Goal: Task Accomplishment & Management: Manage account settings

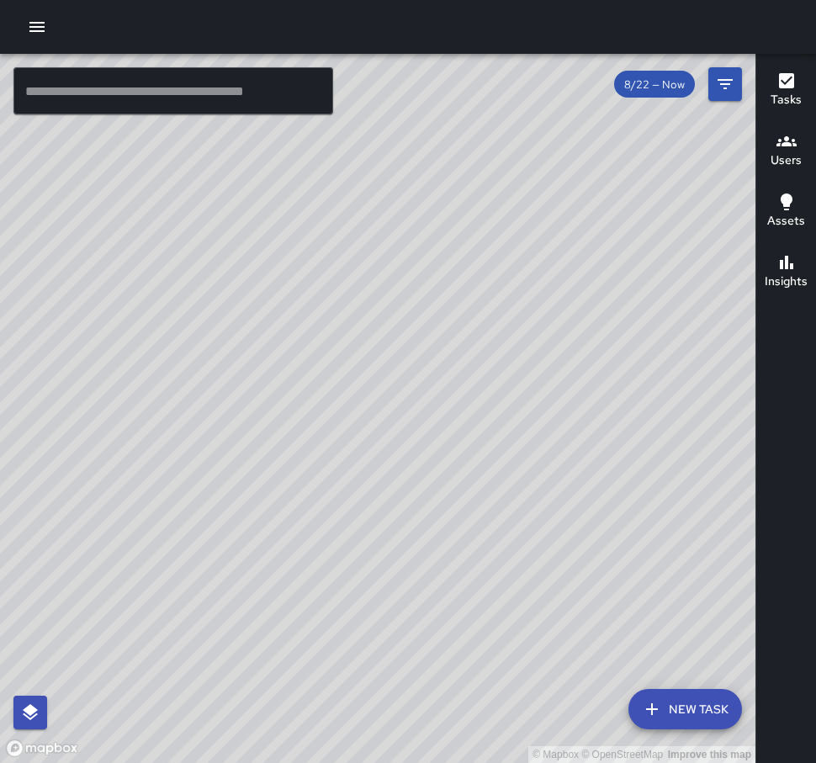
click at [126, 142] on div "© Mapbox © OpenStreetMap Improve this map" at bounding box center [378, 408] width 756 height 709
drag, startPoint x: 676, startPoint y: 226, endPoint x: 529, endPoint y: 523, distance: 330.8
click at [529, 523] on div "© Mapbox © OpenStreetMap Improve this map" at bounding box center [378, 408] width 756 height 709
drag, startPoint x: 634, startPoint y: 374, endPoint x: 463, endPoint y: 322, distance: 179.2
click at [463, 322] on div "© Mapbox © OpenStreetMap Improve this map" at bounding box center [378, 408] width 756 height 709
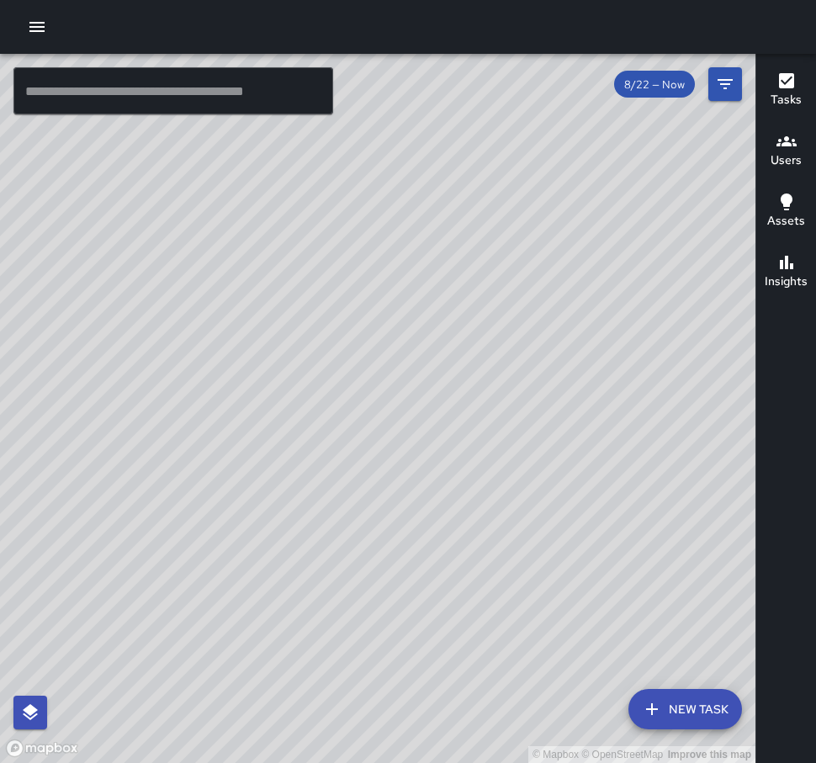
drag, startPoint x: 461, startPoint y: 337, endPoint x: 505, endPoint y: 411, distance: 85.3
click at [505, 411] on div "© Mapbox © OpenStreetMap Improve this map" at bounding box center [378, 408] width 756 height 709
drag, startPoint x: 358, startPoint y: 451, endPoint x: 485, endPoint y: 324, distance: 180.3
click at [485, 324] on div "© Mapbox © OpenStreetMap Improve this map" at bounding box center [378, 408] width 756 height 709
drag, startPoint x: 579, startPoint y: 325, endPoint x: 507, endPoint y: 316, distance: 72.0
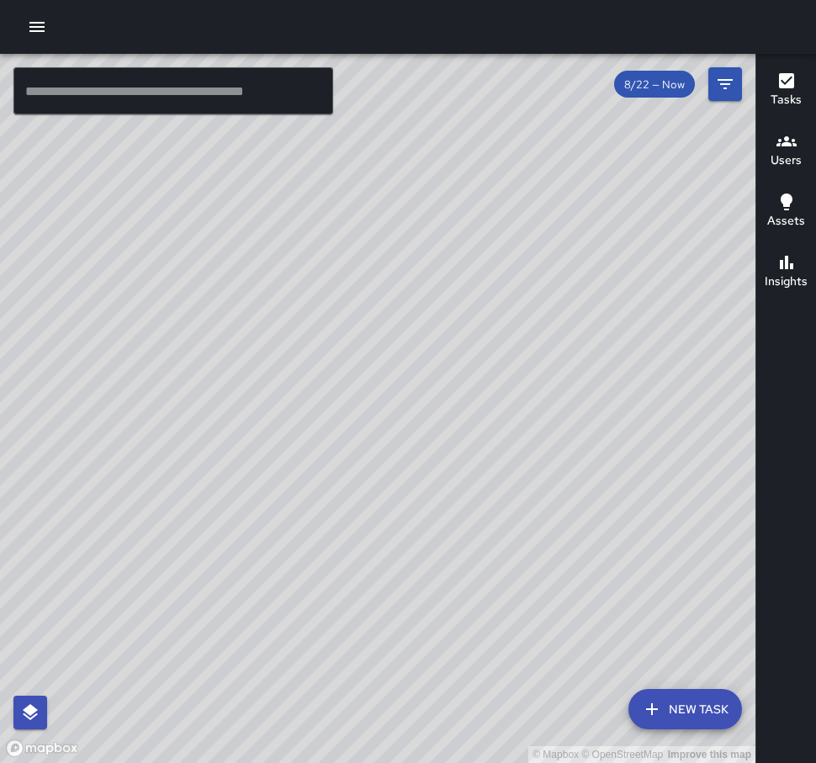
click at [508, 316] on div "© Mapbox © OpenStreetMap Improve this map" at bounding box center [378, 408] width 756 height 709
drag, startPoint x: 590, startPoint y: 376, endPoint x: 532, endPoint y: 350, distance: 63.6
click at [532, 350] on div "© Mapbox © OpenStreetMap Improve this map" at bounding box center [378, 408] width 756 height 709
drag, startPoint x: 412, startPoint y: 321, endPoint x: 380, endPoint y: 454, distance: 135.9
click at [380, 454] on div "© Mapbox © OpenStreetMap Improve this map" at bounding box center [378, 408] width 756 height 709
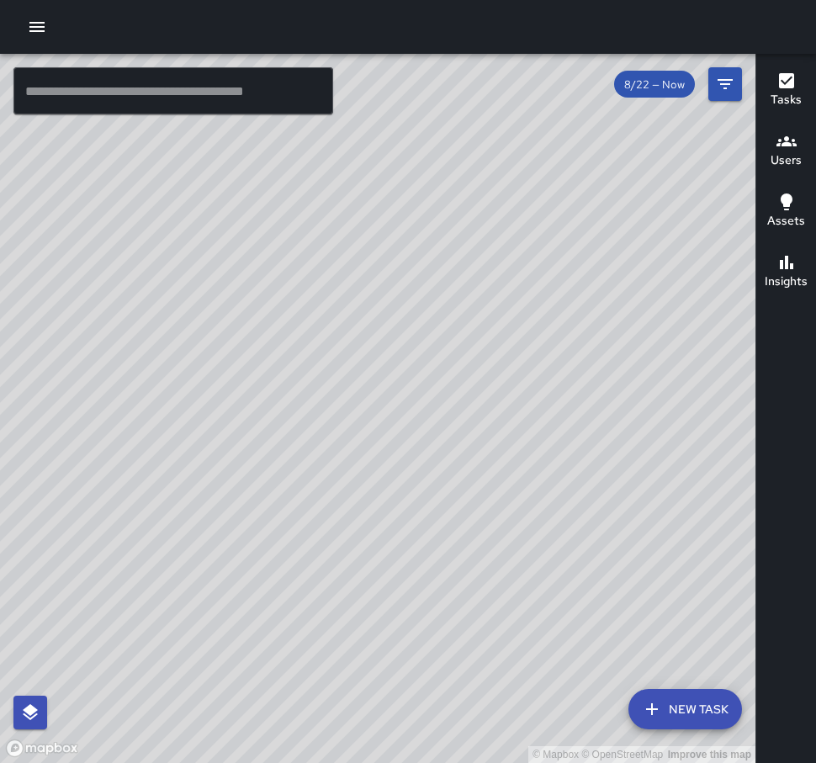
drag, startPoint x: 357, startPoint y: 305, endPoint x: 359, endPoint y: 289, distance: 17.0
click at [398, 237] on div "© Mapbox © OpenStreetMap Improve this map" at bounding box center [378, 408] width 756 height 709
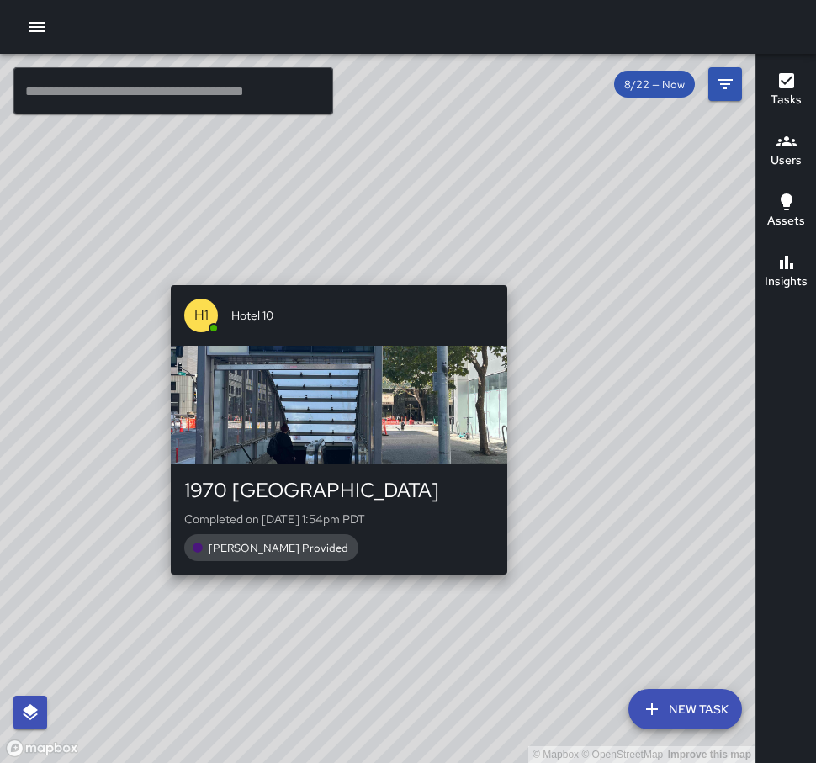
drag, startPoint x: 420, startPoint y: 269, endPoint x: 337, endPoint y: 571, distance: 313.1
click at [337, 571] on div "© Mapbox © OpenStreetMap Improve this map H1 Hotel 10 1970 Broadway Completed o…" at bounding box center [378, 408] width 756 height 709
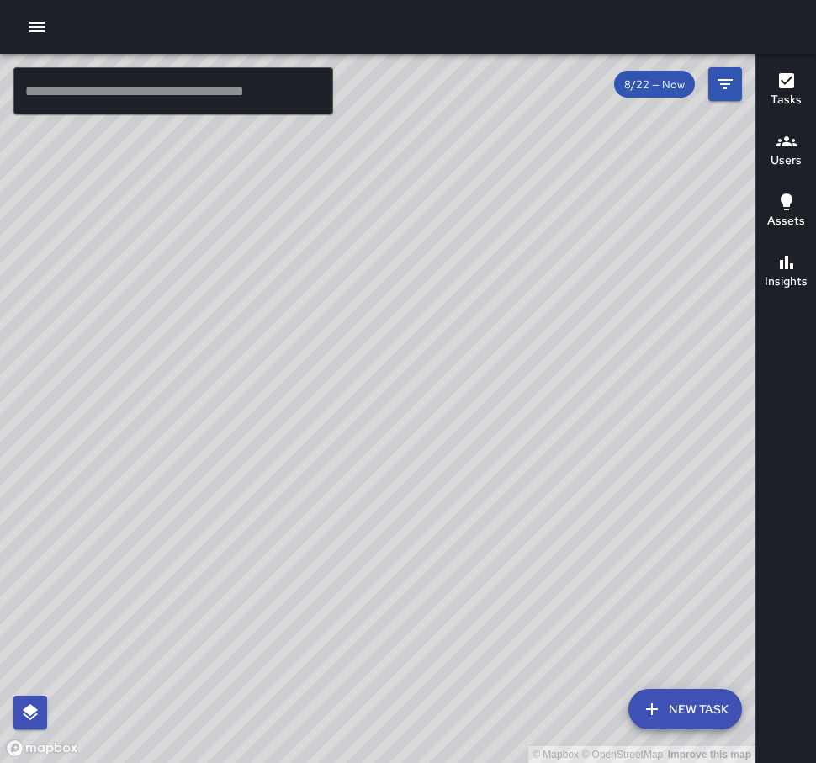
drag, startPoint x: 538, startPoint y: 279, endPoint x: 551, endPoint y: 266, distance: 19.0
click at [551, 266] on div "© Mapbox © OpenStreetMap Improve this map" at bounding box center [378, 408] width 756 height 709
drag, startPoint x: 566, startPoint y: 207, endPoint x: 302, endPoint y: 358, distance: 304.1
click at [302, 358] on div "© Mapbox © OpenStreetMap Improve this map" at bounding box center [378, 408] width 756 height 709
drag, startPoint x: 481, startPoint y: 361, endPoint x: 504, endPoint y: 304, distance: 61.6
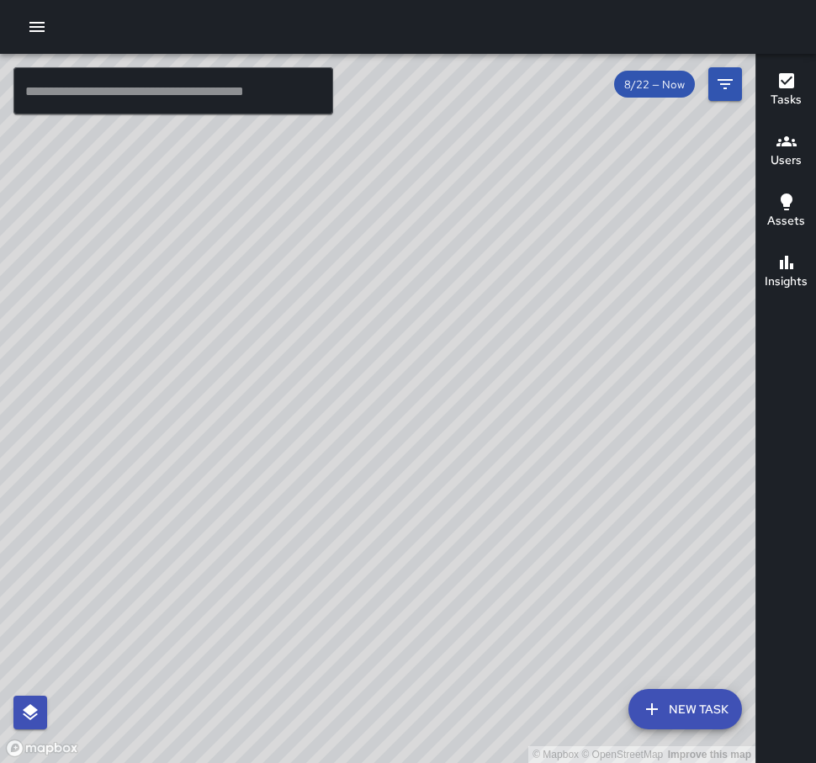
click at [504, 304] on div "© Mapbox © OpenStreetMap Improve this map" at bounding box center [378, 408] width 756 height 709
drag, startPoint x: 558, startPoint y: 294, endPoint x: 680, endPoint y: 194, distance: 157.8
click at [519, 329] on div "© Mapbox © OpenStreetMap Improve this map" at bounding box center [378, 408] width 756 height 709
drag, startPoint x: 454, startPoint y: 230, endPoint x: 515, endPoint y: 204, distance: 65.6
click at [515, 204] on div "© Mapbox © OpenStreetMap Improve this map" at bounding box center [378, 408] width 756 height 709
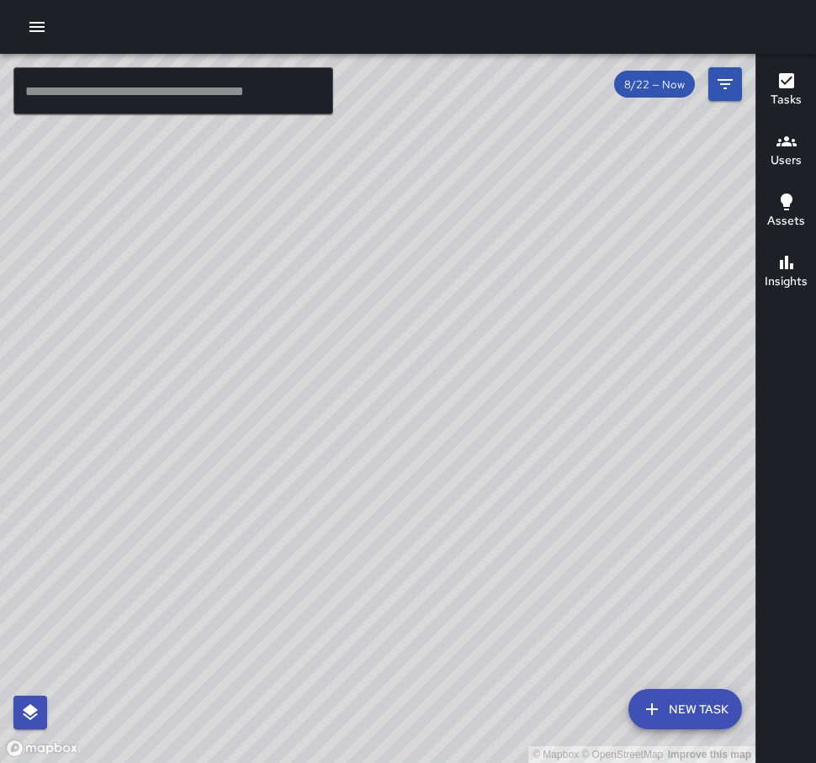
click at [130, 125] on div "© Mapbox © OpenStreetMap Improve this map" at bounding box center [378, 408] width 756 height 709
drag, startPoint x: 319, startPoint y: 658, endPoint x: 431, endPoint y: 472, distance: 217.0
click at [431, 472] on div "© Mapbox © OpenStreetMap Improve this map" at bounding box center [378, 408] width 756 height 709
drag, startPoint x: 487, startPoint y: 634, endPoint x: 528, endPoint y: 531, distance: 111.1
click at [530, 534] on div "© Mapbox © OpenStreetMap Improve this map" at bounding box center [378, 408] width 756 height 709
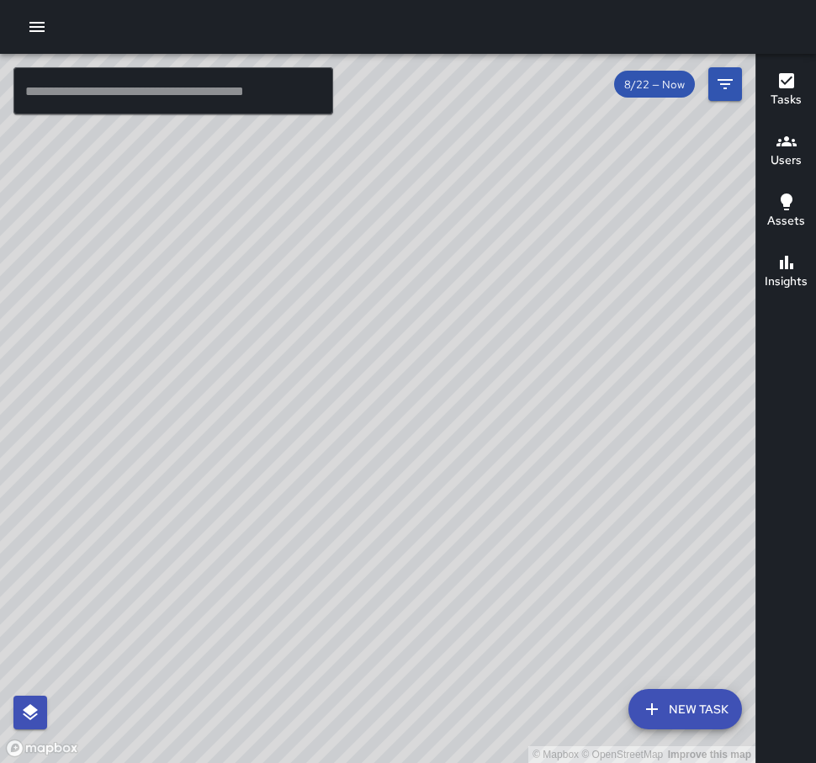
click at [264, 100] on input "text" at bounding box center [173, 90] width 320 height 47
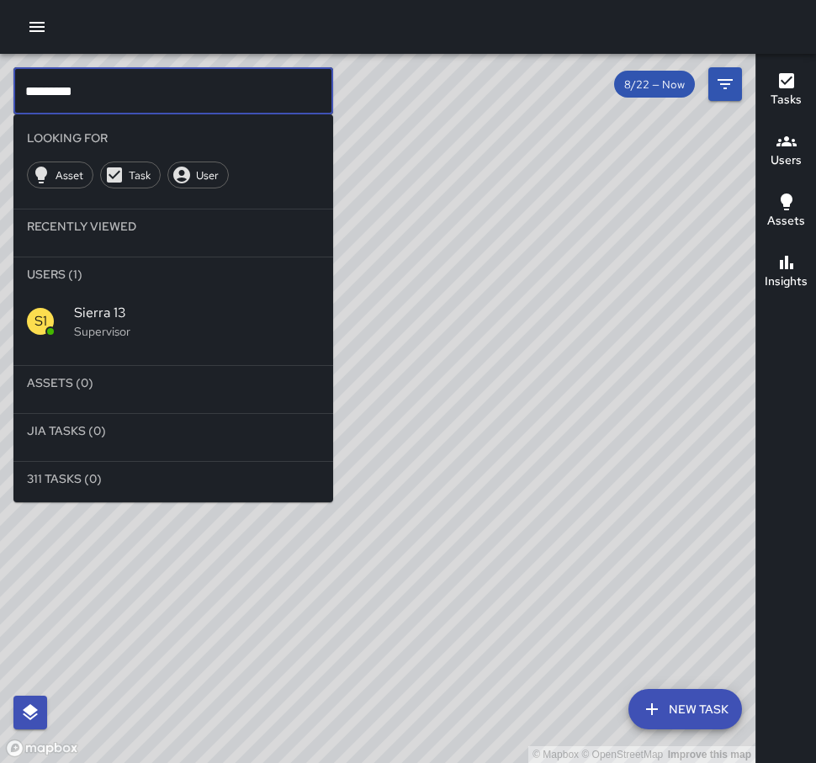
type input "*********"
click at [75, 323] on p "Supervisor" at bounding box center [197, 331] width 246 height 17
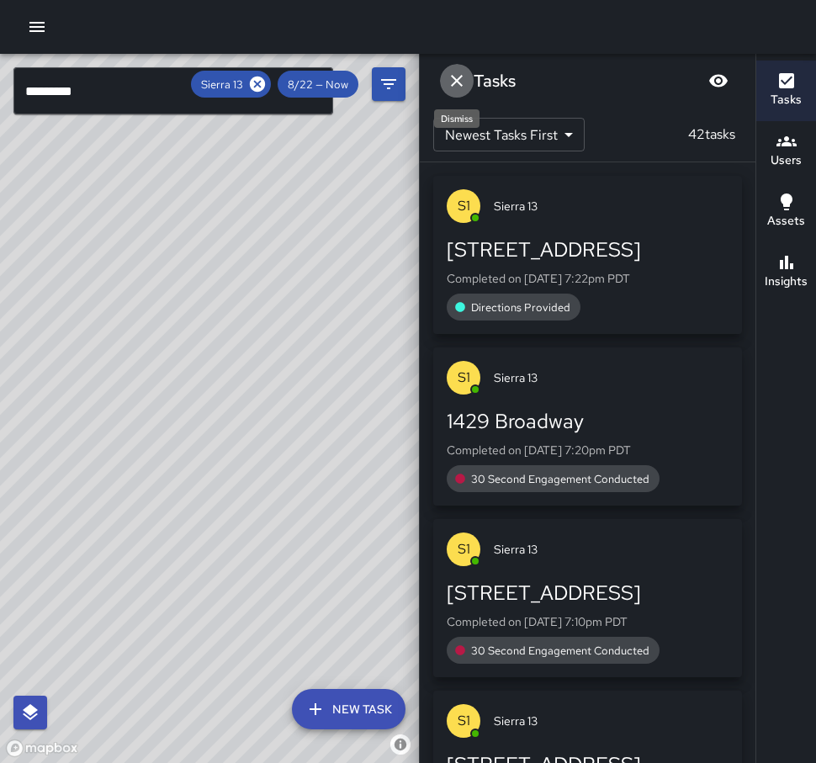
click at [452, 74] on icon "Dismiss" at bounding box center [457, 81] width 20 height 20
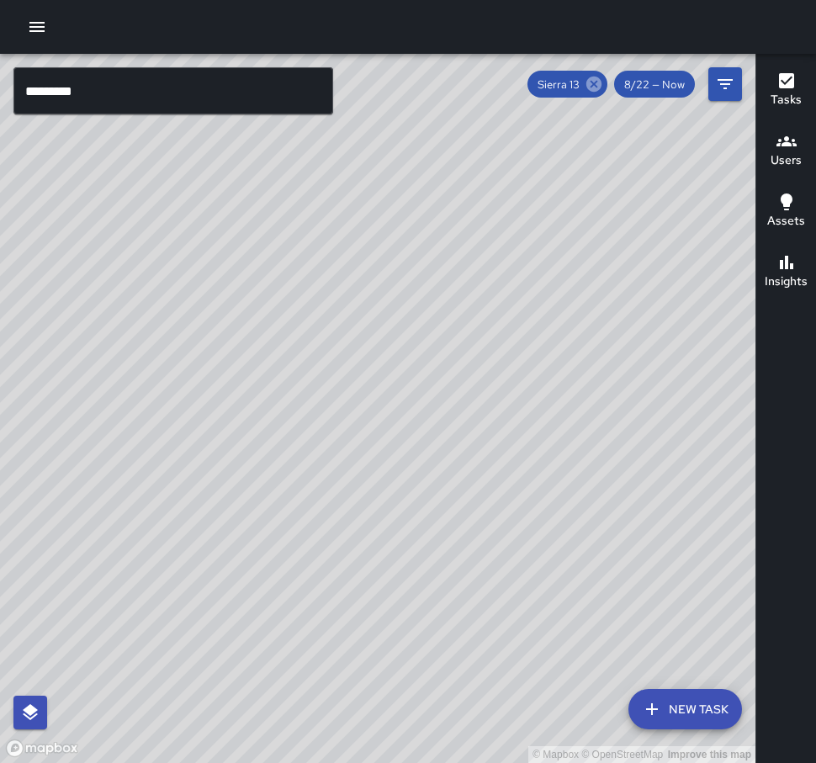
click at [593, 84] on icon at bounding box center [593, 84] width 15 height 15
drag, startPoint x: 256, startPoint y: 370, endPoint x: 76, endPoint y: 296, distance: 194.7
click at [76, 296] on div "© Mapbox © OpenStreetMap Improve this map" at bounding box center [378, 408] width 756 height 709
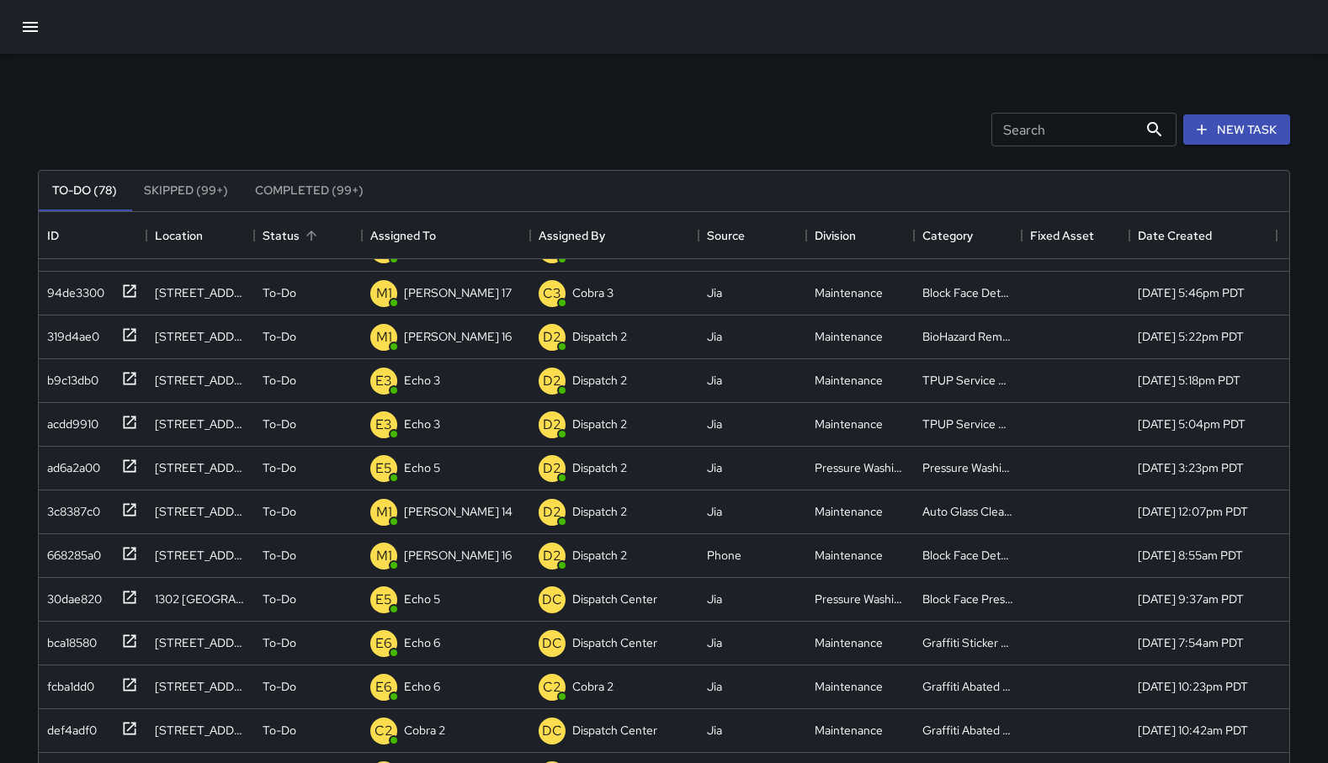
scroll to position [168, 0]
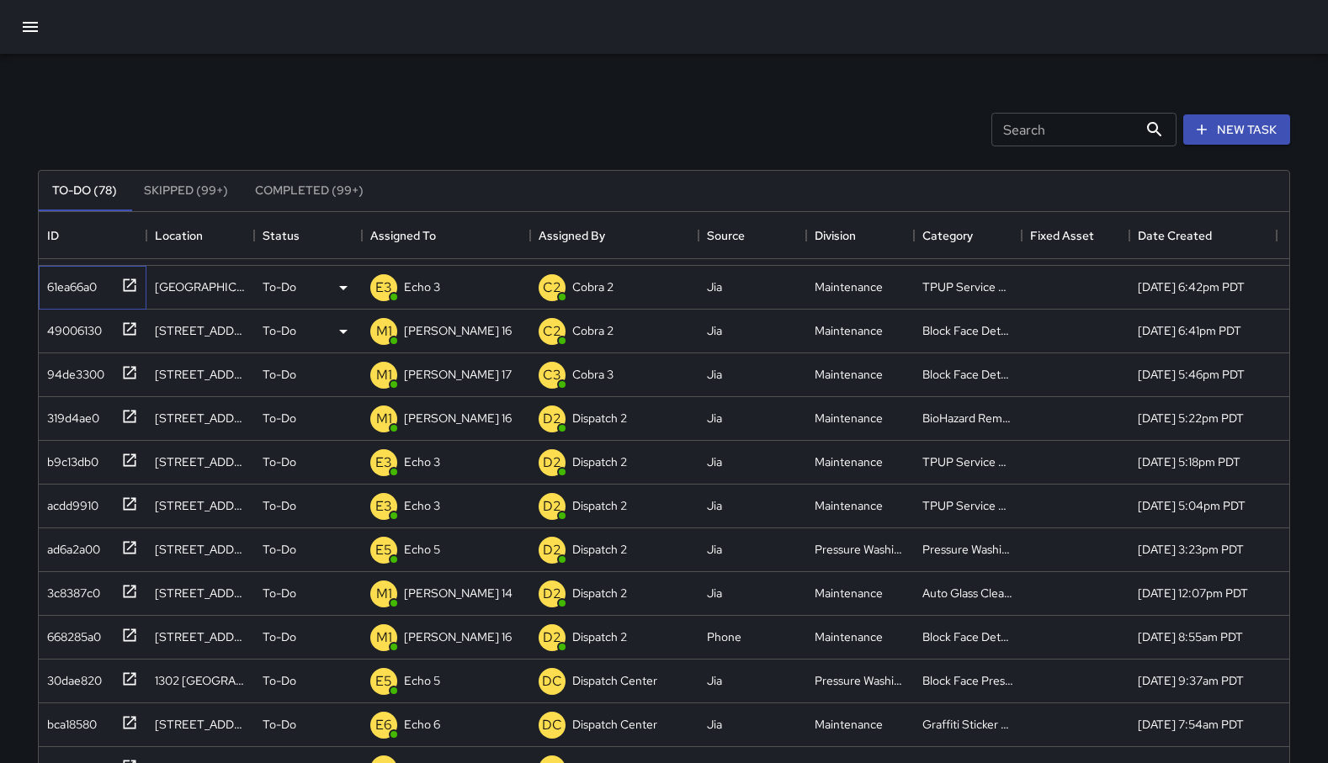
click at [130, 286] on icon at bounding box center [129, 285] width 17 height 17
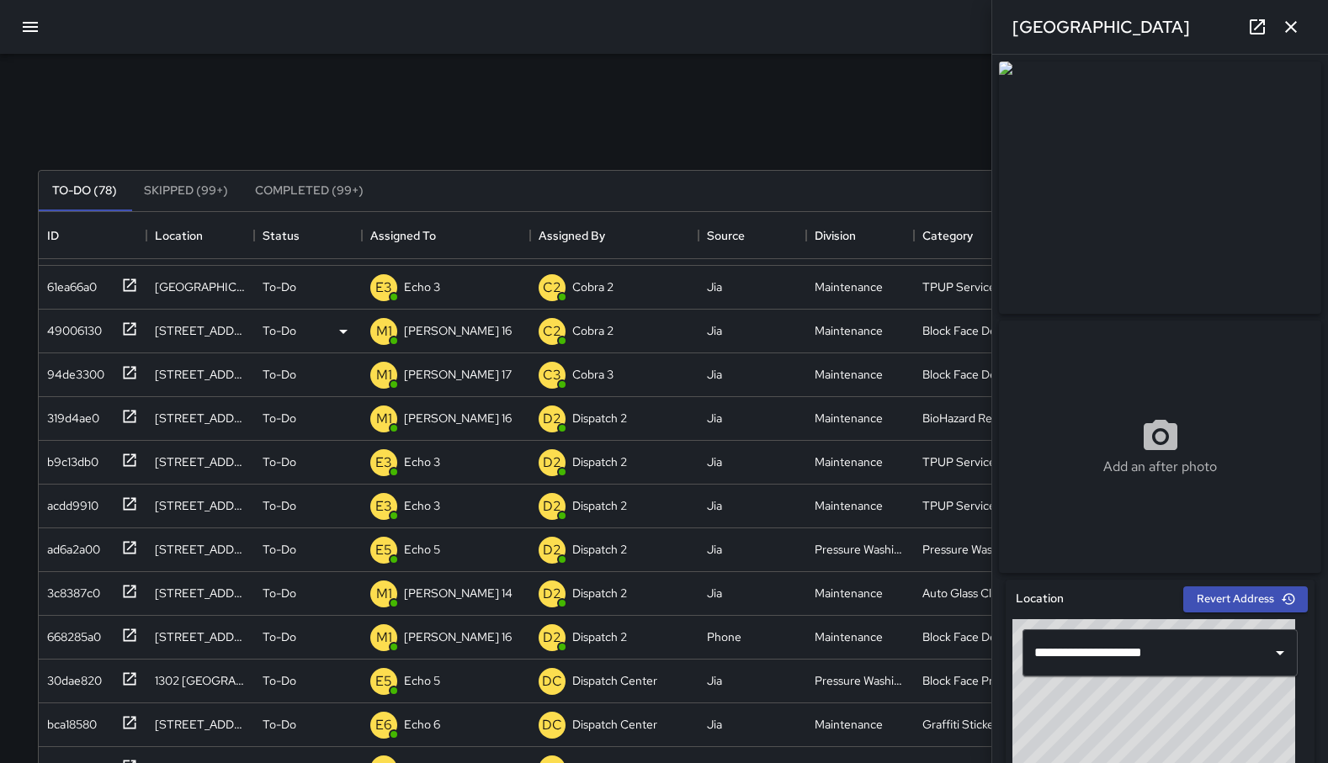
click at [803, 31] on icon "button" at bounding box center [1291, 27] width 20 height 20
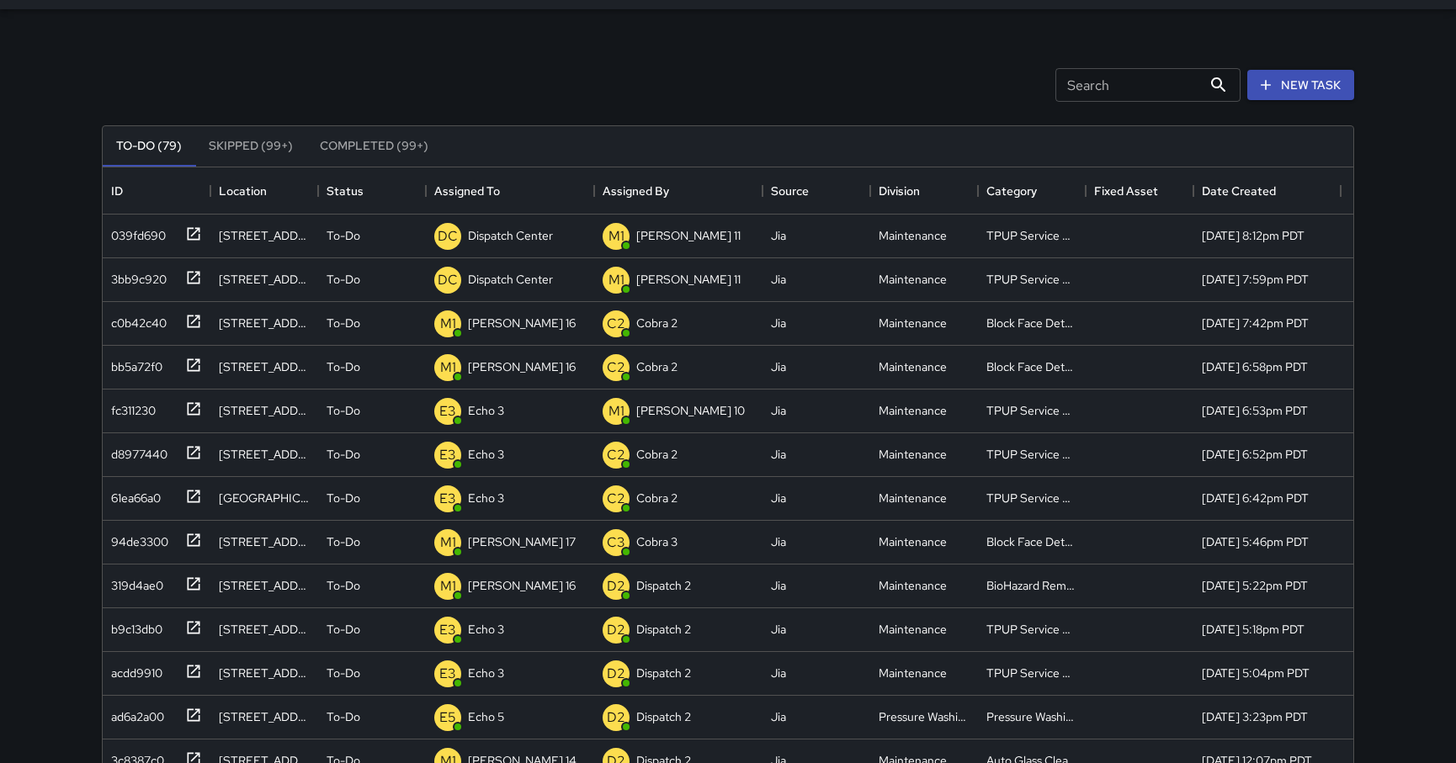
scroll to position [0, 0]
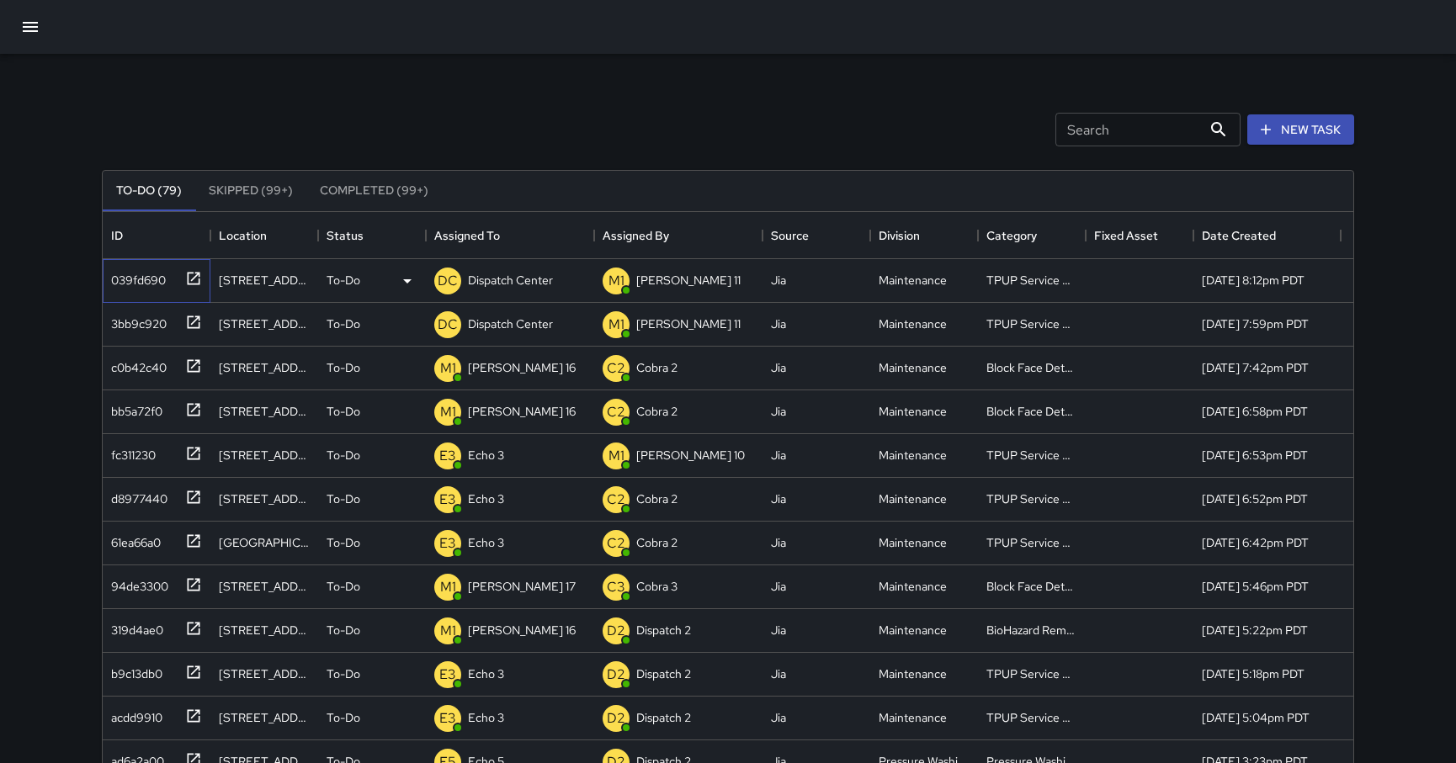
click at [204, 266] on div "039fd690" at bounding box center [157, 281] width 108 height 44
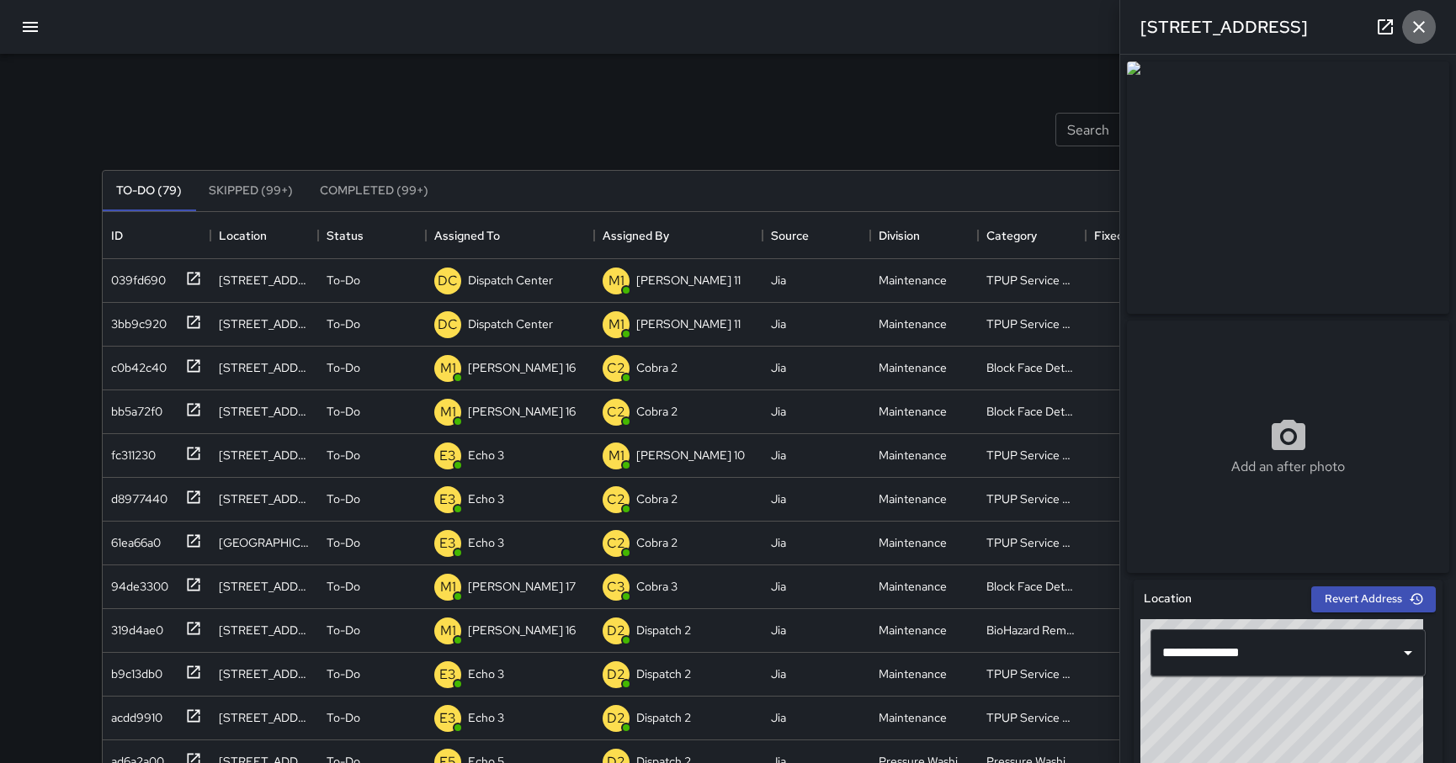
click at [803, 29] on icon "button" at bounding box center [1419, 27] width 20 height 20
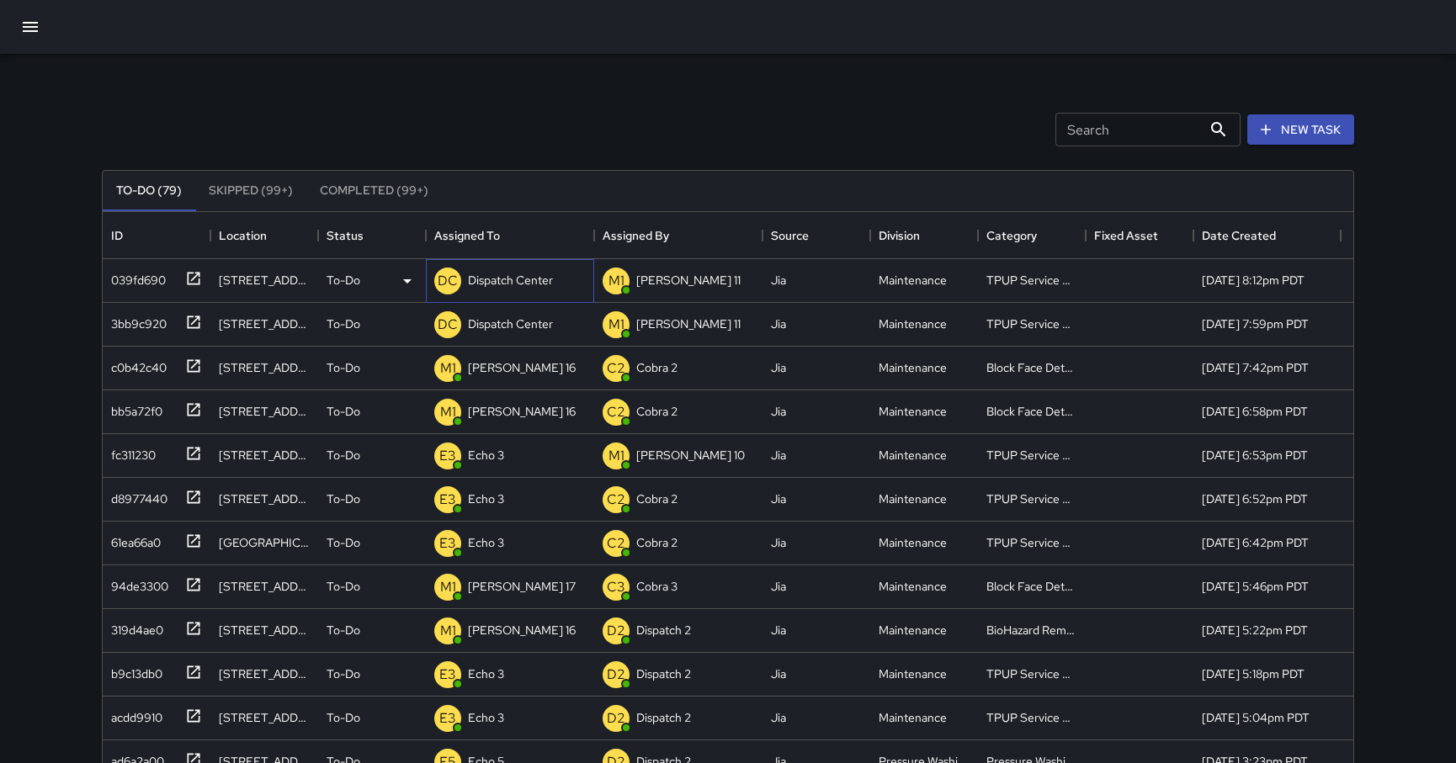
click at [514, 276] on p "Dispatch Center" at bounding box center [510, 280] width 85 height 17
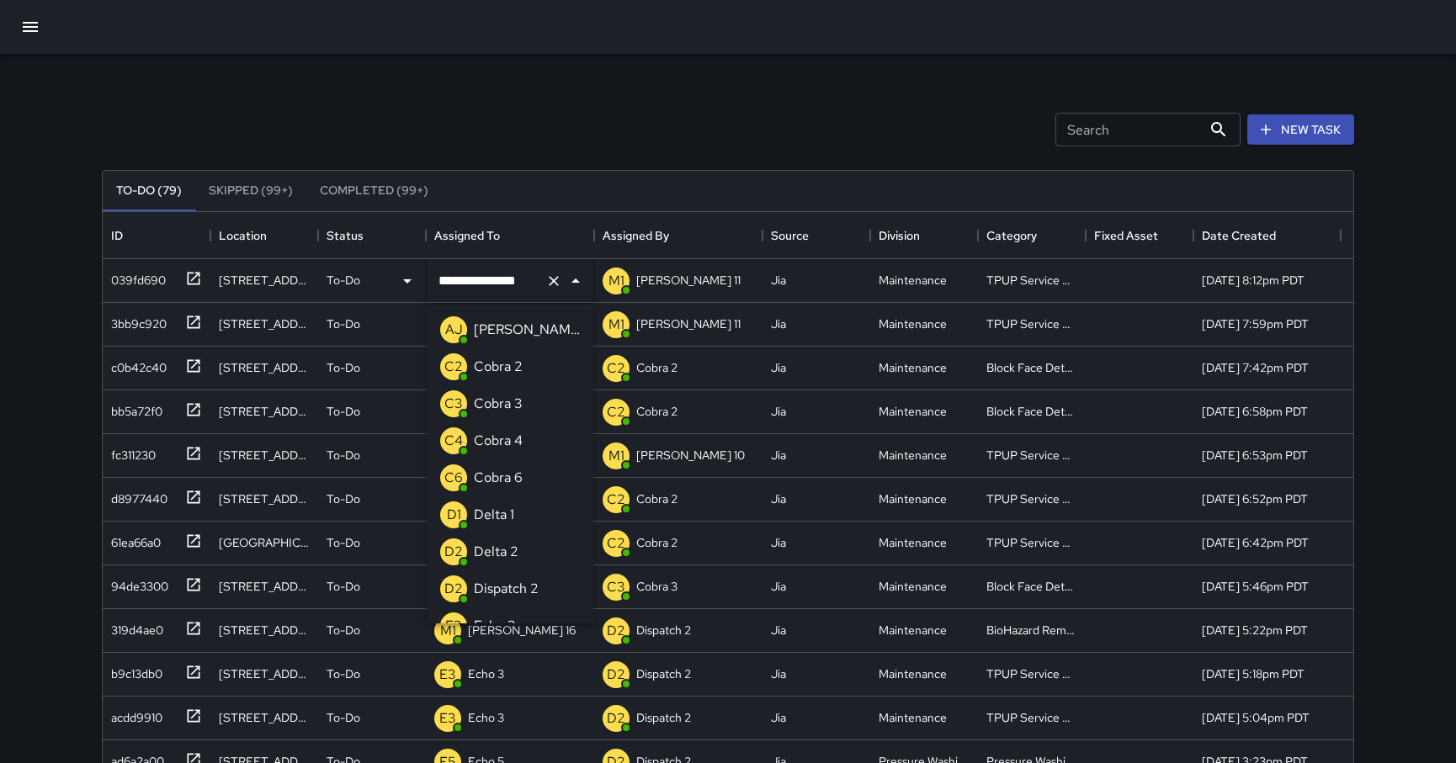
scroll to position [1095, 0]
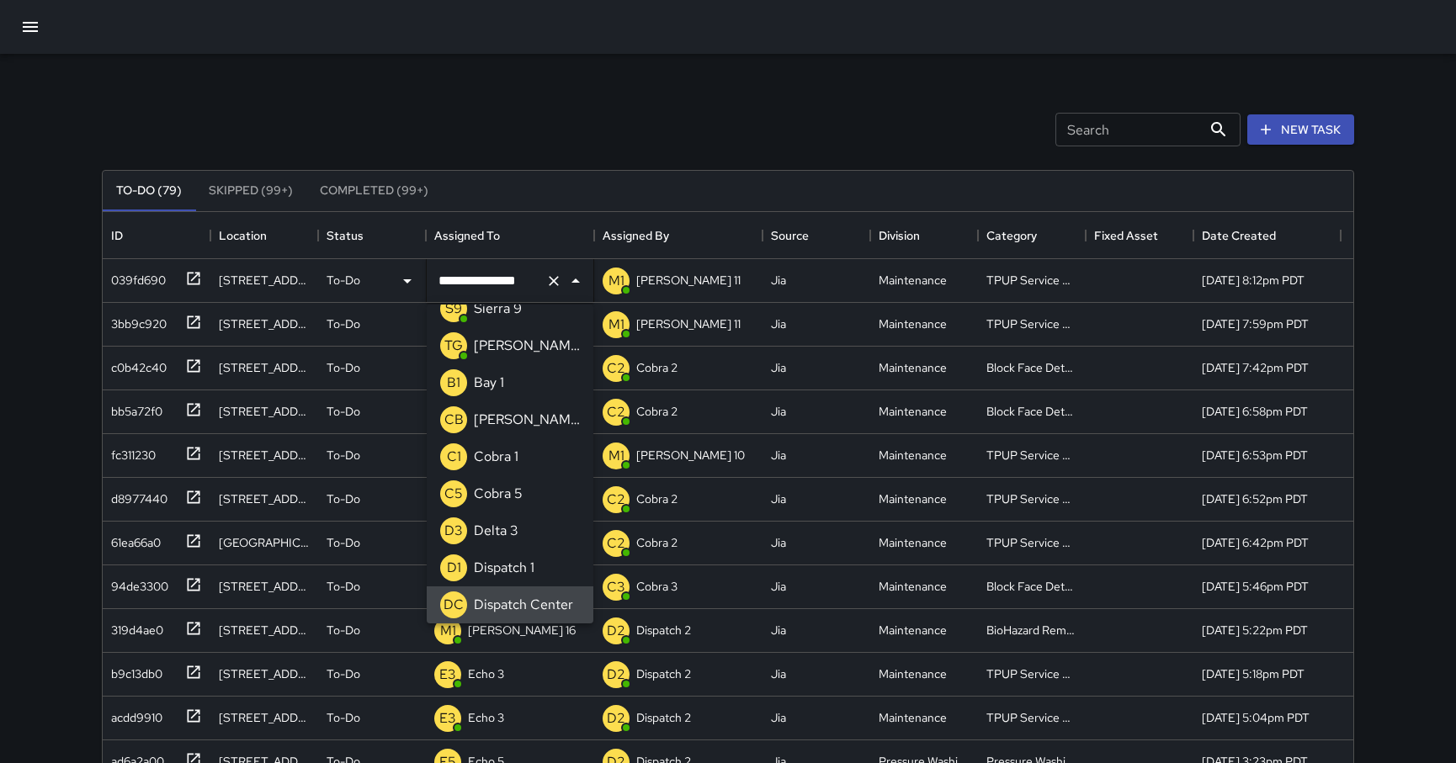
click at [548, 288] on icon "Clear" at bounding box center [553, 281] width 17 height 17
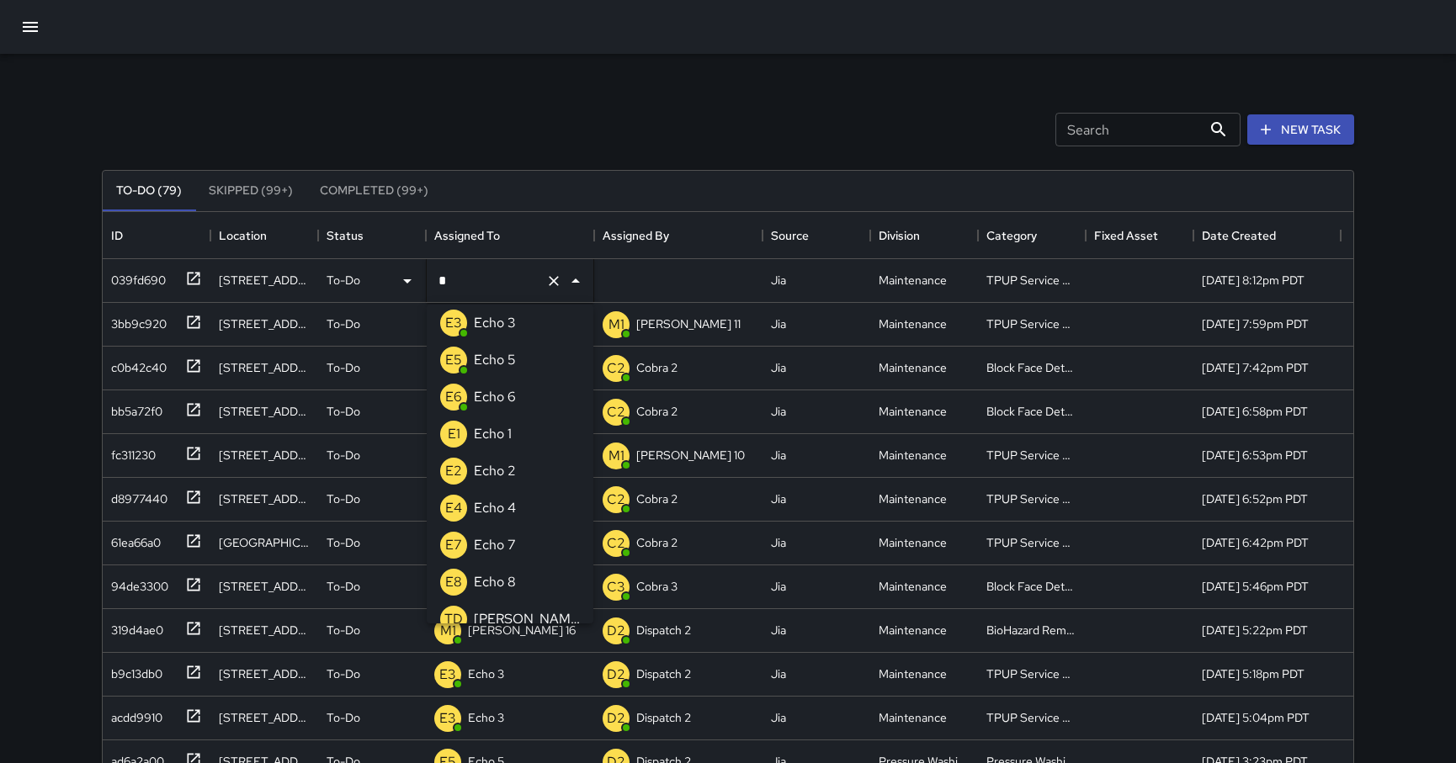
type input "**"
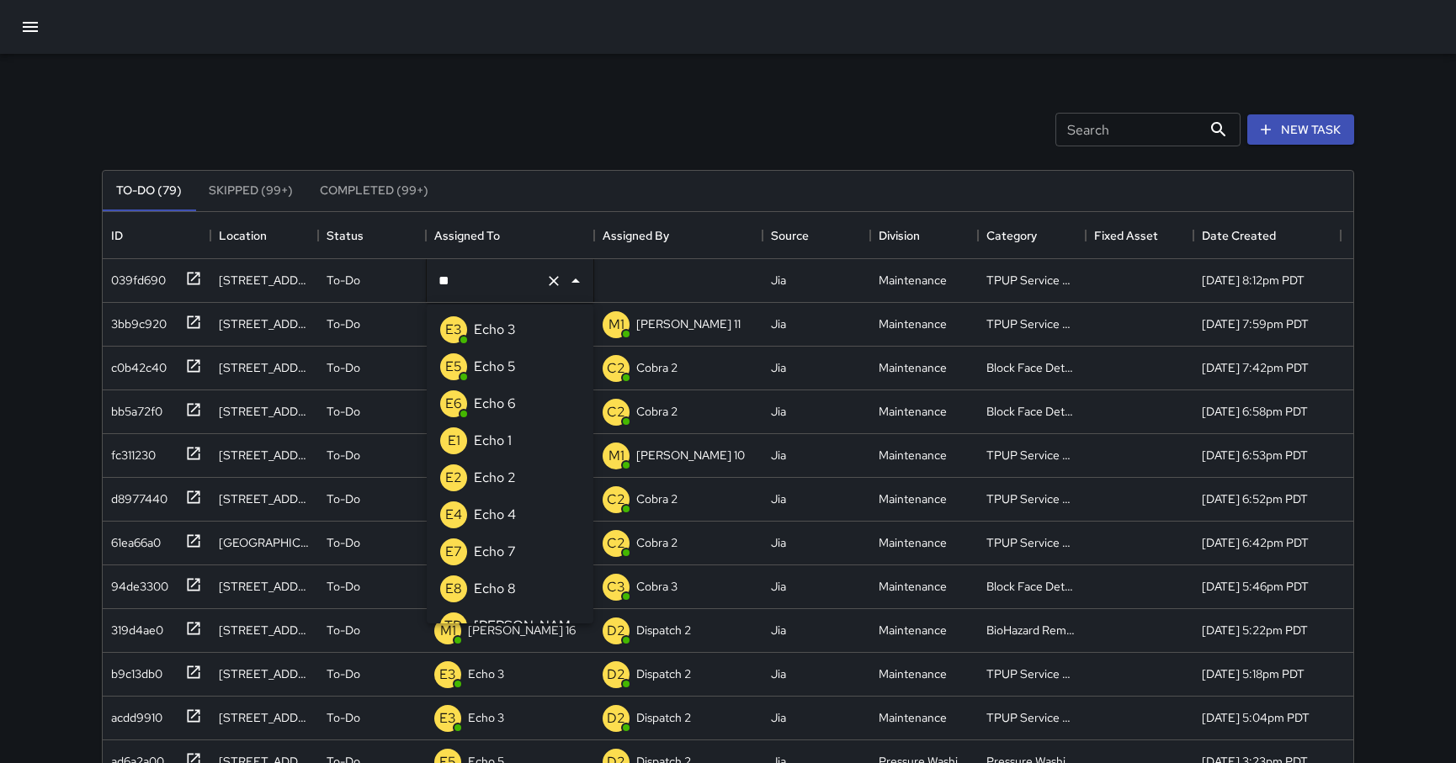
click at [517, 326] on div "Echo 3" at bounding box center [494, 329] width 49 height 27
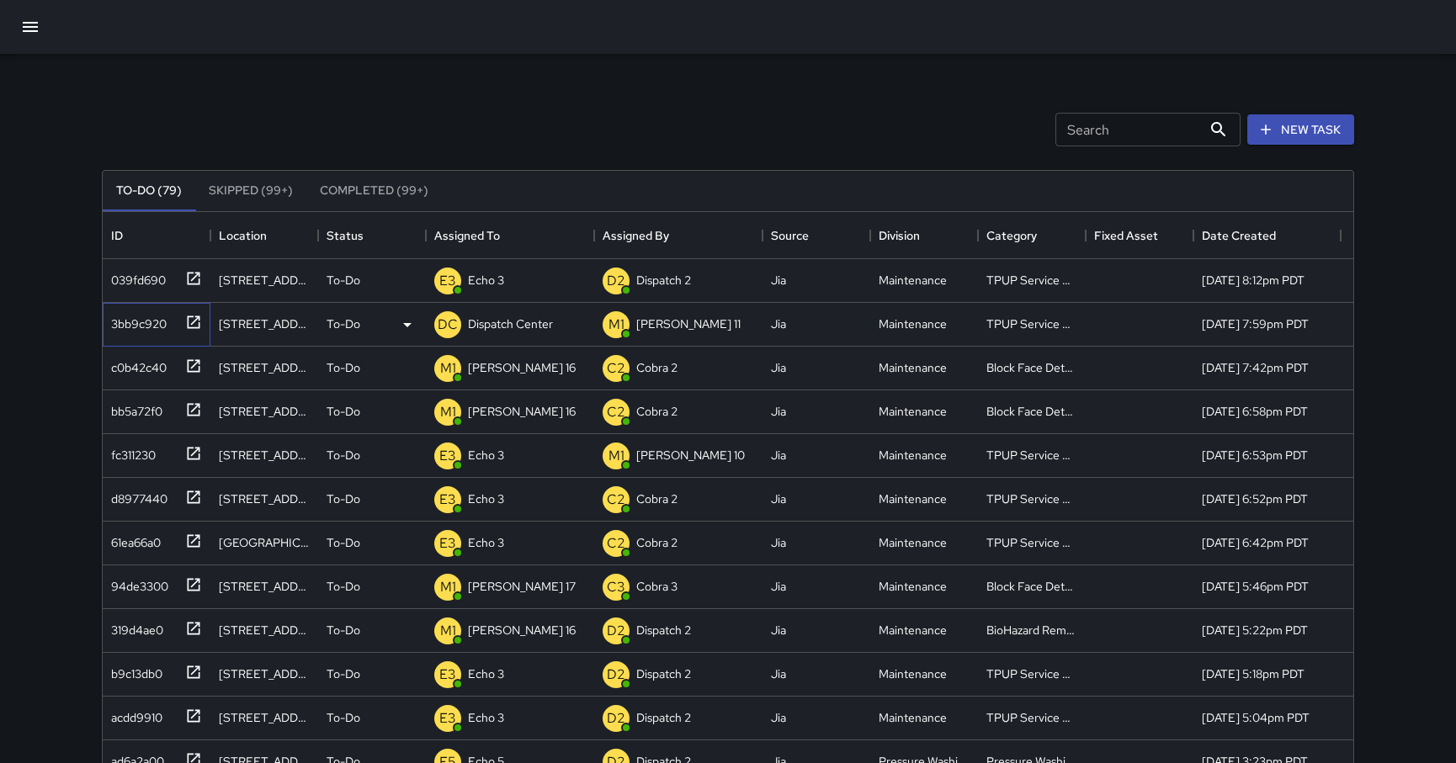
click at [193, 322] on icon at bounding box center [194, 322] width 13 height 13
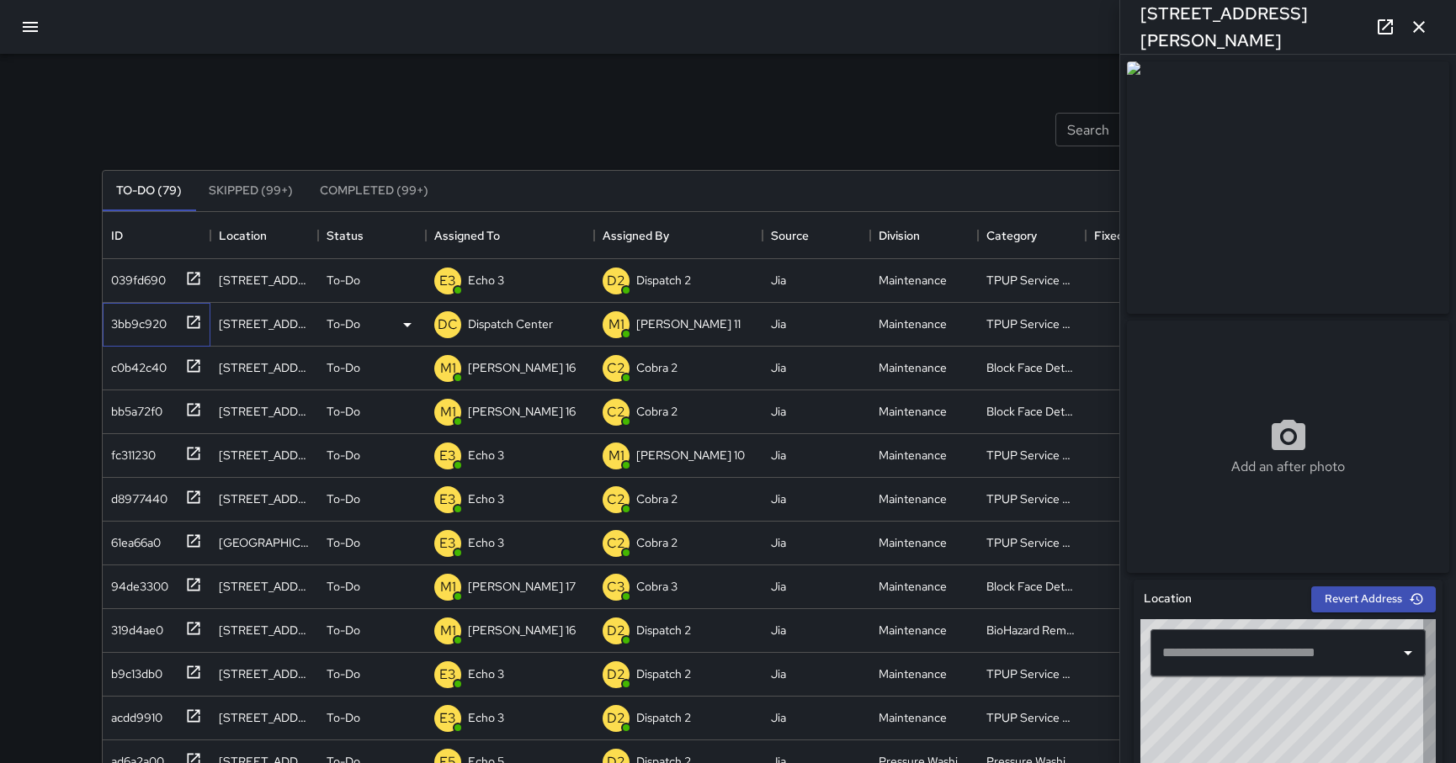
type input "**********"
click at [546, 330] on p "Dispatch Center" at bounding box center [510, 324] width 85 height 17
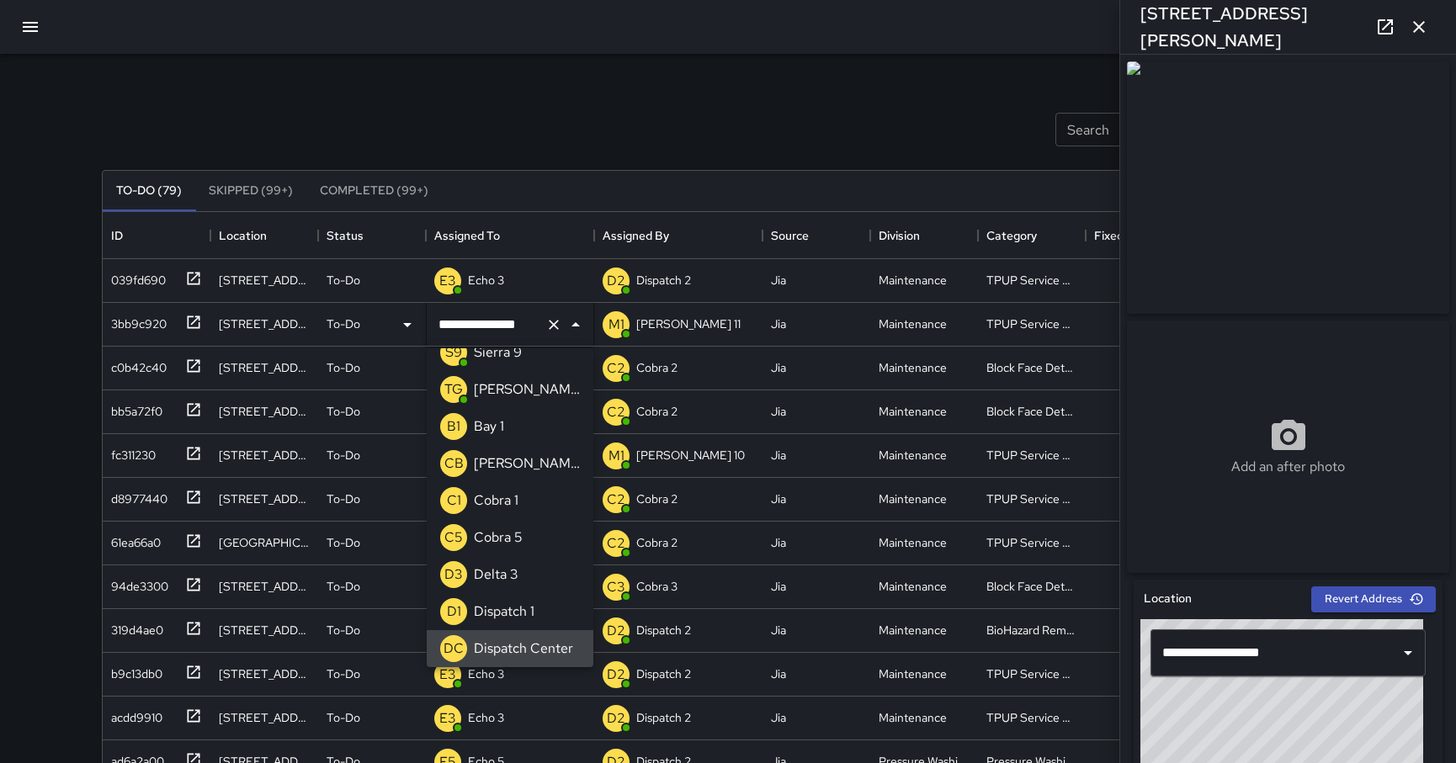
click at [550, 328] on icon "Clear" at bounding box center [554, 325] width 10 height 10
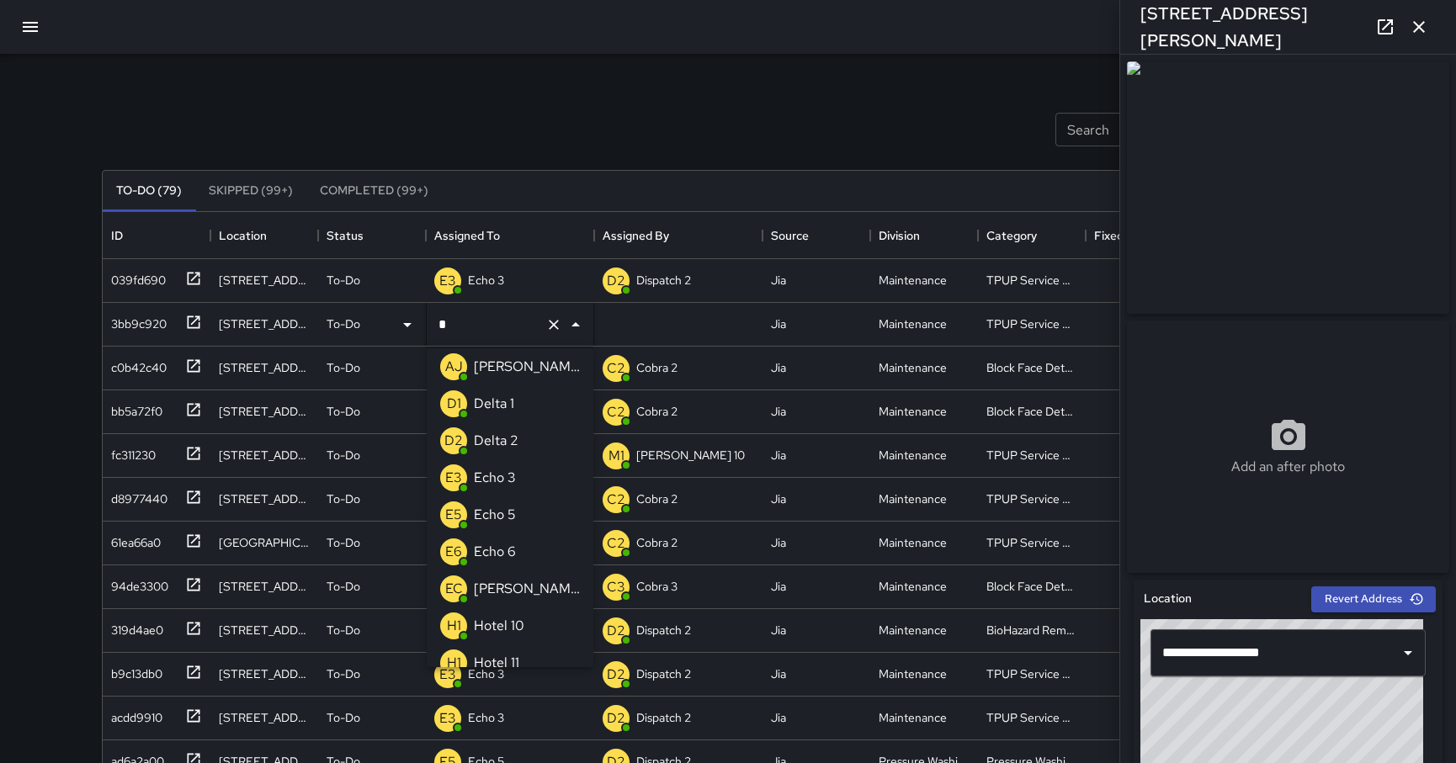
type input "**"
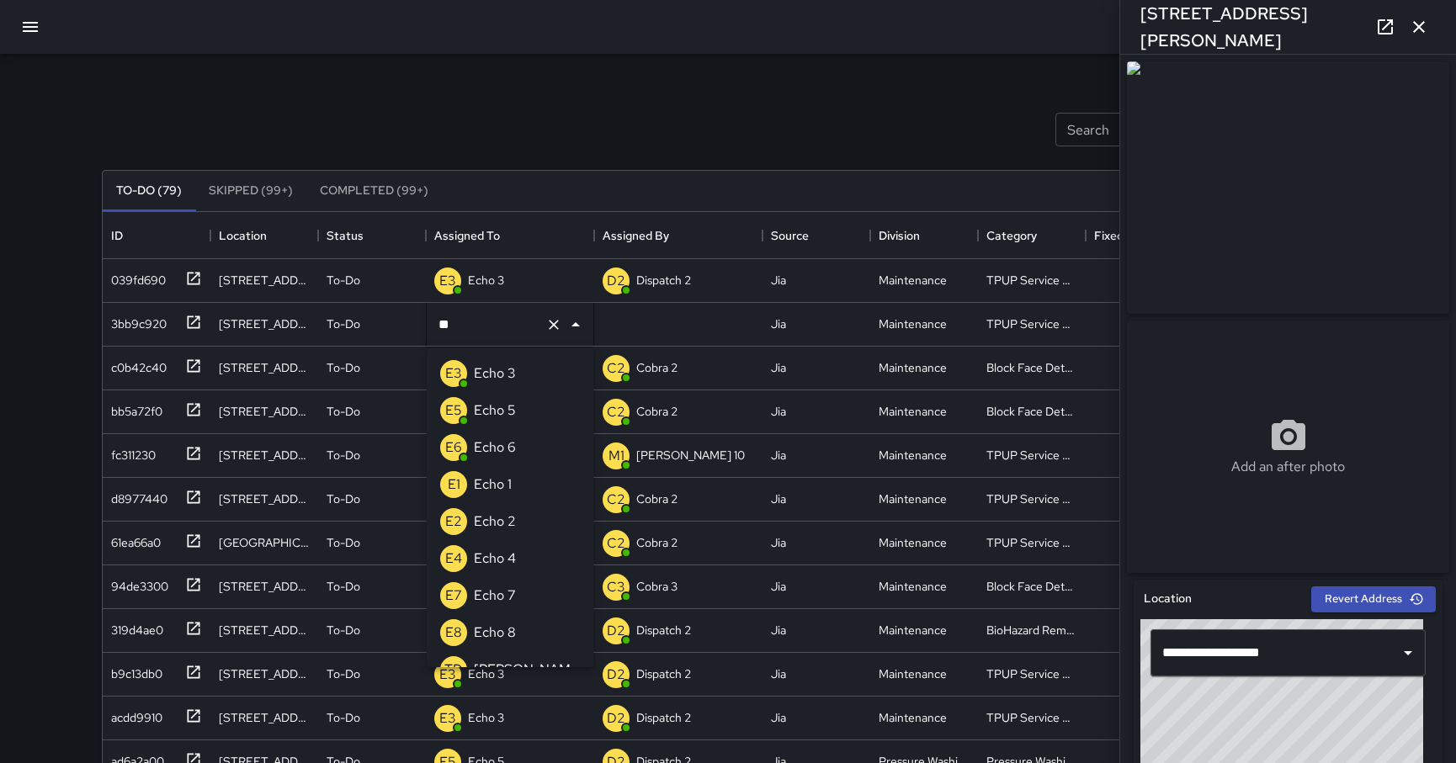
click at [528, 363] on li "E3 Echo 3" at bounding box center [510, 373] width 167 height 37
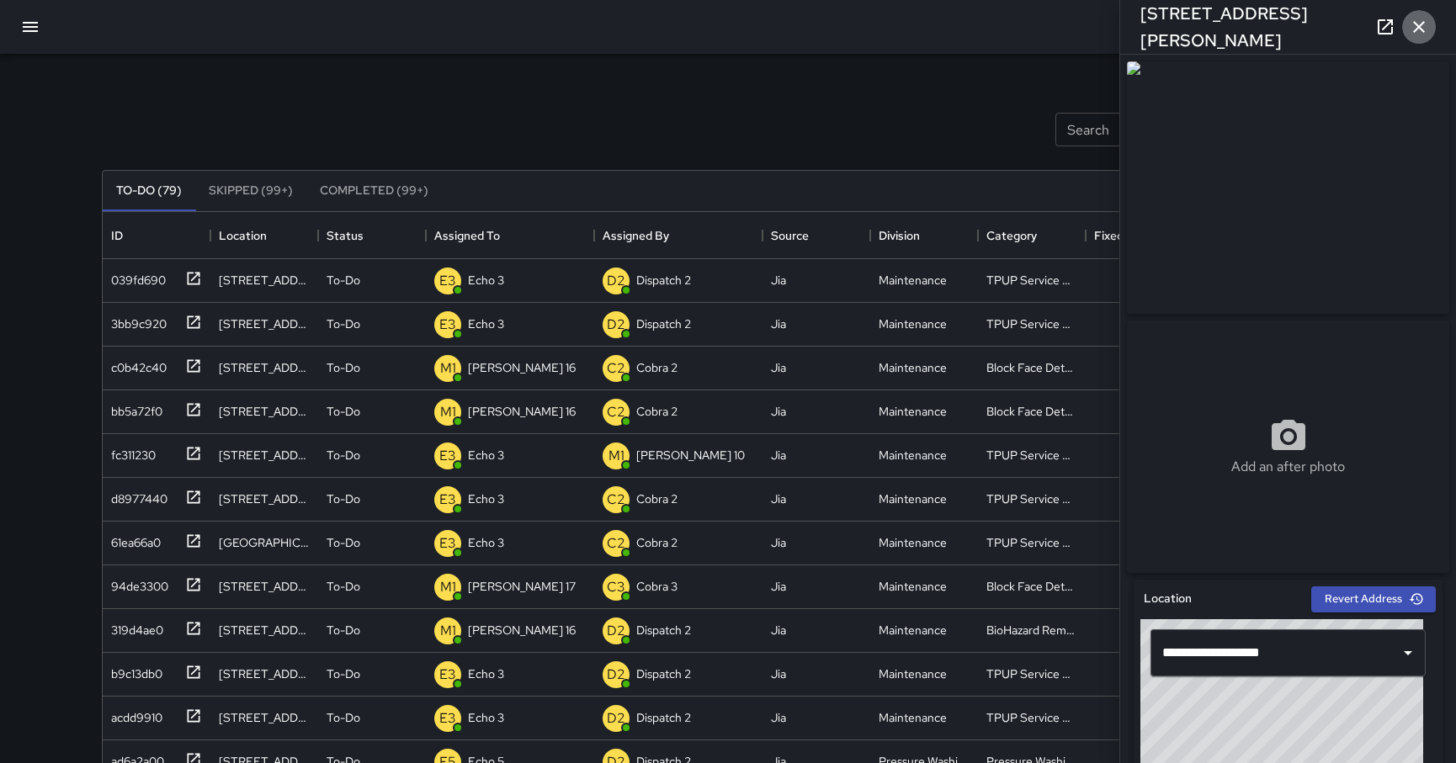
click at [803, 31] on icon "button" at bounding box center [1419, 27] width 12 height 12
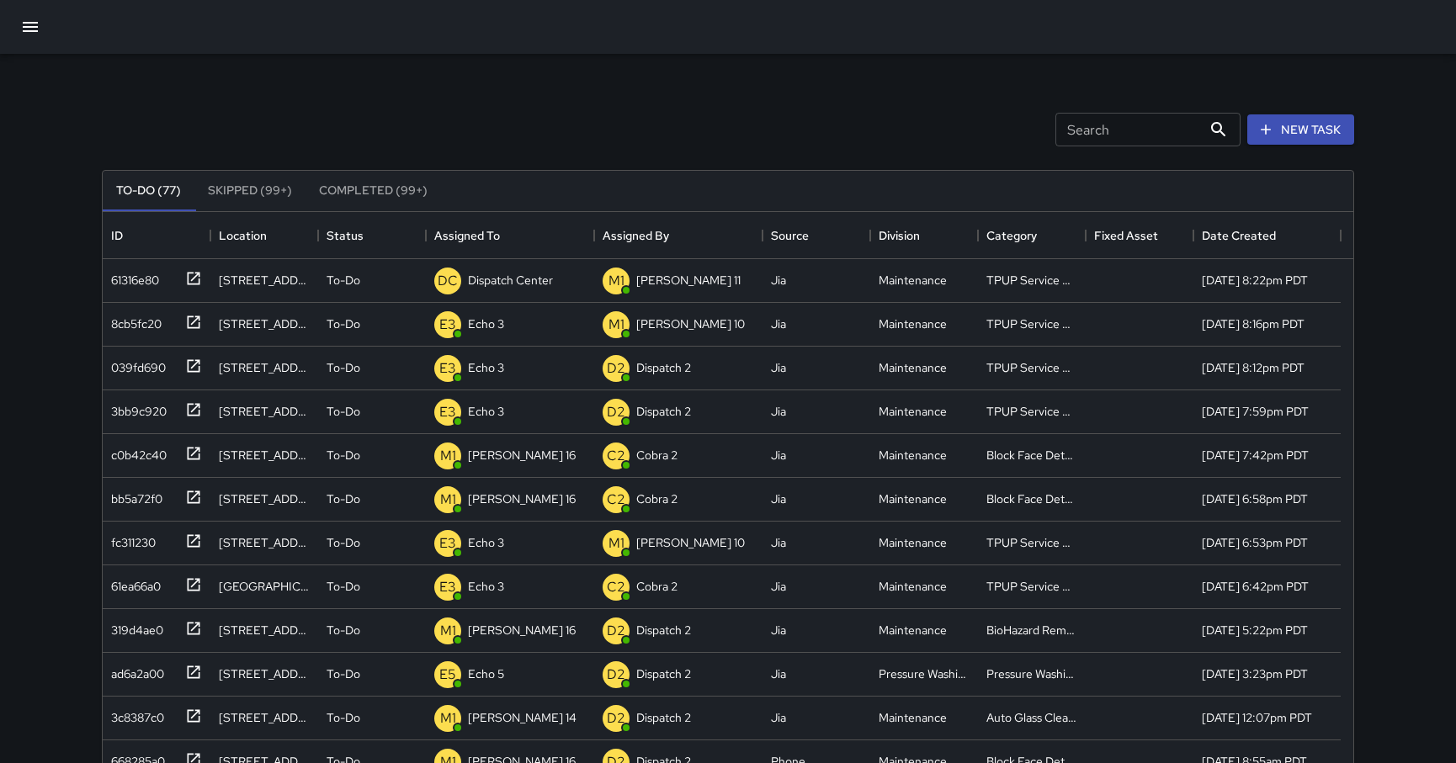
click at [803, 58] on div "Search Search New Task To-Do (77) Skipped (99+) Completed (99+) ID Location Sta…" at bounding box center [728, 524] width 1292 height 940
click at [198, 280] on icon at bounding box center [193, 278] width 17 height 17
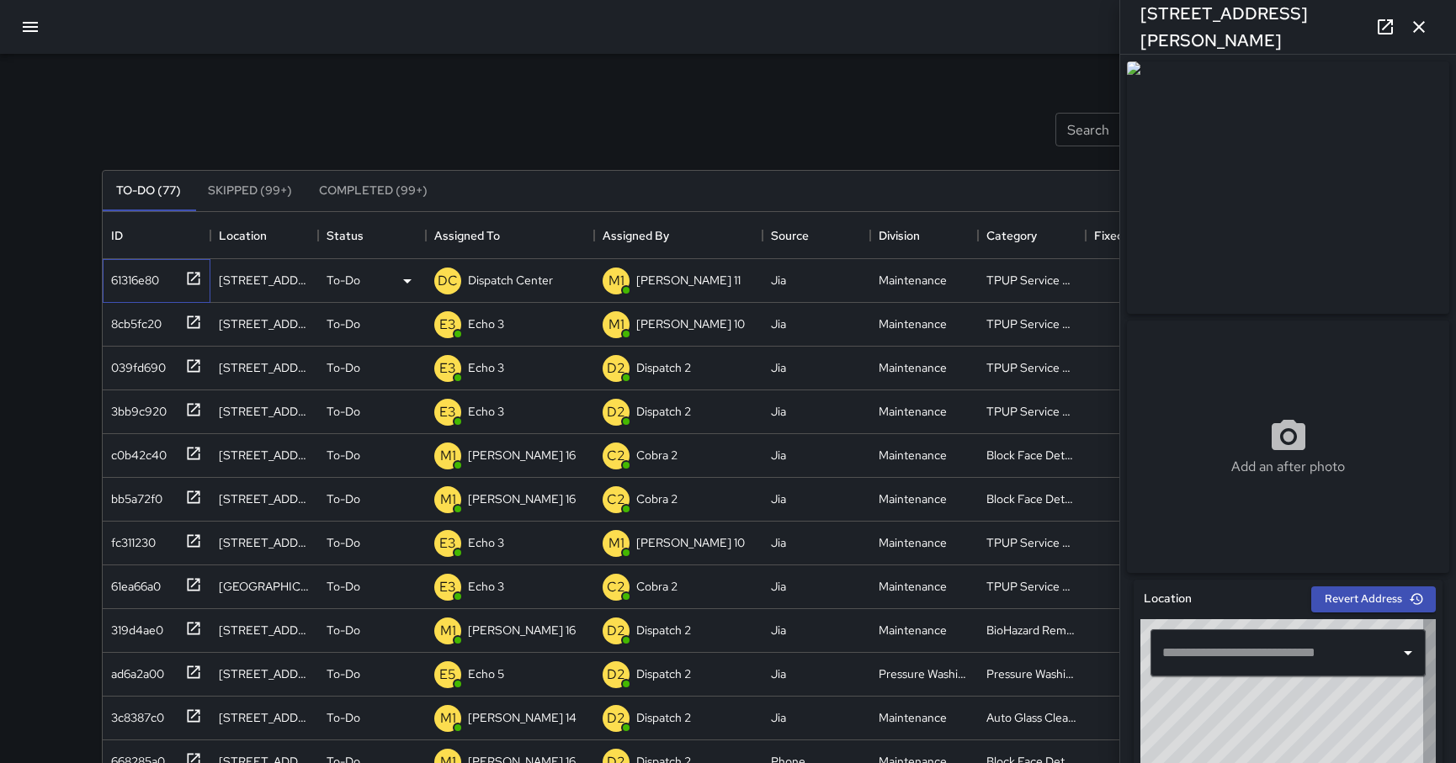
type input "**********"
click at [803, 101] on div "Search Search New Task" at bounding box center [727, 130] width 1259 height 88
click at [803, 24] on icon "button" at bounding box center [1419, 27] width 12 height 12
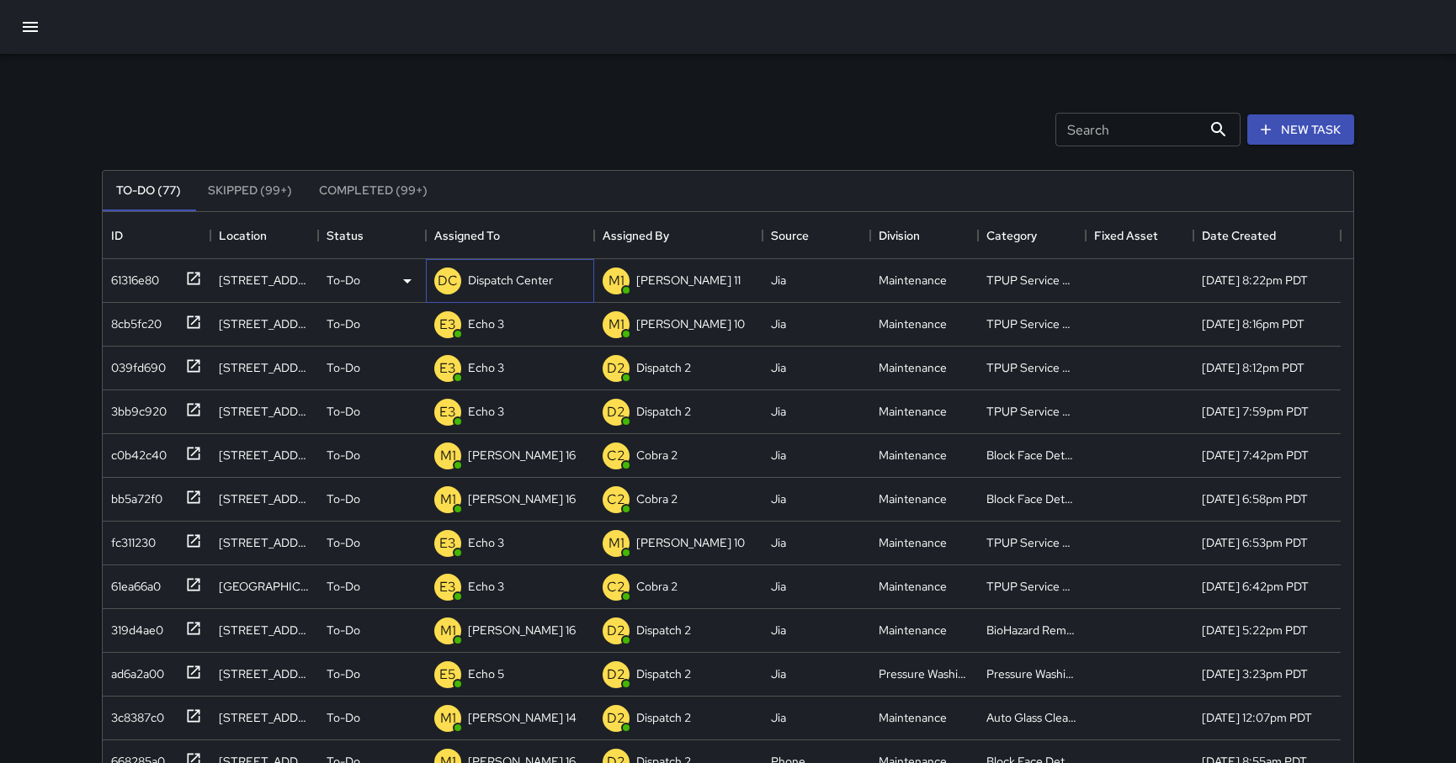
click at [522, 280] on p "Dispatch Center" at bounding box center [510, 280] width 85 height 17
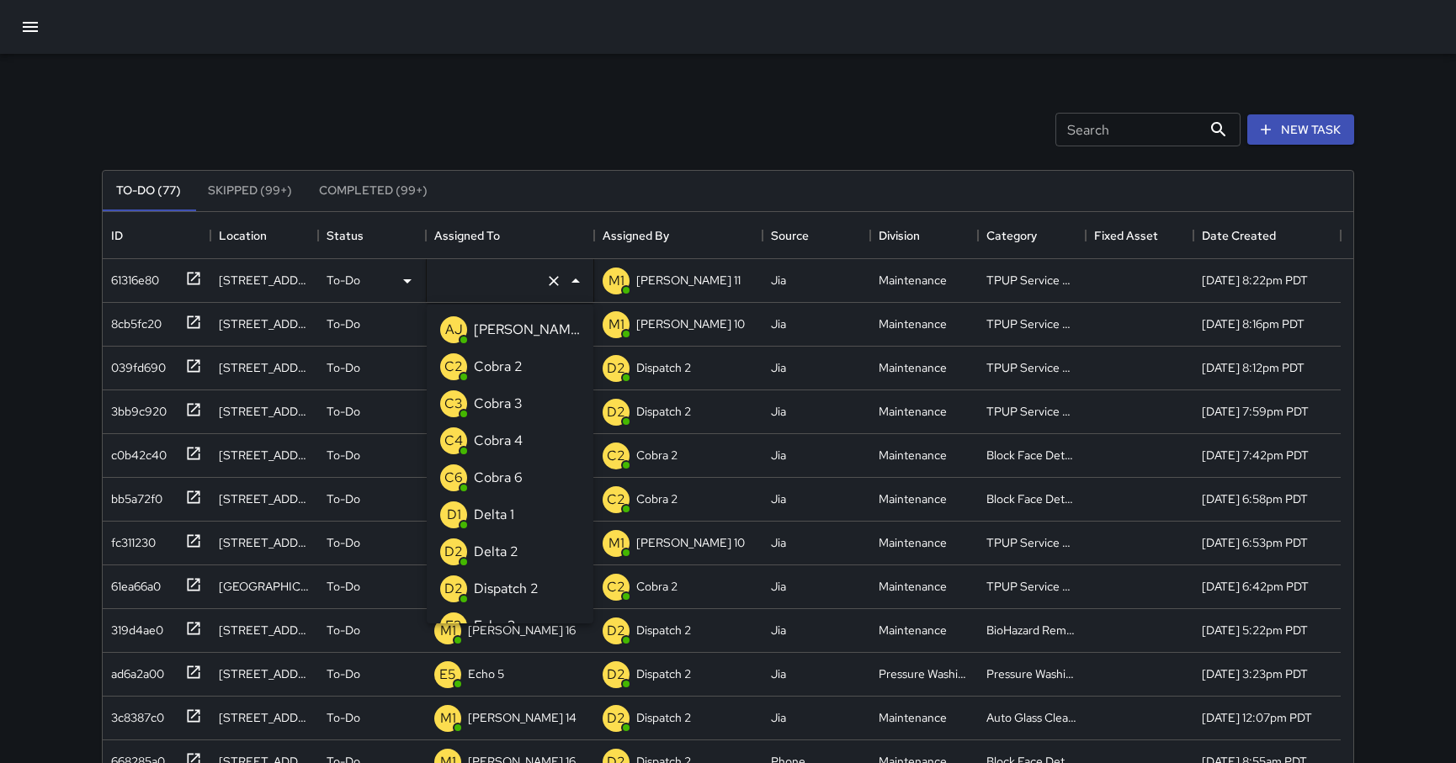
type input "**********"
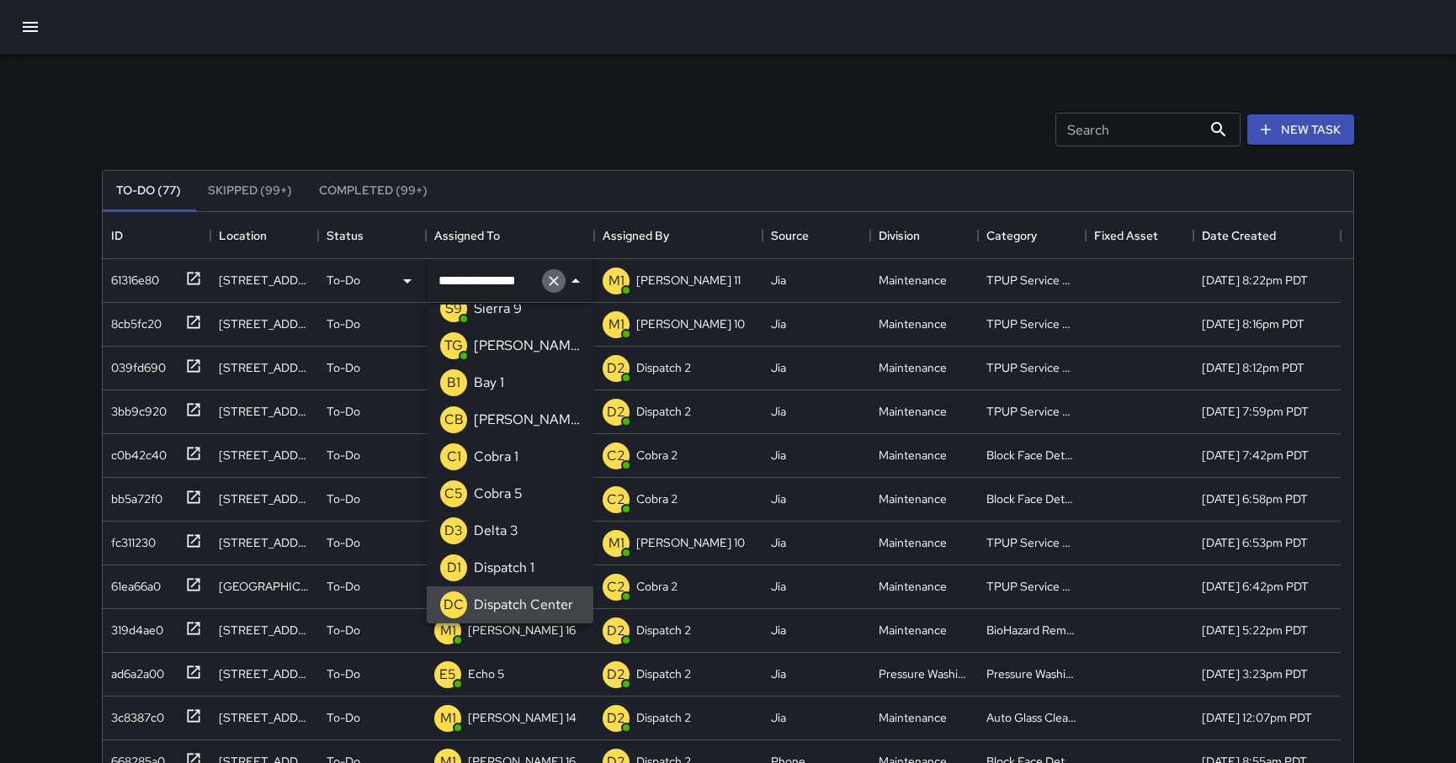
click at [560, 284] on icon "Clear" at bounding box center [553, 281] width 17 height 17
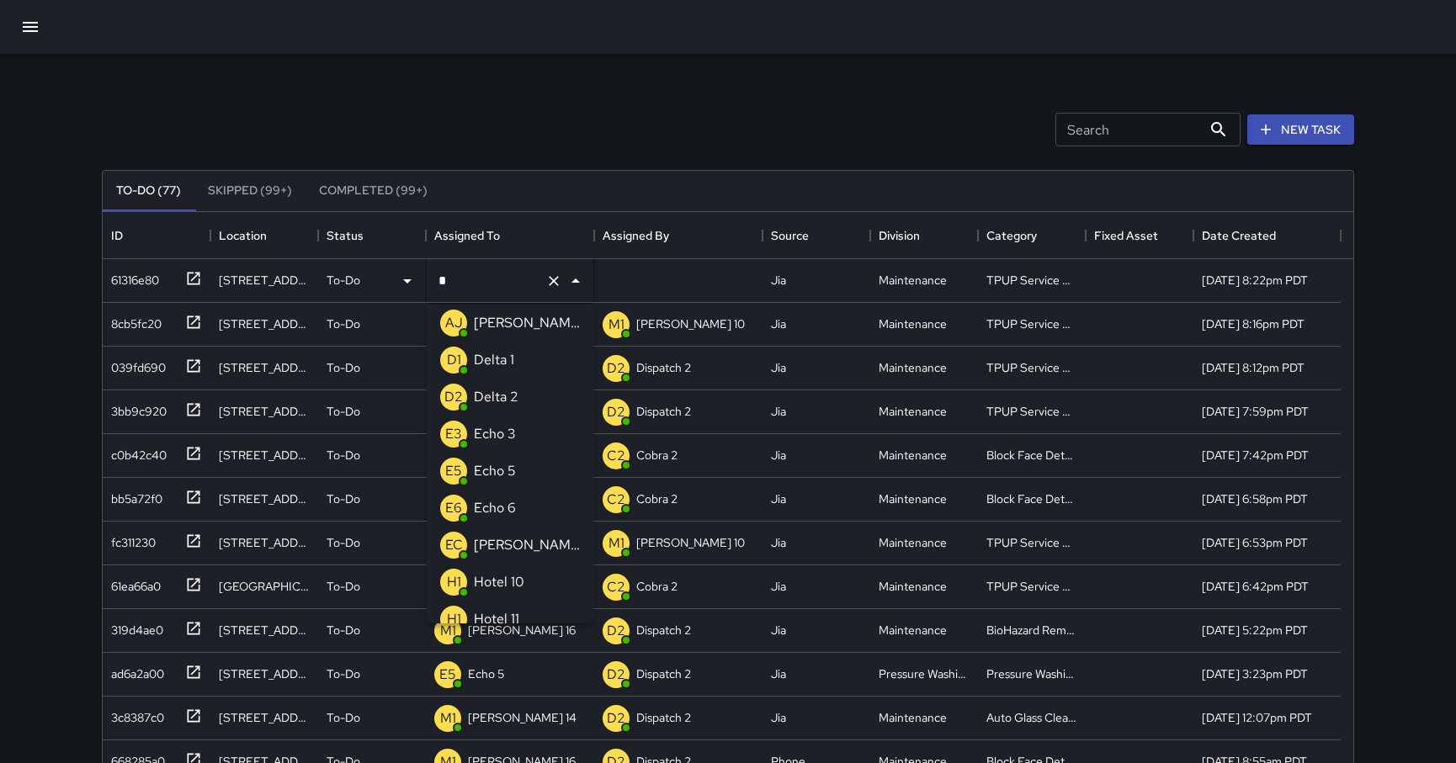
type input "**"
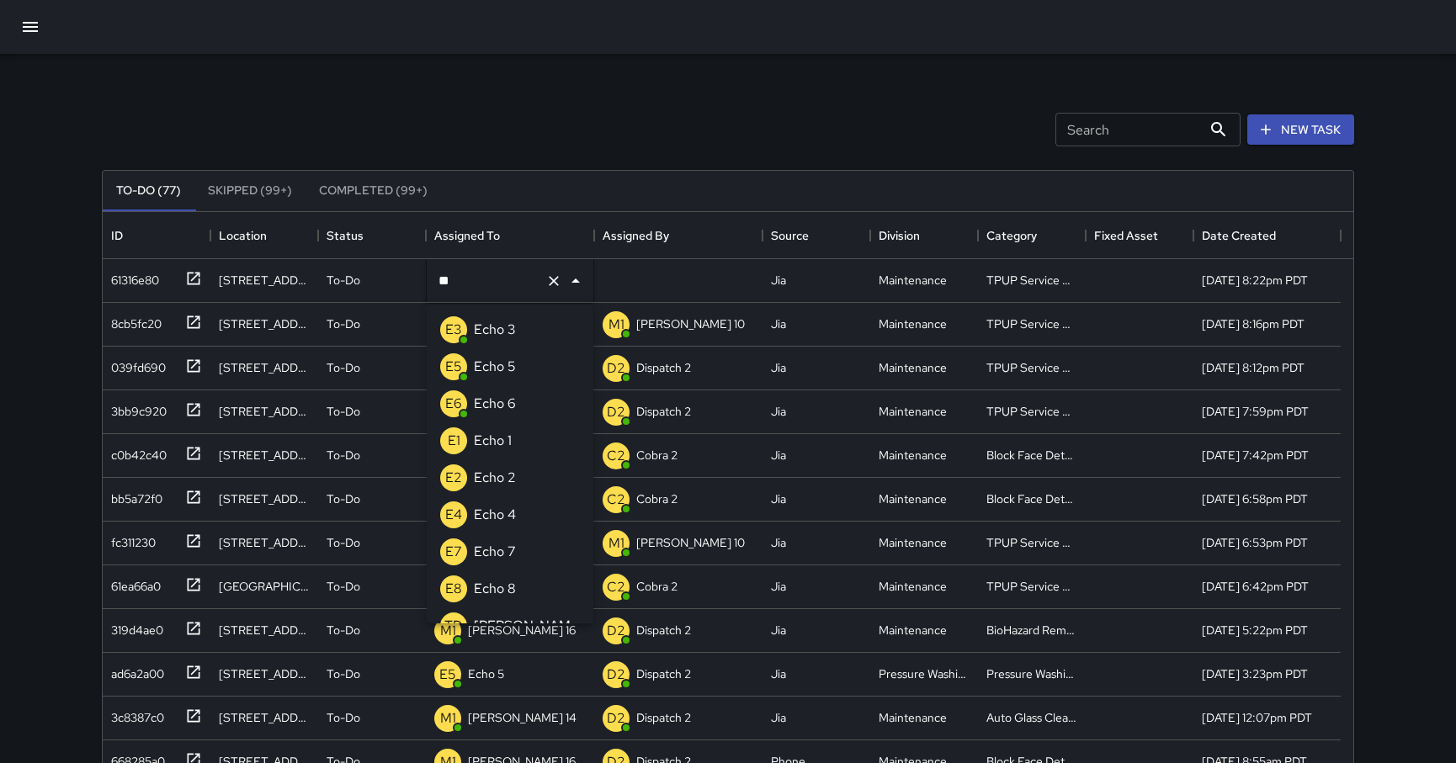
click at [521, 323] on li "E3 Echo 3" at bounding box center [510, 329] width 167 height 37
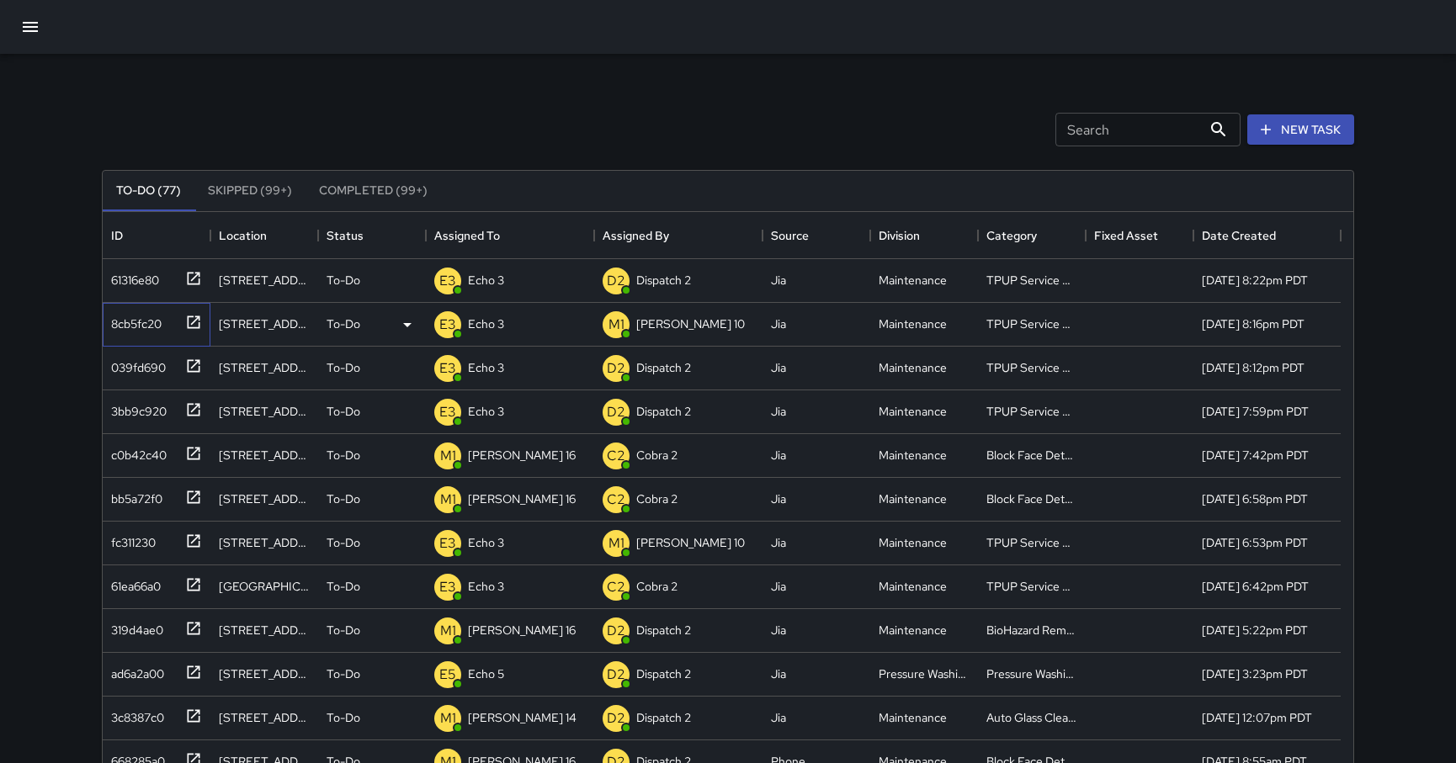
click at [199, 328] on icon at bounding box center [194, 322] width 13 height 13
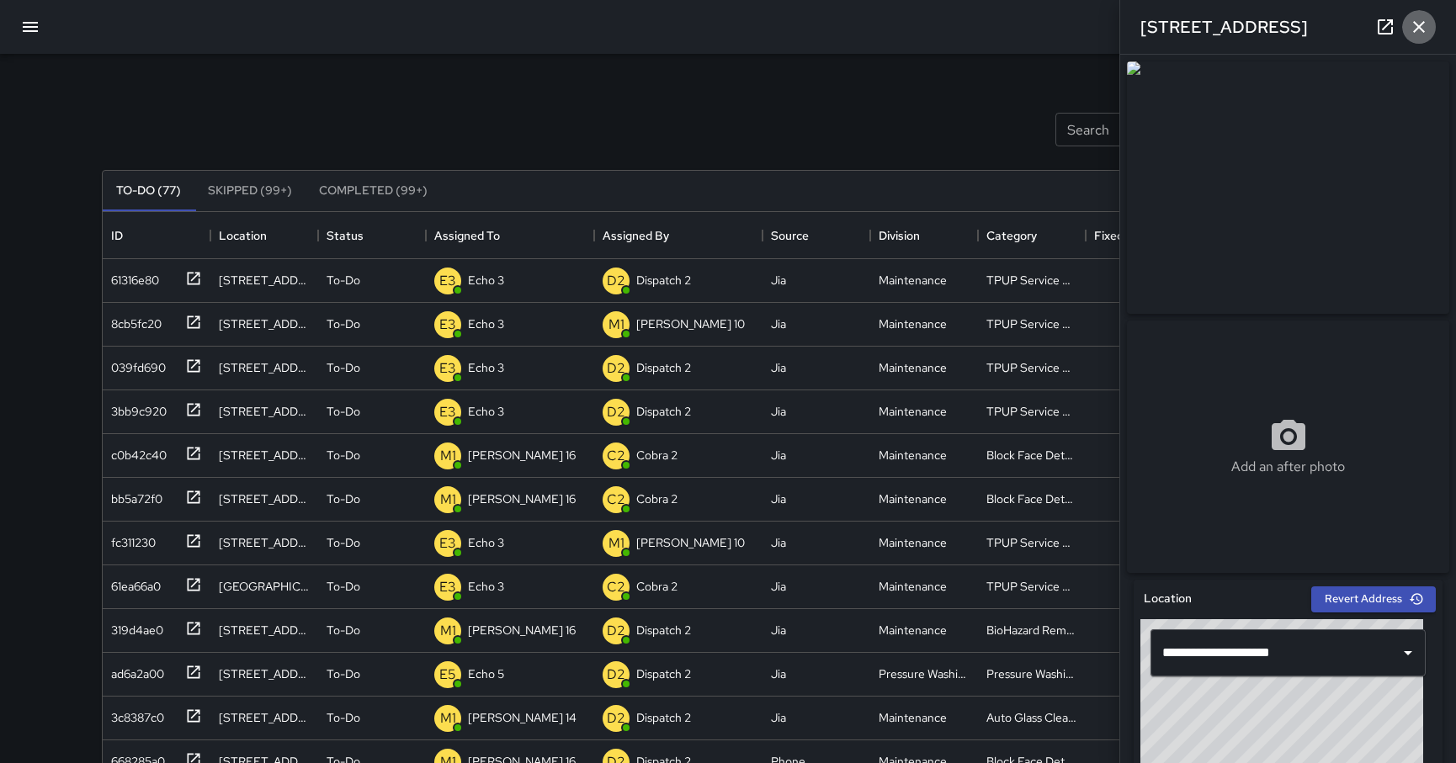
click at [803, 35] on icon "button" at bounding box center [1419, 27] width 20 height 20
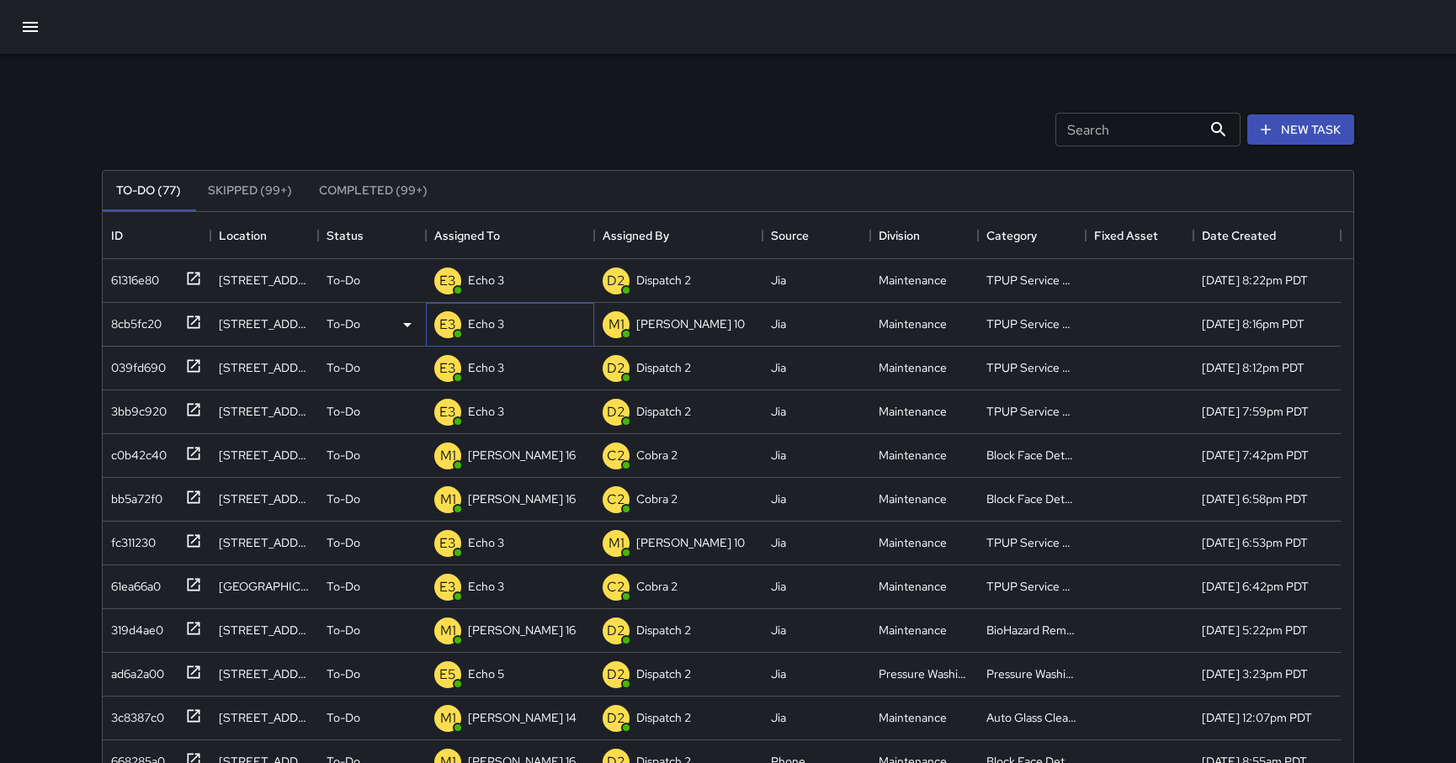
click at [507, 331] on div "Echo 3" at bounding box center [485, 324] width 43 height 24
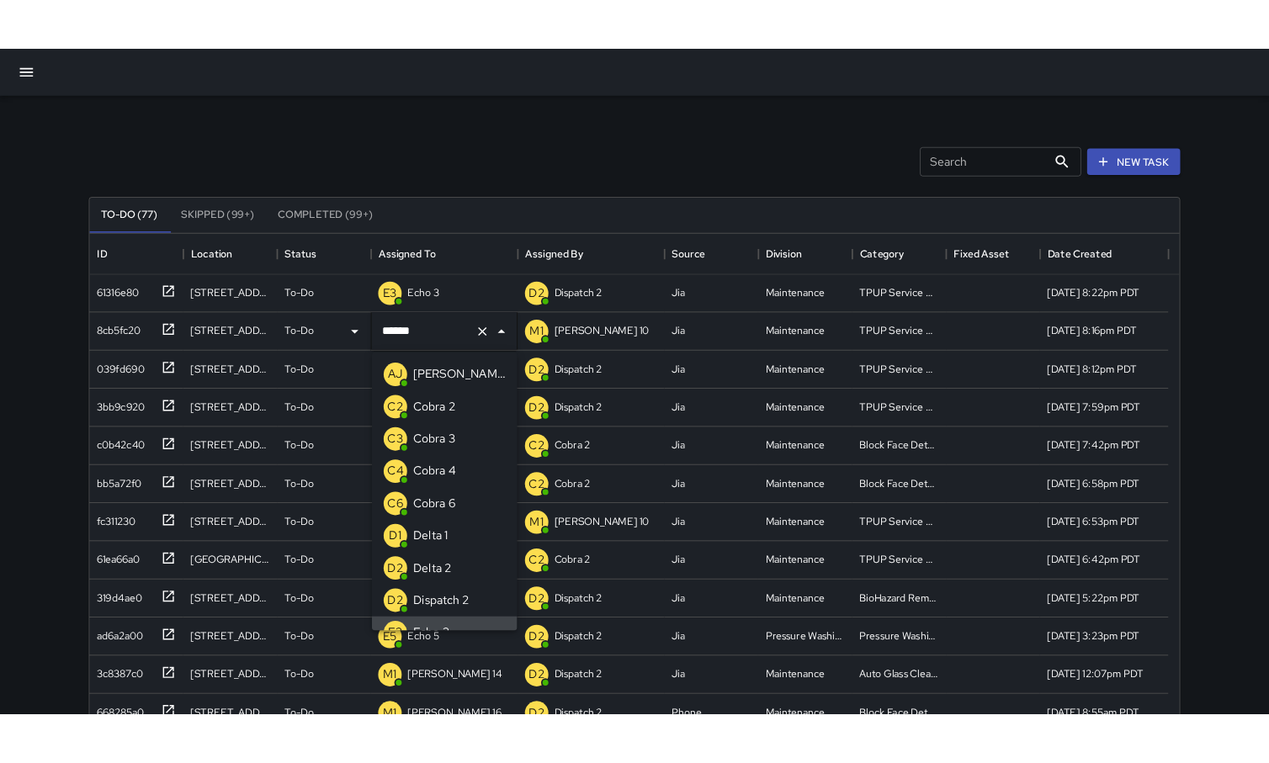
scroll to position [21, 0]
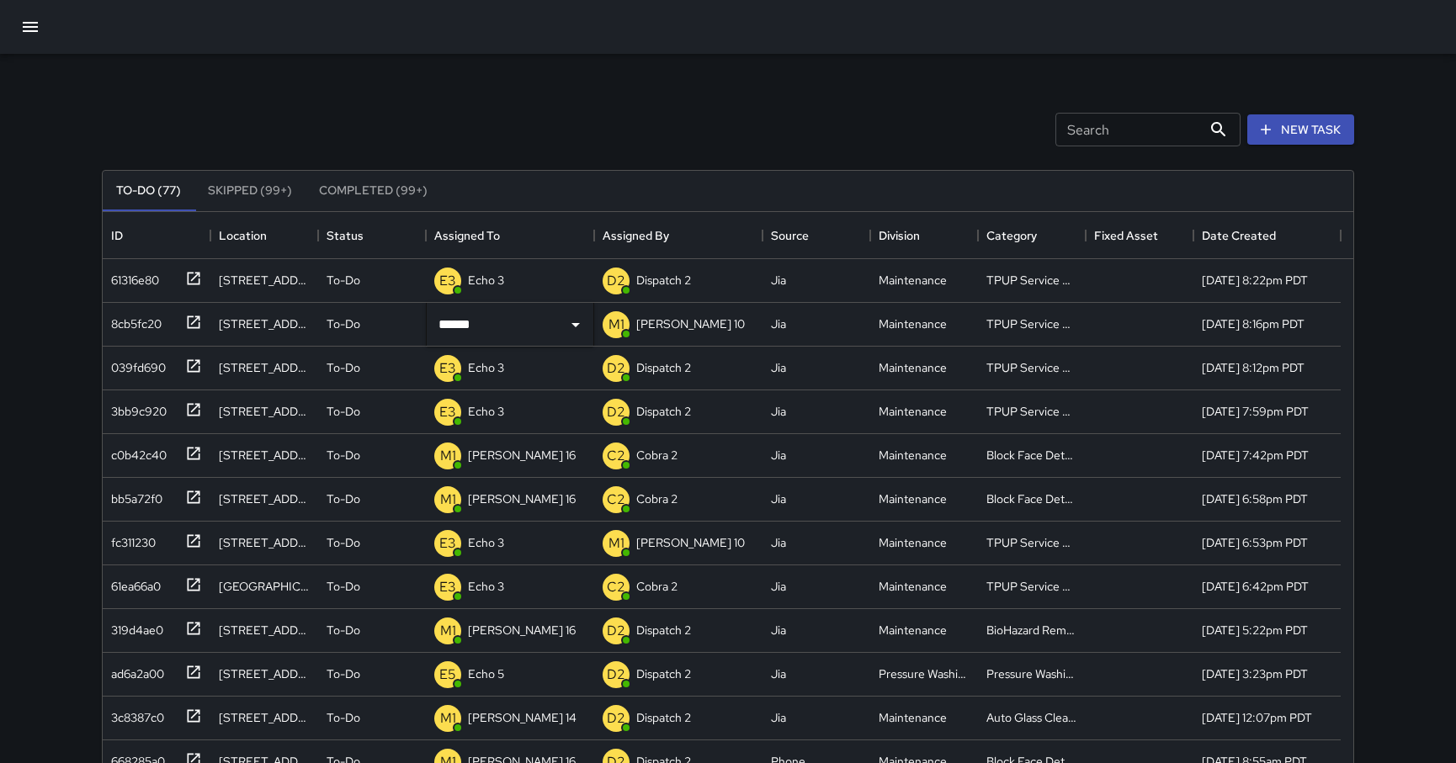
click at [803, 137] on div "Search Search New Task" at bounding box center [727, 130] width 1259 height 88
click at [704, 80] on div "Search Search New Task To-Do (77) Skipped (99+) Completed (99+) ID Location Sta…" at bounding box center [728, 524] width 1292 height 940
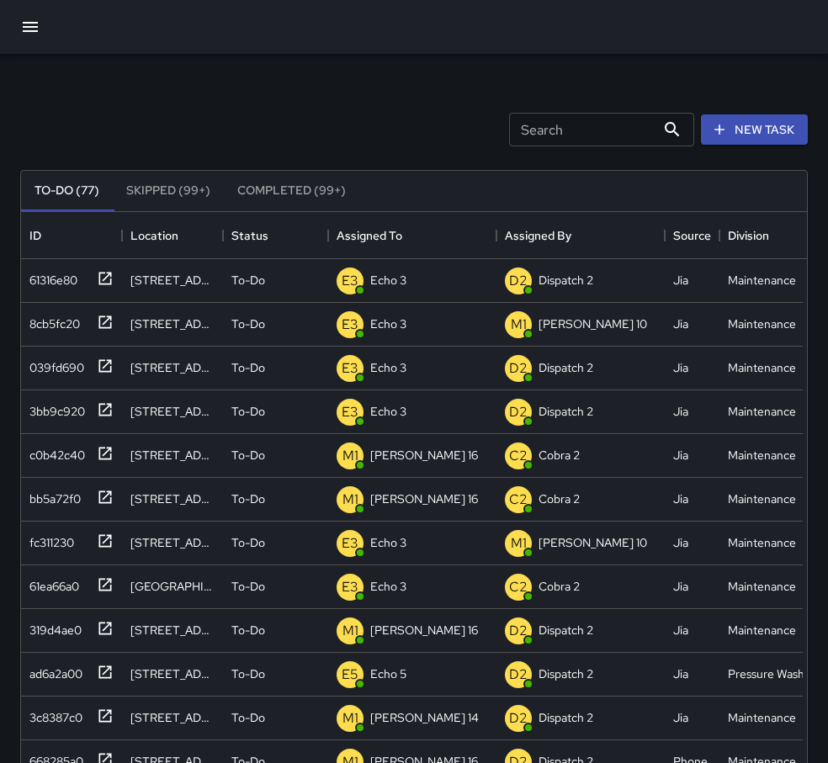
scroll to position [13, 13]
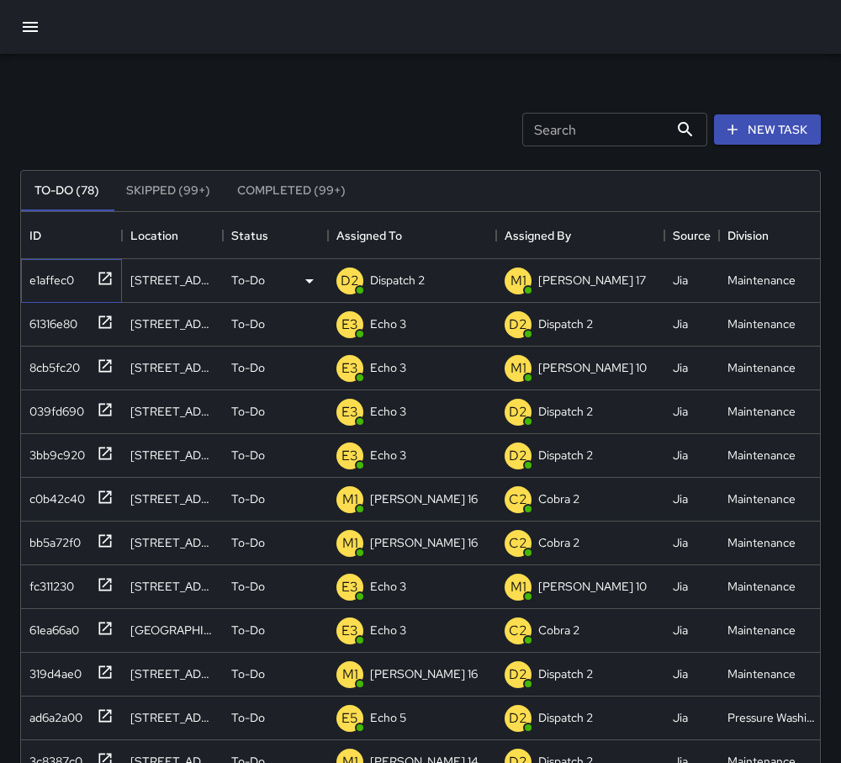
click at [97, 278] on icon at bounding box center [105, 278] width 17 height 17
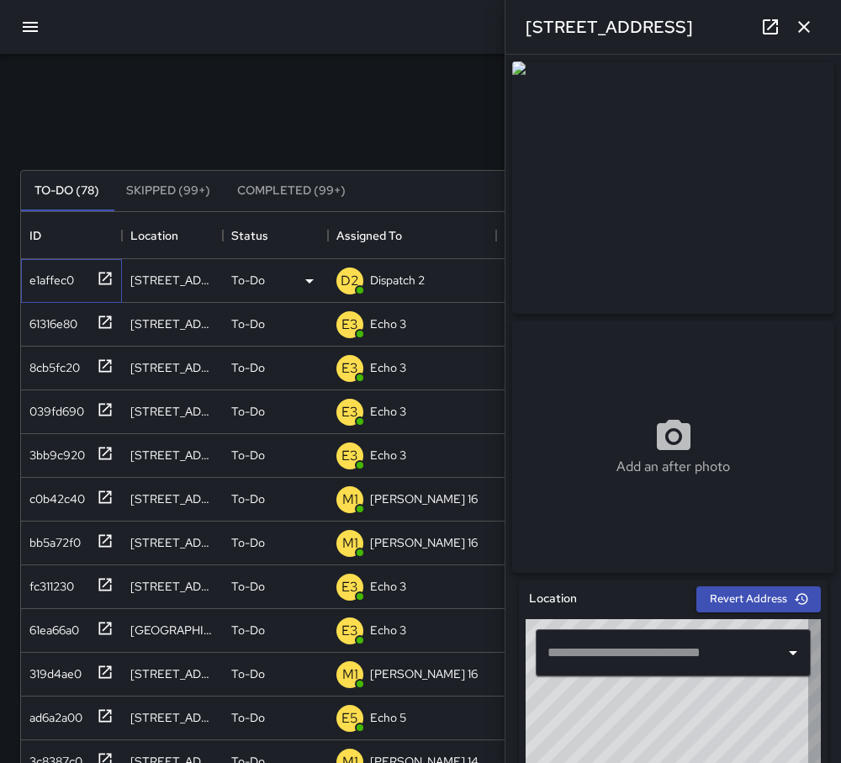
type input "**********"
click at [268, 279] on div "To-Do" at bounding box center [275, 281] width 88 height 20
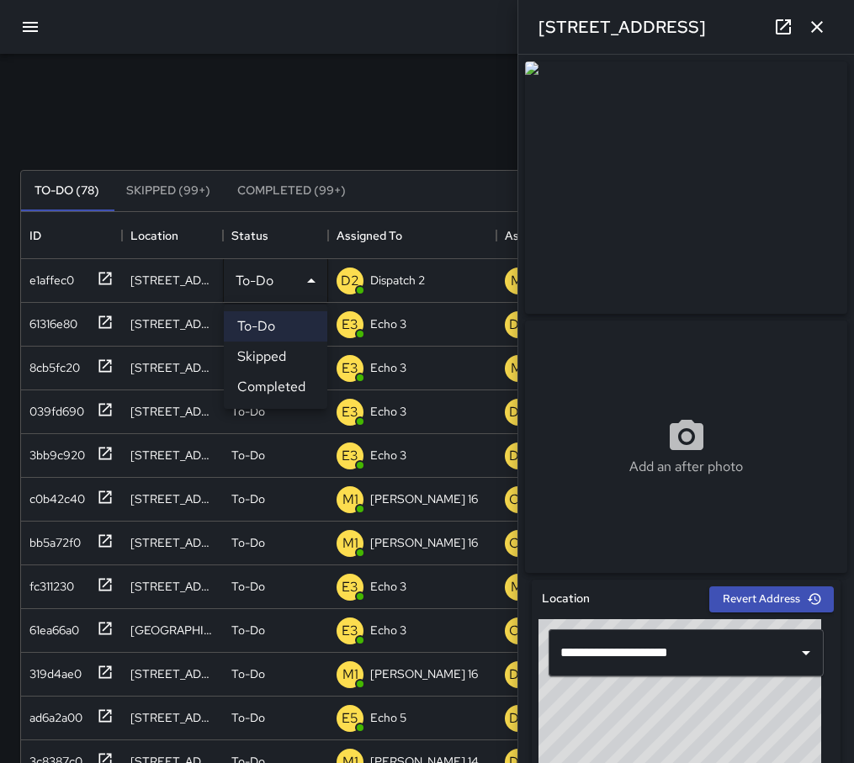
click at [358, 121] on div at bounding box center [427, 381] width 854 height 763
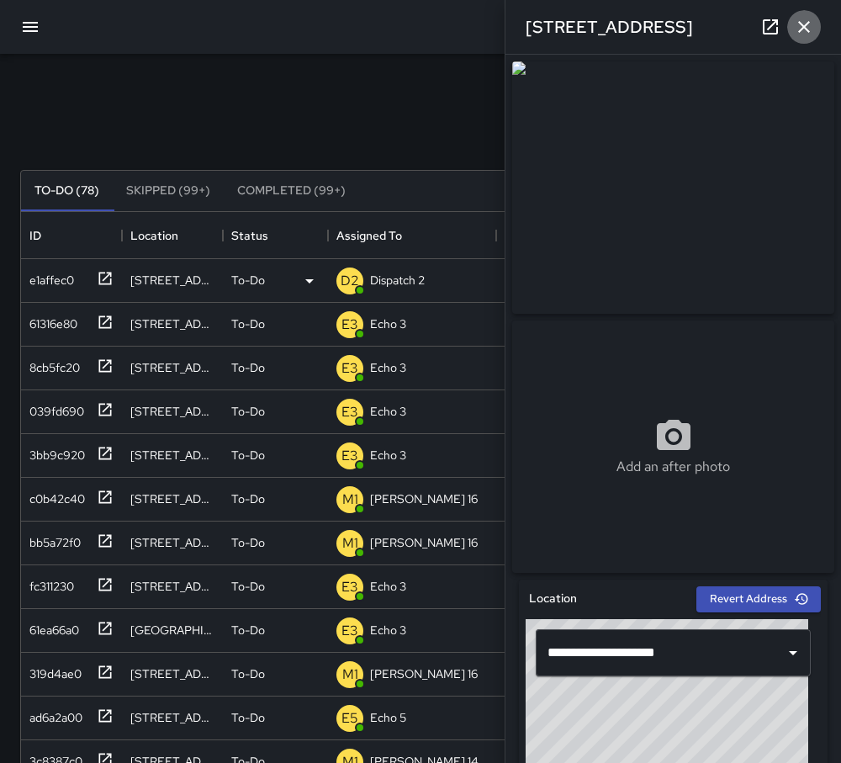
click at [795, 29] on icon "button" at bounding box center [804, 27] width 20 height 20
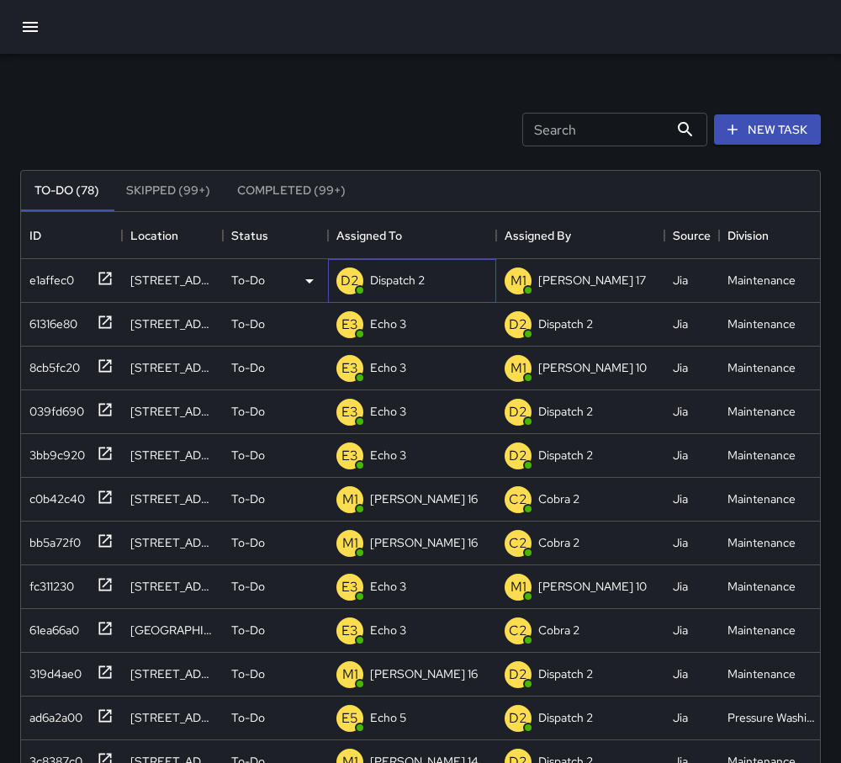
click at [410, 281] on p "Dispatch 2" at bounding box center [397, 280] width 55 height 17
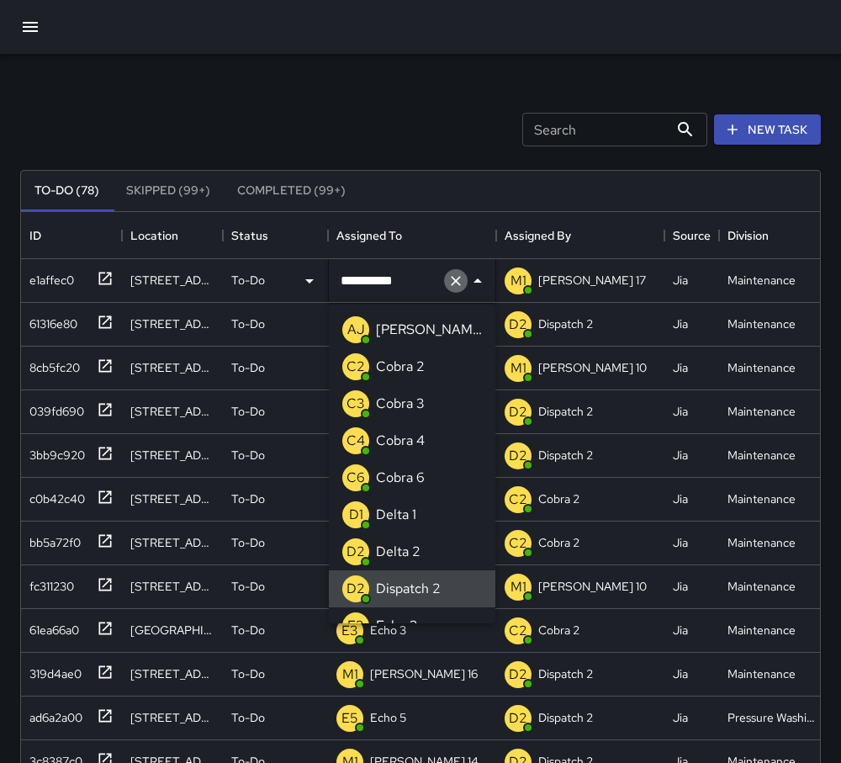
click at [454, 286] on icon "Clear" at bounding box center [456, 281] width 17 height 17
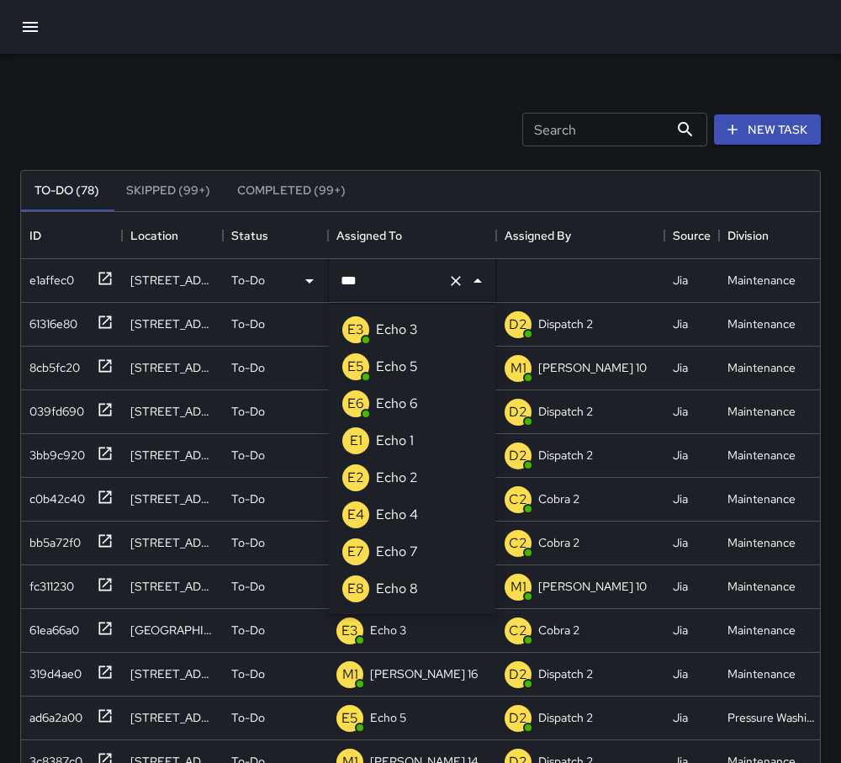
type input "****"
click at [436, 334] on li "E3 Echo 3" at bounding box center [412, 329] width 167 height 37
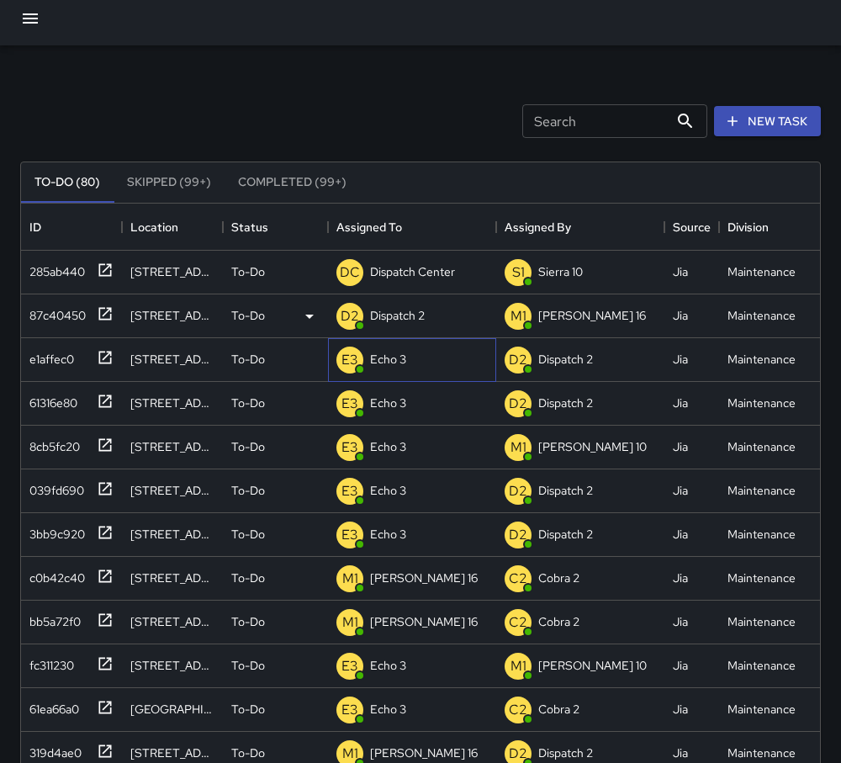
scroll to position [0, 0]
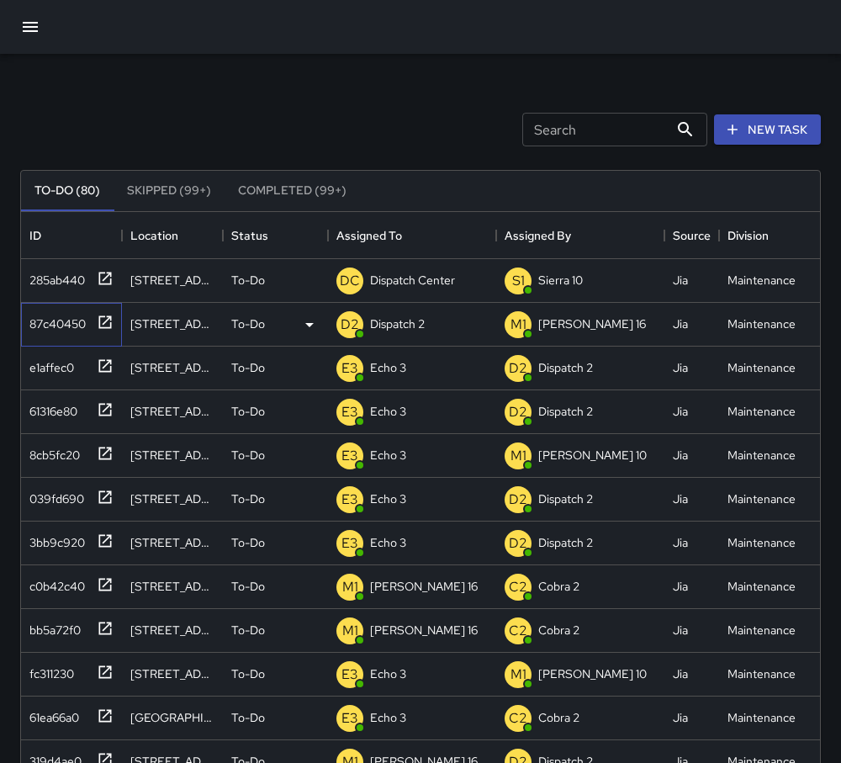
click at [103, 326] on icon at bounding box center [105, 322] width 17 height 17
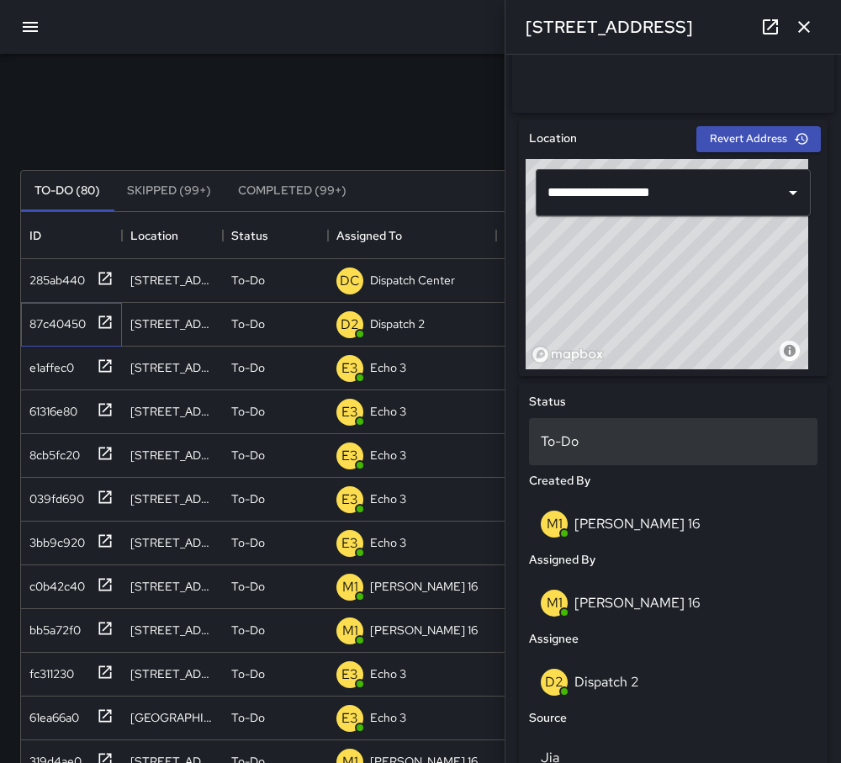
scroll to position [505, 0]
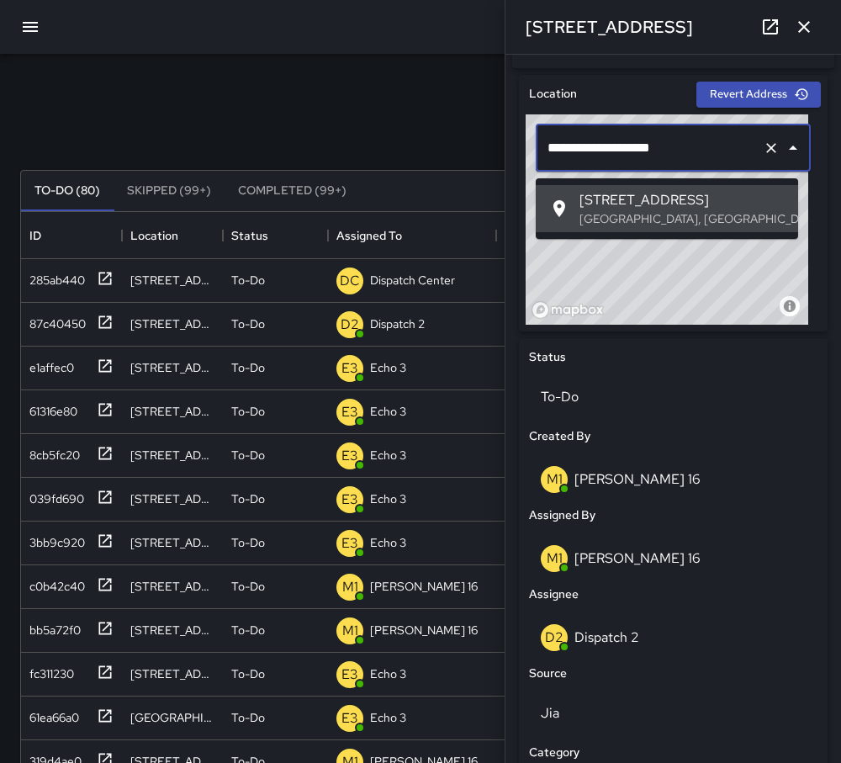
drag, startPoint x: 681, startPoint y: 157, endPoint x: 558, endPoint y: 158, distance: 122.8
click at [558, 158] on input "**********" at bounding box center [650, 148] width 213 height 32
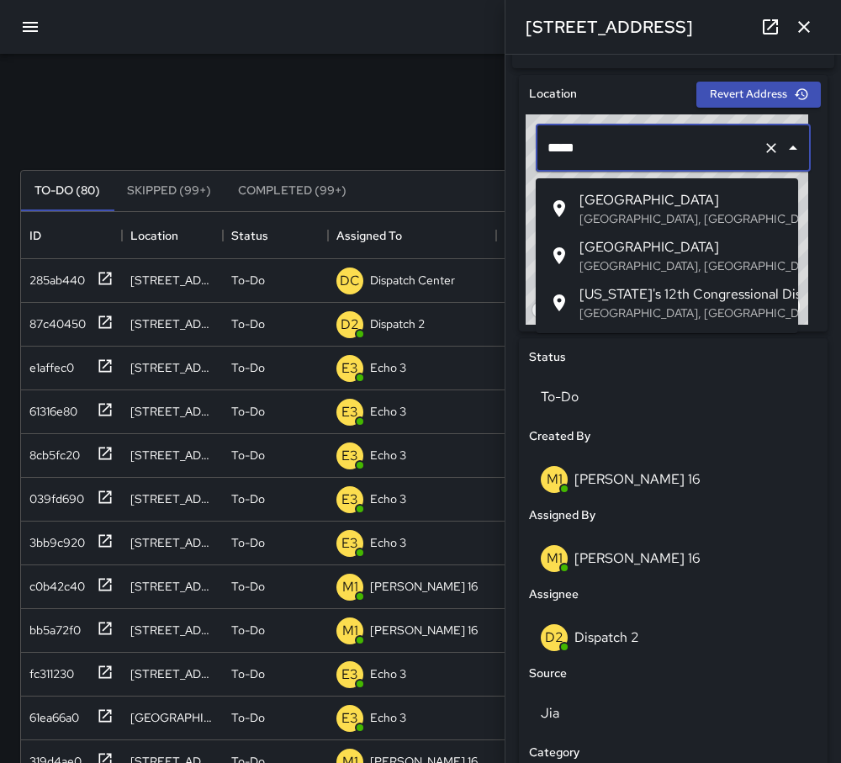
click at [603, 218] on p "Oakland, CA, USA" at bounding box center [682, 218] width 205 height 17
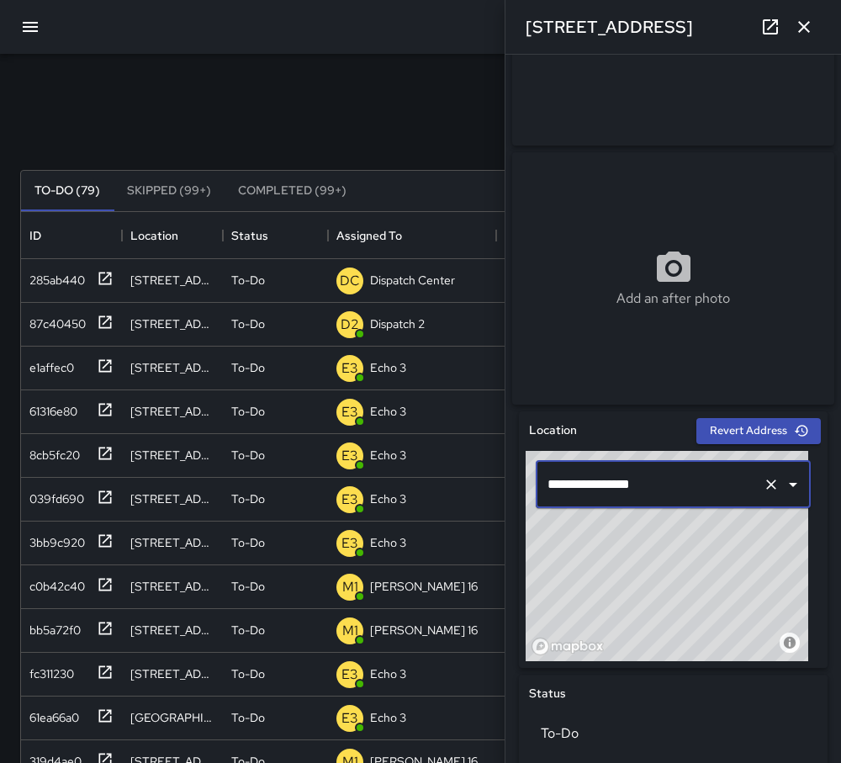
scroll to position [0, 0]
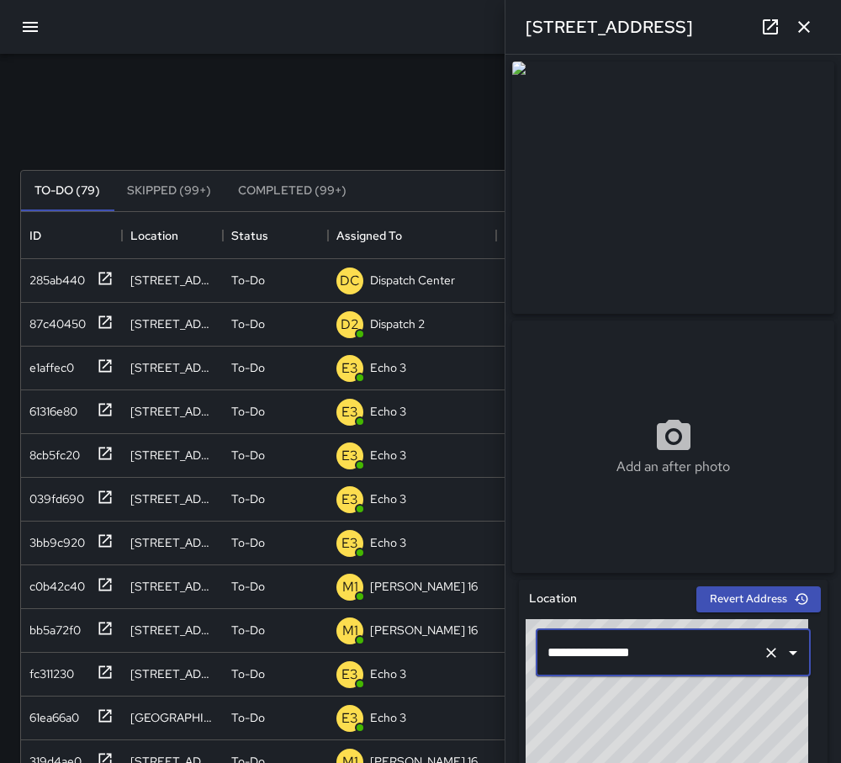
type input "**********"
click at [745, 111] on img at bounding box center [673, 187] width 322 height 252
click at [765, 24] on icon at bounding box center [770, 26] width 15 height 15
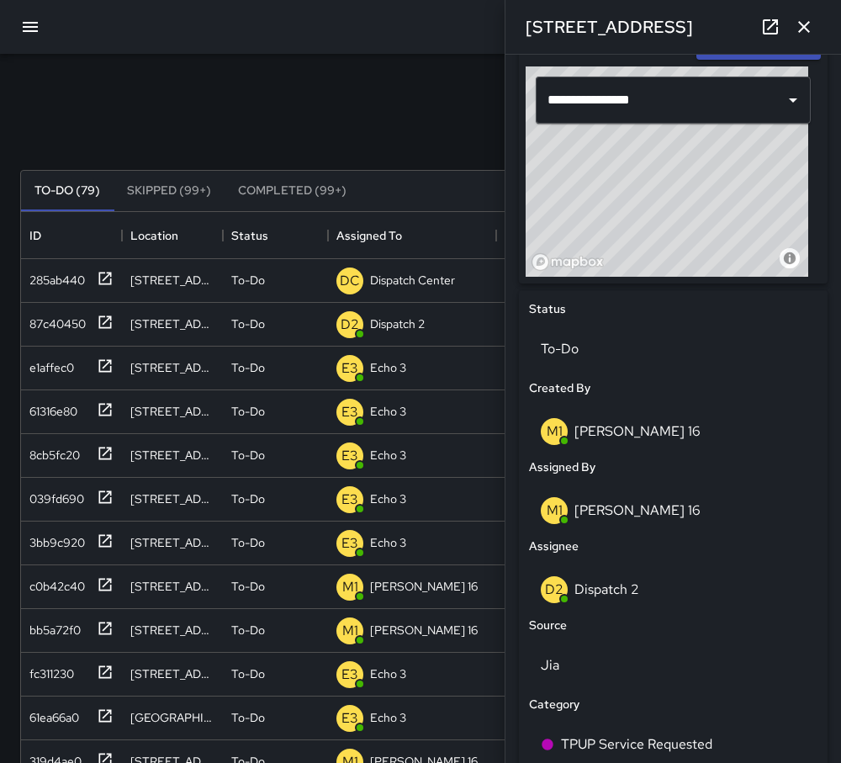
scroll to position [337, 0]
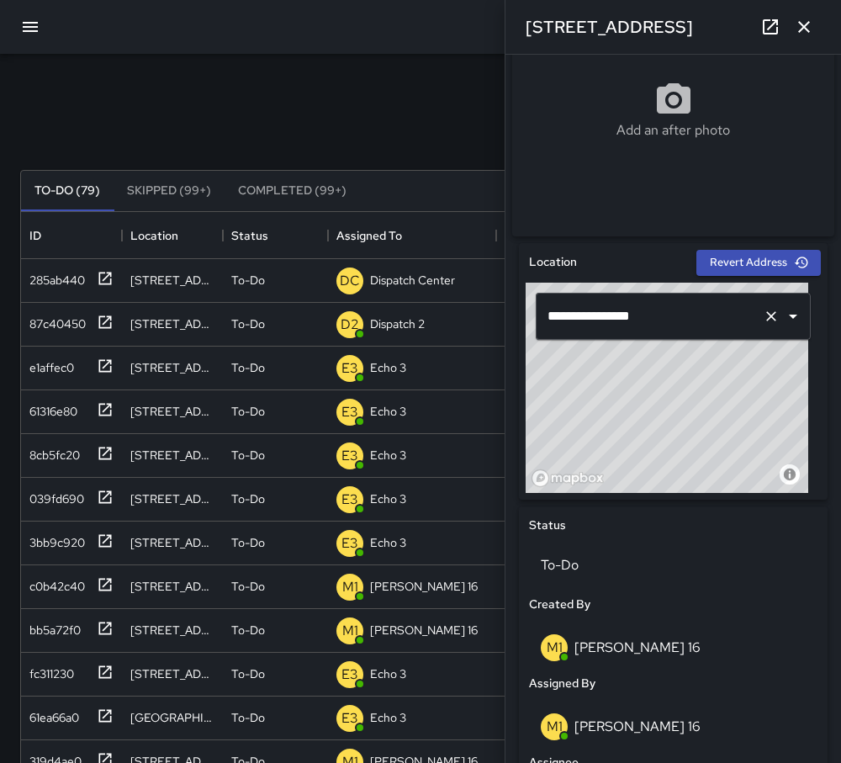
click at [767, 325] on icon "Clear" at bounding box center [771, 316] width 17 height 17
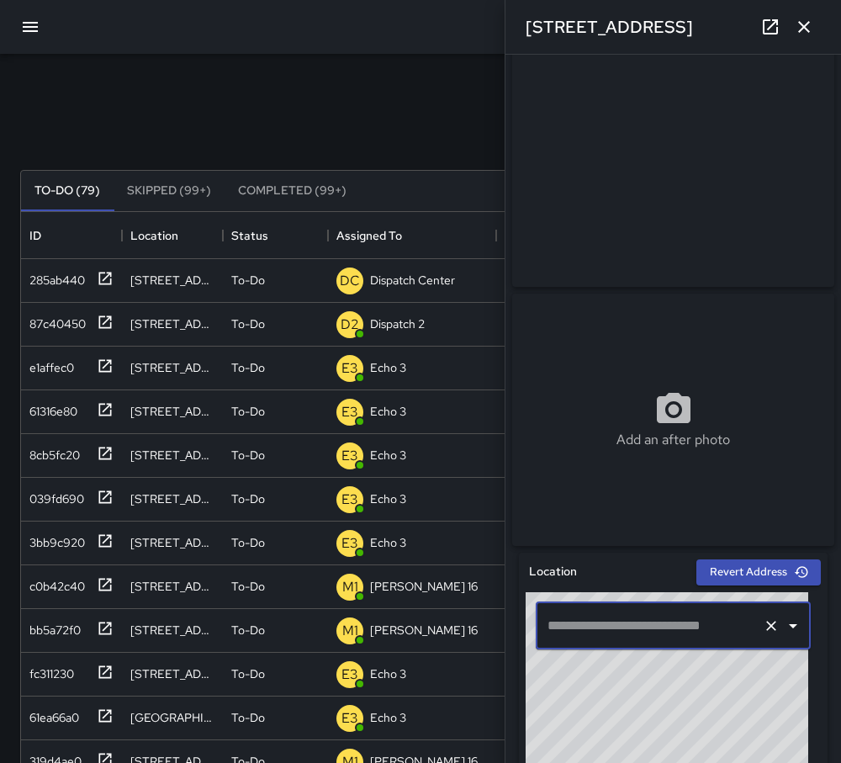
scroll to position [0, 0]
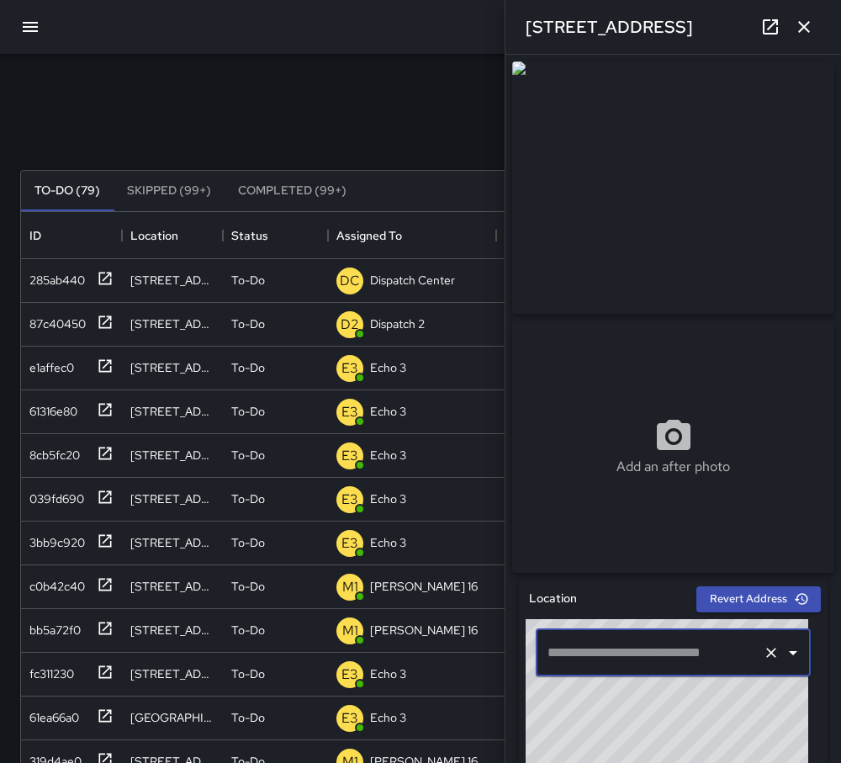
click at [629, 655] on input "text" at bounding box center [650, 653] width 213 height 32
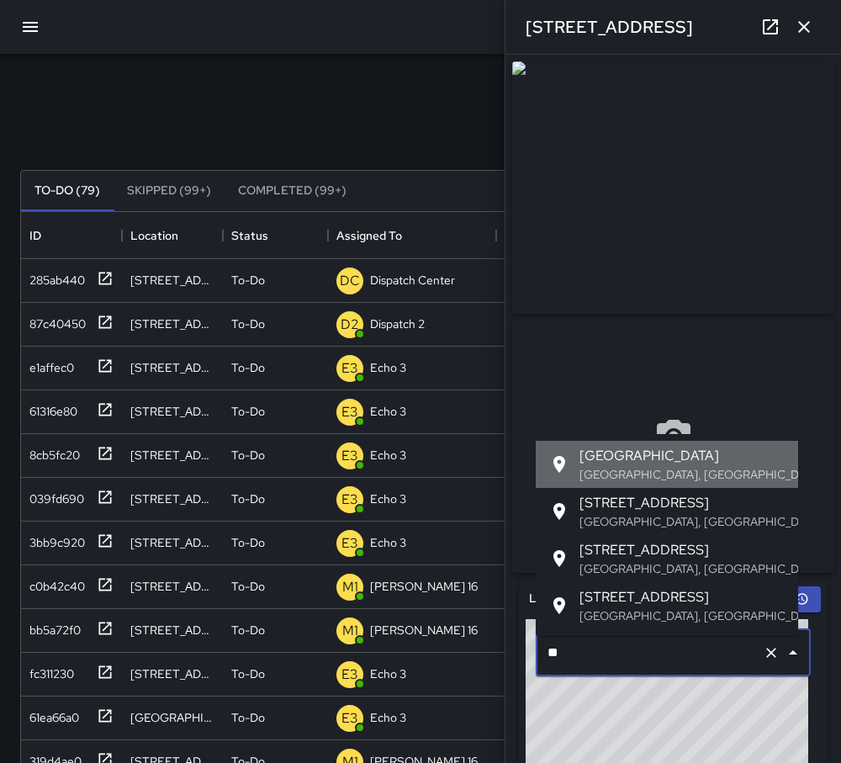
click at [643, 454] on span "12th Street" at bounding box center [682, 456] width 205 height 20
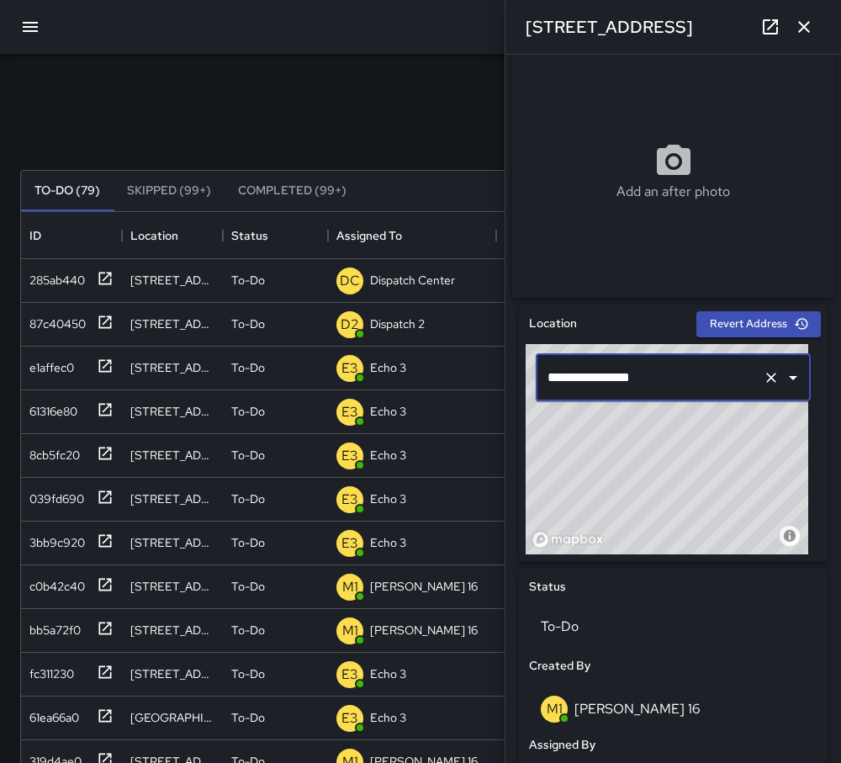
scroll to position [311, 0]
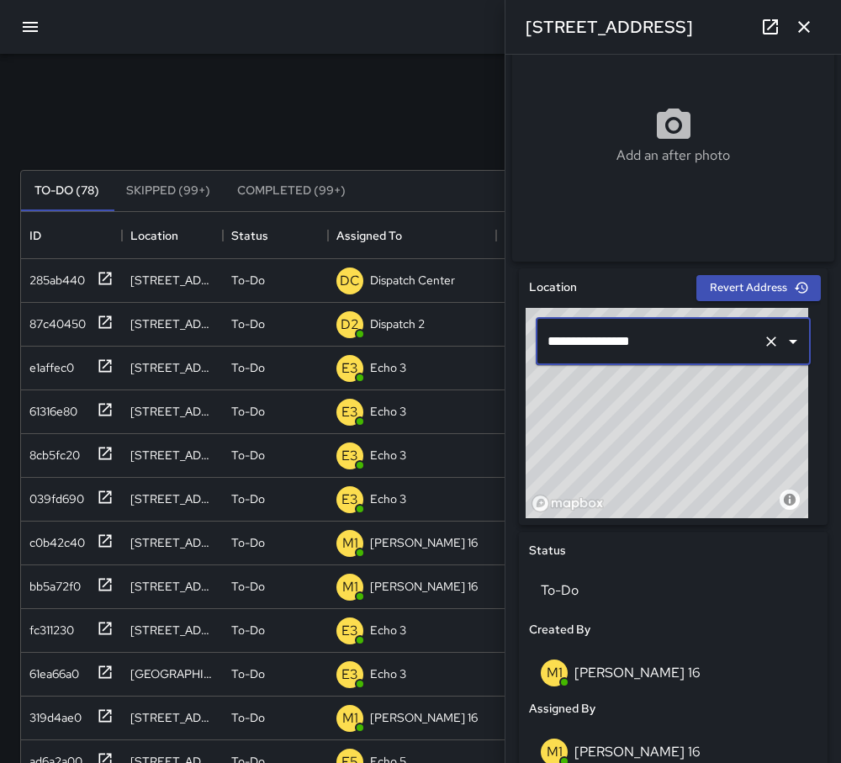
type input "**********"
click at [803, 19] on icon "button" at bounding box center [804, 27] width 20 height 20
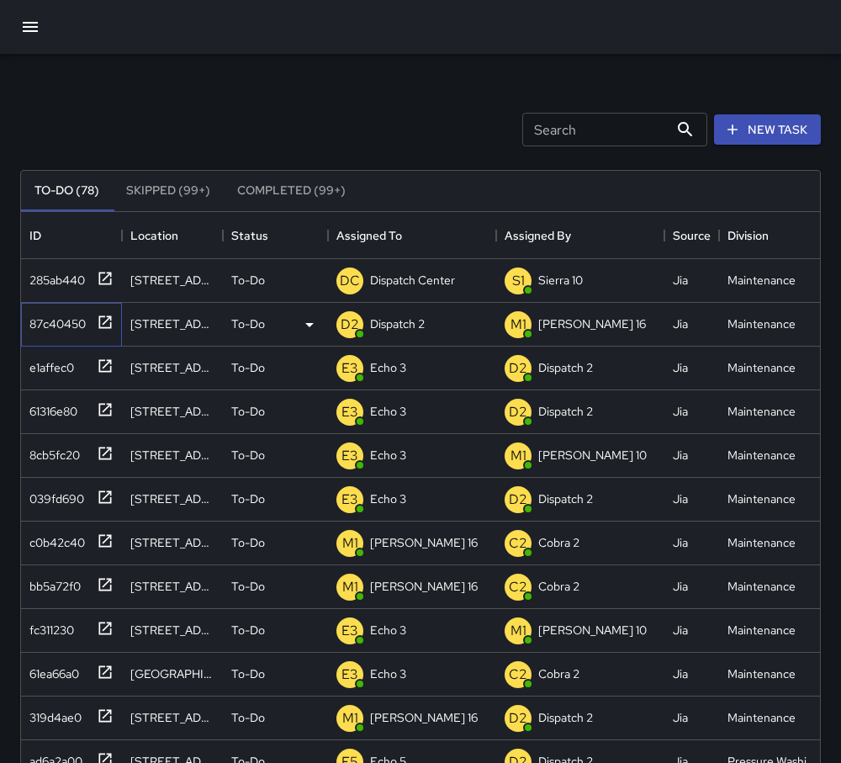
click at [103, 323] on icon at bounding box center [105, 322] width 17 height 17
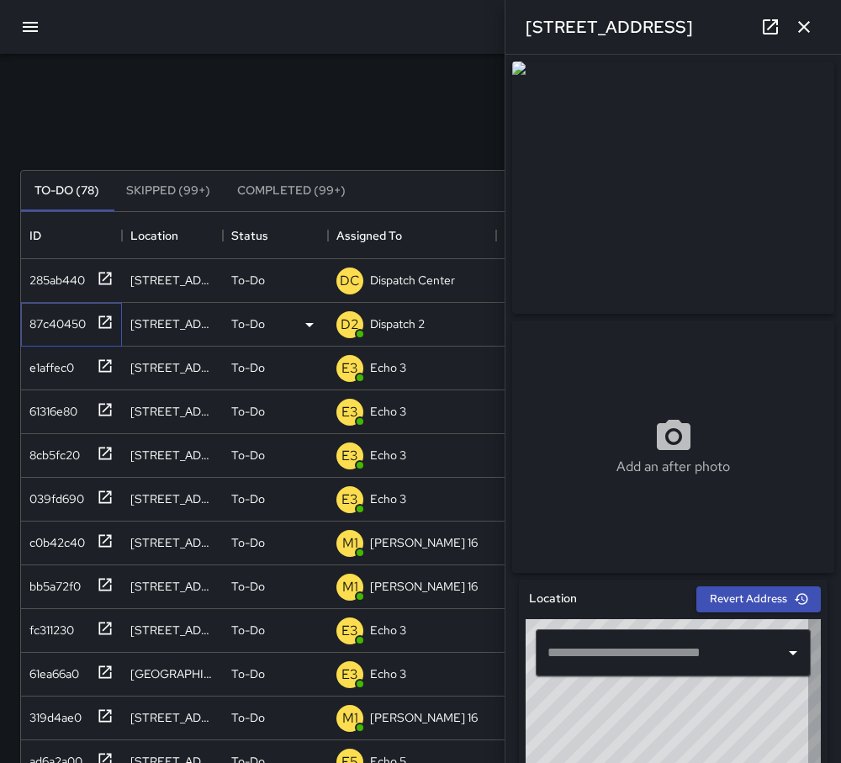
type input "**********"
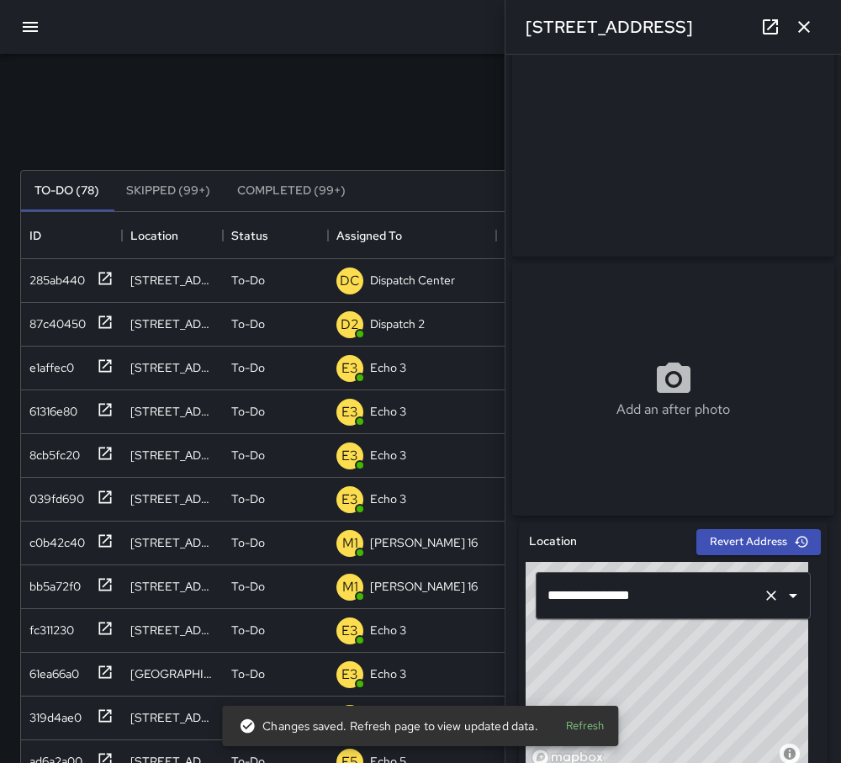
scroll to position [84, 0]
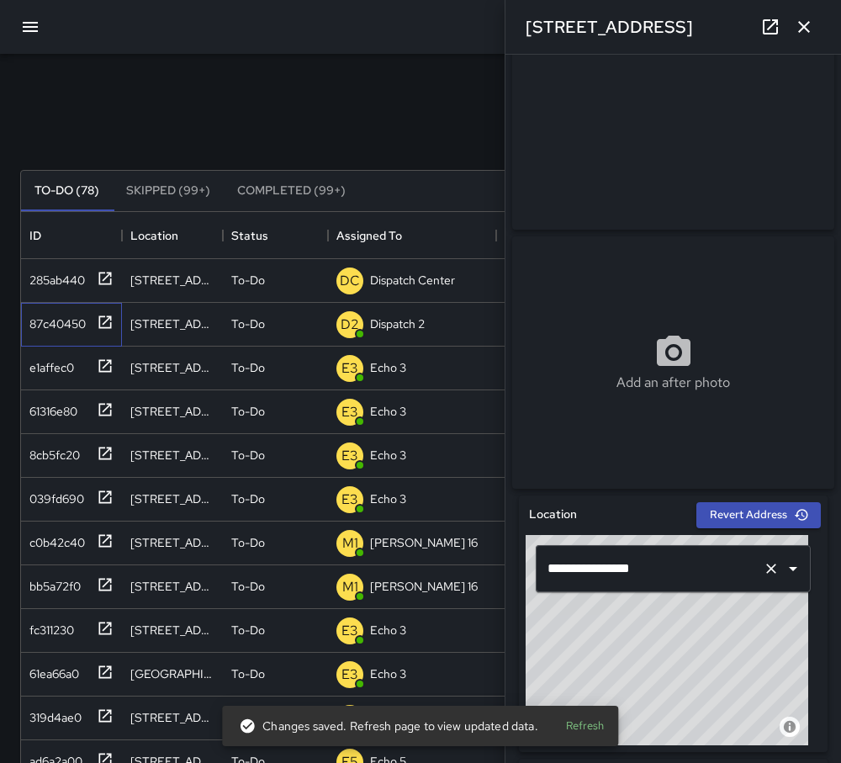
click at [767, 574] on icon "Clear" at bounding box center [772, 569] width 10 height 10
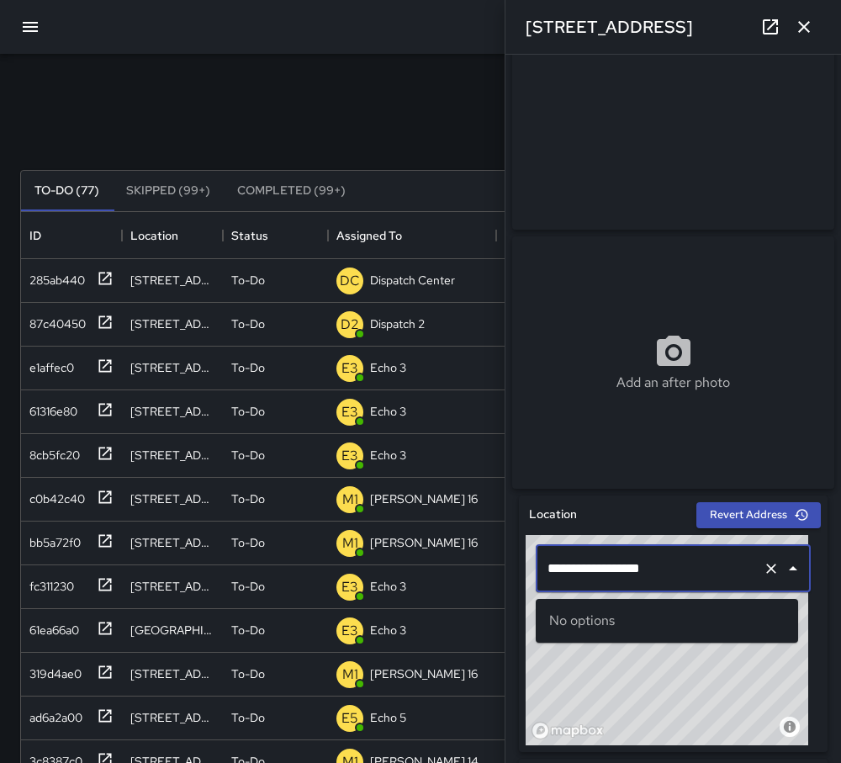
click at [568, 577] on input "**********" at bounding box center [650, 569] width 213 height 32
click at [575, 576] on input "**********" at bounding box center [650, 569] width 213 height 32
click at [687, 578] on input "**********" at bounding box center [650, 569] width 213 height 32
drag, startPoint x: 664, startPoint y: 584, endPoint x: 575, endPoint y: 585, distance: 89.2
click at [575, 585] on input "**********" at bounding box center [650, 569] width 213 height 32
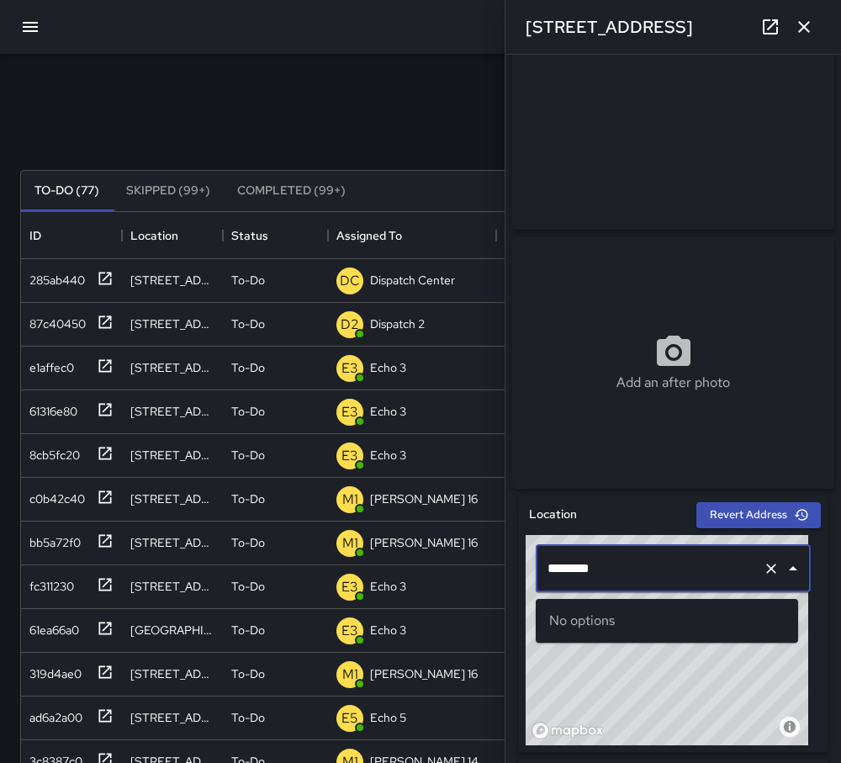
paste input "**********"
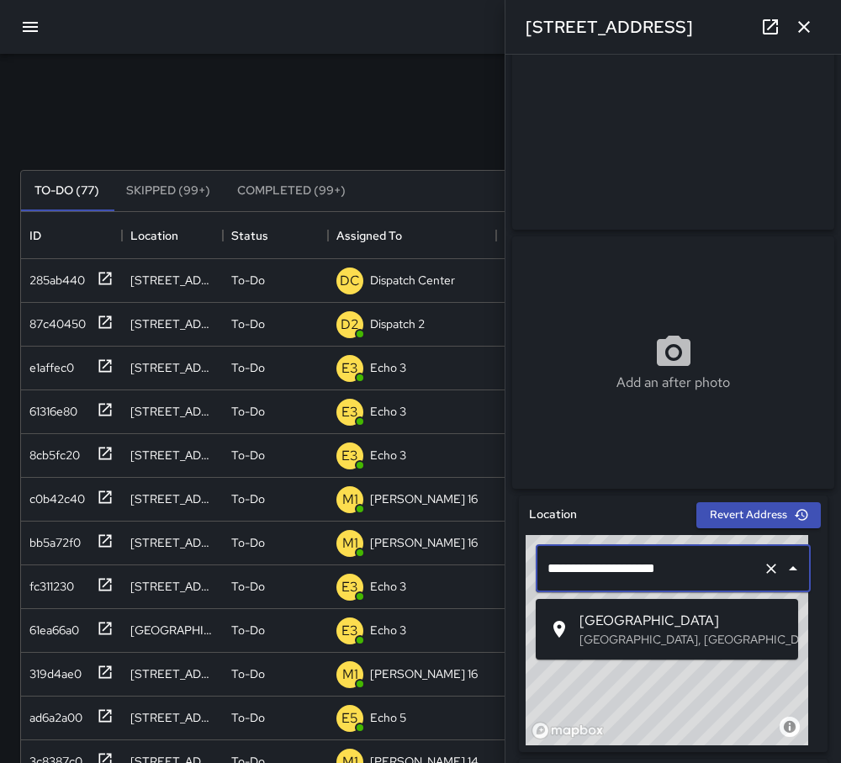
click at [740, 630] on span "12th St & Franklin Street" at bounding box center [682, 621] width 205 height 20
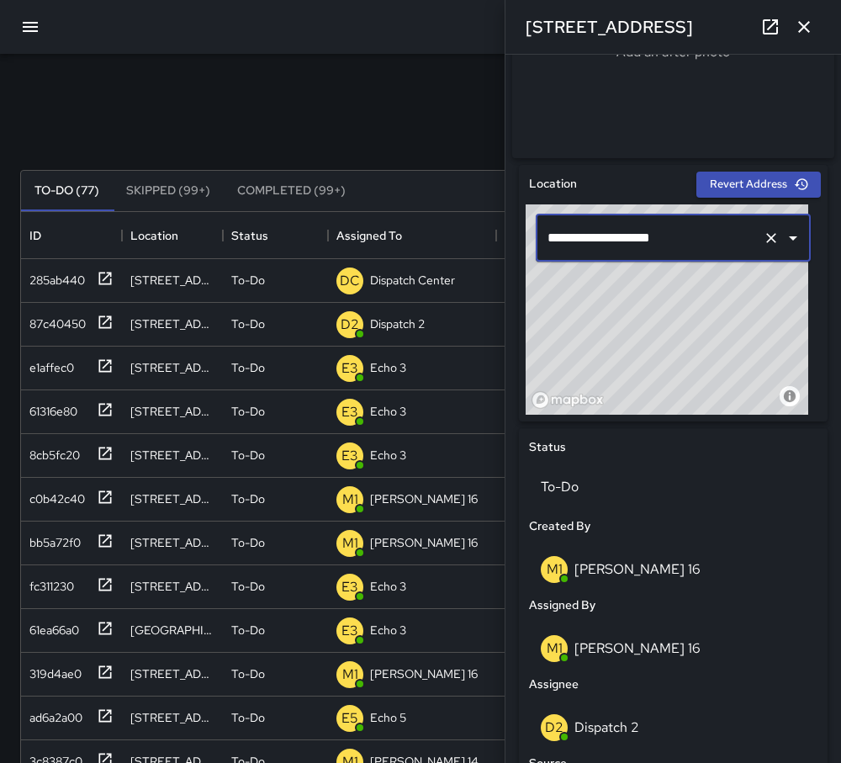
scroll to position [438, 0]
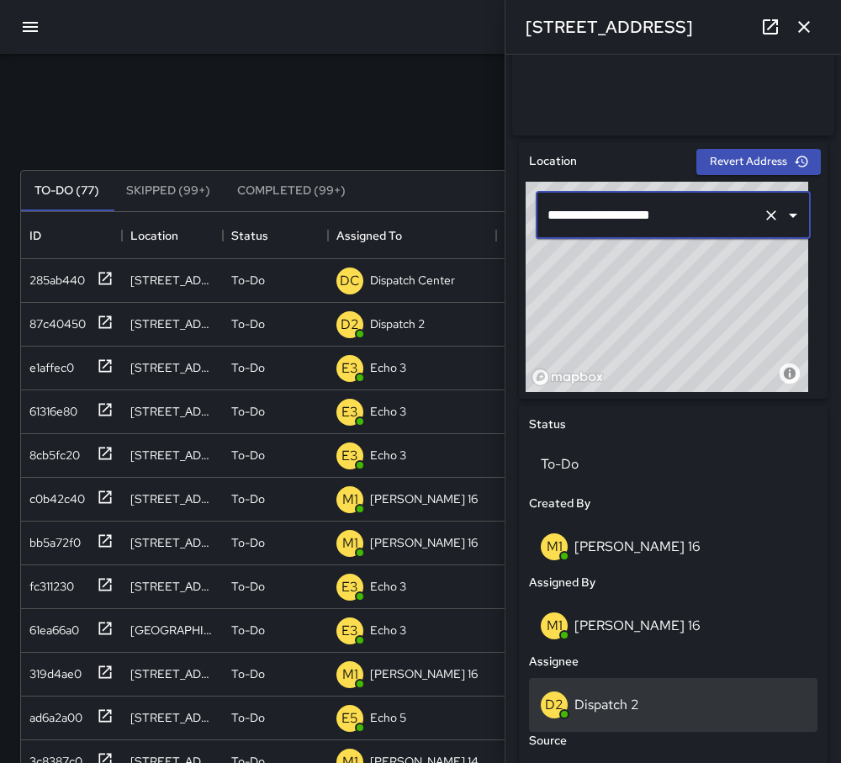
type input "**********"
click at [641, 700] on div "D2 Dispatch 2" at bounding box center [673, 705] width 265 height 27
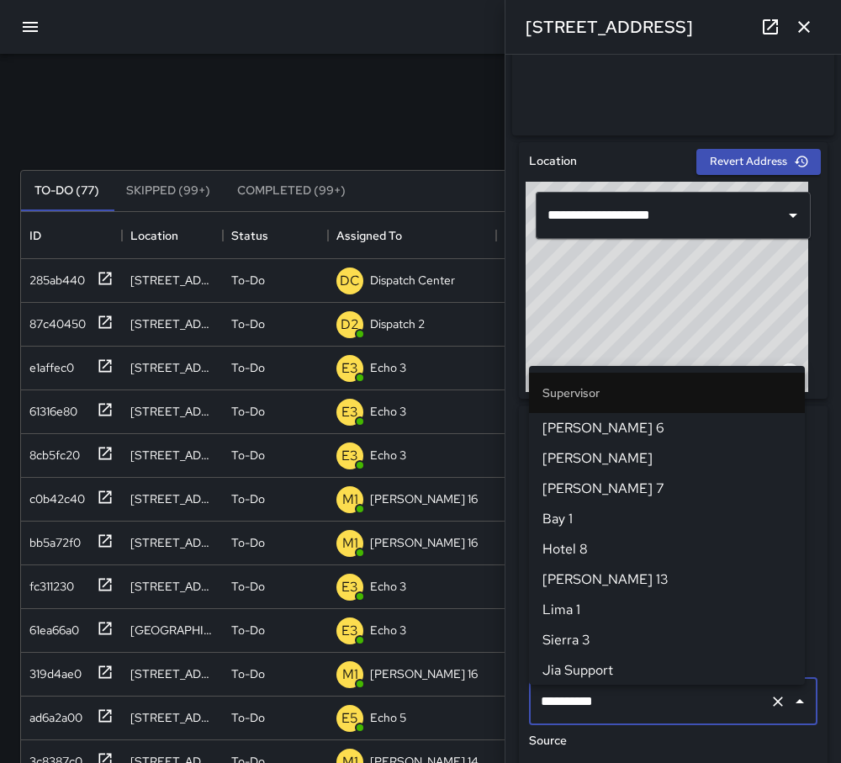
scroll to position [395, 0]
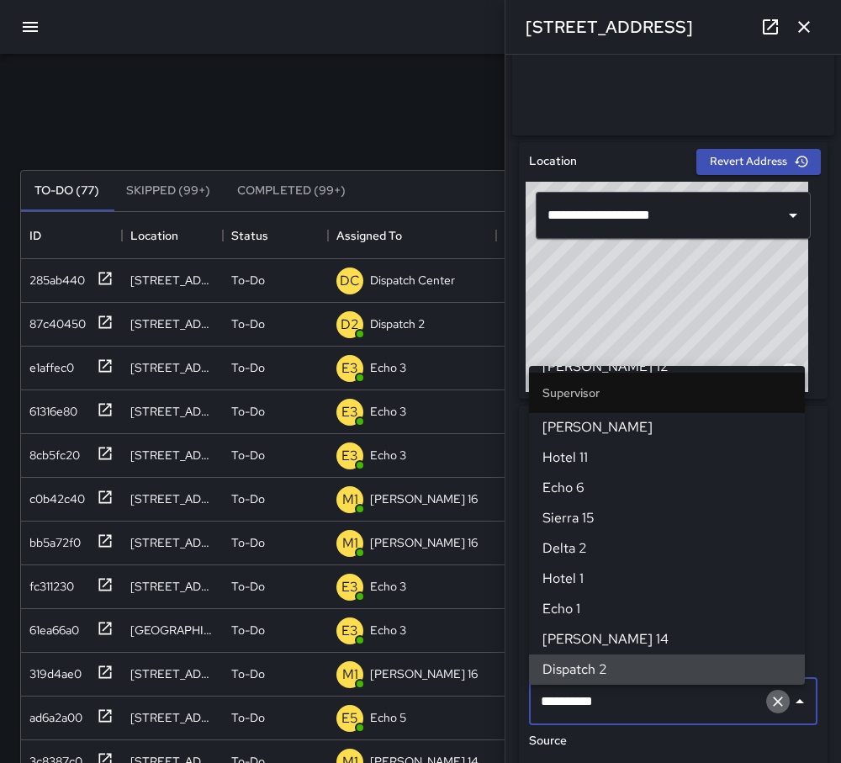
click at [770, 710] on icon "Clear" at bounding box center [778, 701] width 17 height 17
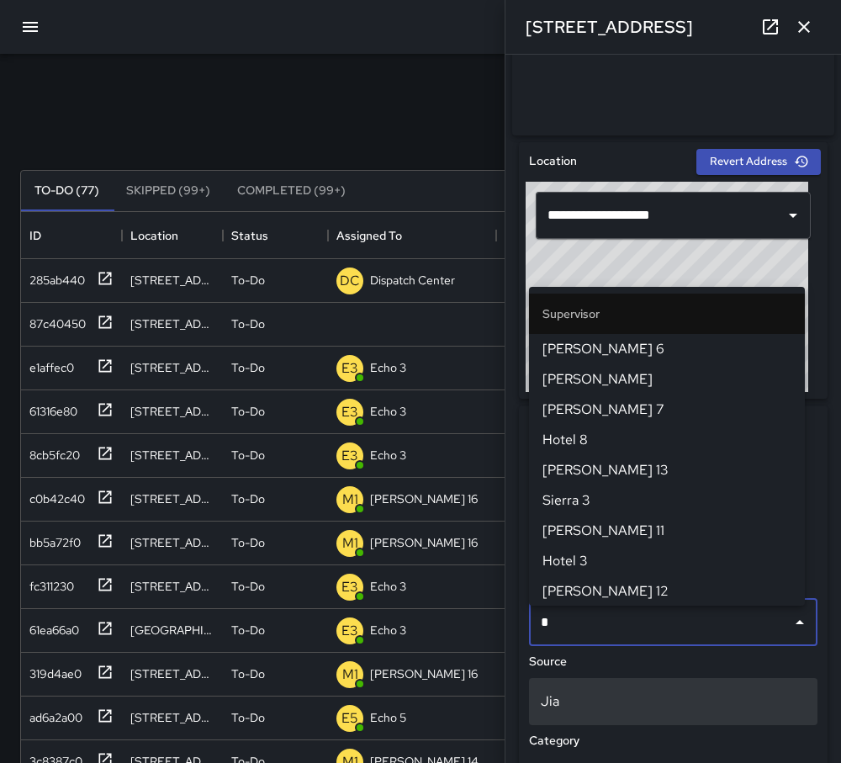
type input "**"
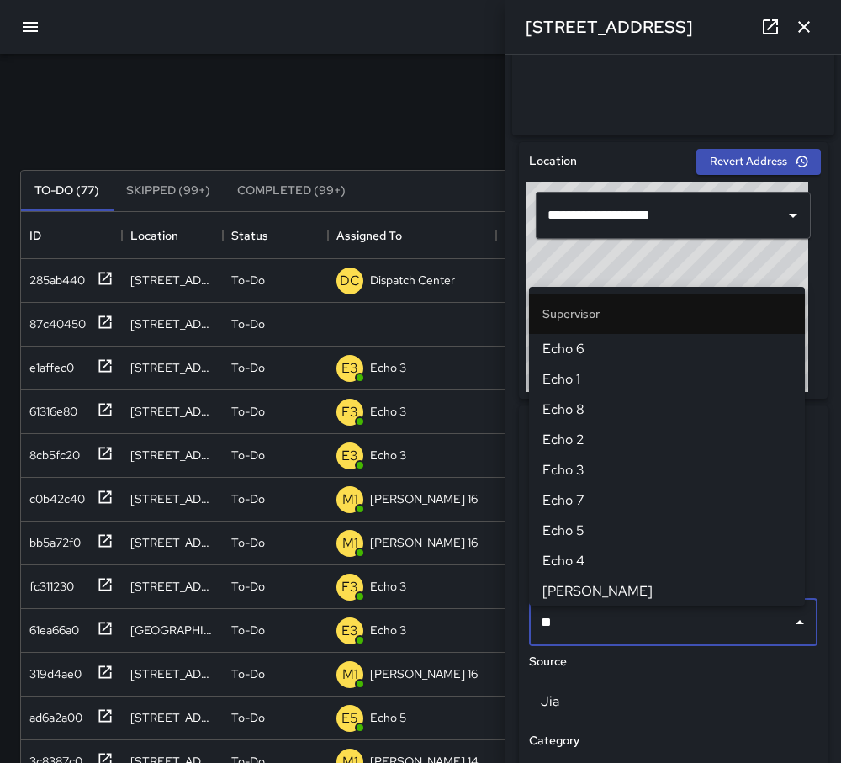
click at [597, 463] on span "Echo 3" at bounding box center [667, 470] width 249 height 20
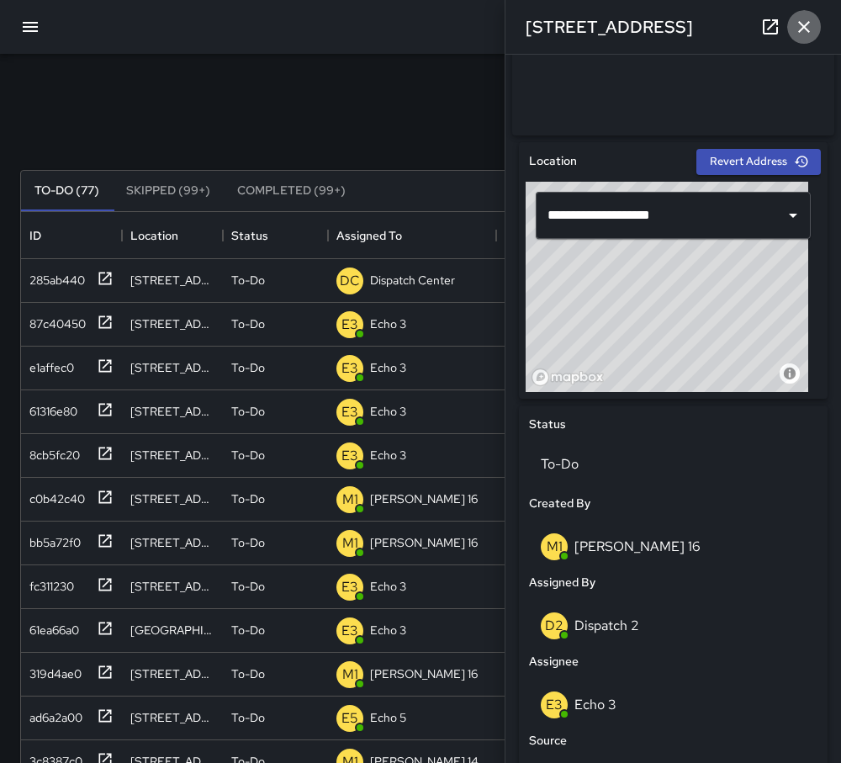
click at [803, 26] on icon "button" at bounding box center [804, 27] width 20 height 20
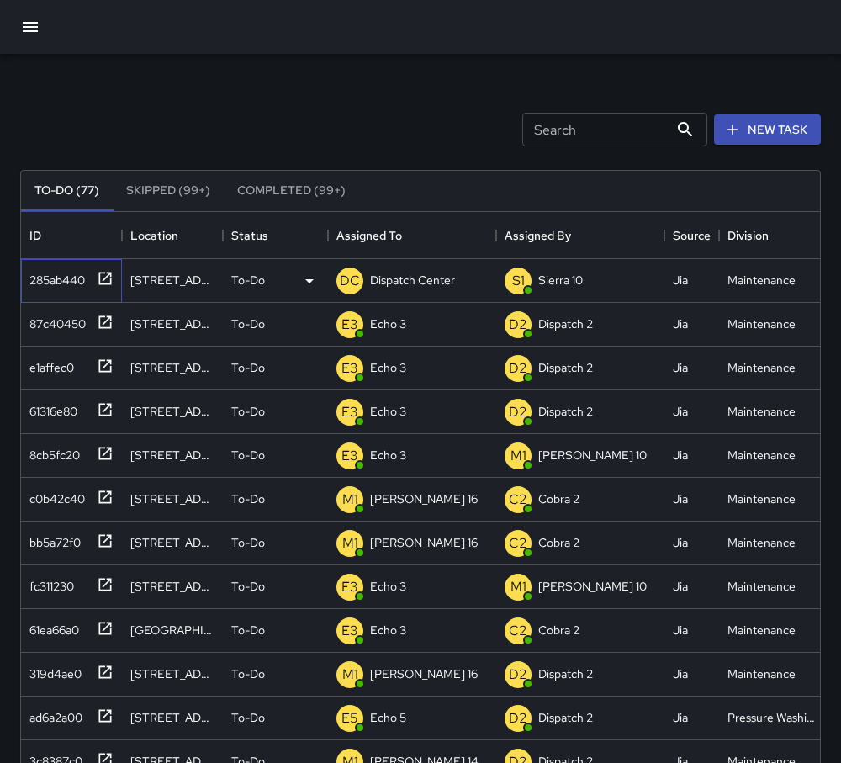
click at [109, 279] on icon at bounding box center [105, 278] width 17 height 17
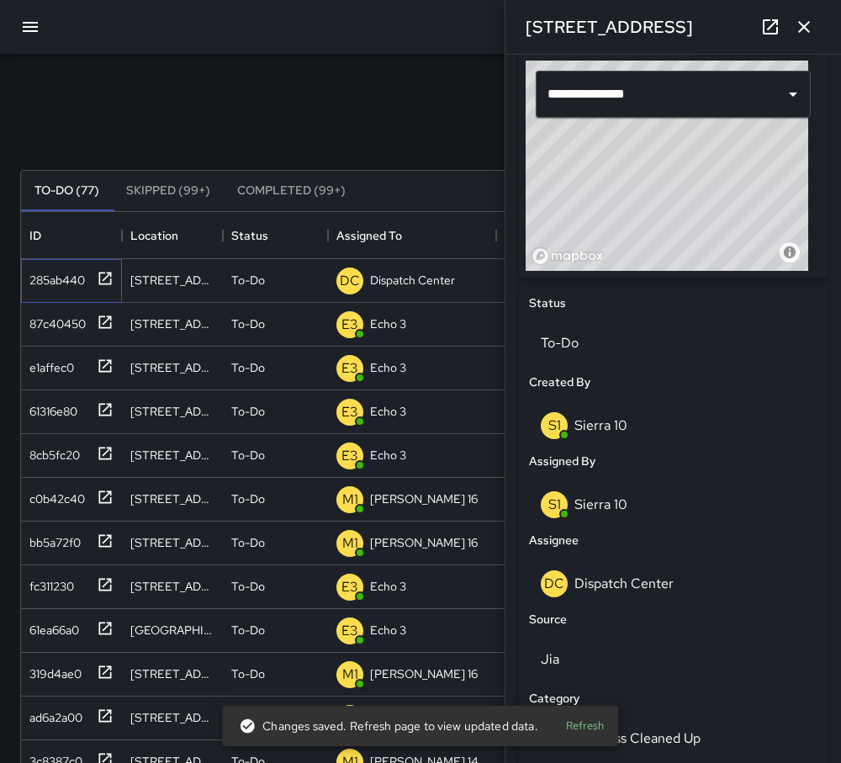
scroll to position [547, 0]
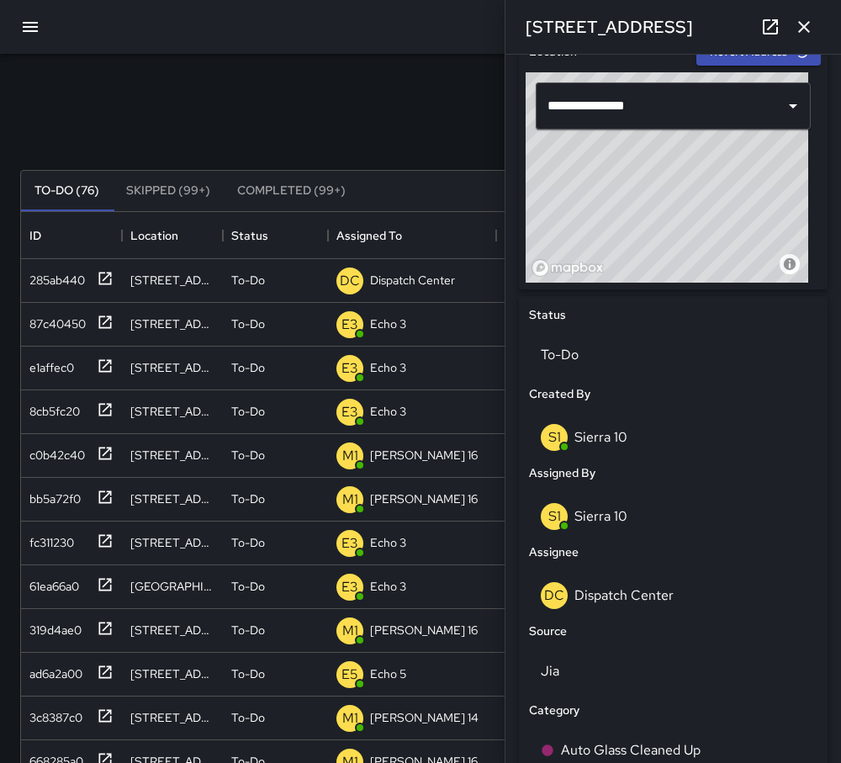
click at [116, 92] on div "Search Search New Task" at bounding box center [421, 130] width 808 height 88
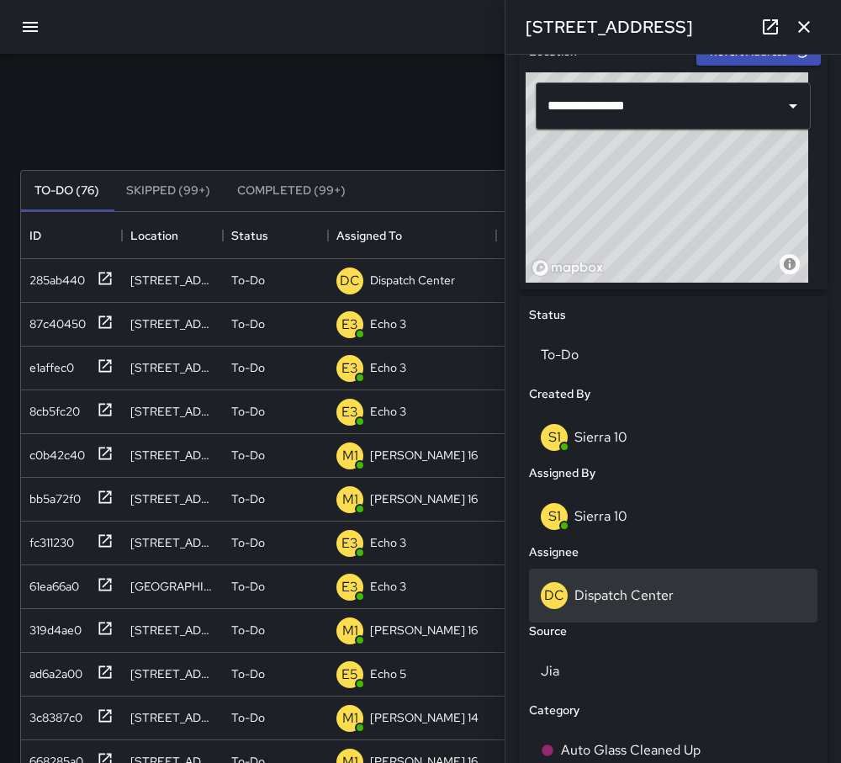
click at [633, 594] on p "Dispatch Center" at bounding box center [624, 595] width 99 height 18
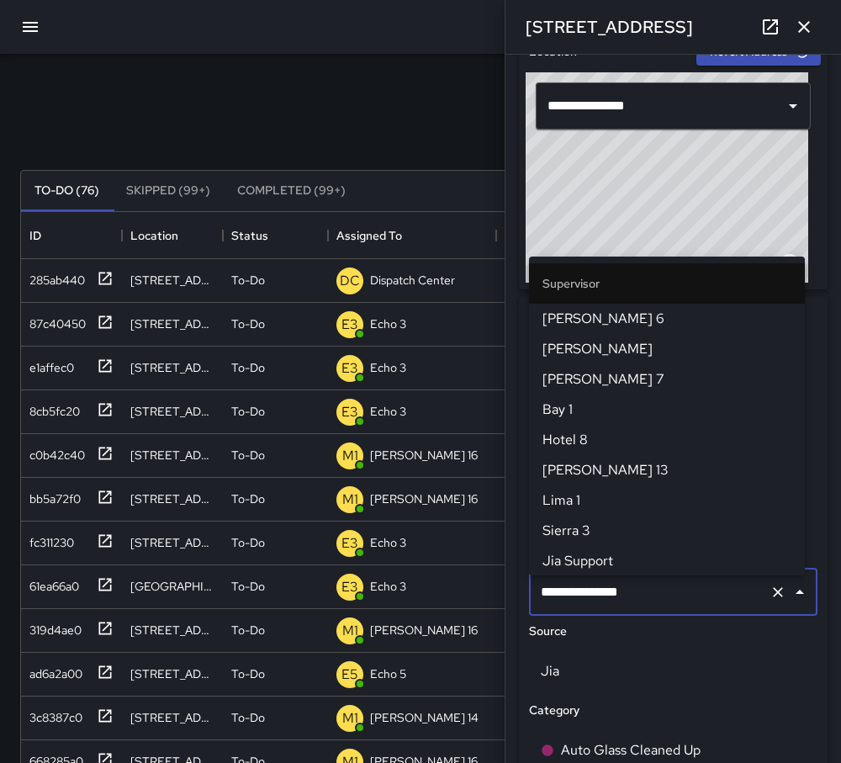
scroll to position [1727, 0]
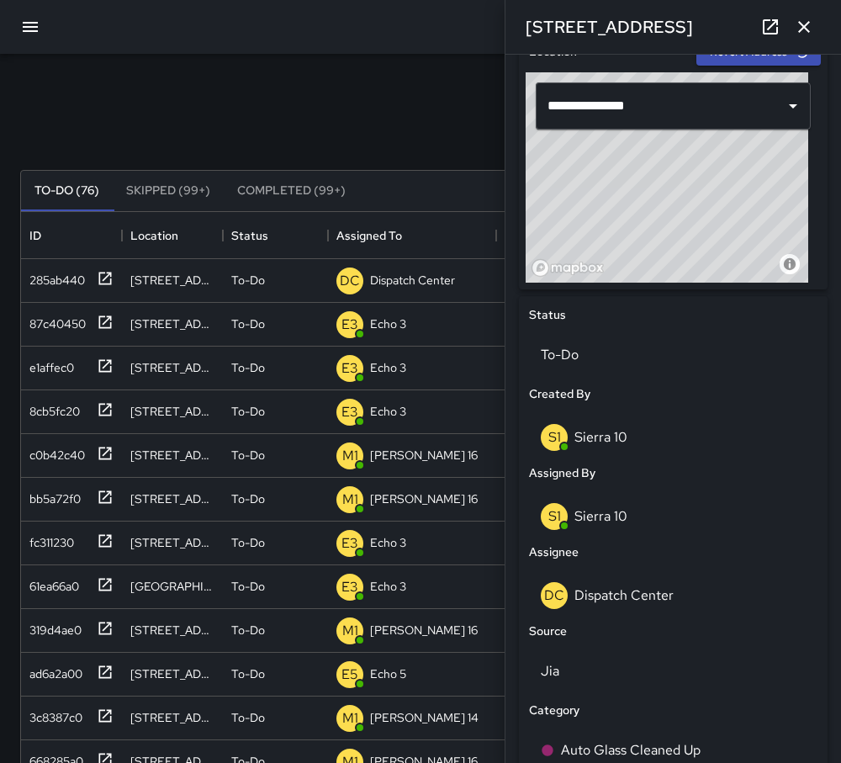
click at [439, 129] on div "Search Search New Task" at bounding box center [421, 130] width 808 height 88
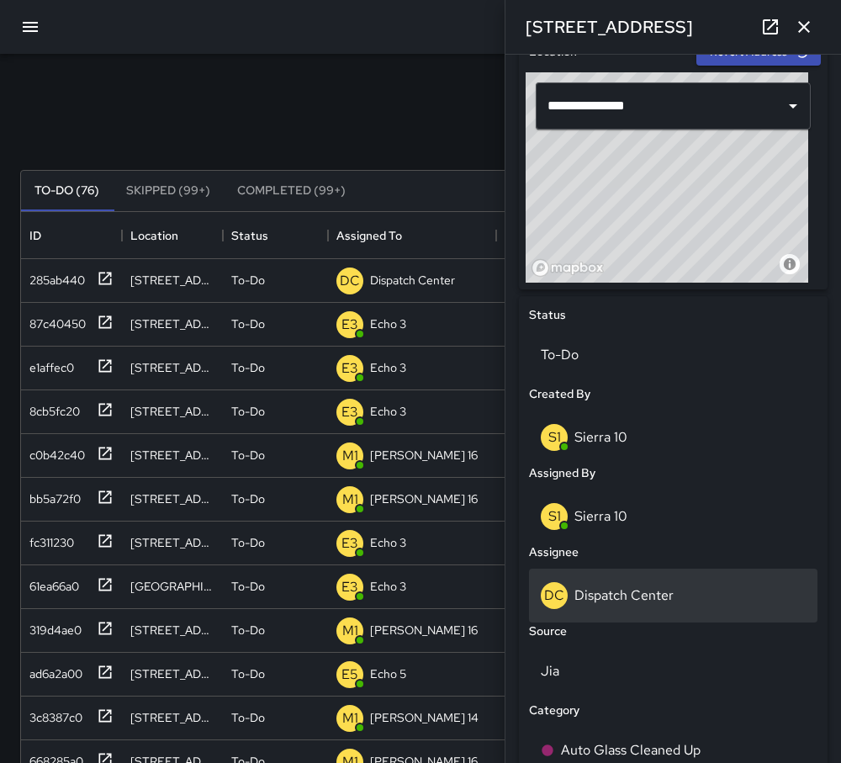
click at [602, 595] on p "Dispatch Center" at bounding box center [624, 595] width 99 height 18
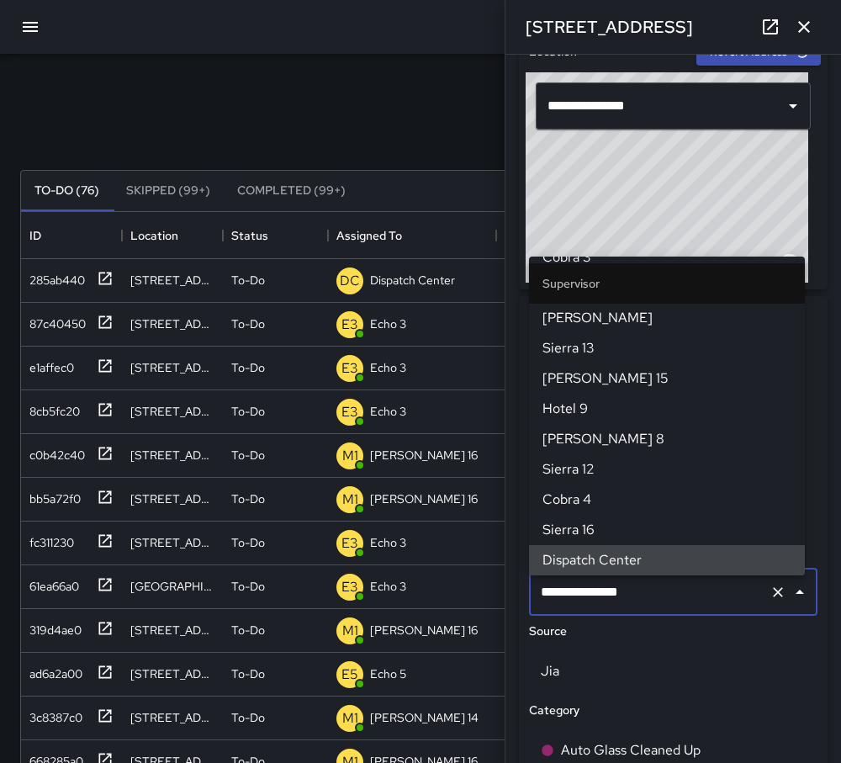
click at [770, 601] on icon "Clear" at bounding box center [778, 592] width 17 height 17
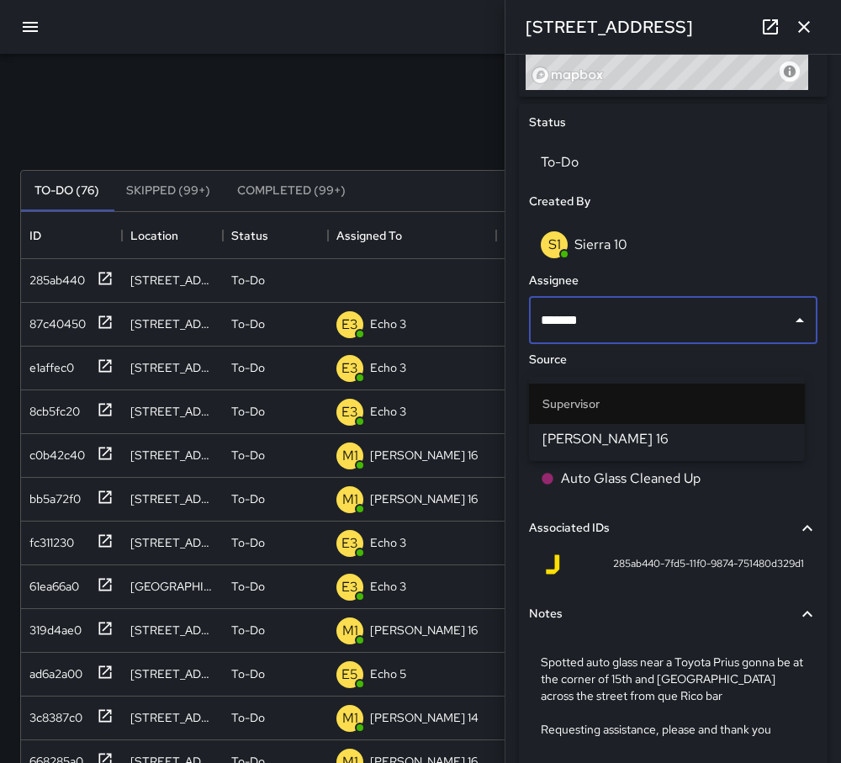
scroll to position [631, 0]
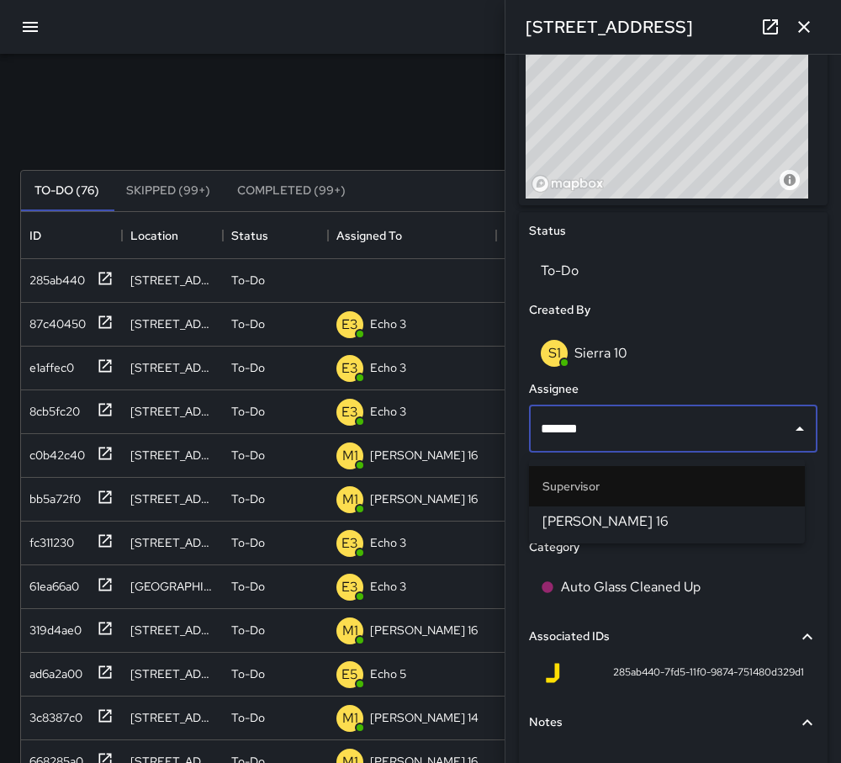
type input "*******"
click at [438, 118] on div "Search Search New Task" at bounding box center [421, 130] width 808 height 88
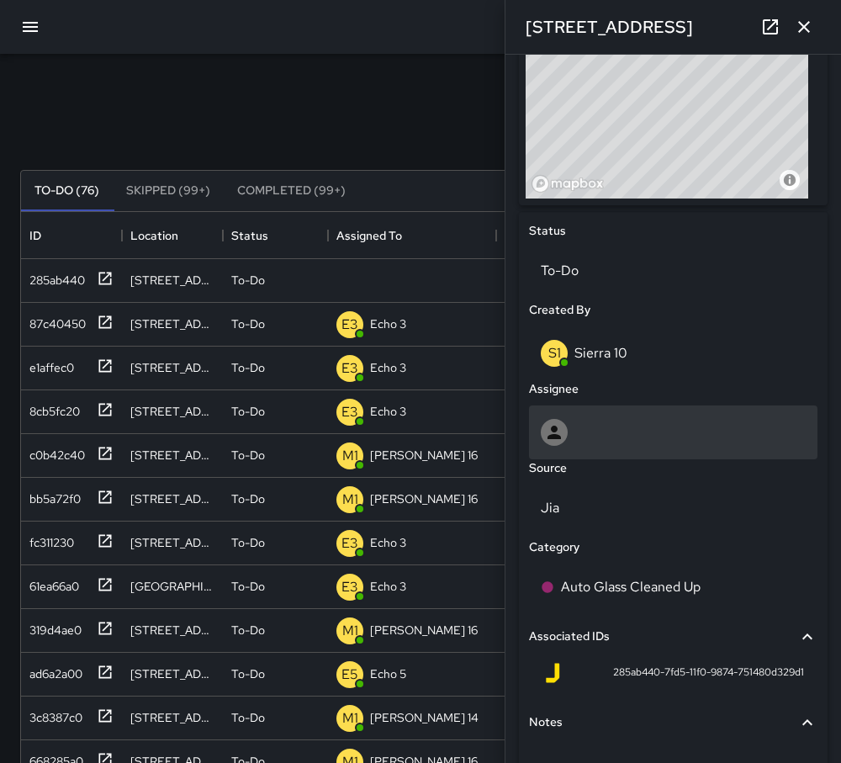
click at [559, 443] on icon at bounding box center [554, 432] width 20 height 20
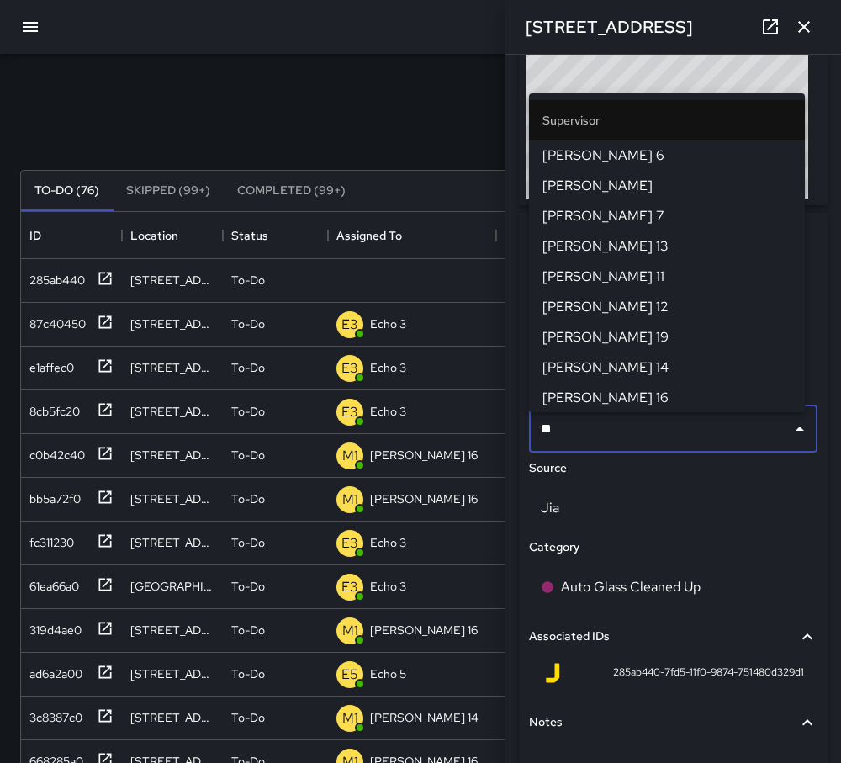
type input "***"
click at [594, 383] on li "[PERSON_NAME] 16" at bounding box center [667, 398] width 276 height 30
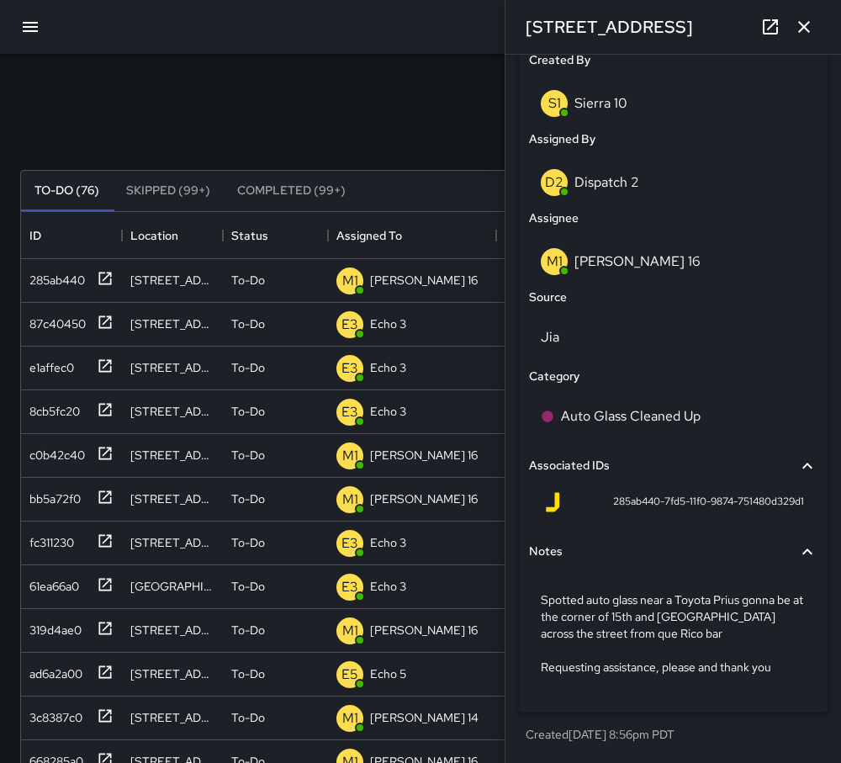
scroll to position [888, 0]
click at [803, 20] on icon "button" at bounding box center [804, 27] width 20 height 20
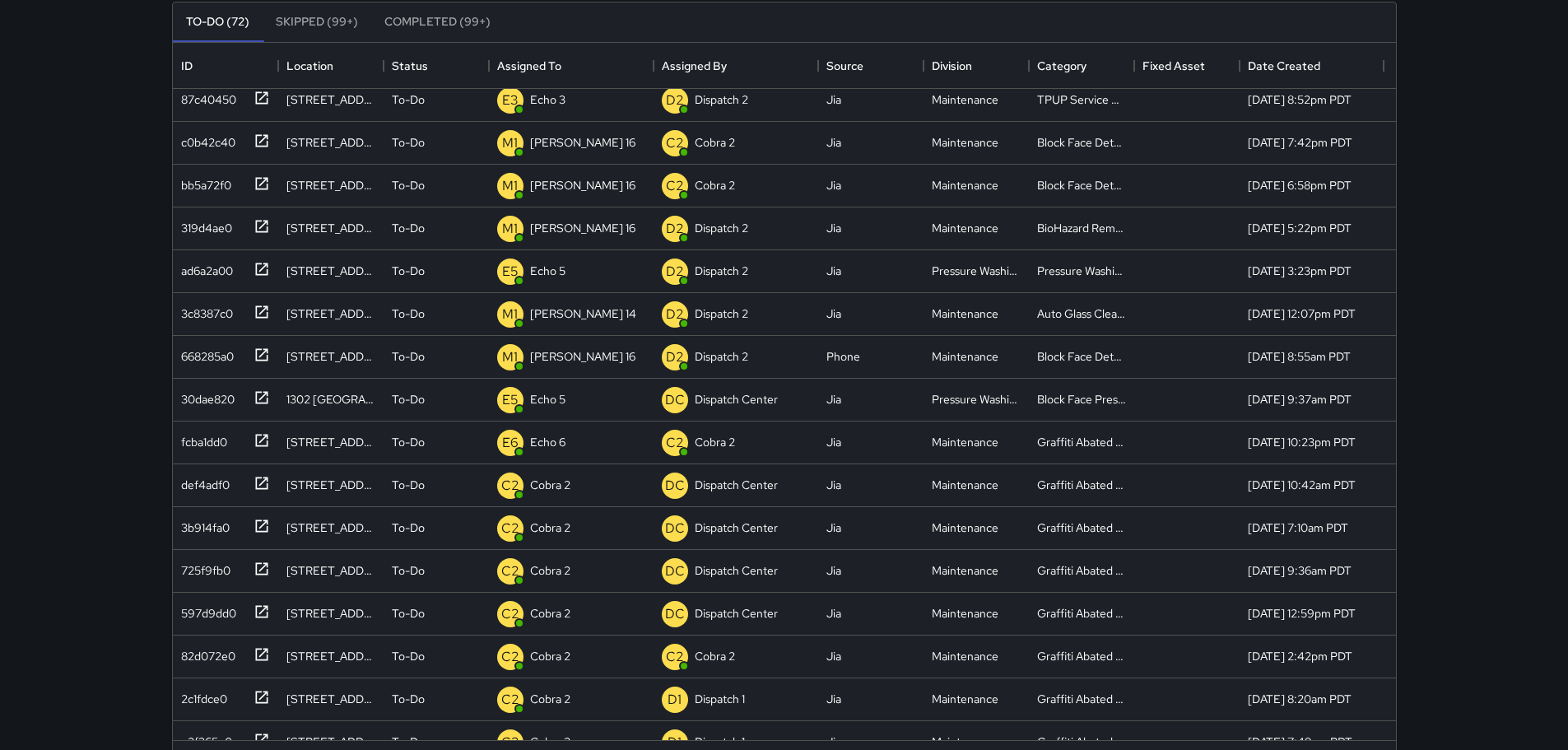
scroll to position [0, 0]
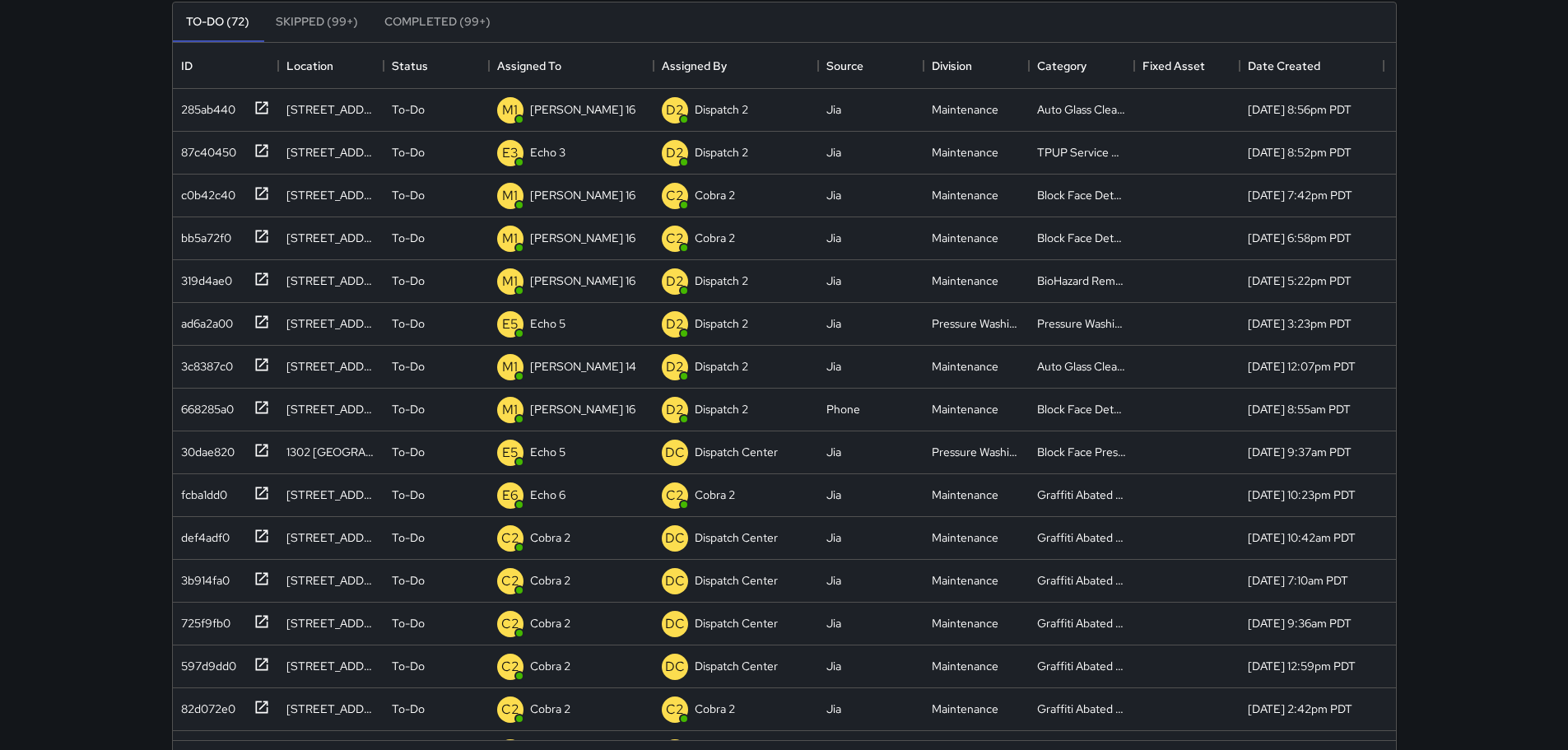
click at [407, 27] on button "Completed (99+)" at bounding box center [436, 22] width 132 height 39
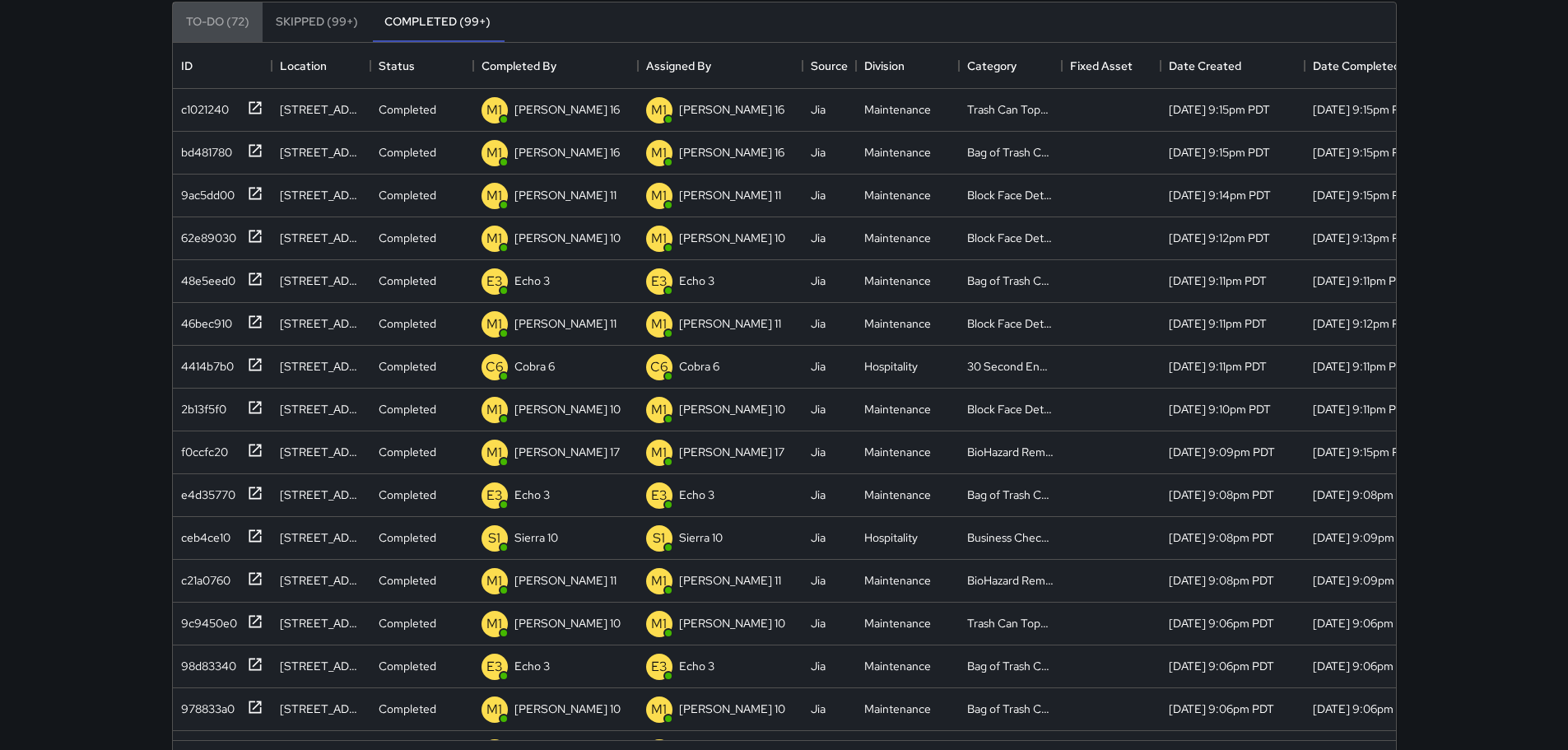
click at [210, 16] on button "To-Do (72)" at bounding box center [218, 22] width 90 height 39
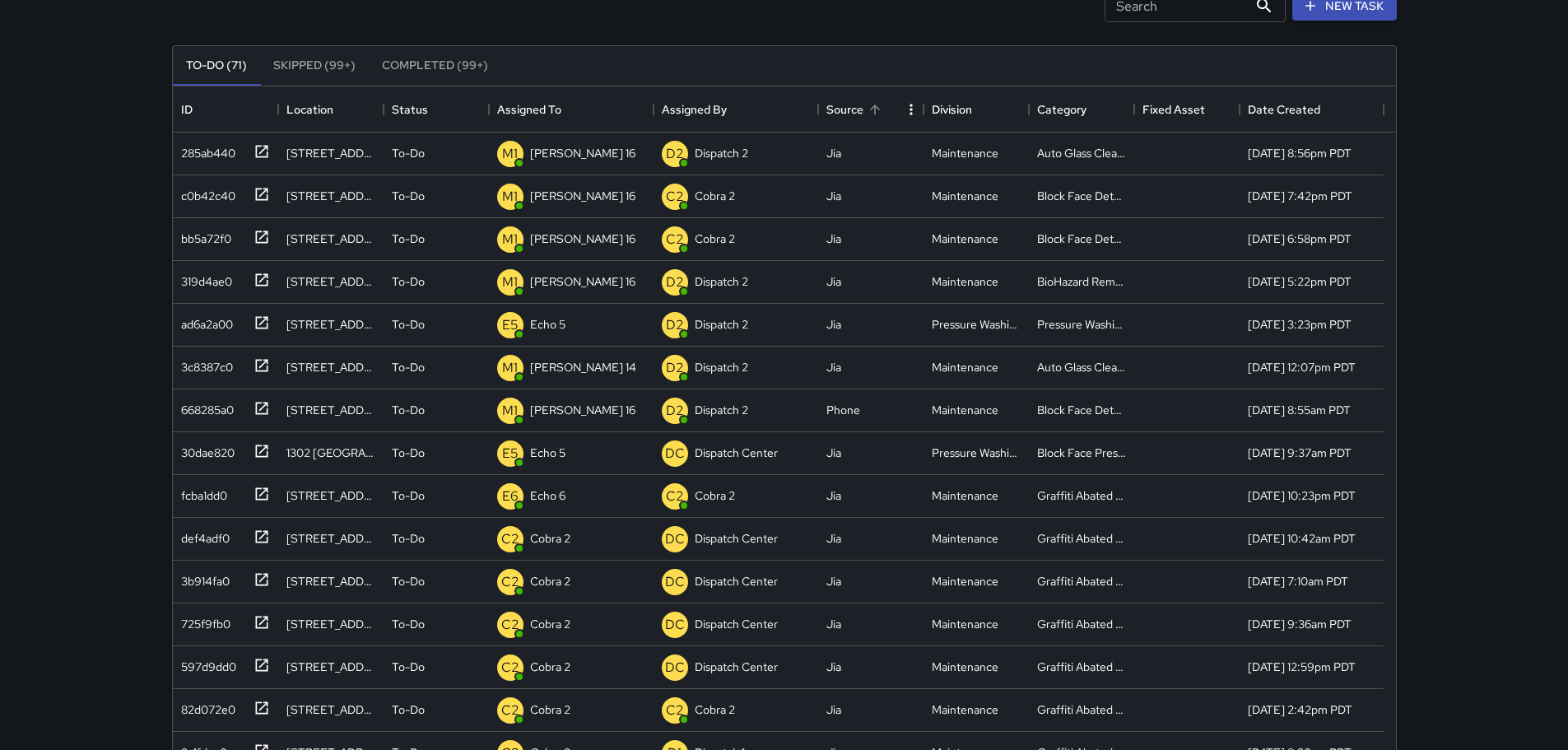
scroll to position [82, 0]
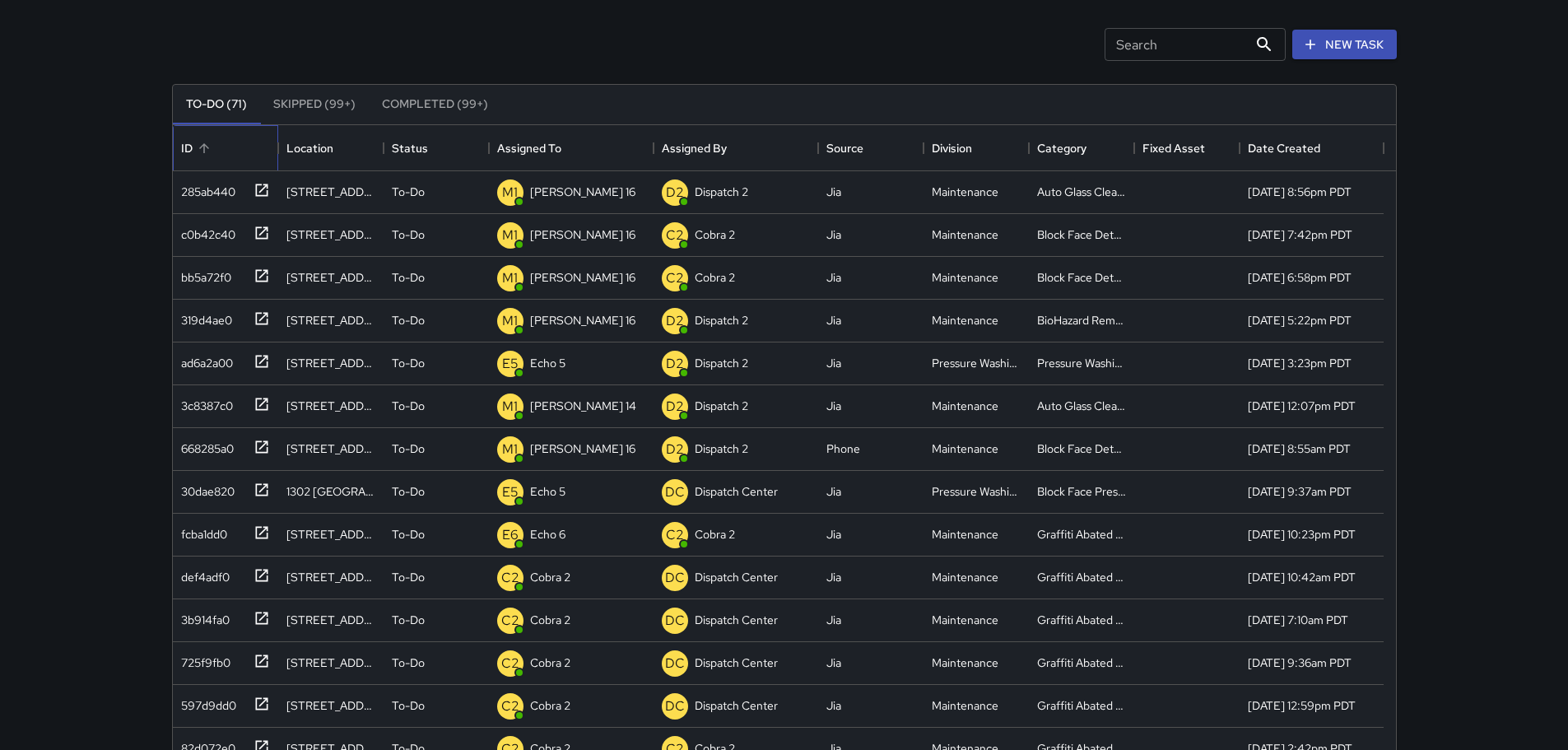
click at [186, 148] on div "ID" at bounding box center [187, 148] width 12 height 46
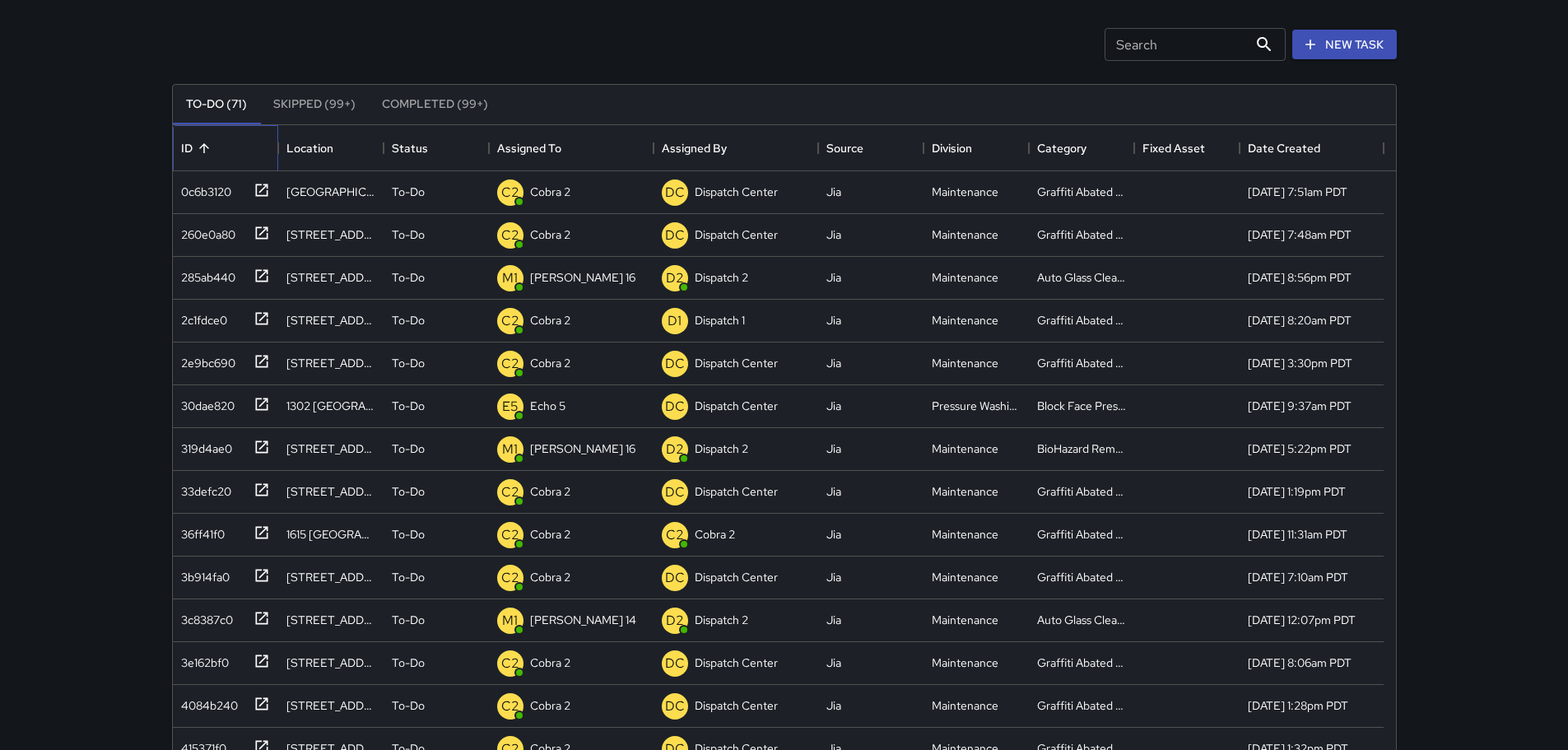
click at [186, 148] on div "ID" at bounding box center [187, 148] width 12 height 46
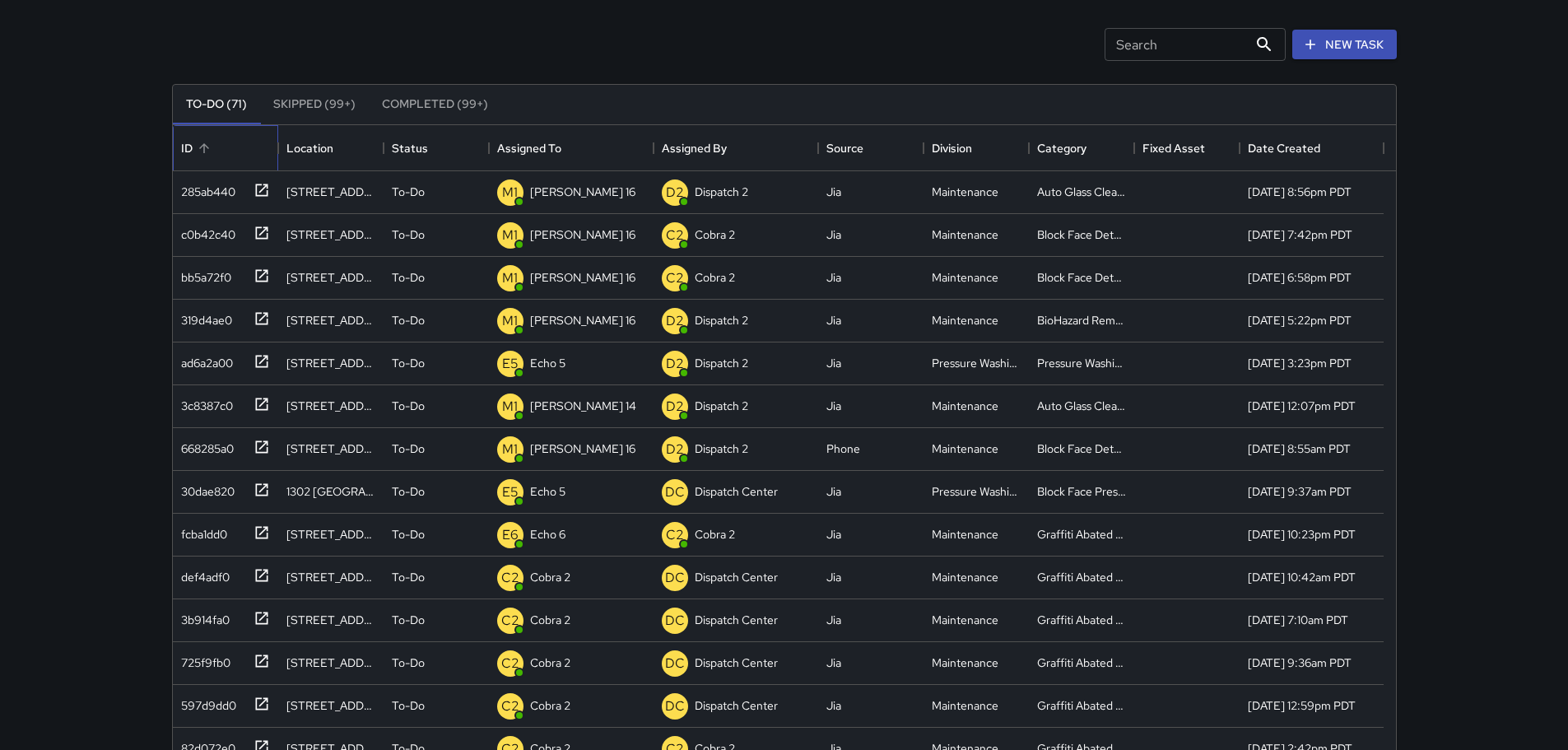
click at [186, 148] on div "ID" at bounding box center [187, 148] width 12 height 46
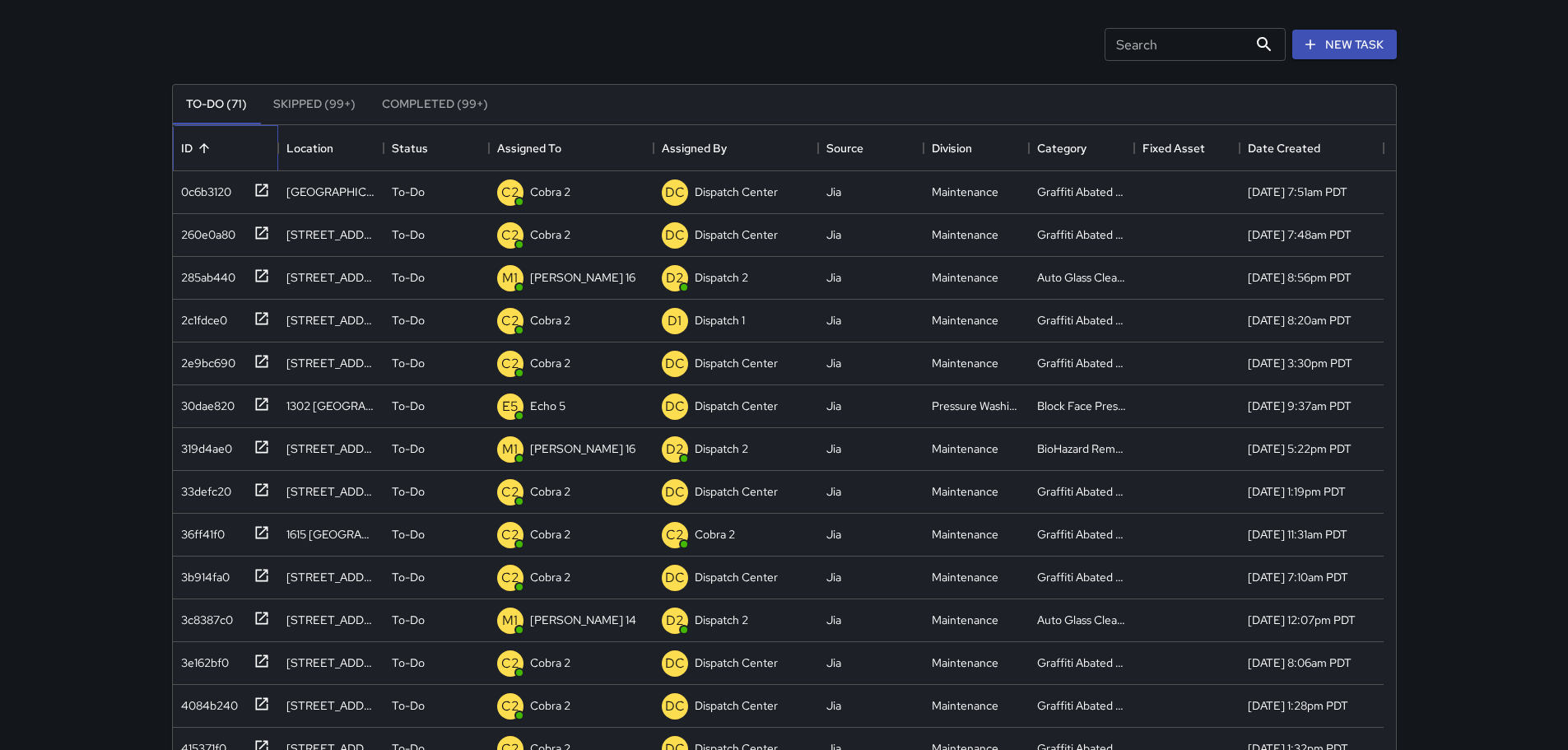
click at [186, 148] on div "ID" at bounding box center [187, 148] width 12 height 46
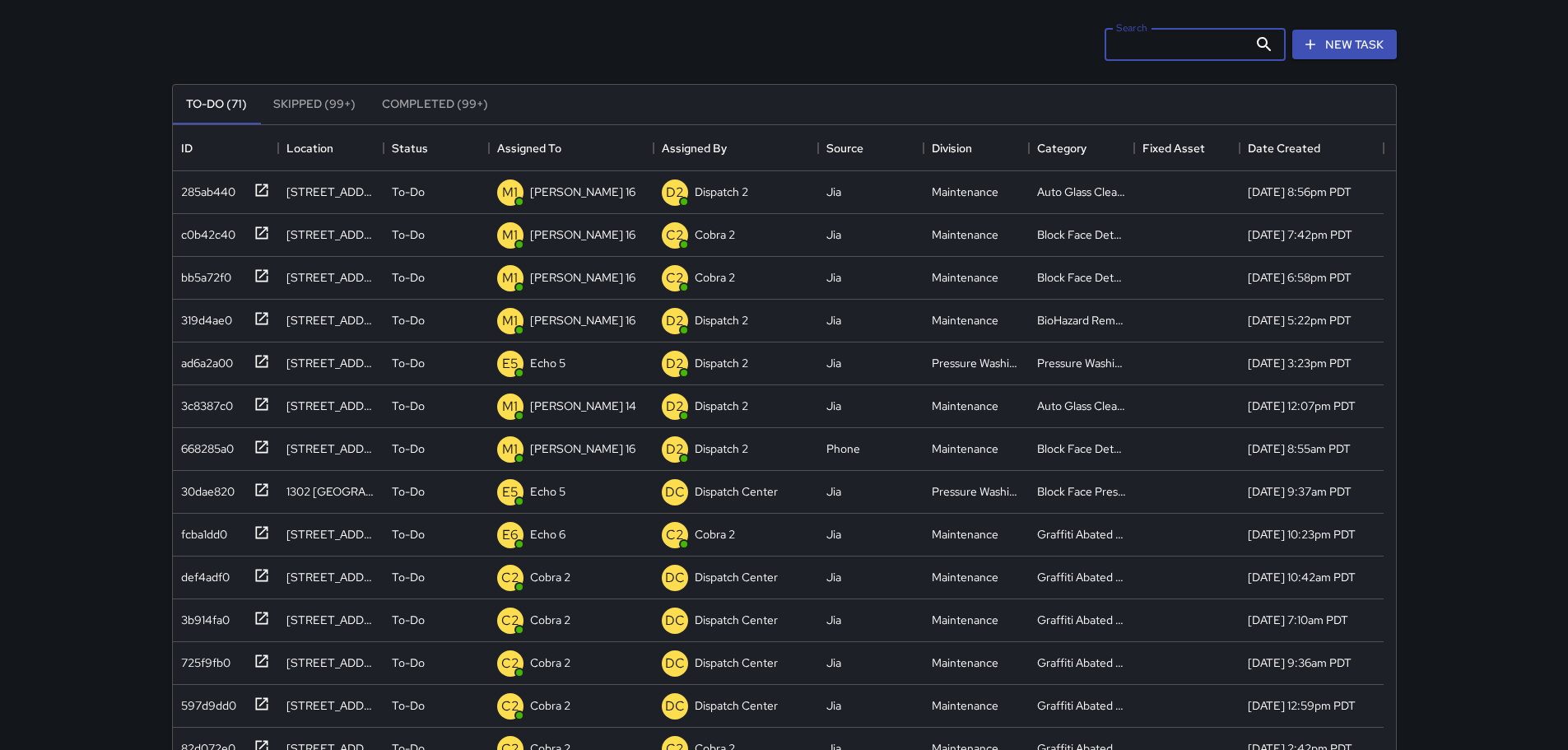
click at [785, 50] on input "Search" at bounding box center [1176, 45] width 143 height 33
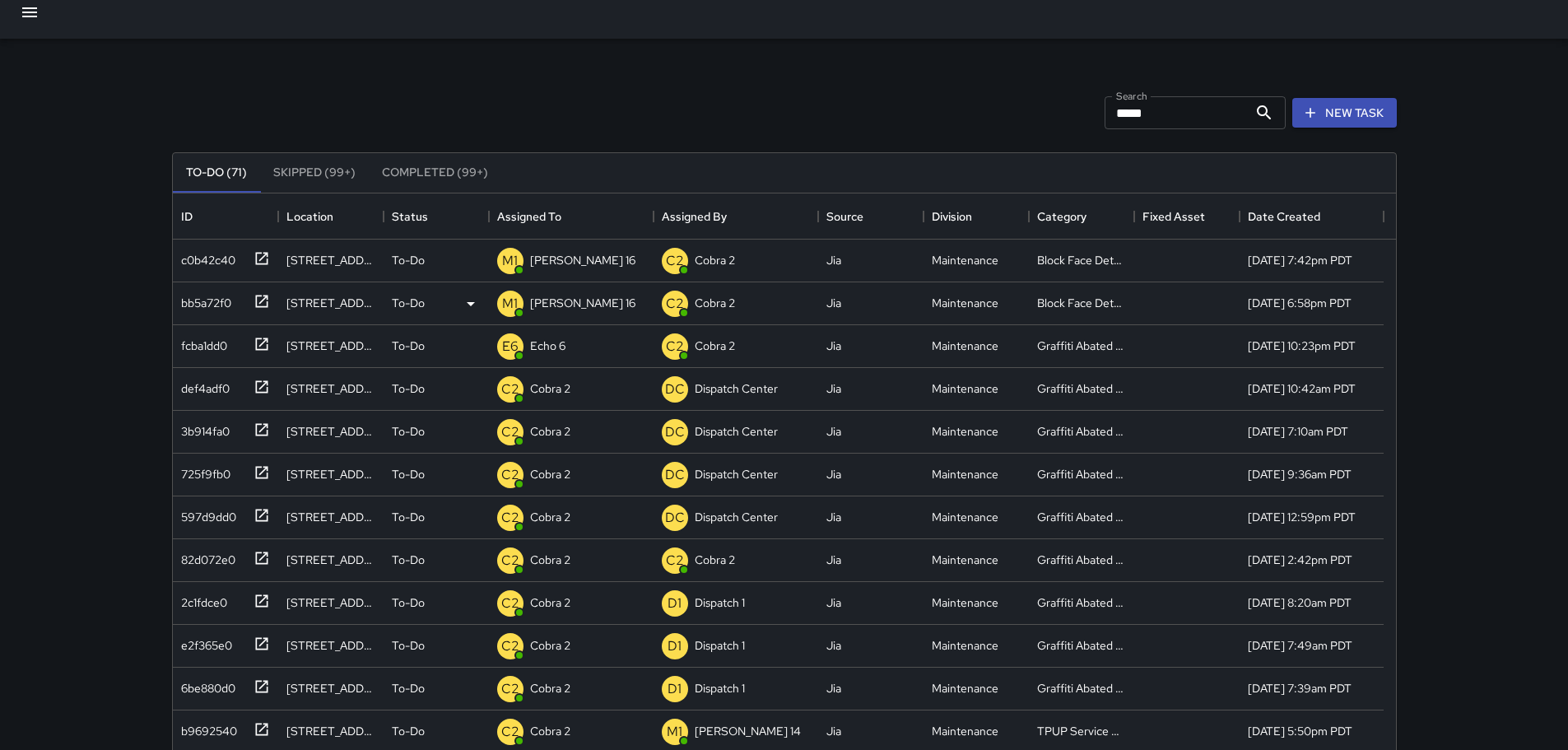
scroll to position [0, 0]
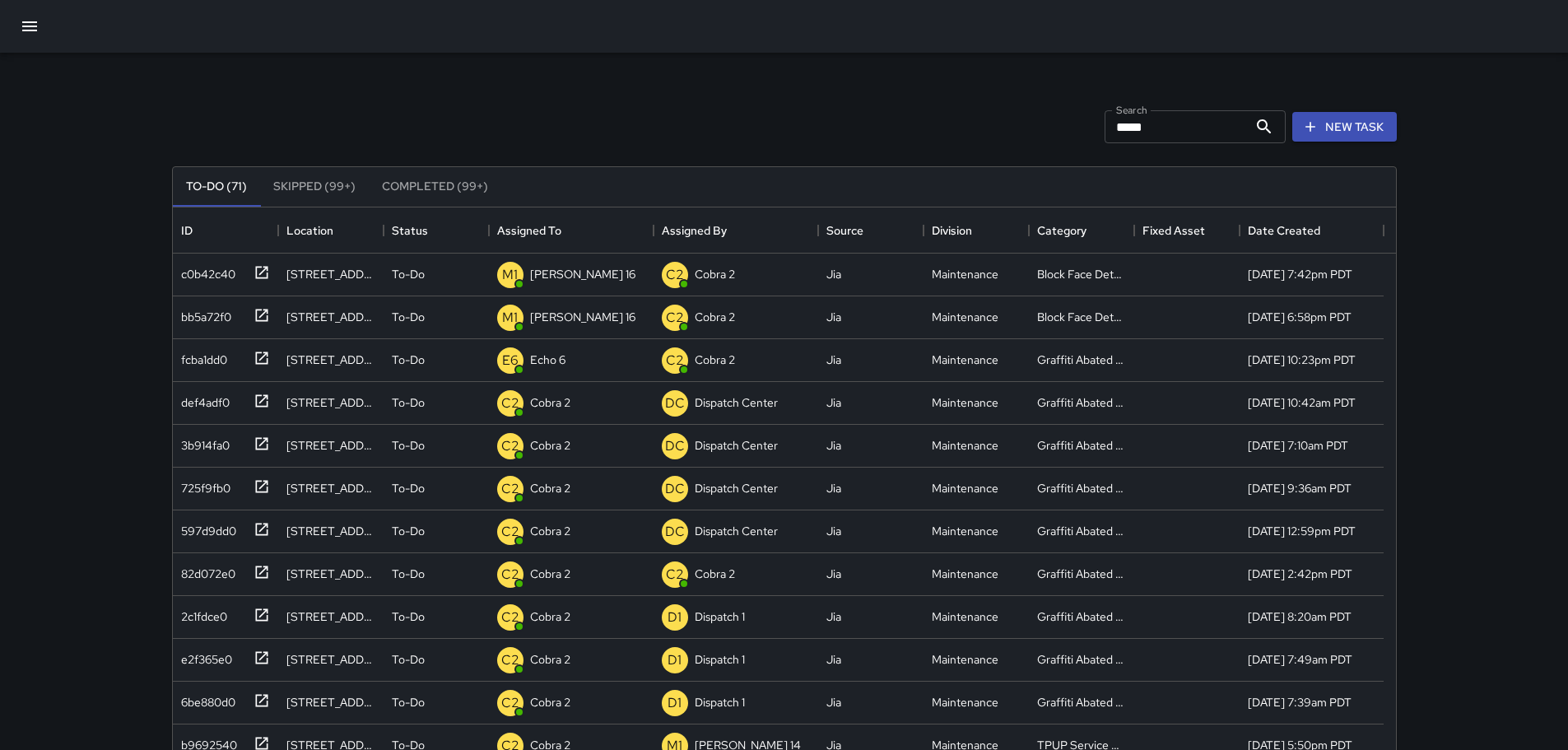
click at [785, 137] on input "*****" at bounding box center [1176, 127] width 143 height 33
type input "*******"
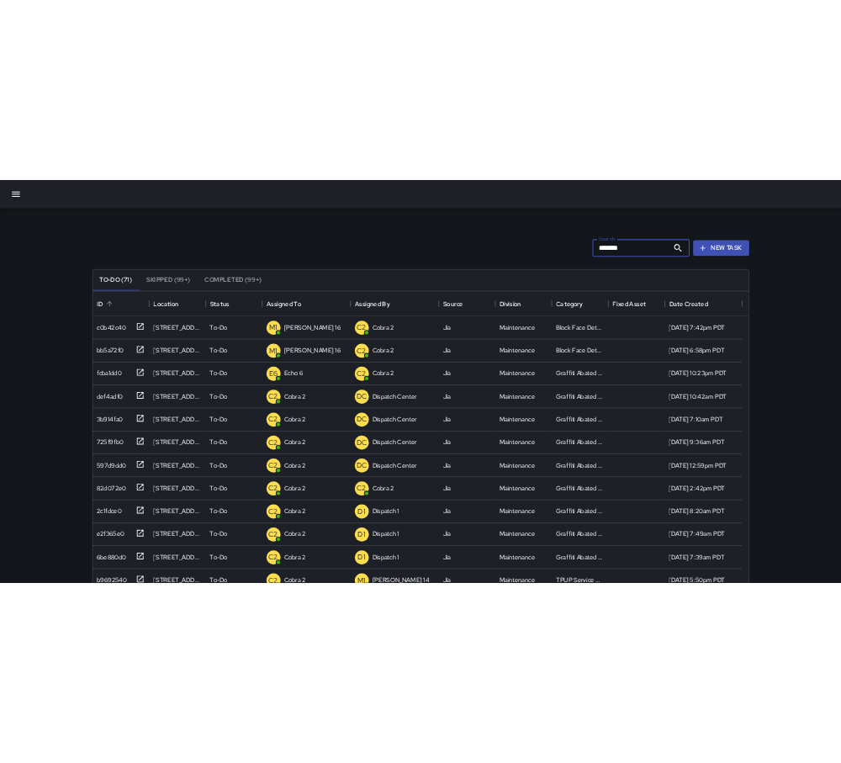
scroll to position [84, 0]
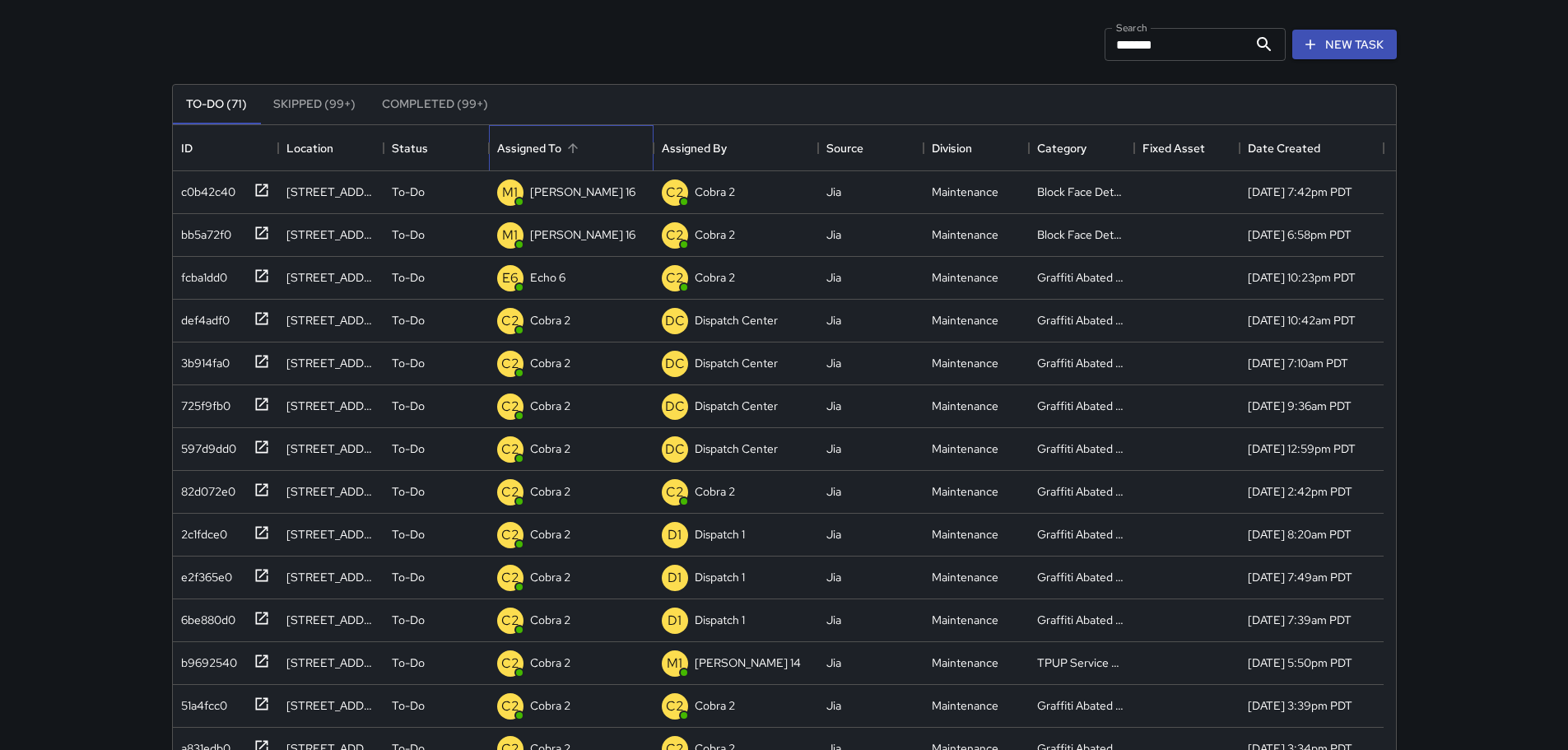
click at [525, 144] on div "Assigned To" at bounding box center [529, 148] width 65 height 46
click at [534, 144] on div "Assigned To" at bounding box center [529, 148] width 65 height 46
click at [530, 149] on div "Assigned To" at bounding box center [529, 148] width 65 height 46
click at [507, 148] on div "Assigned To" at bounding box center [529, 148] width 65 height 46
click at [513, 143] on div "Assigned To" at bounding box center [529, 148] width 65 height 46
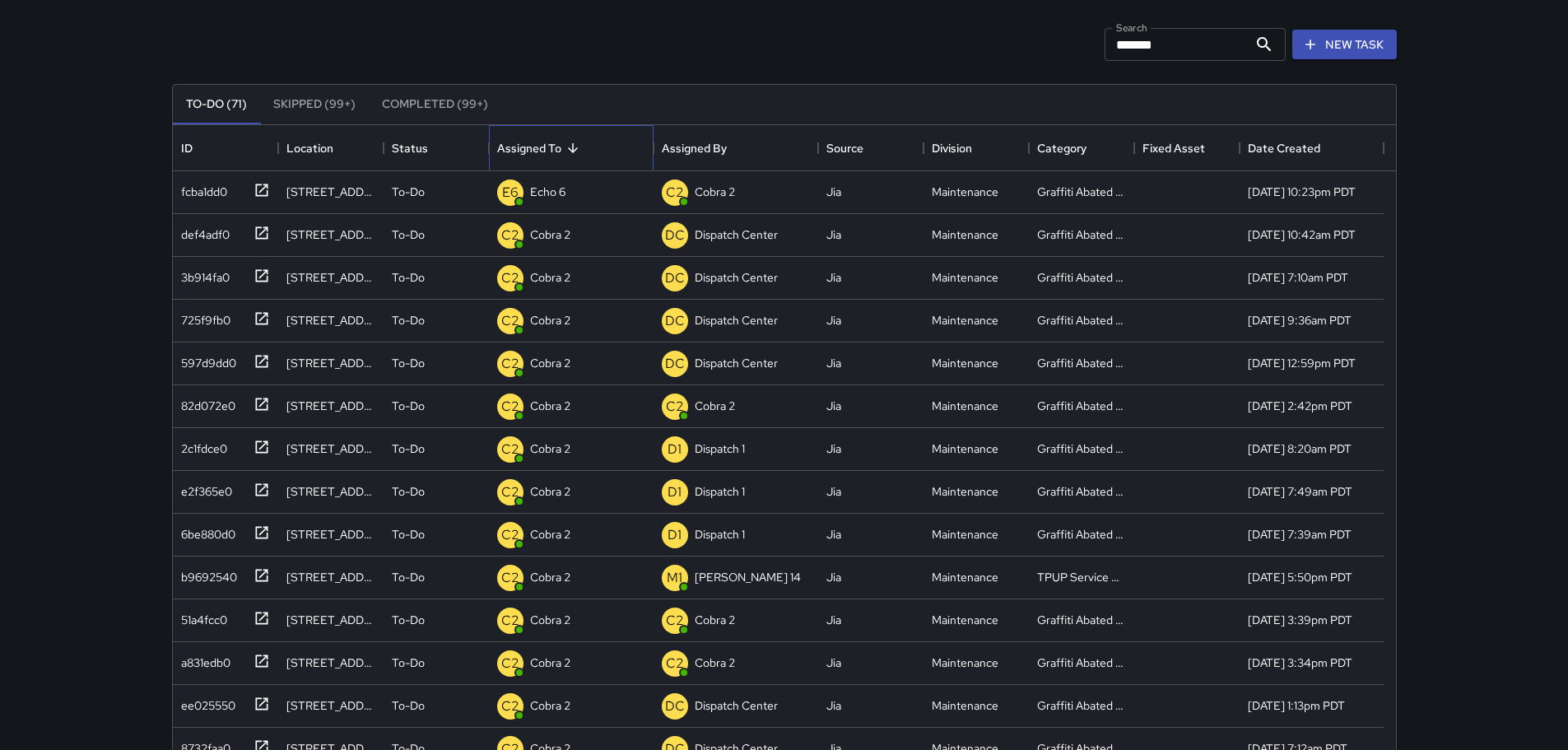
click at [514, 144] on div "Assigned To" at bounding box center [529, 148] width 65 height 46
click at [513, 150] on div "Assigned To" at bounding box center [529, 148] width 65 height 46
click at [535, 143] on div "Assigned To" at bounding box center [529, 148] width 65 height 46
click at [785, 44] on input "*******" at bounding box center [1176, 45] width 143 height 33
click at [533, 136] on div "Assigned To" at bounding box center [529, 148] width 65 height 46
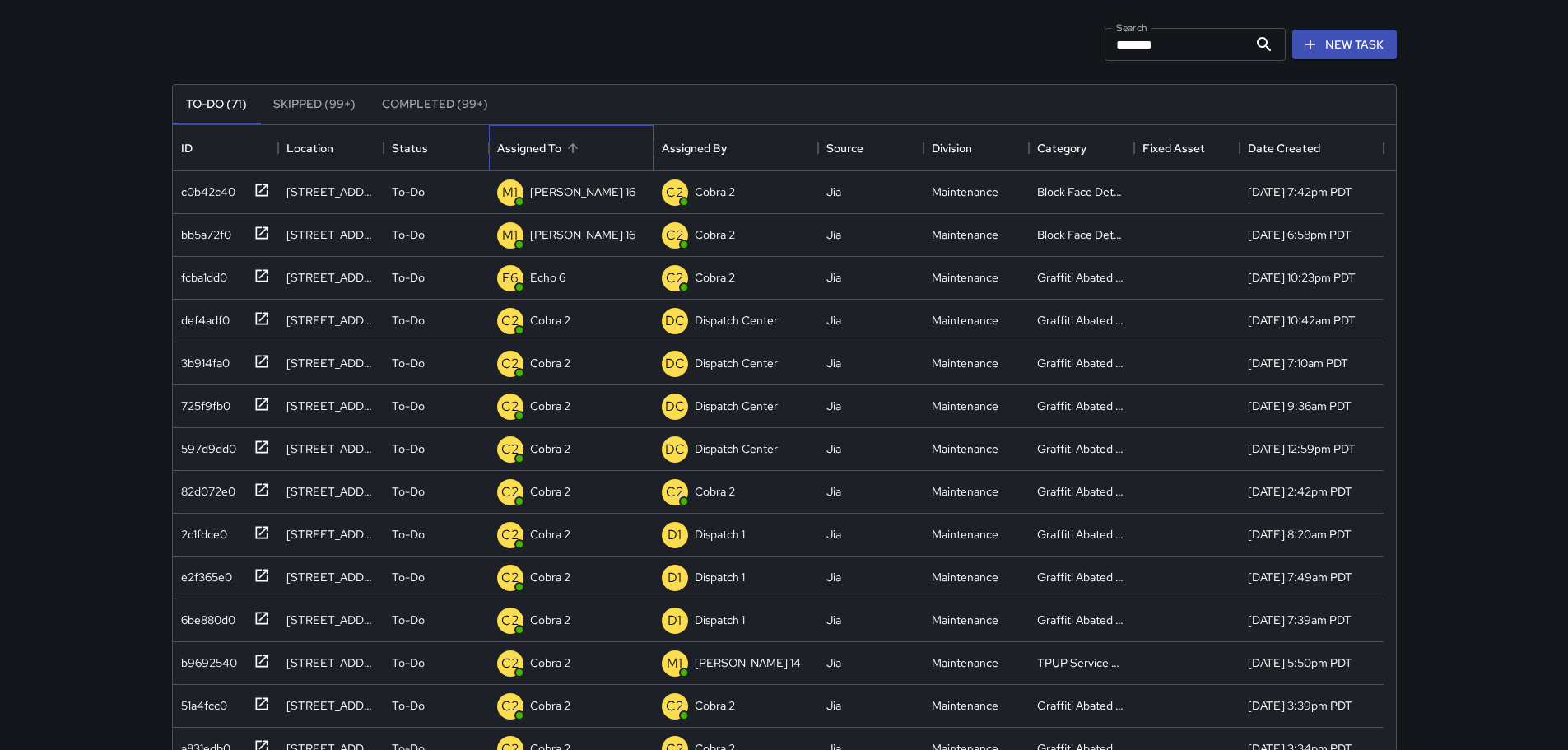
click at [517, 145] on div "Assigned To" at bounding box center [529, 148] width 65 height 46
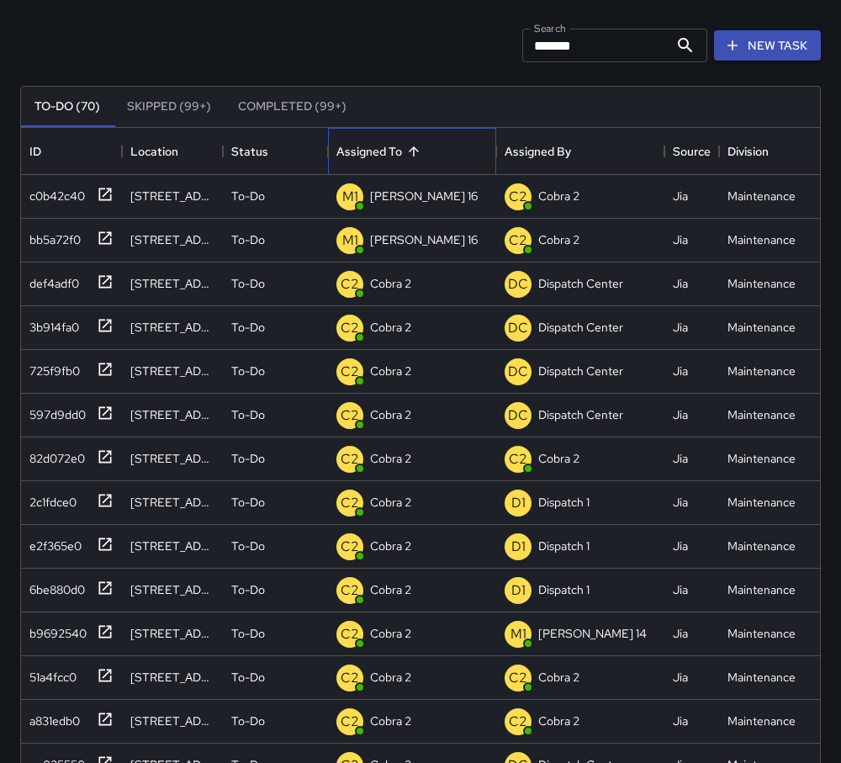
click at [397, 147] on div "Assigned To" at bounding box center [370, 151] width 66 height 47
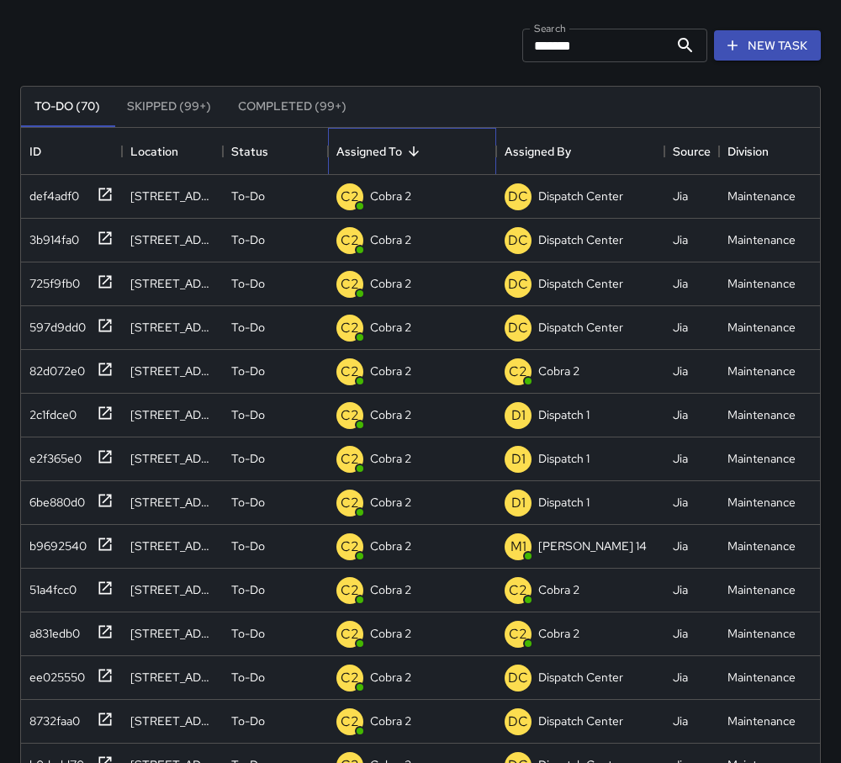
click at [401, 151] on div "Assigned To" at bounding box center [370, 151] width 66 height 47
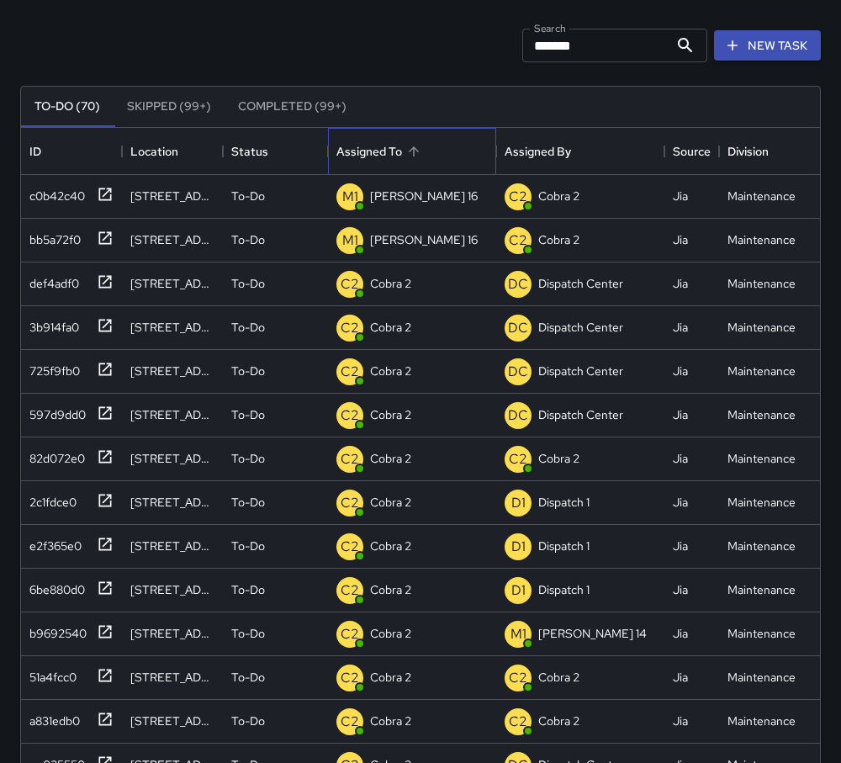
click at [385, 148] on div "Assigned To" at bounding box center [370, 151] width 66 height 47
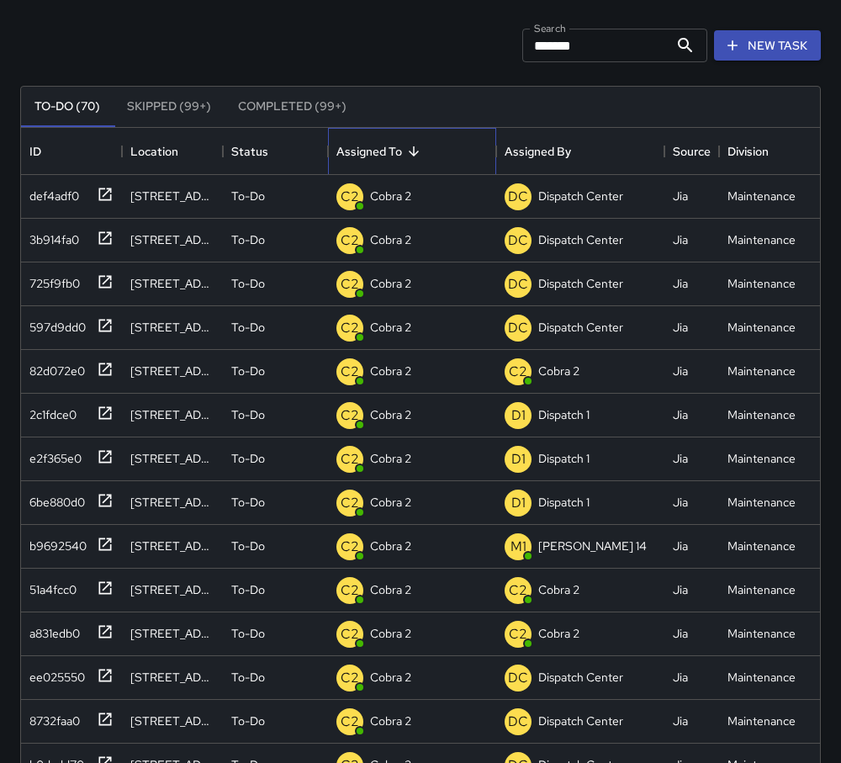
click at [385, 148] on div "Assigned To" at bounding box center [370, 151] width 66 height 47
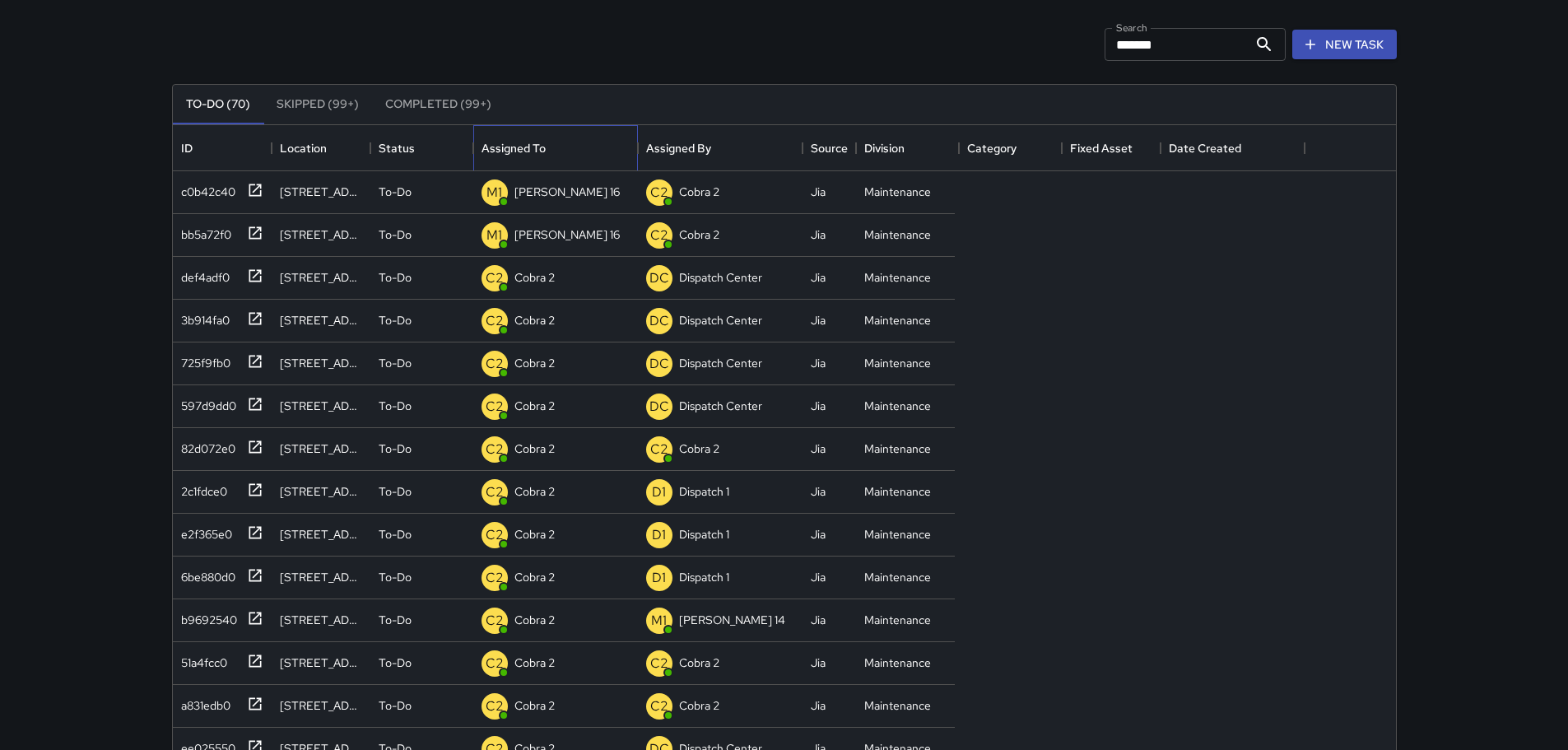
scroll to position [684, 1211]
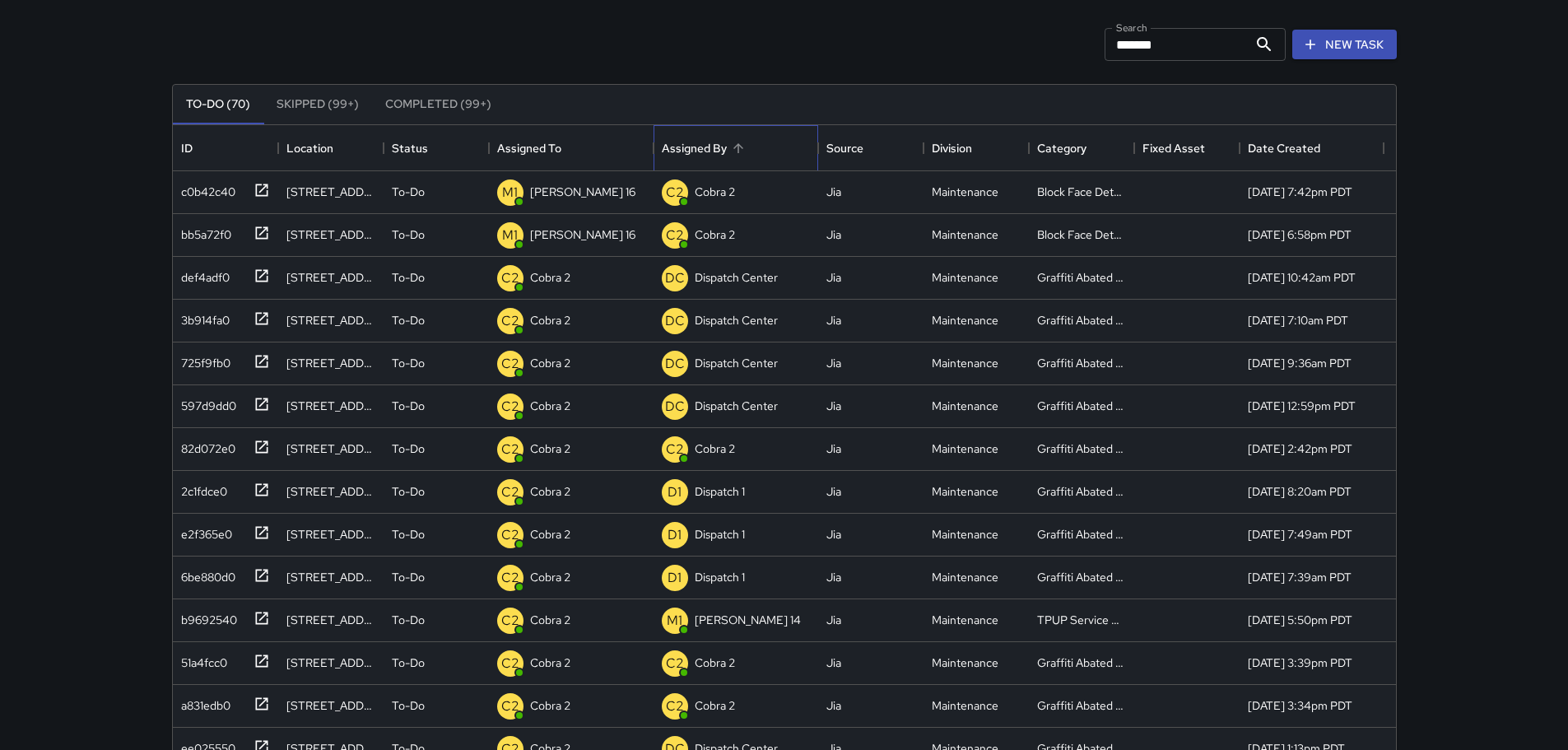
click at [698, 144] on div "Assigned By" at bounding box center [694, 148] width 65 height 46
click at [539, 152] on div "Assigned To" at bounding box center [529, 148] width 65 height 46
click at [575, 141] on icon "Sort" at bounding box center [572, 148] width 15 height 15
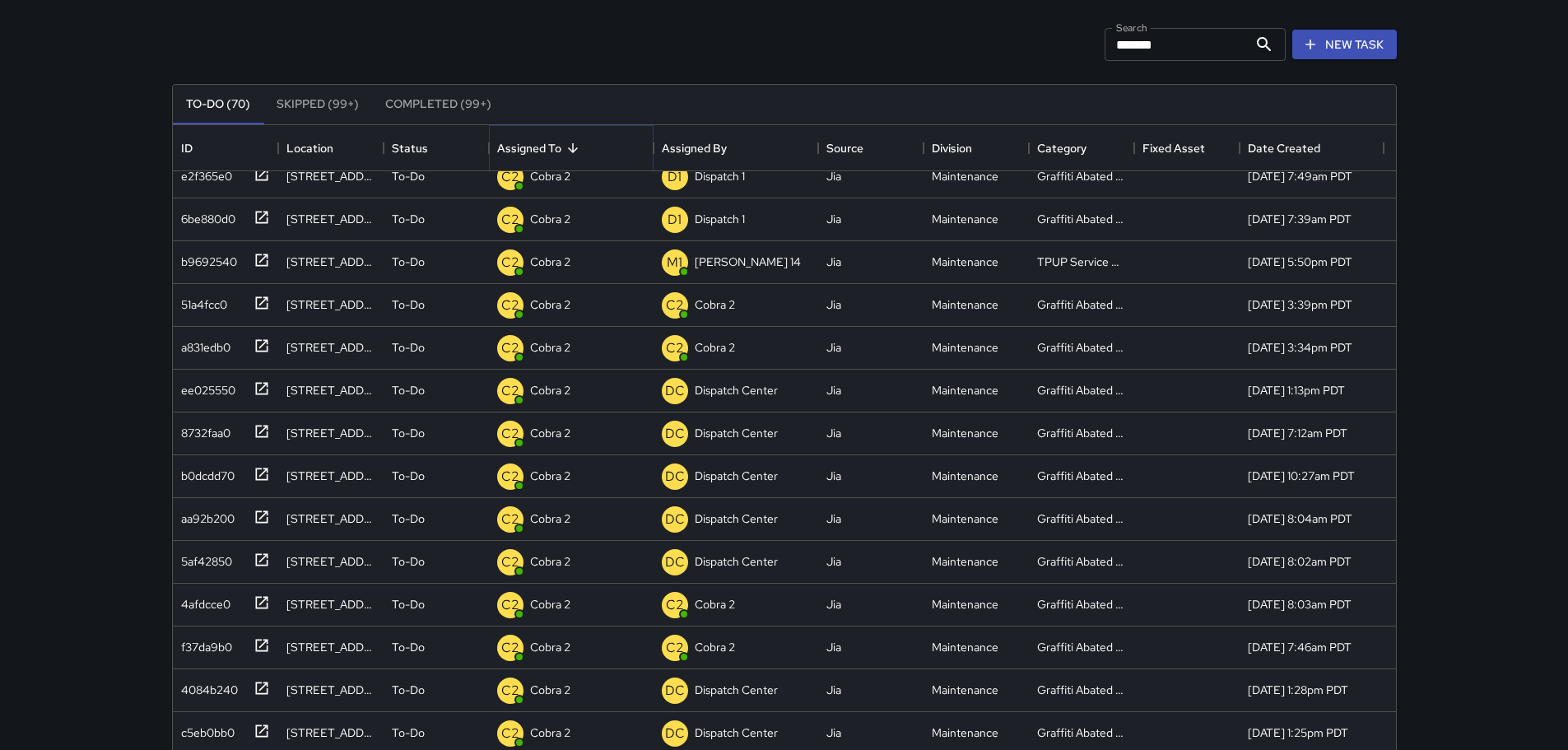
scroll to position [0, 0]
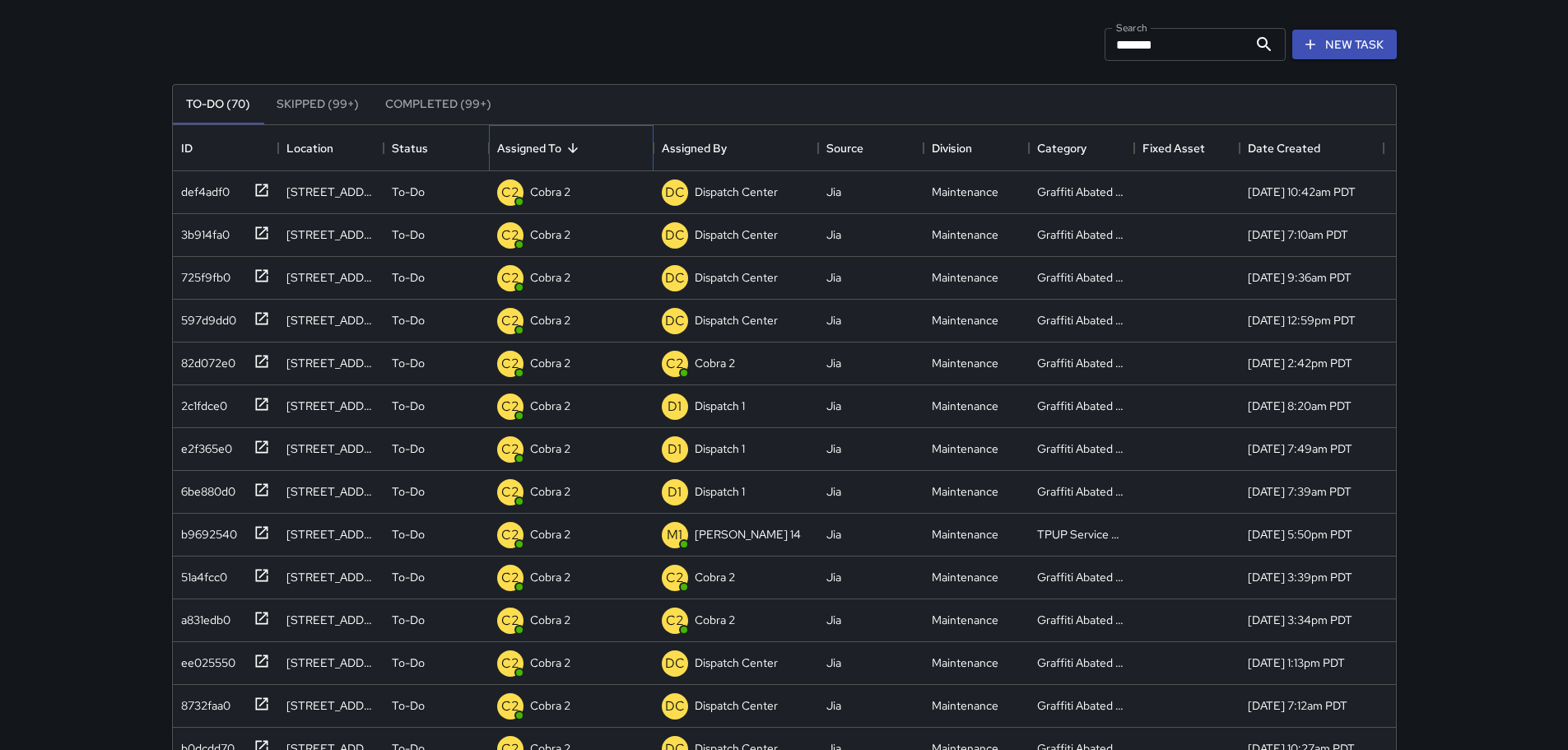
click at [545, 154] on div "Assigned To" at bounding box center [529, 148] width 65 height 46
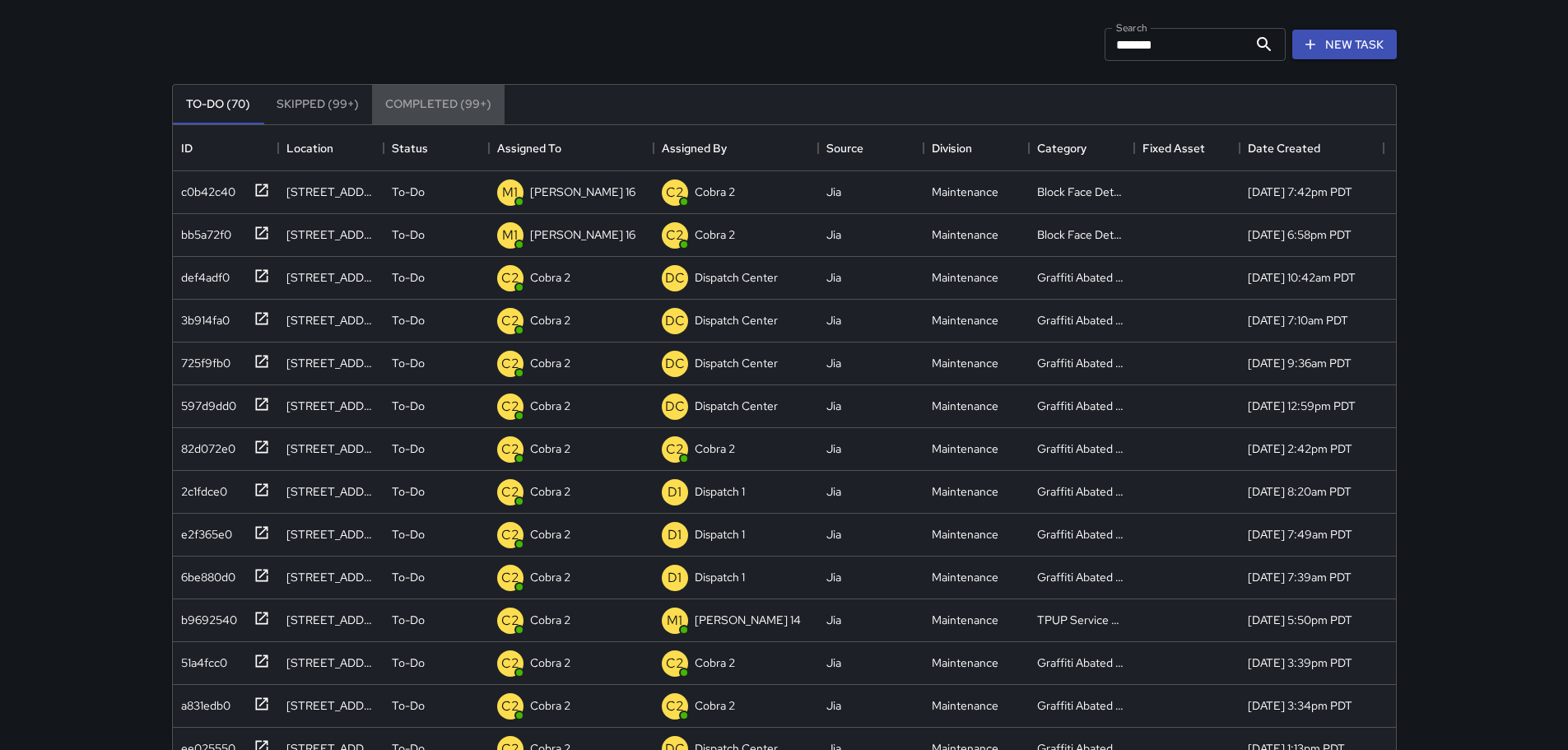
click at [449, 94] on button "Completed (99+)" at bounding box center [437, 105] width 132 height 39
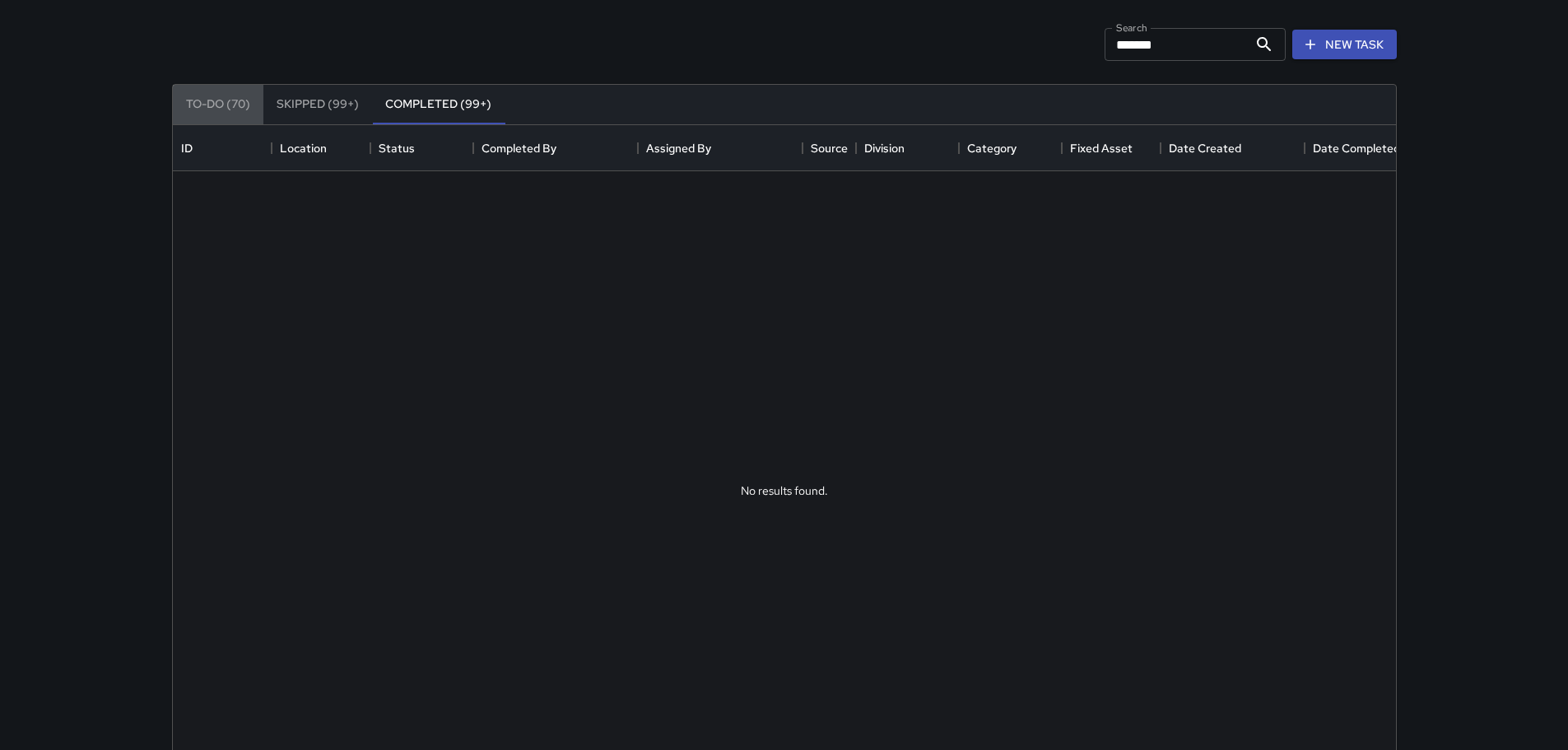
click at [231, 105] on button "To-Do (70)" at bounding box center [218, 105] width 91 height 39
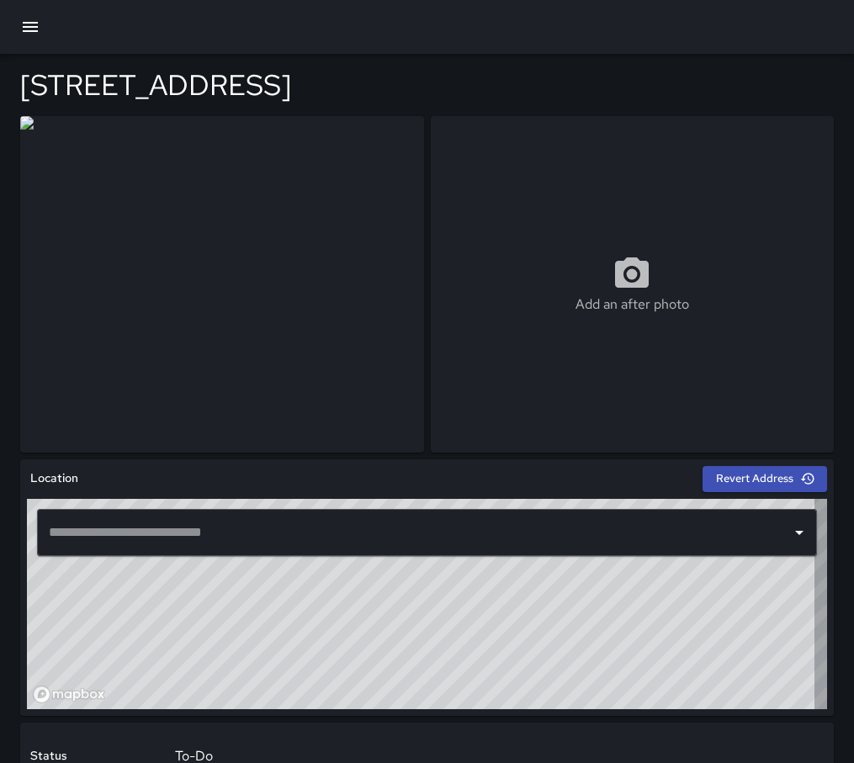
type input "**********"
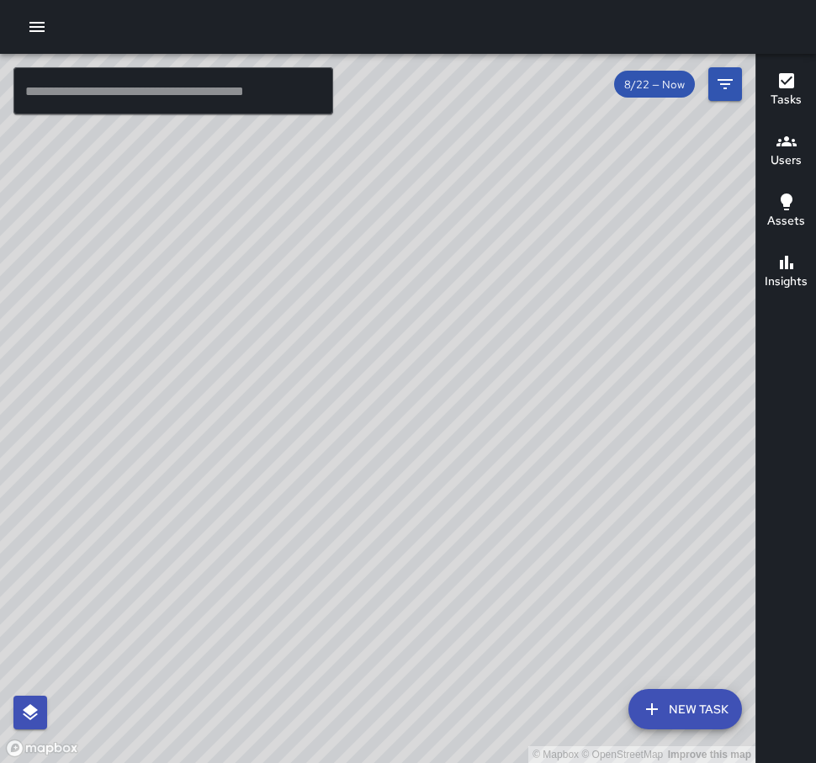
drag, startPoint x: 288, startPoint y: 464, endPoint x: 370, endPoint y: 451, distance: 83.5
click at [370, 451] on div "© Mapbox © OpenStreetMap Improve this map" at bounding box center [378, 408] width 756 height 709
drag, startPoint x: 363, startPoint y: 355, endPoint x: 179, endPoint y: 710, distance: 399.7
click at [179, 710] on div "© Mapbox © OpenStreetMap Improve this map" at bounding box center [378, 408] width 756 height 709
drag, startPoint x: 257, startPoint y: 429, endPoint x: 372, endPoint y: 309, distance: 166.0
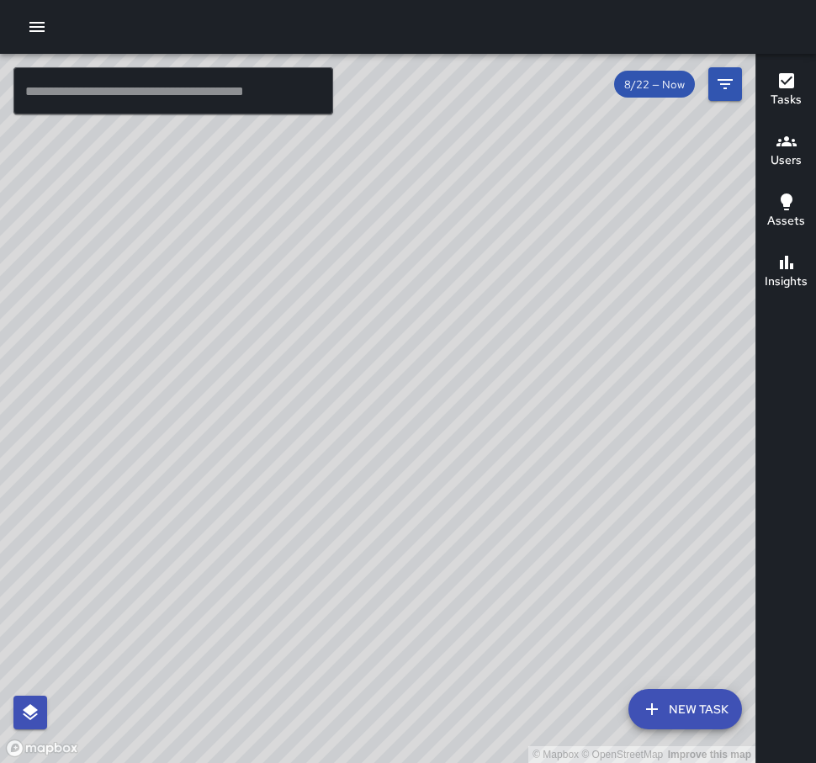
click at [372, 309] on div "© Mapbox © OpenStreetMap Improve this map" at bounding box center [378, 408] width 756 height 709
drag, startPoint x: 266, startPoint y: 592, endPoint x: 346, endPoint y: 359, distance: 245.6
click at [346, 359] on div "© Mapbox © OpenStreetMap Improve this map" at bounding box center [378, 408] width 756 height 709
drag, startPoint x: 350, startPoint y: 374, endPoint x: 324, endPoint y: 475, distance: 103.5
click at [324, 475] on div "© Mapbox © OpenStreetMap Improve this map" at bounding box center [378, 408] width 756 height 709
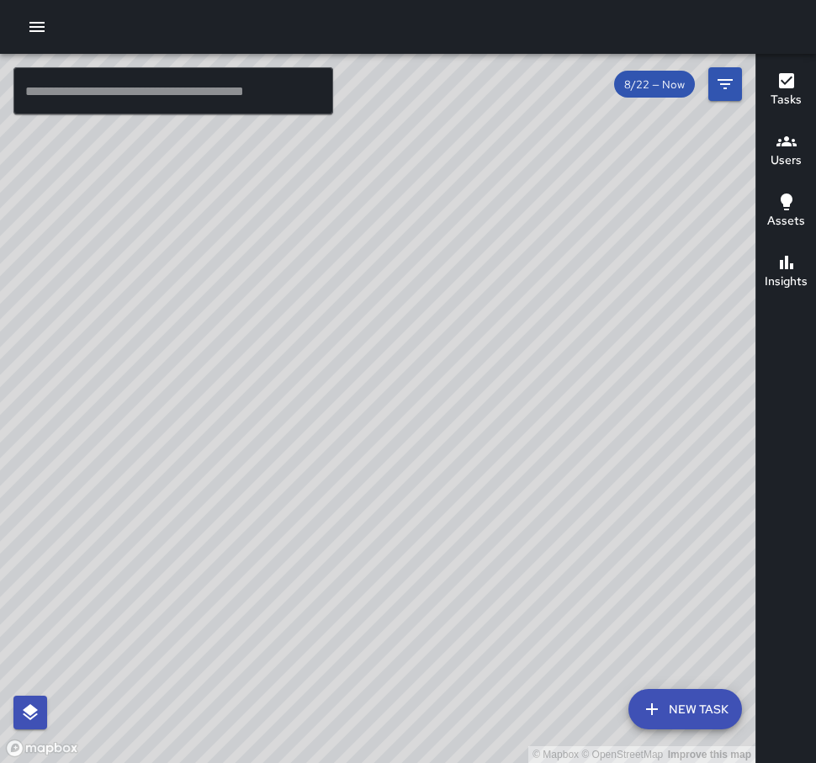
drag, startPoint x: 273, startPoint y: 521, endPoint x: 379, endPoint y: 273, distance: 269.1
click at [379, 273] on div "© Mapbox © OpenStreetMap Improve this map" at bounding box center [378, 408] width 756 height 709
drag, startPoint x: 318, startPoint y: 638, endPoint x: 394, endPoint y: 530, distance: 131.7
click at [491, 532] on div "© Mapbox © OpenStreetMap Improve this map" at bounding box center [378, 408] width 756 height 709
drag, startPoint x: 536, startPoint y: 488, endPoint x: 586, endPoint y: 454, distance: 60.0
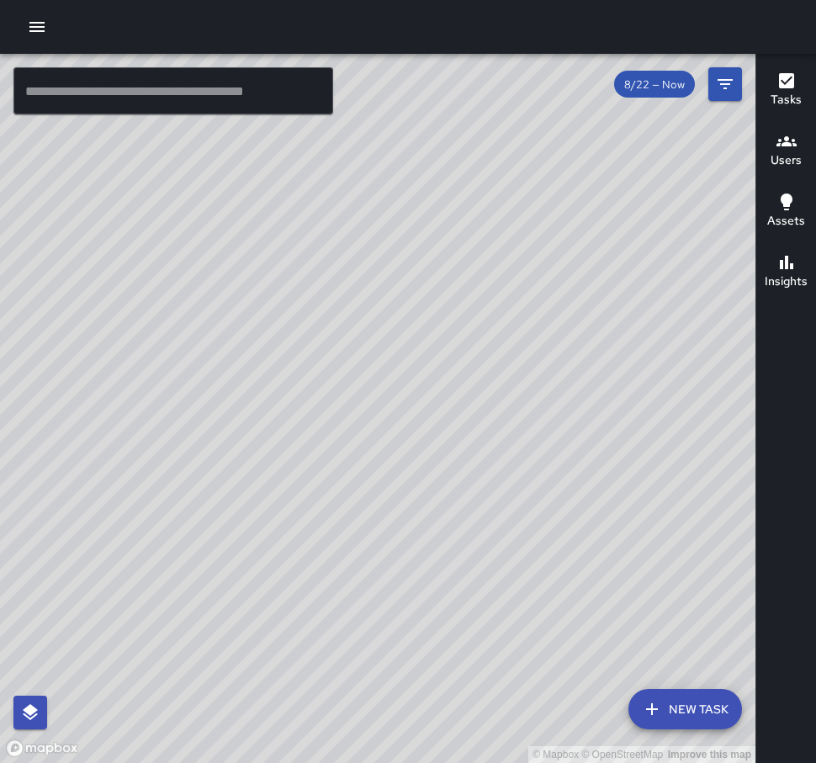
click at [586, 455] on div "© Mapbox © OpenStreetMap Improve this map" at bounding box center [378, 408] width 756 height 709
drag, startPoint x: 386, startPoint y: 403, endPoint x: 388, endPoint y: 376, distance: 27.0
click at [395, 385] on div "© Mapbox © OpenStreetMap Improve this map" at bounding box center [378, 408] width 756 height 709
drag, startPoint x: 264, startPoint y: 528, endPoint x: 310, endPoint y: 358, distance: 177.0
click at [310, 358] on div "© Mapbox © OpenStreetMap Improve this map" at bounding box center [378, 408] width 756 height 709
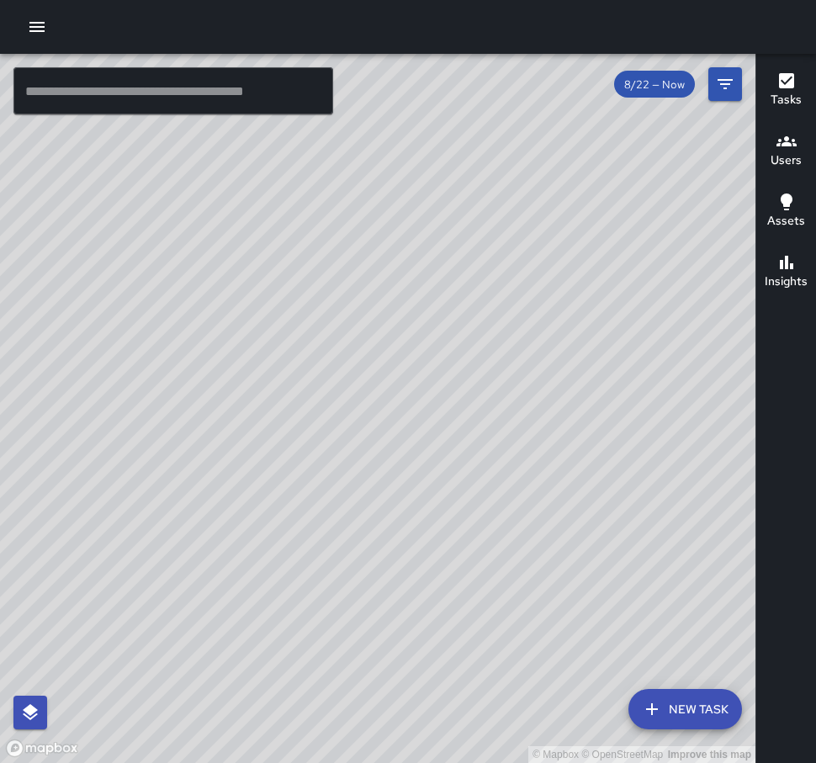
drag, startPoint x: 374, startPoint y: 233, endPoint x: 304, endPoint y: 453, distance: 230.4
click at [304, 453] on div "© Mapbox © OpenStreetMap Improve this map" at bounding box center [378, 408] width 756 height 709
drag, startPoint x: 430, startPoint y: 279, endPoint x: 408, endPoint y: 357, distance: 80.4
click at [408, 357] on div "© Mapbox © OpenStreetMap Improve this map" at bounding box center [378, 408] width 756 height 709
drag, startPoint x: 392, startPoint y: 426, endPoint x: 447, endPoint y: 332, distance: 108.2
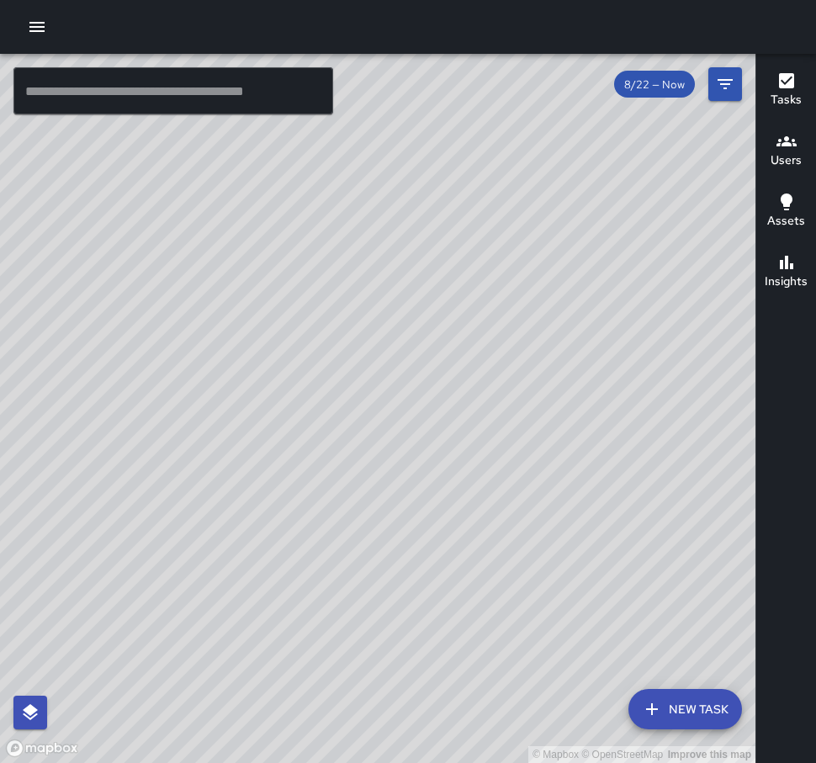
click at [447, 332] on div "© Mapbox © OpenStreetMap Improve this map" at bounding box center [378, 408] width 756 height 709
drag, startPoint x: 312, startPoint y: 447, endPoint x: 333, endPoint y: 538, distance: 93.3
click at [333, 538] on div "© Mapbox © OpenStreetMap Improve this map" at bounding box center [378, 408] width 756 height 709
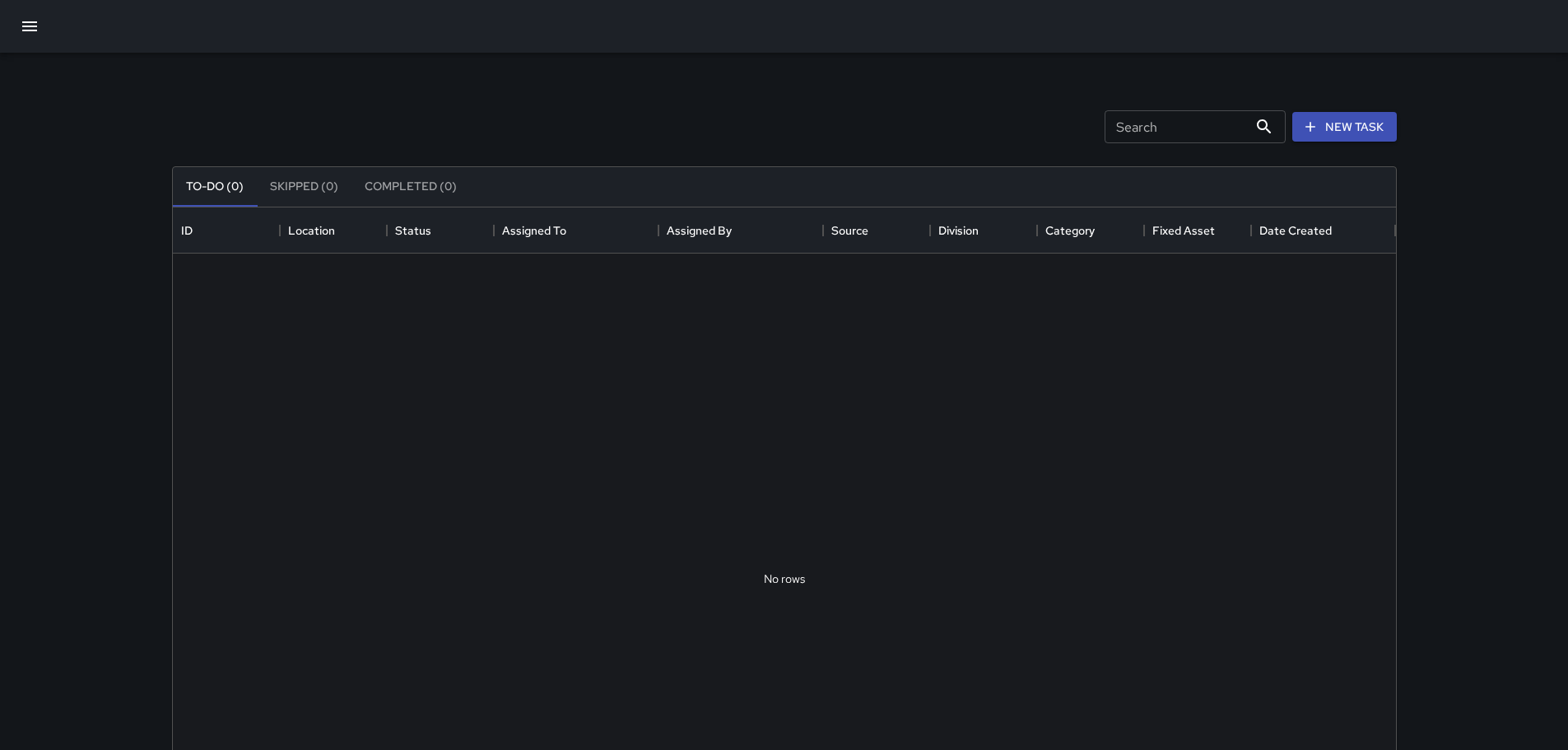
scroll to position [684, 1211]
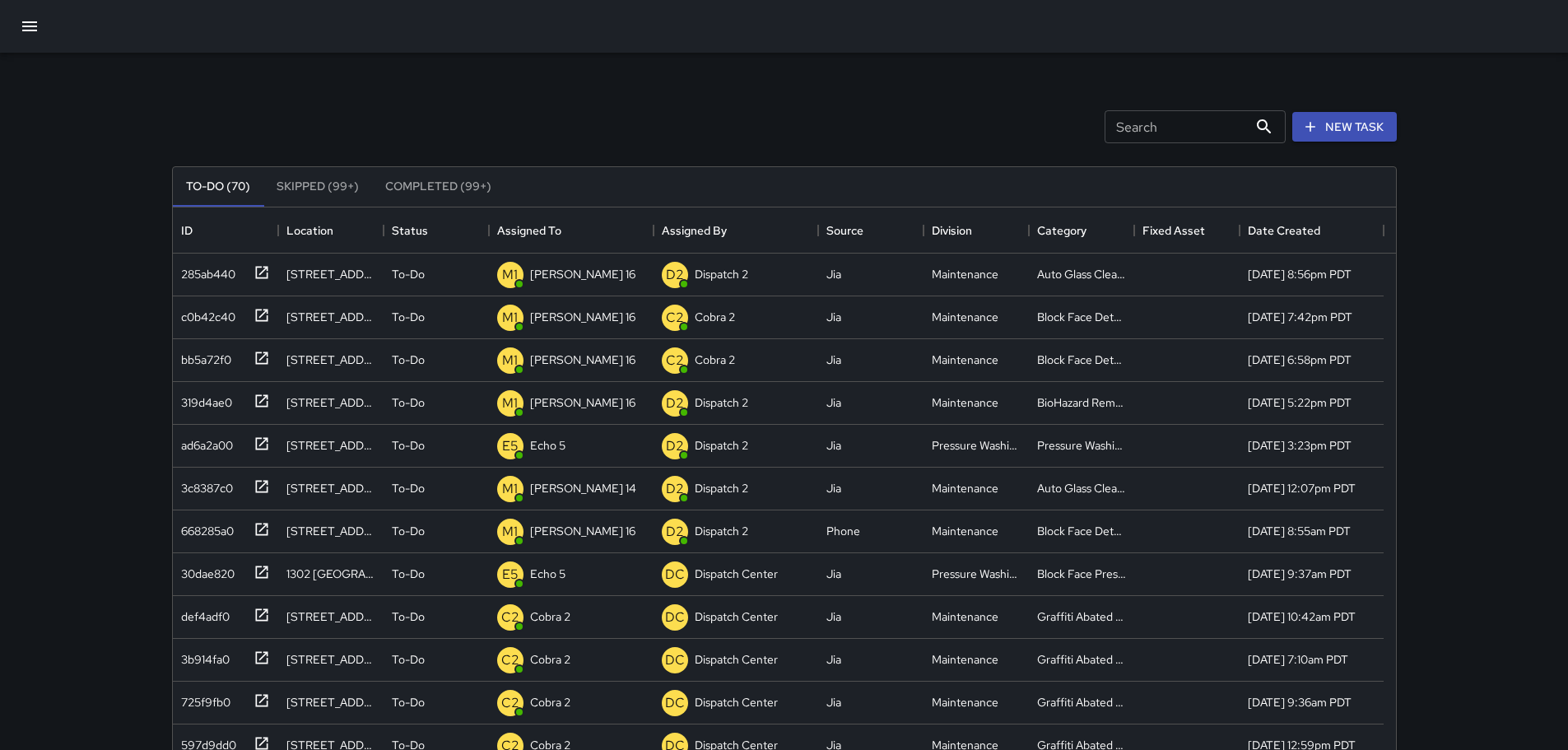
click at [402, 193] on button "Completed (99+)" at bounding box center [437, 187] width 132 height 39
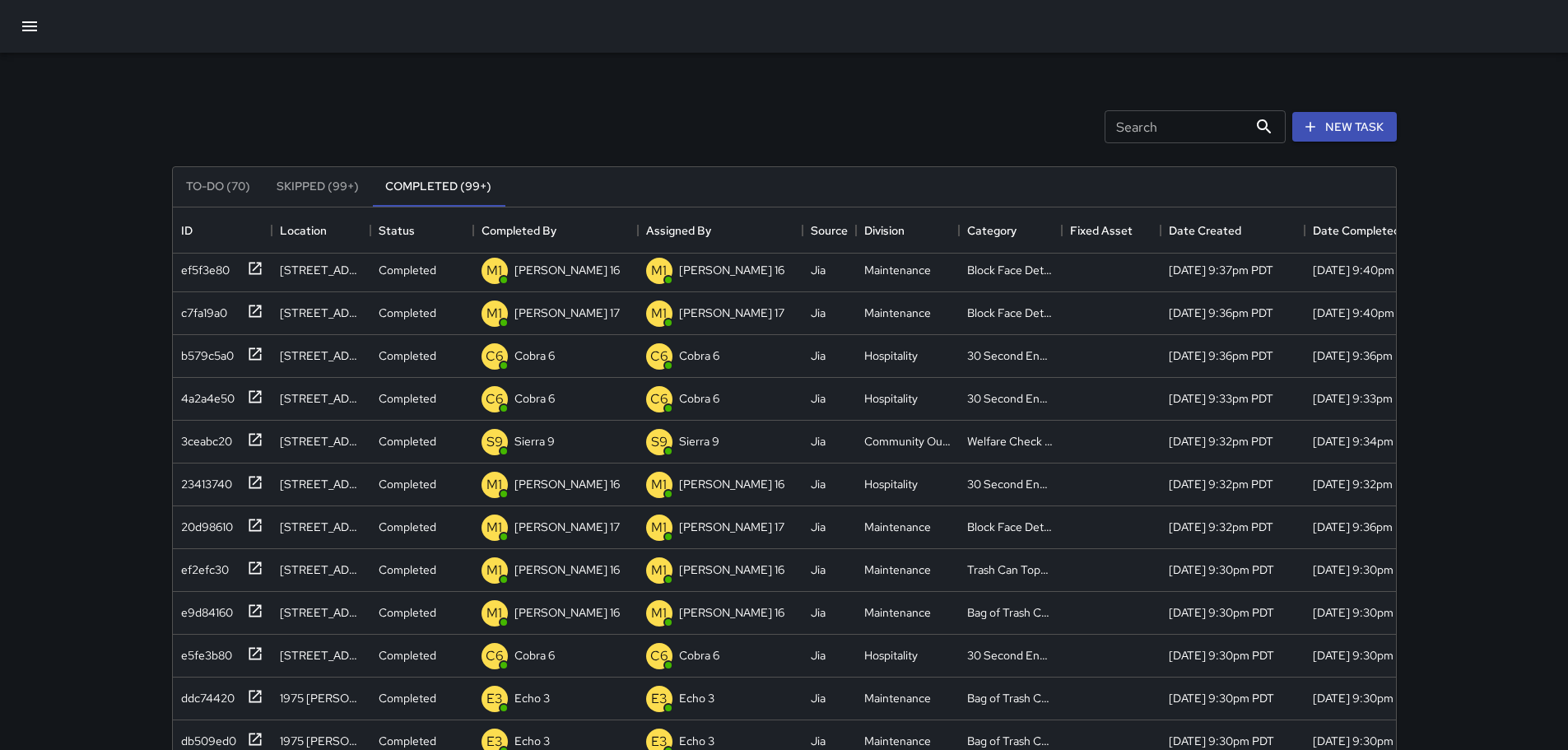
scroll to position [0, 0]
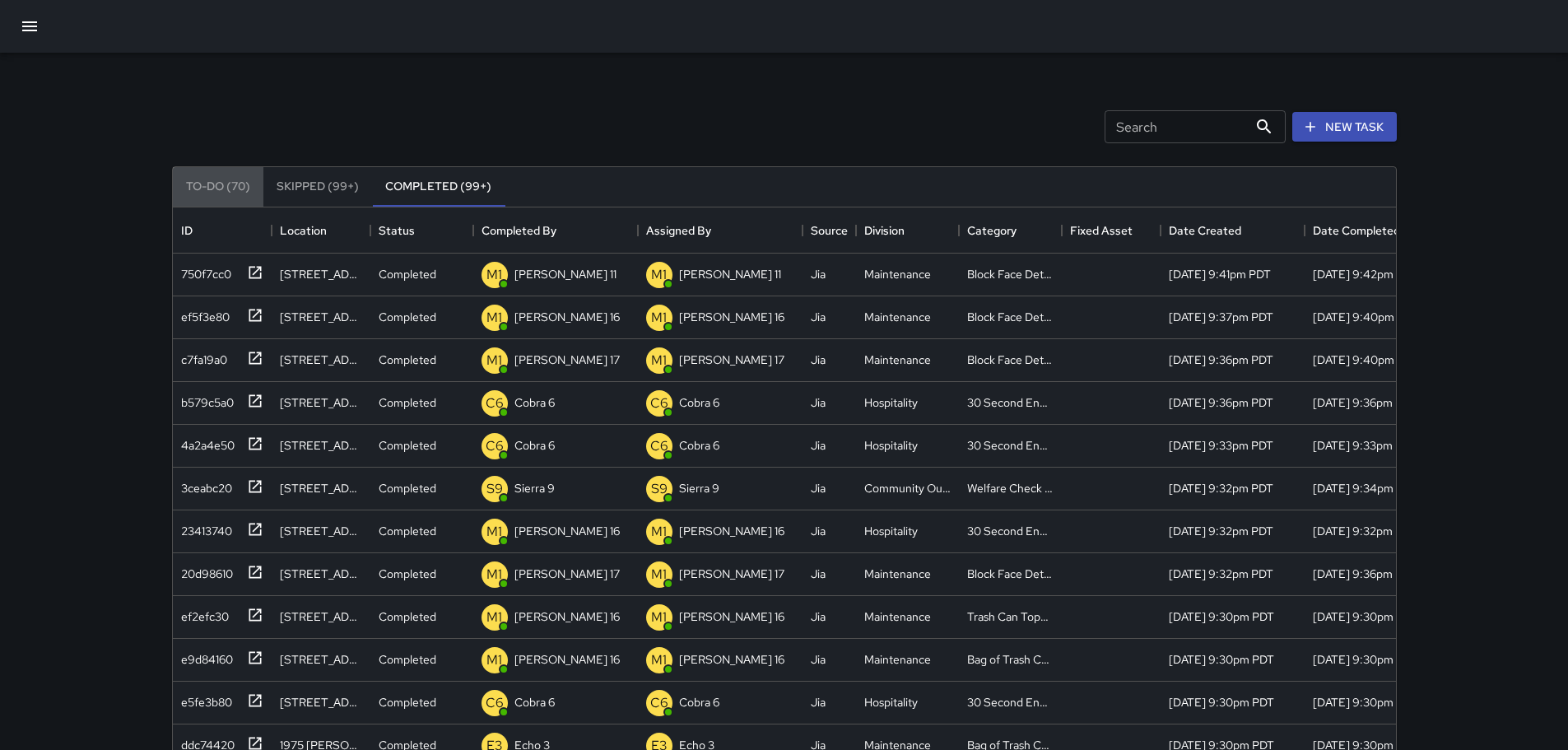
click at [228, 184] on button "To-Do (70)" at bounding box center [218, 187] width 91 height 39
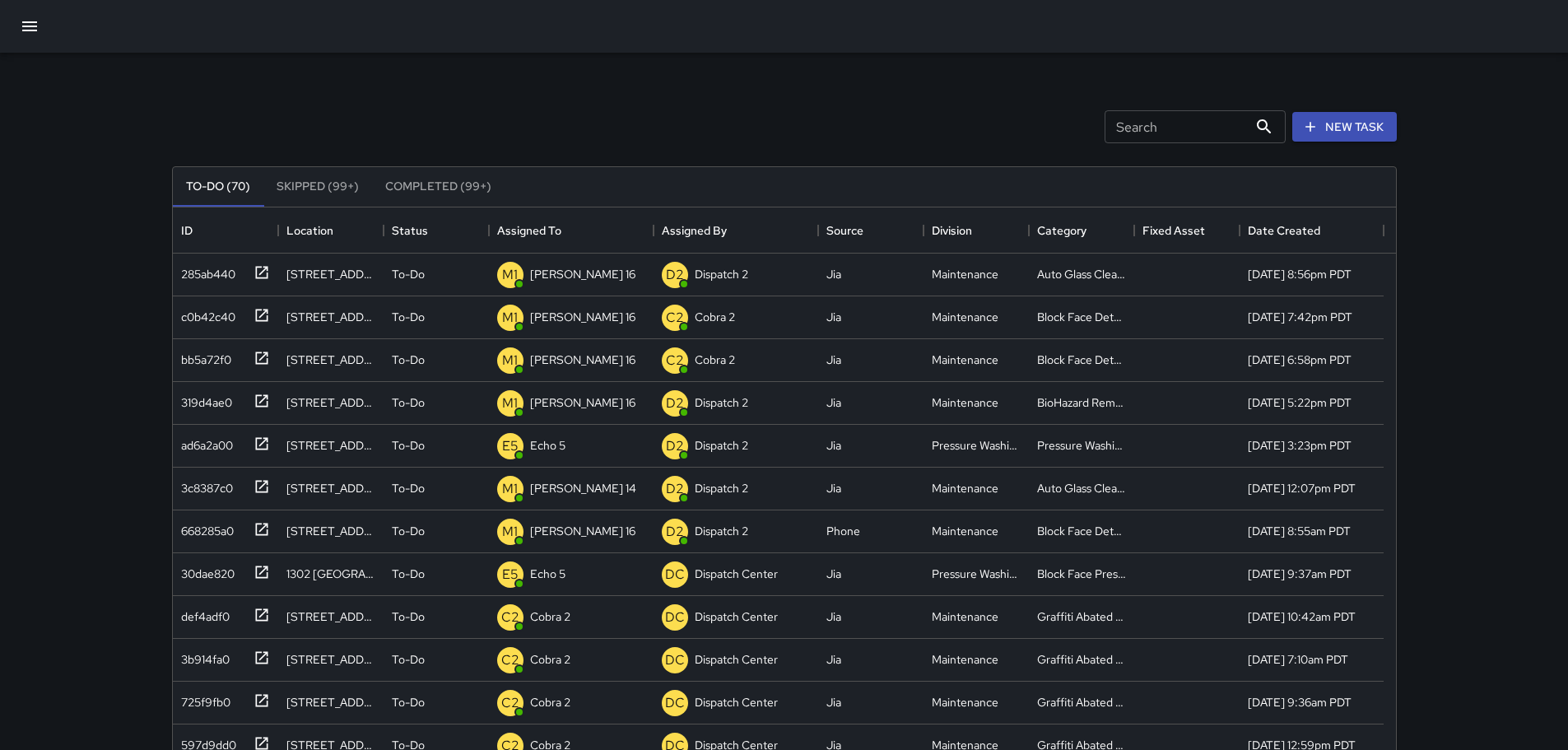
click at [446, 175] on button "Completed (99+)" at bounding box center [437, 187] width 132 height 39
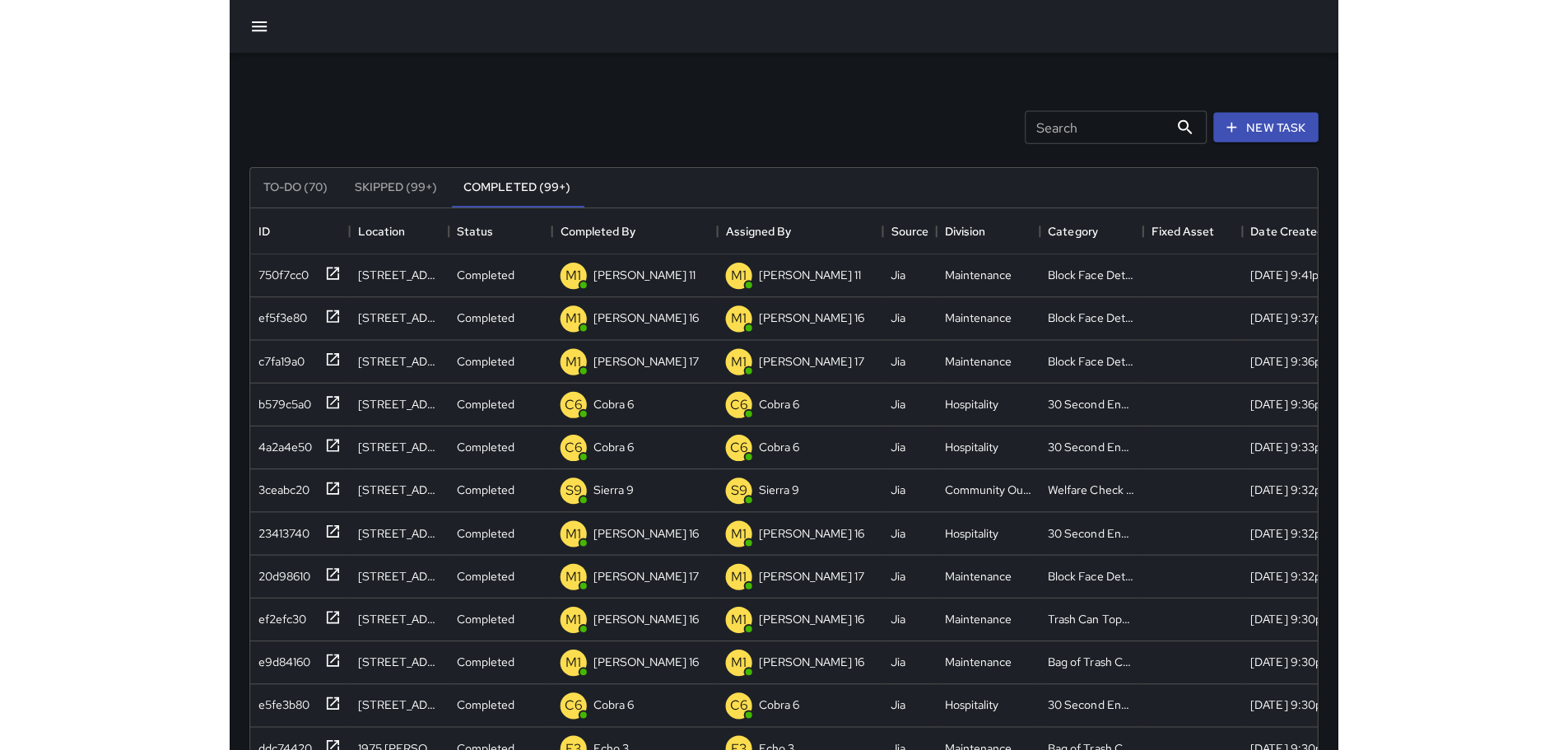
scroll to position [684, 1211]
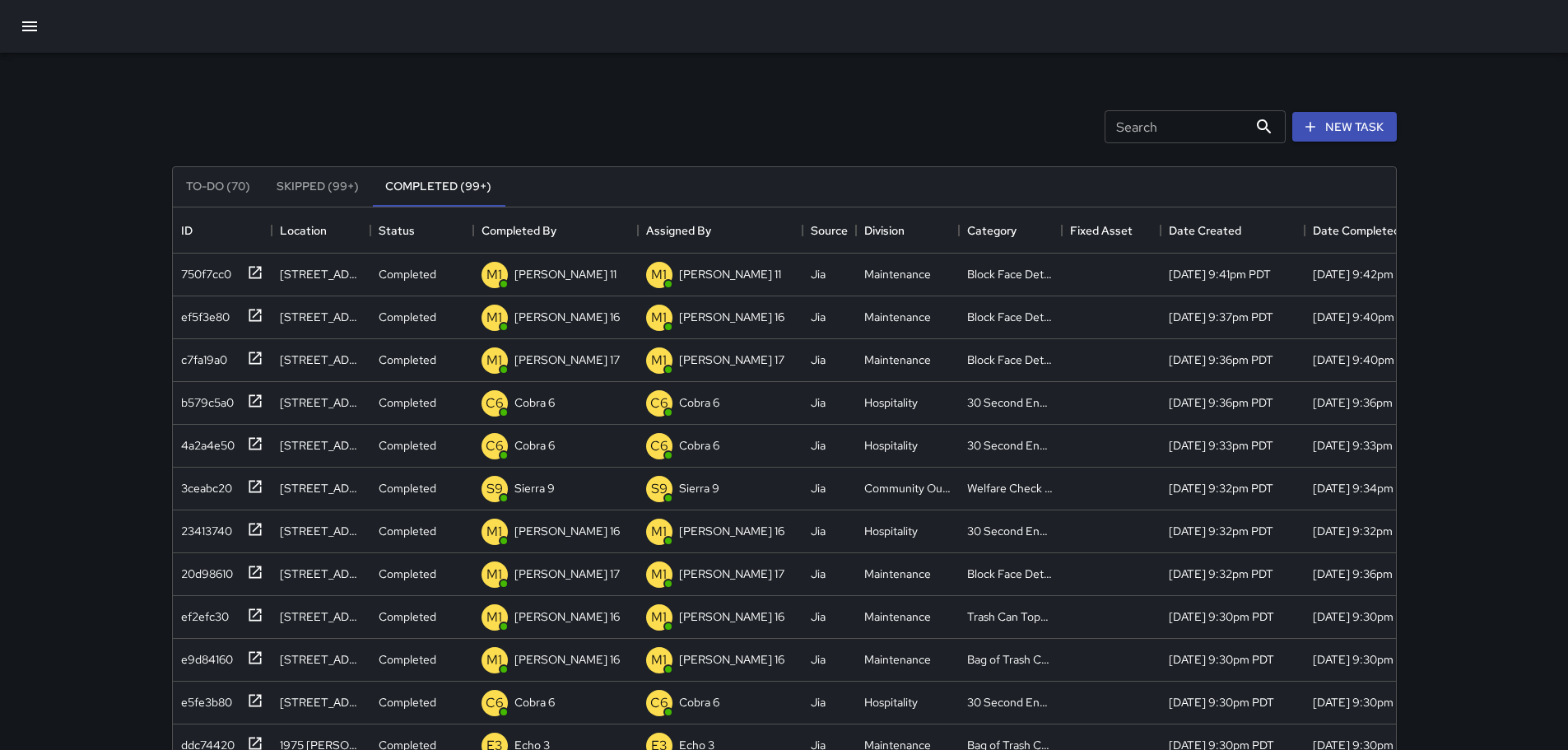
click at [203, 175] on button "To-Do (70)" at bounding box center [218, 187] width 91 height 39
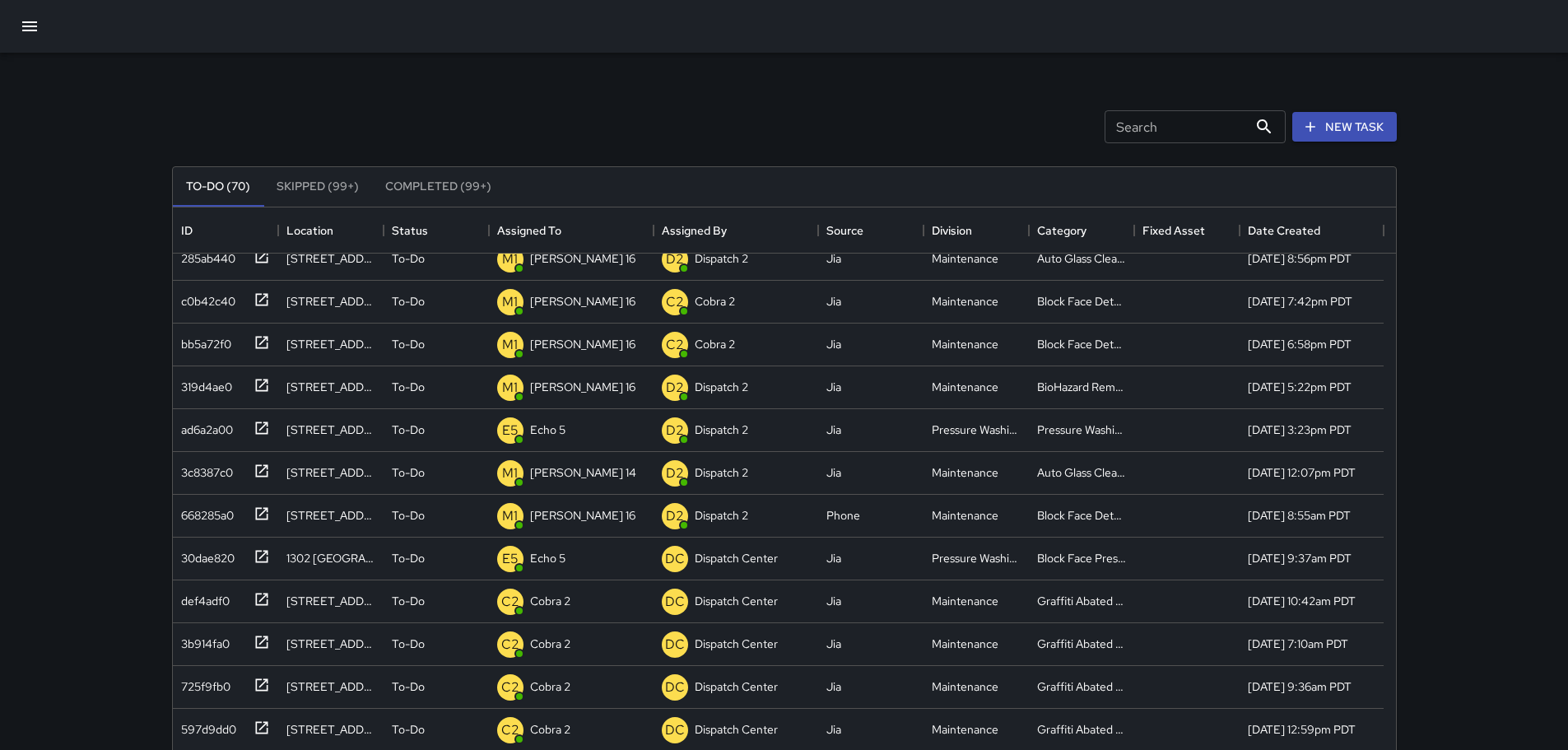
scroll to position [0, 0]
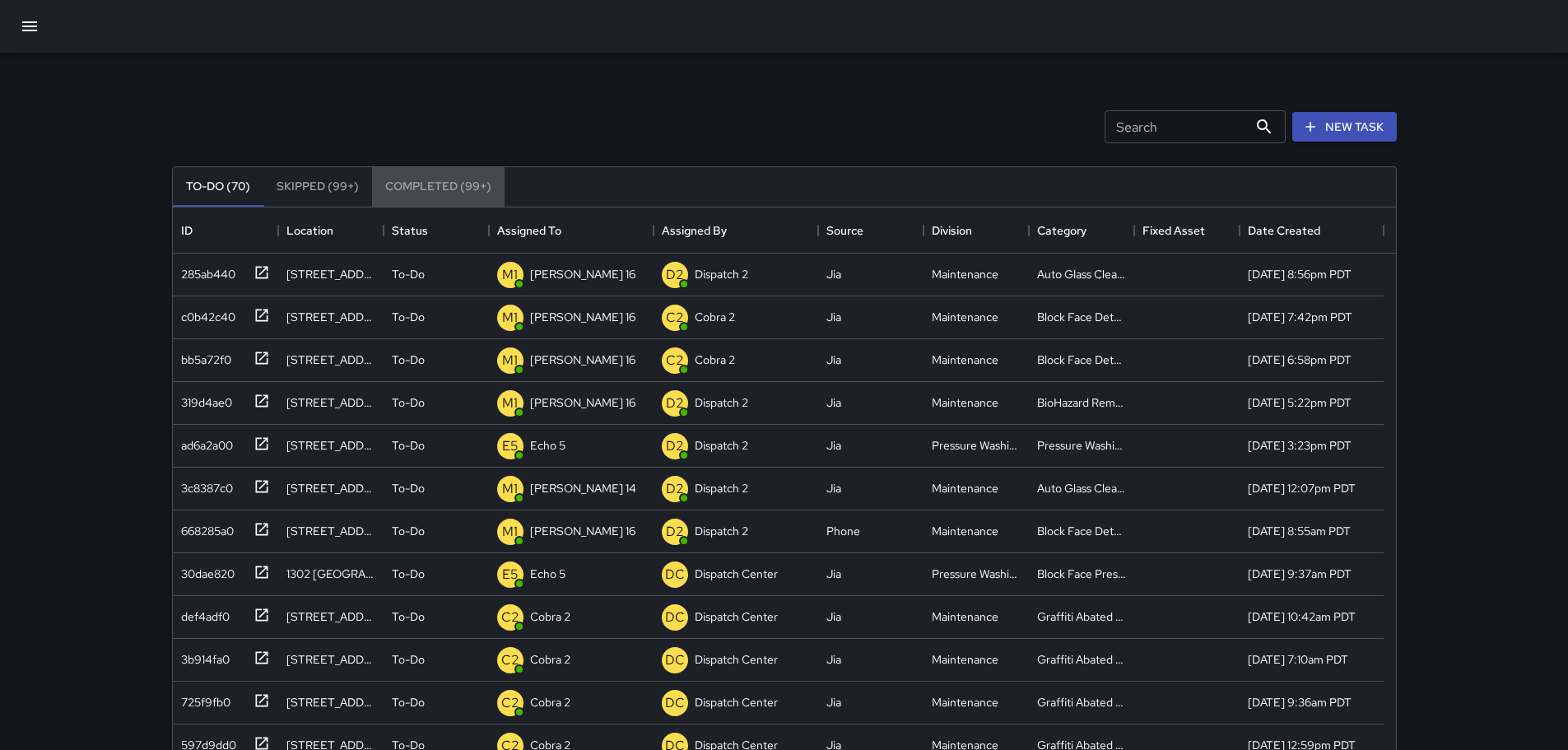
click at [439, 185] on button "Completed (99+)" at bounding box center [437, 187] width 132 height 39
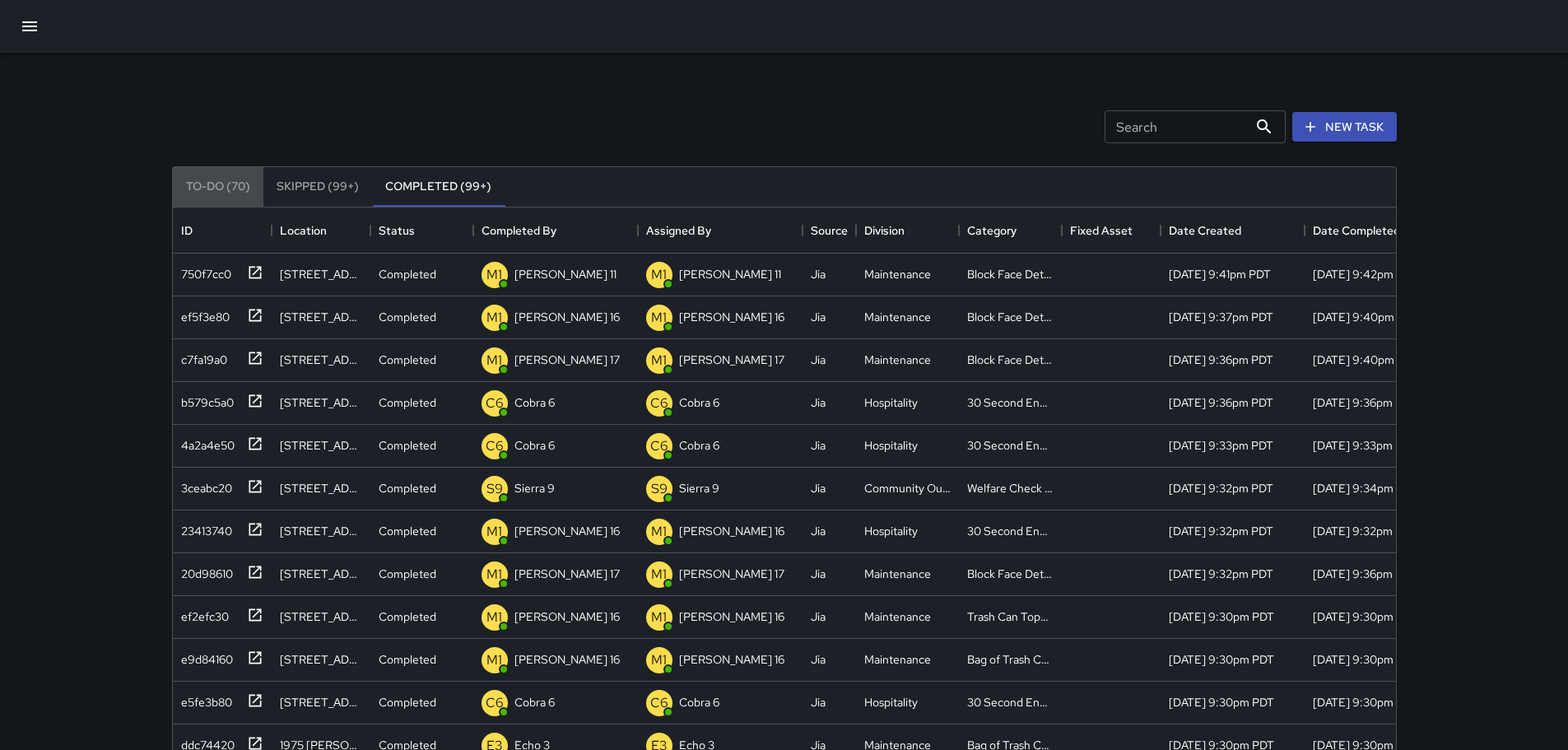
click at [233, 184] on button "To-Do (70)" at bounding box center [218, 187] width 91 height 39
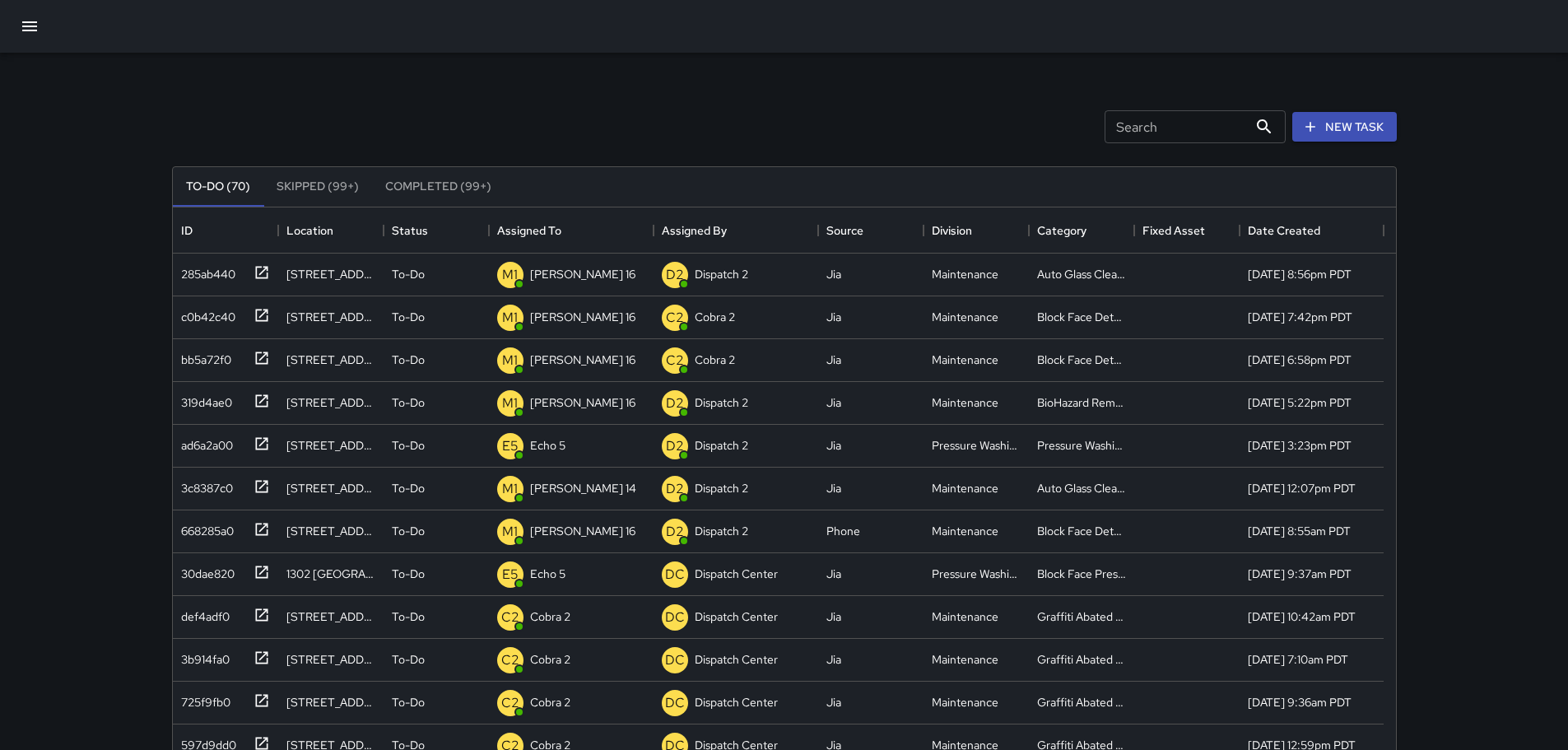
click at [1182, 128] on input "Search" at bounding box center [1176, 127] width 143 height 33
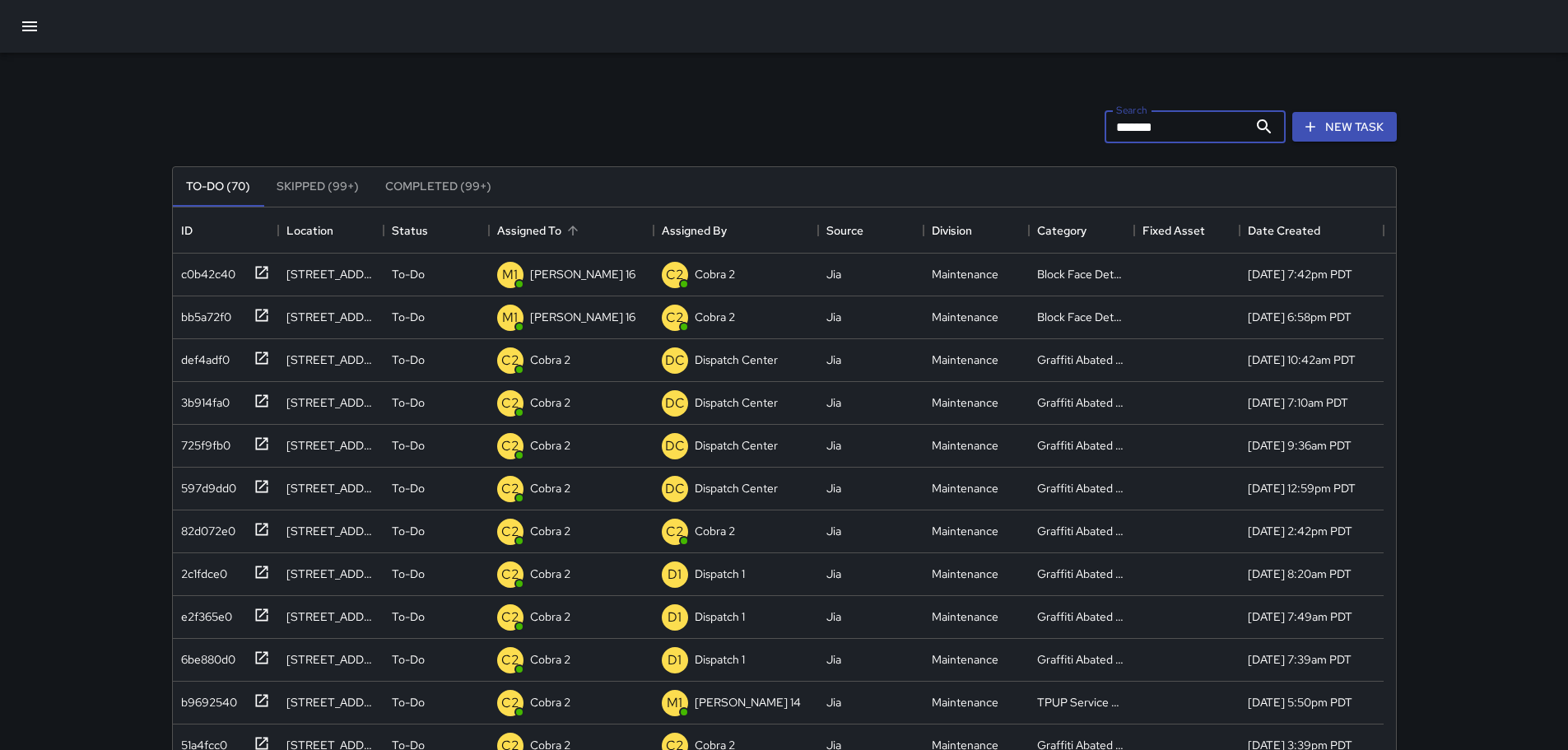
type input "*******"
click at [565, 231] on icon "Sort" at bounding box center [572, 230] width 15 height 15
click at [541, 221] on div "Assigned To" at bounding box center [529, 230] width 65 height 46
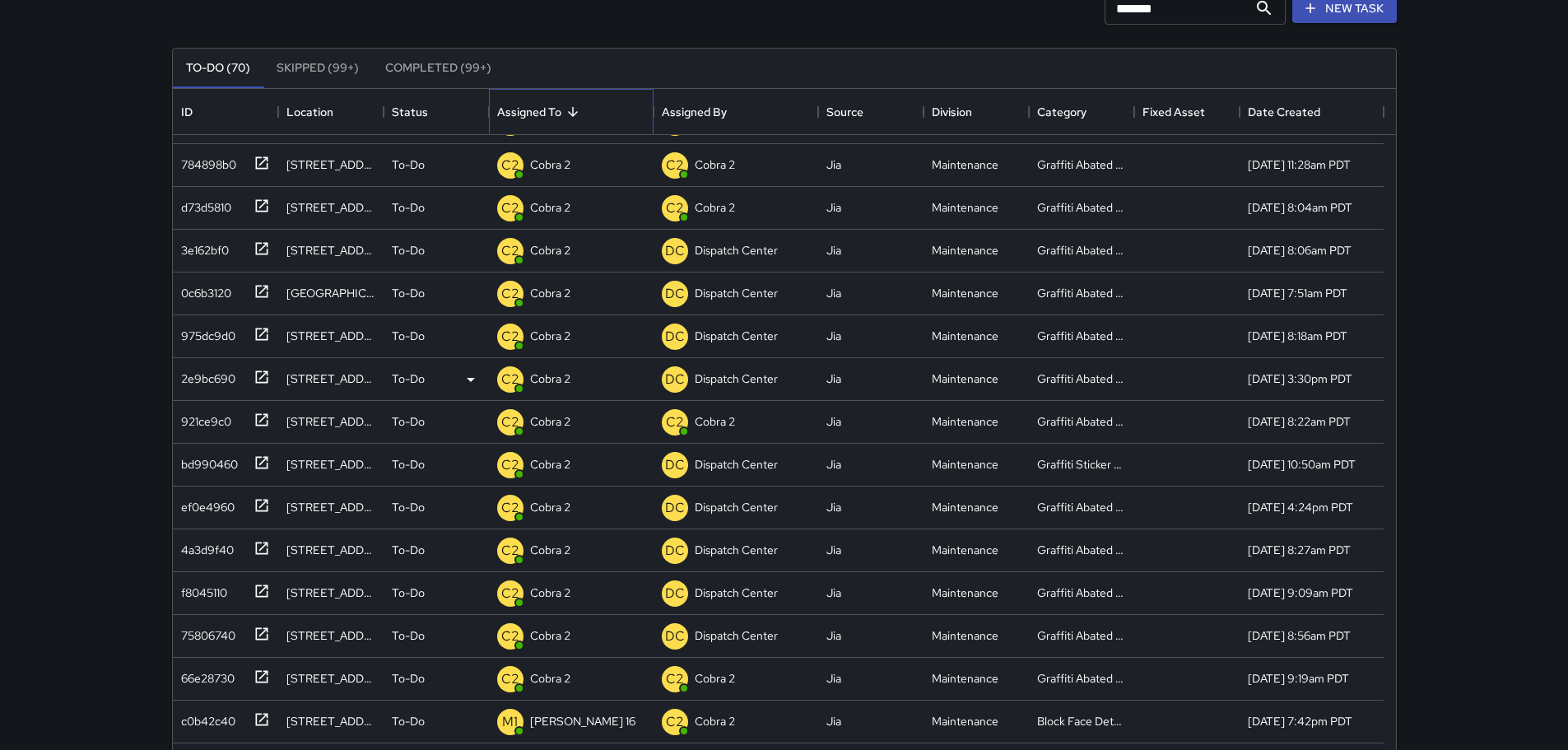
scroll to position [222, 0]
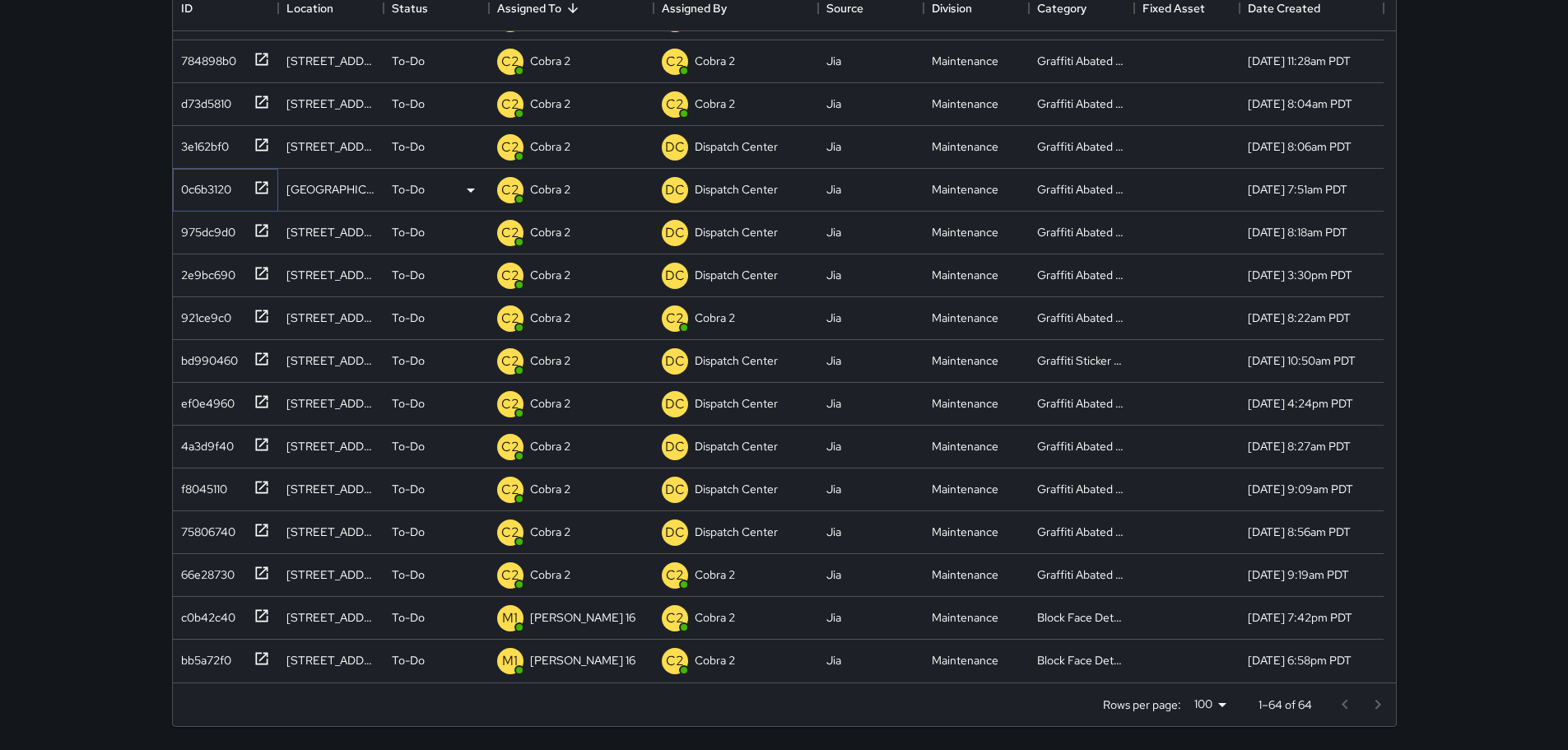
click at [226, 187] on div "0c6b3120" at bounding box center [202, 186] width 57 height 23
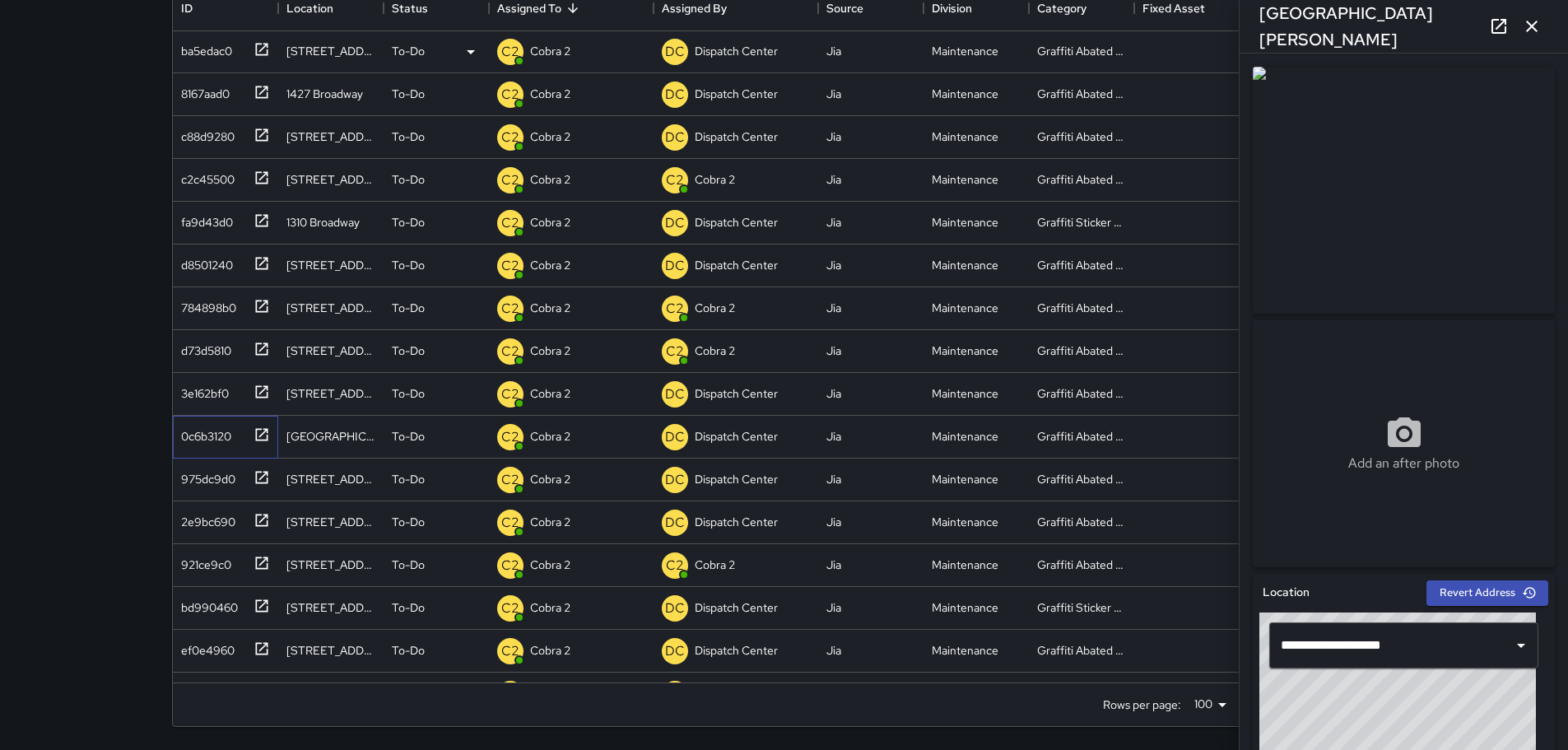
scroll to position [1758, 0]
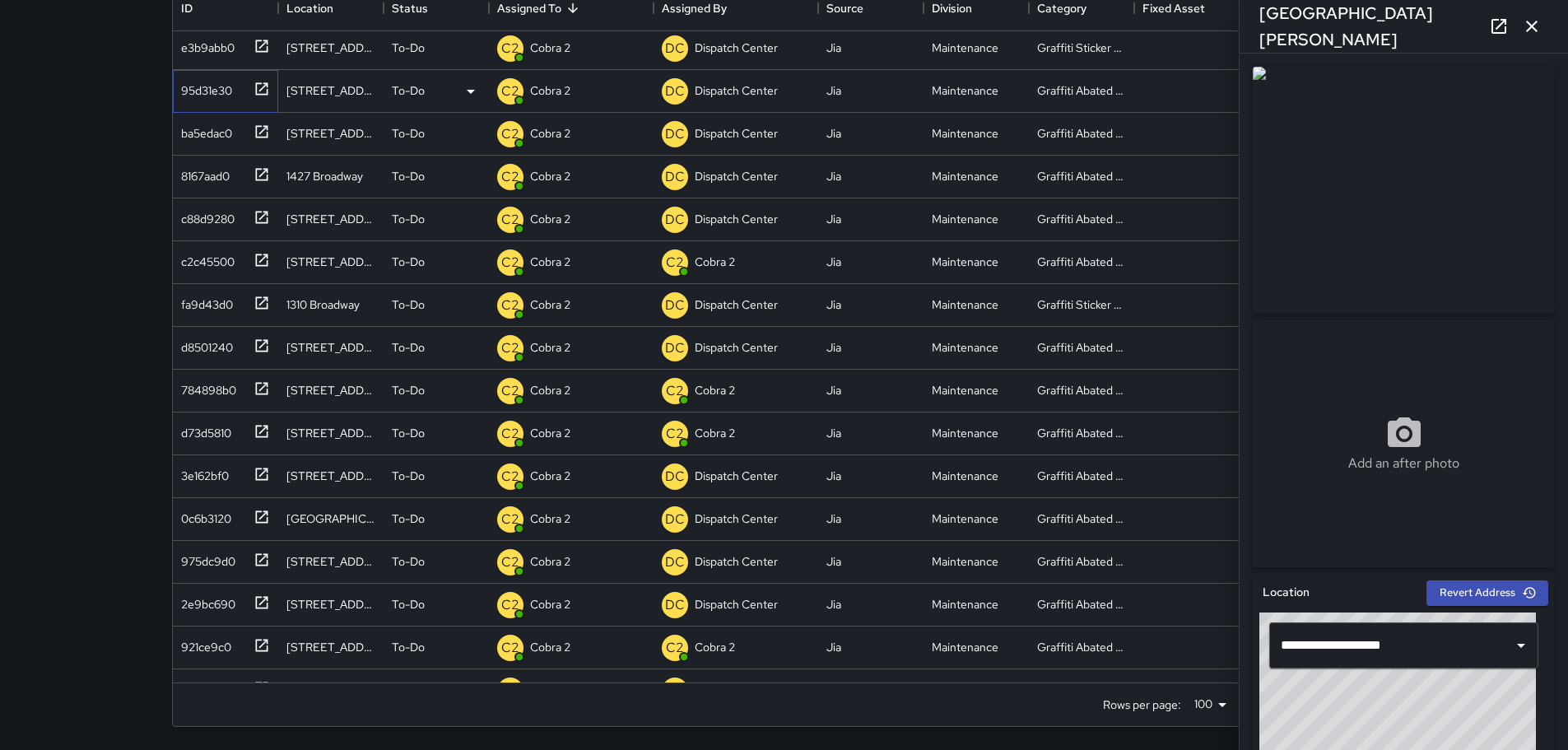
click at [202, 95] on div "95d31e30" at bounding box center [202, 87] width 58 height 23
type input "**********"
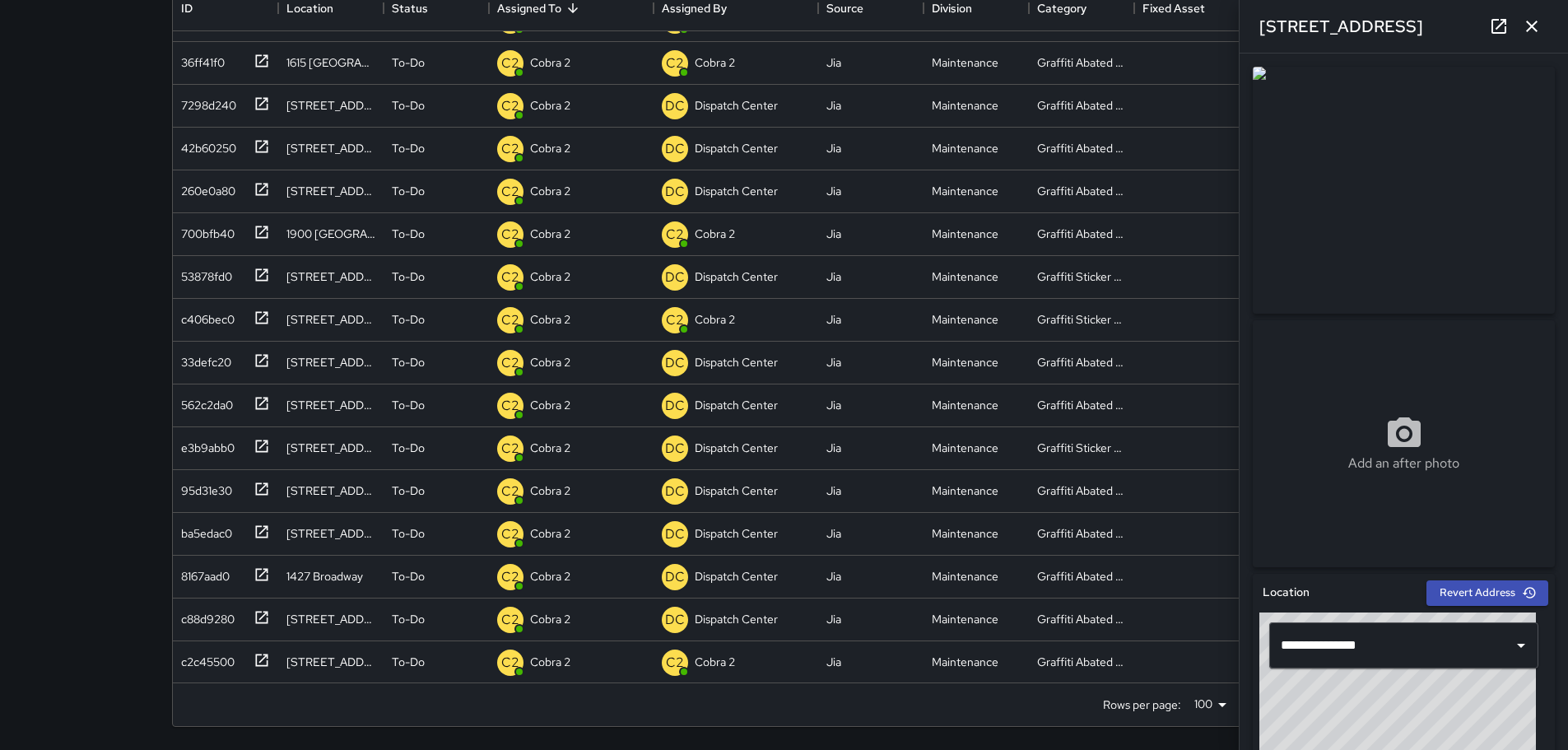
scroll to position [1344, 0]
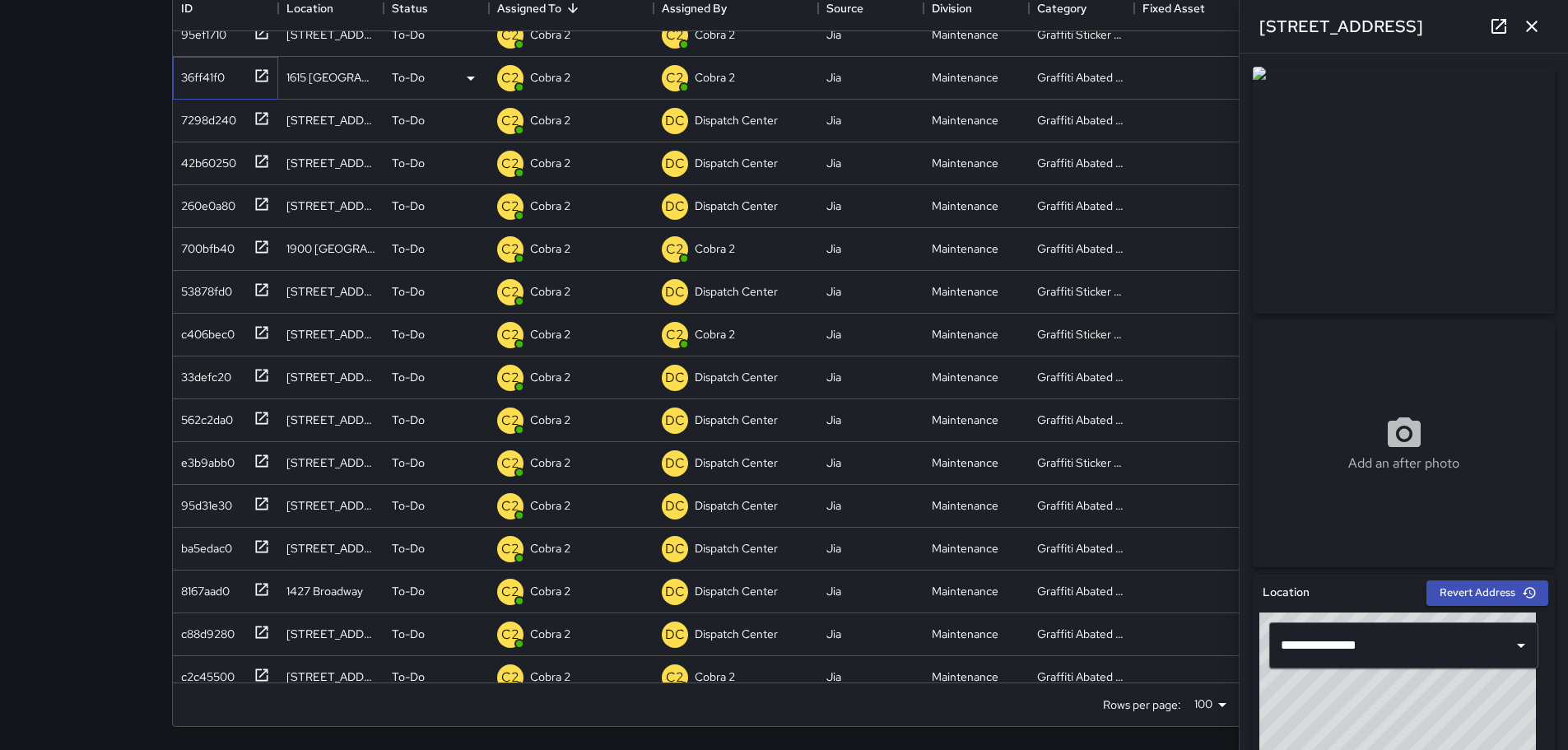
click at [214, 82] on div "36ff41f0" at bounding box center [199, 74] width 50 height 23
type input "**********"
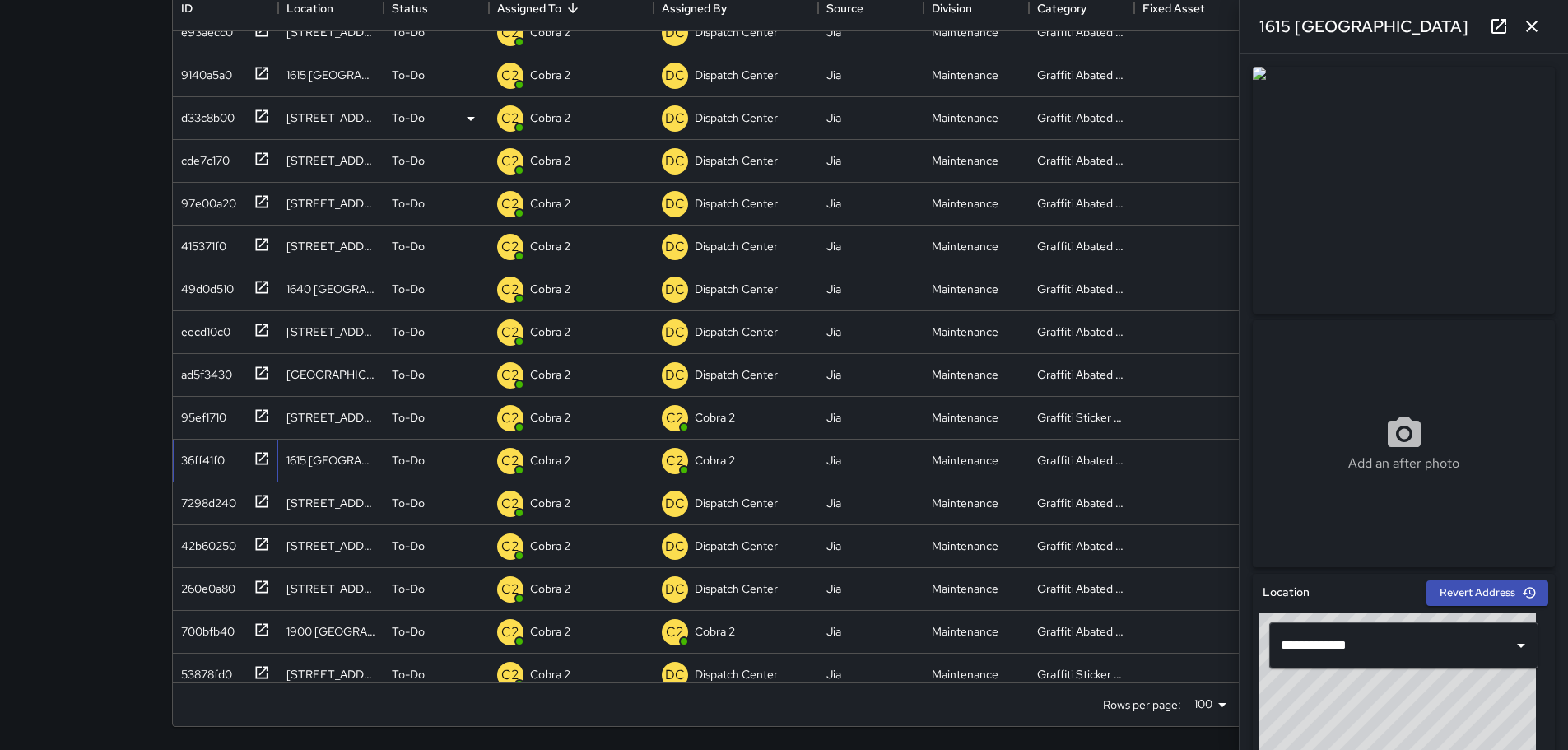
scroll to position [932, 0]
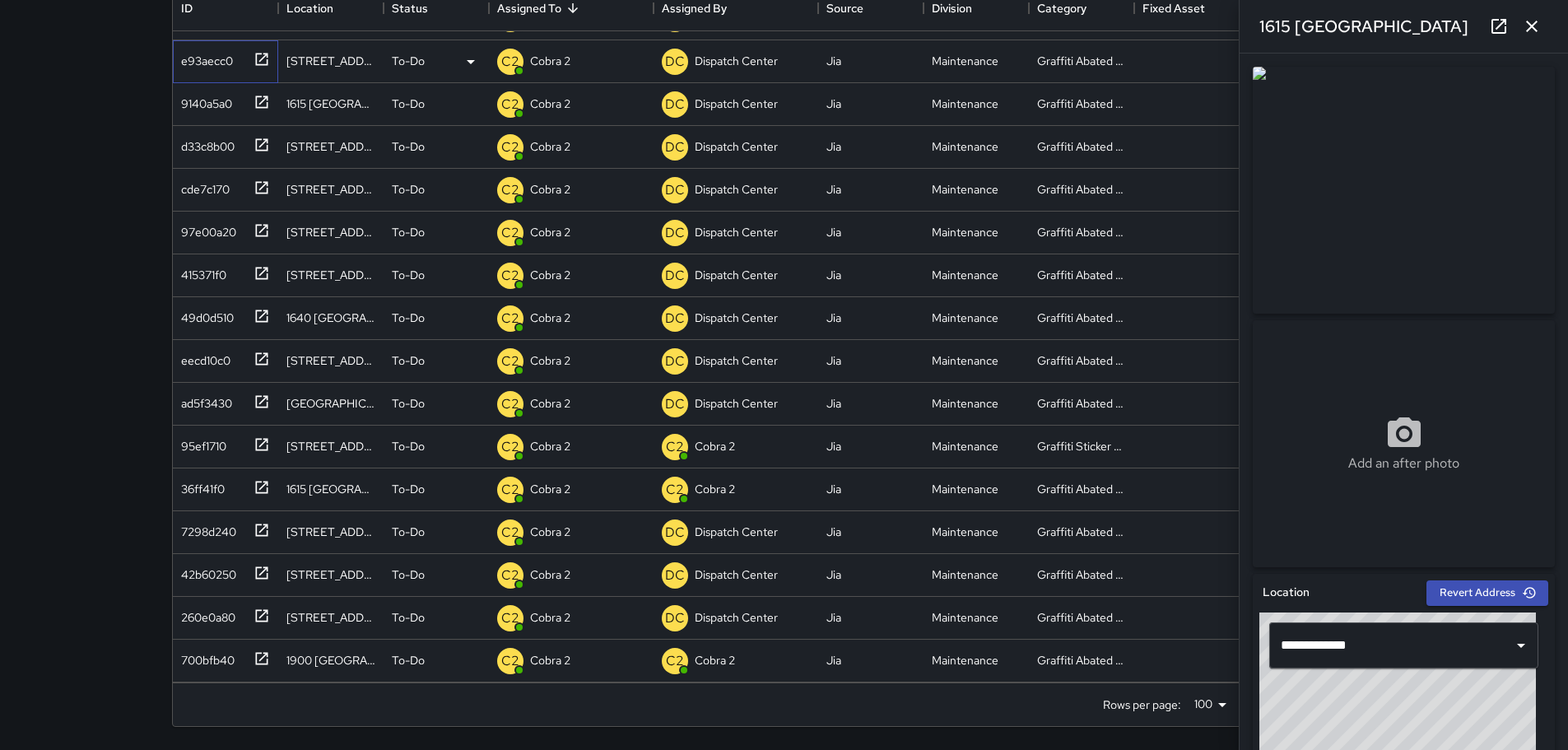
click at [219, 65] on div "e93aecc0" at bounding box center [203, 58] width 59 height 23
type input "**********"
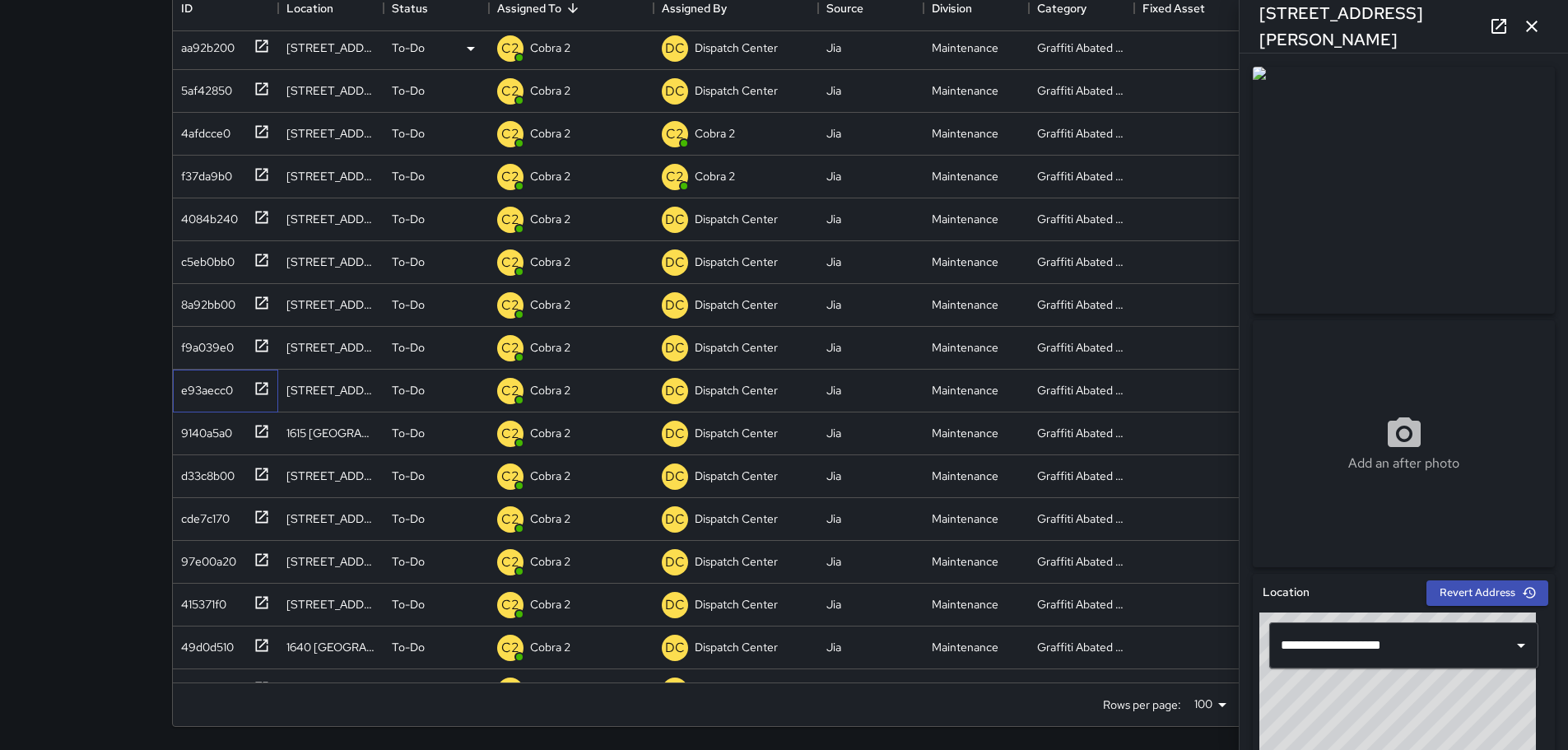
scroll to position [521, 0]
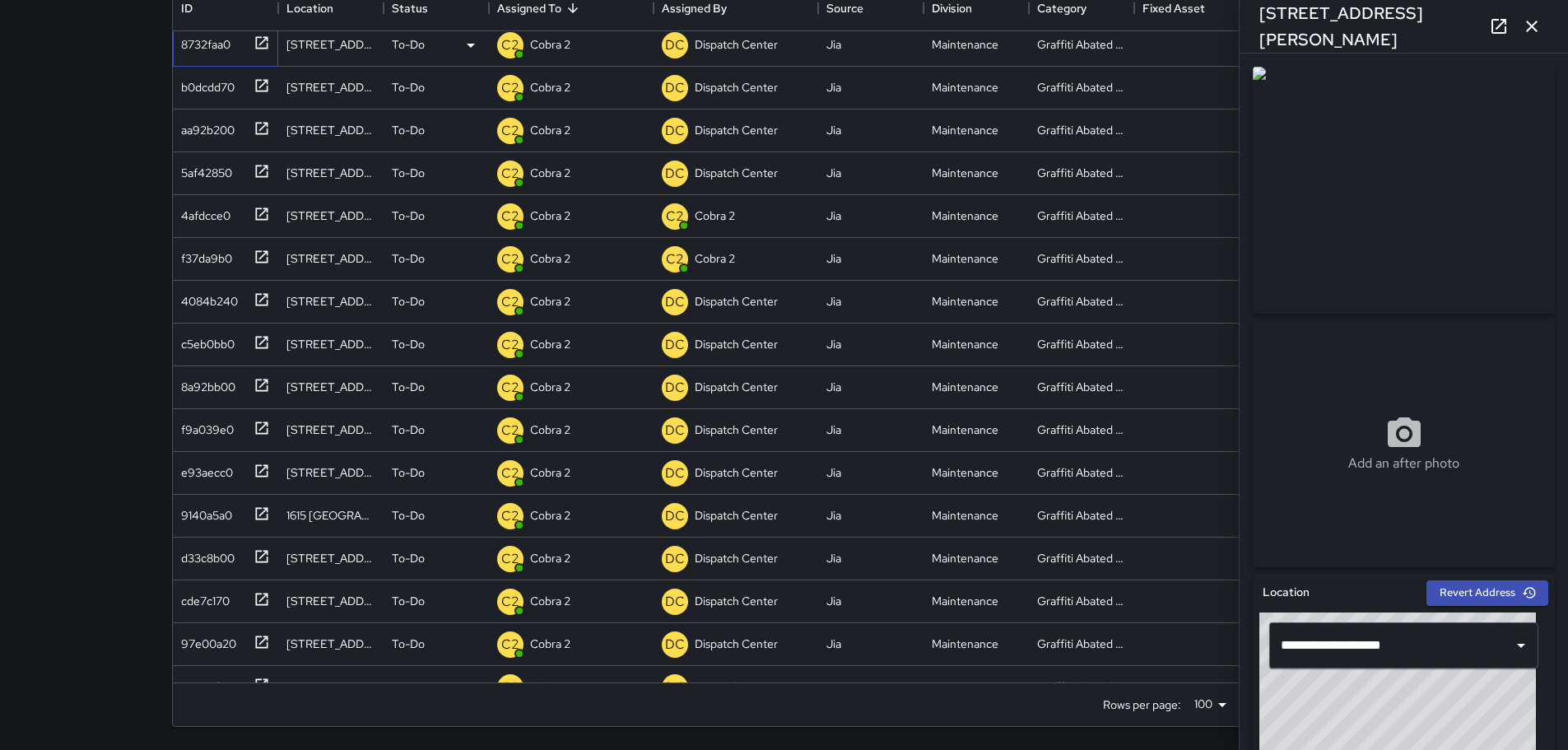
click at [221, 44] on div "8732faa0" at bounding box center [202, 41] width 56 height 23
type input "**********"
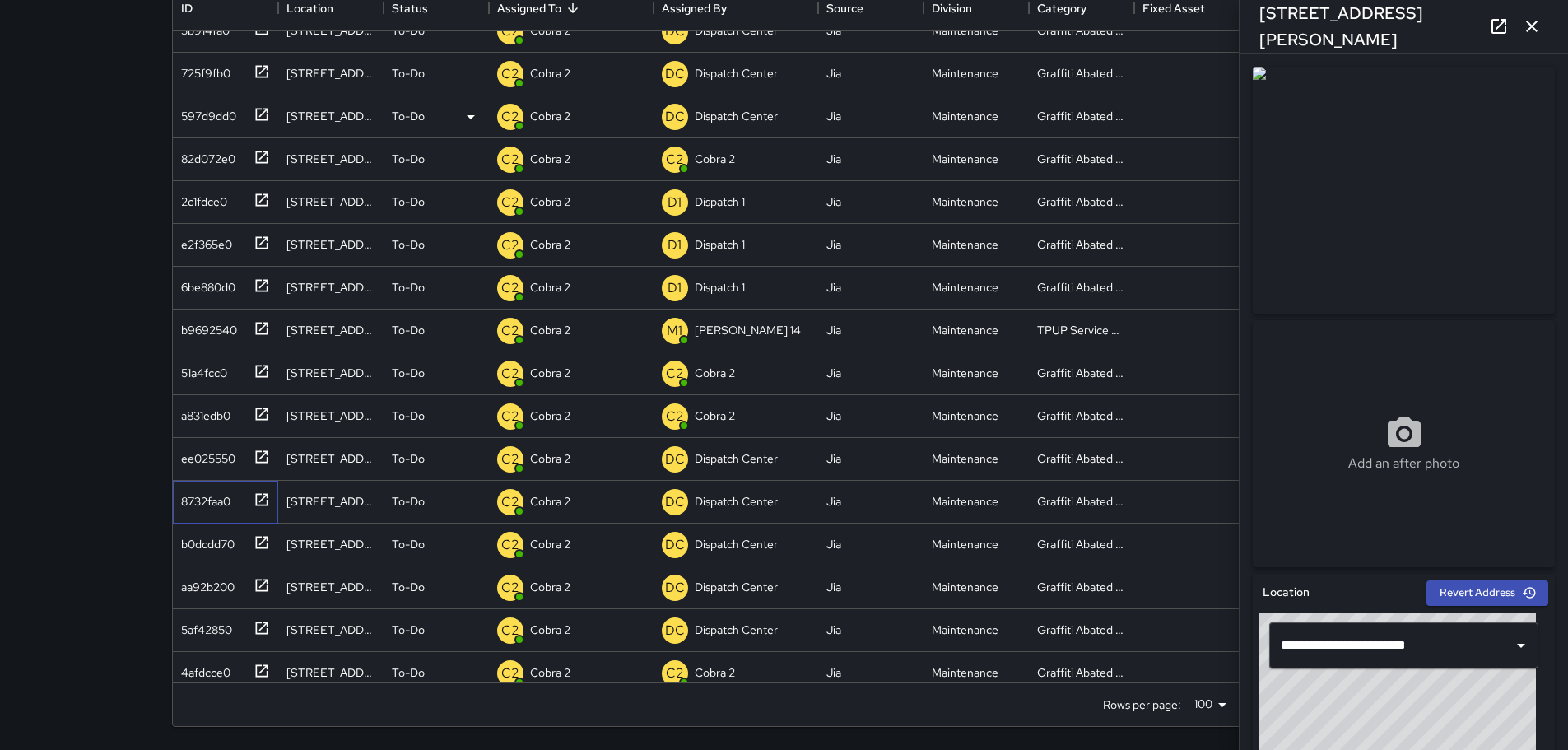
scroll to position [27, 0]
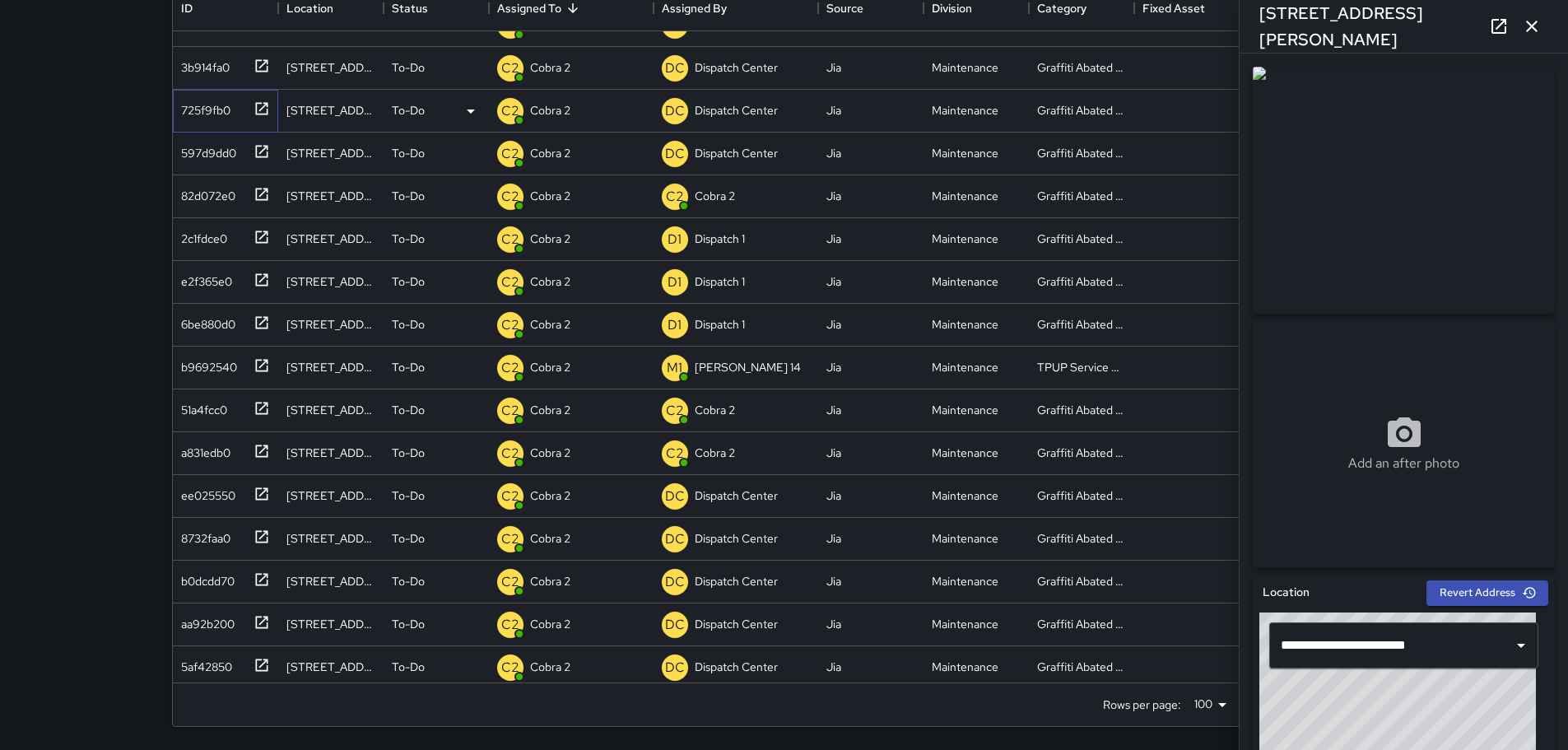
click at [237, 104] on div "725f9fb0" at bounding box center [222, 108] width 96 height 27
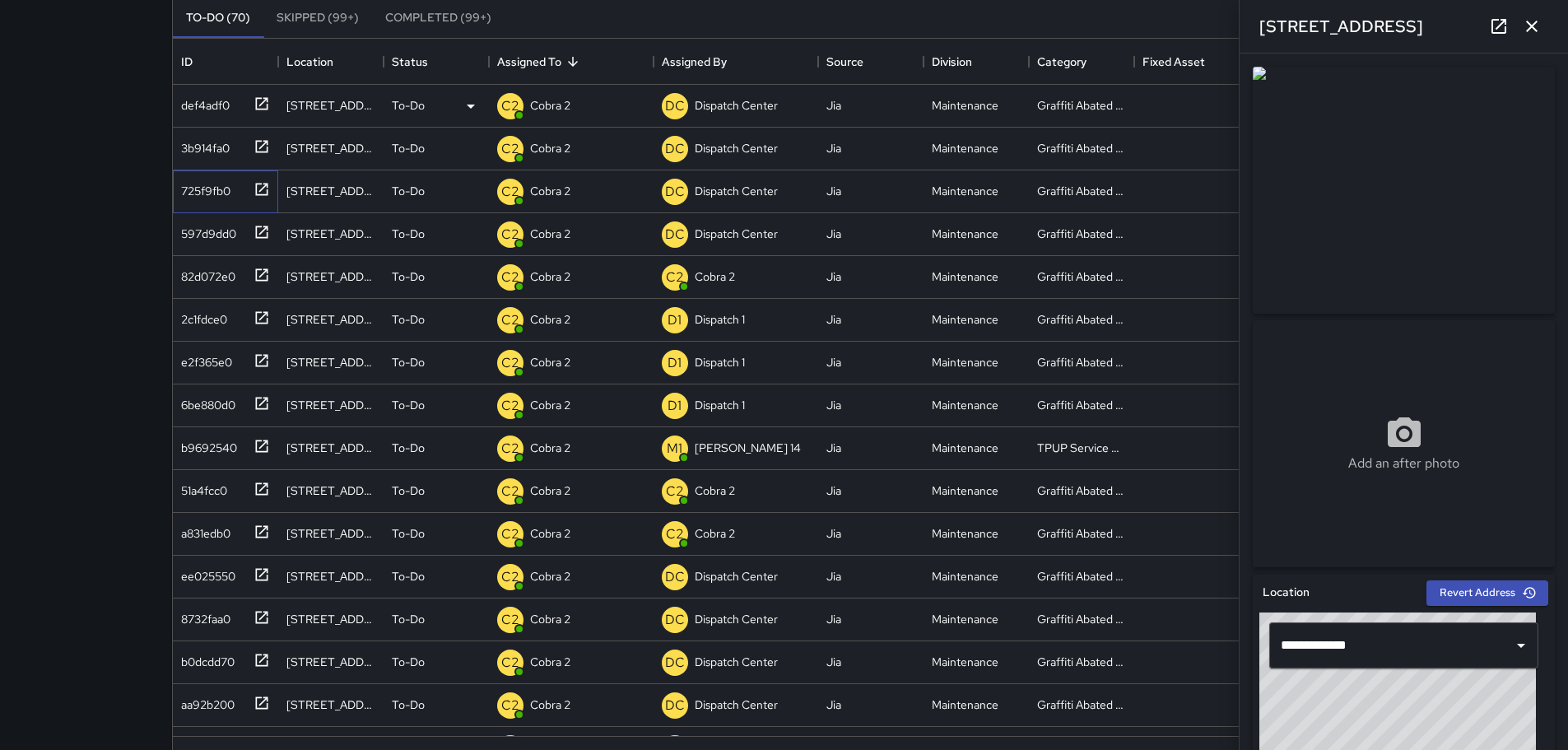
scroll to position [140, 0]
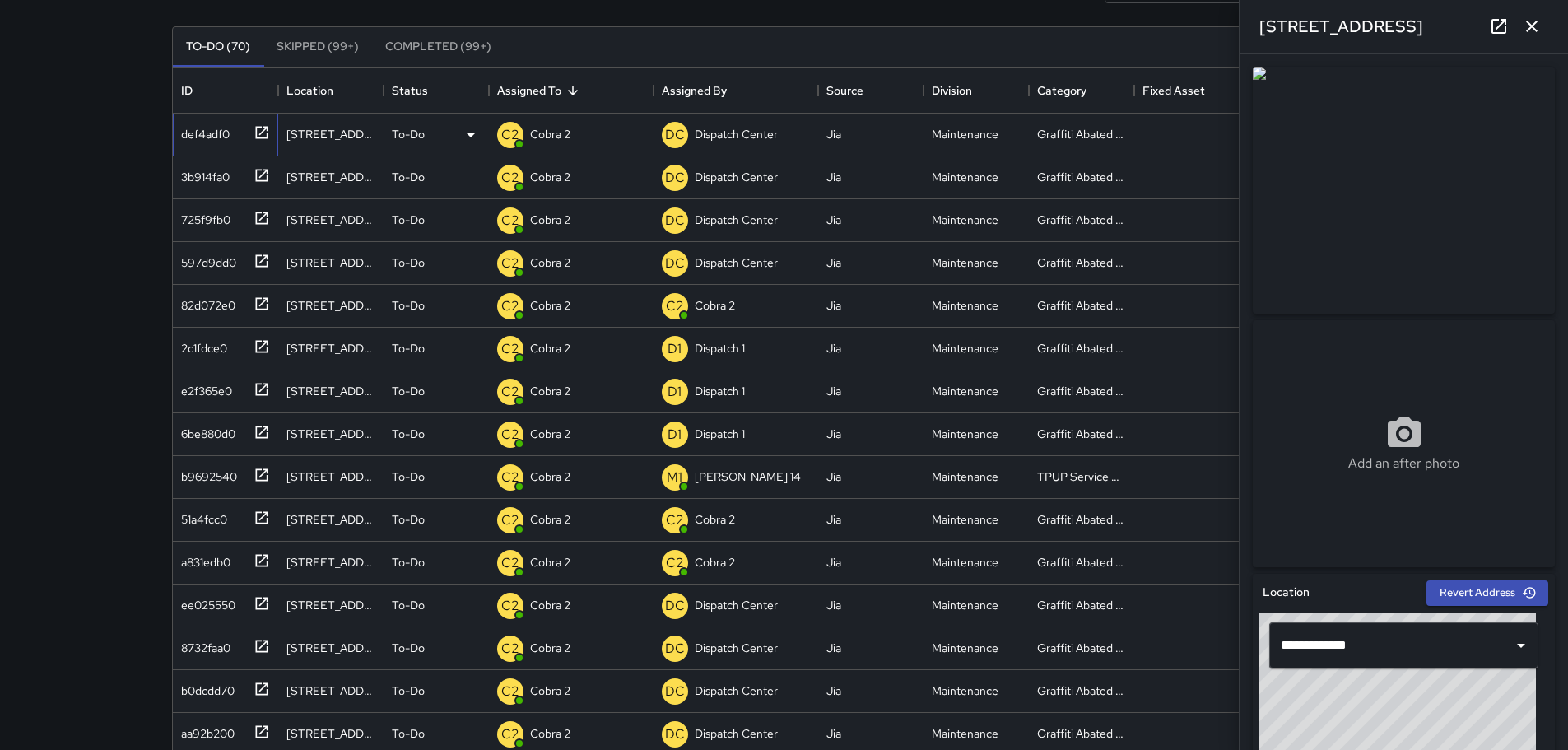
click at [226, 132] on div "def4adf0" at bounding box center [202, 131] width 55 height 23
type input "**********"
click at [220, 186] on div "3b914fa0" at bounding box center [222, 174] width 96 height 27
click at [229, 137] on div "def4adf0" at bounding box center [202, 131] width 55 height 23
type input "**********"
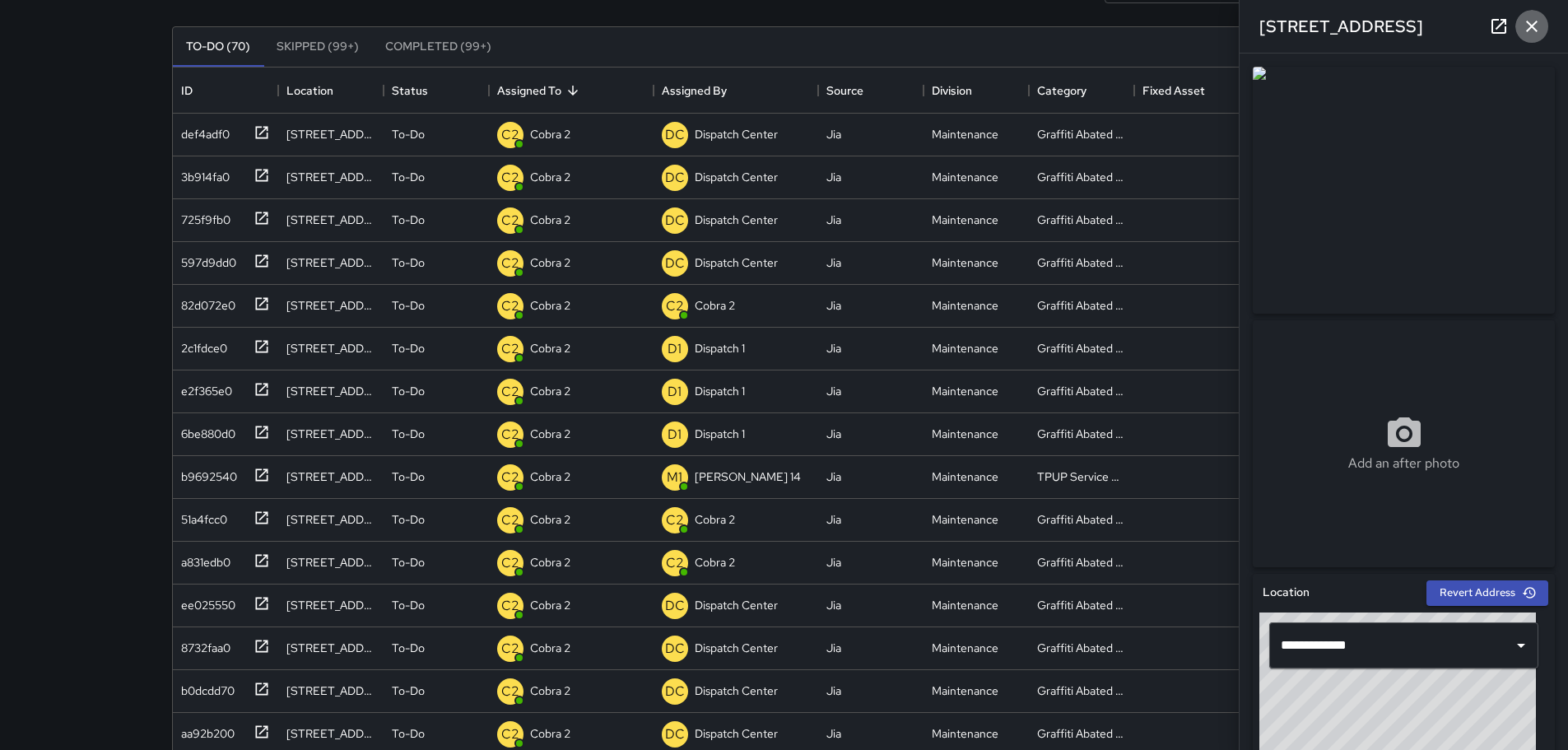
click at [1542, 22] on button "button" at bounding box center [1532, 26] width 33 height 33
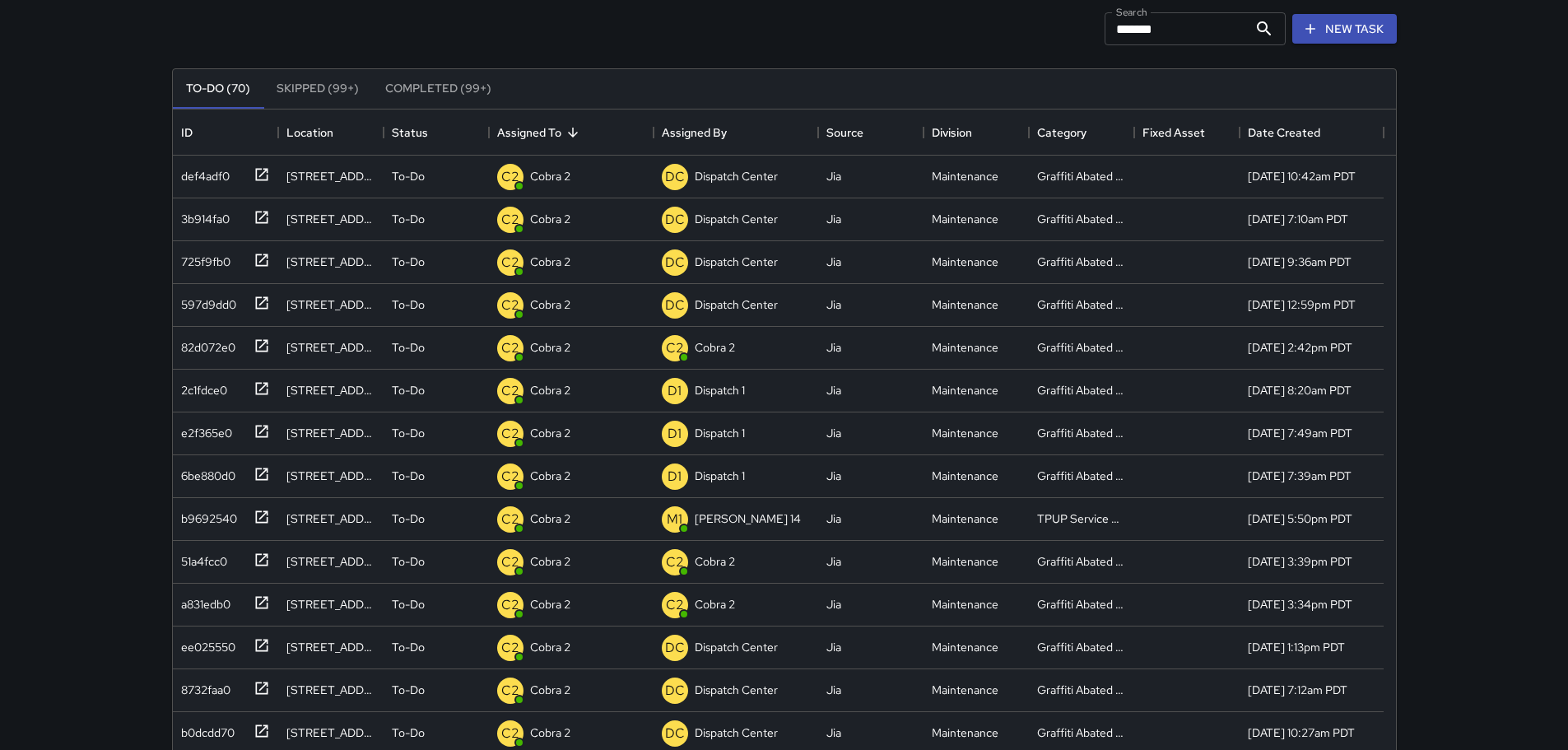
scroll to position [0, 0]
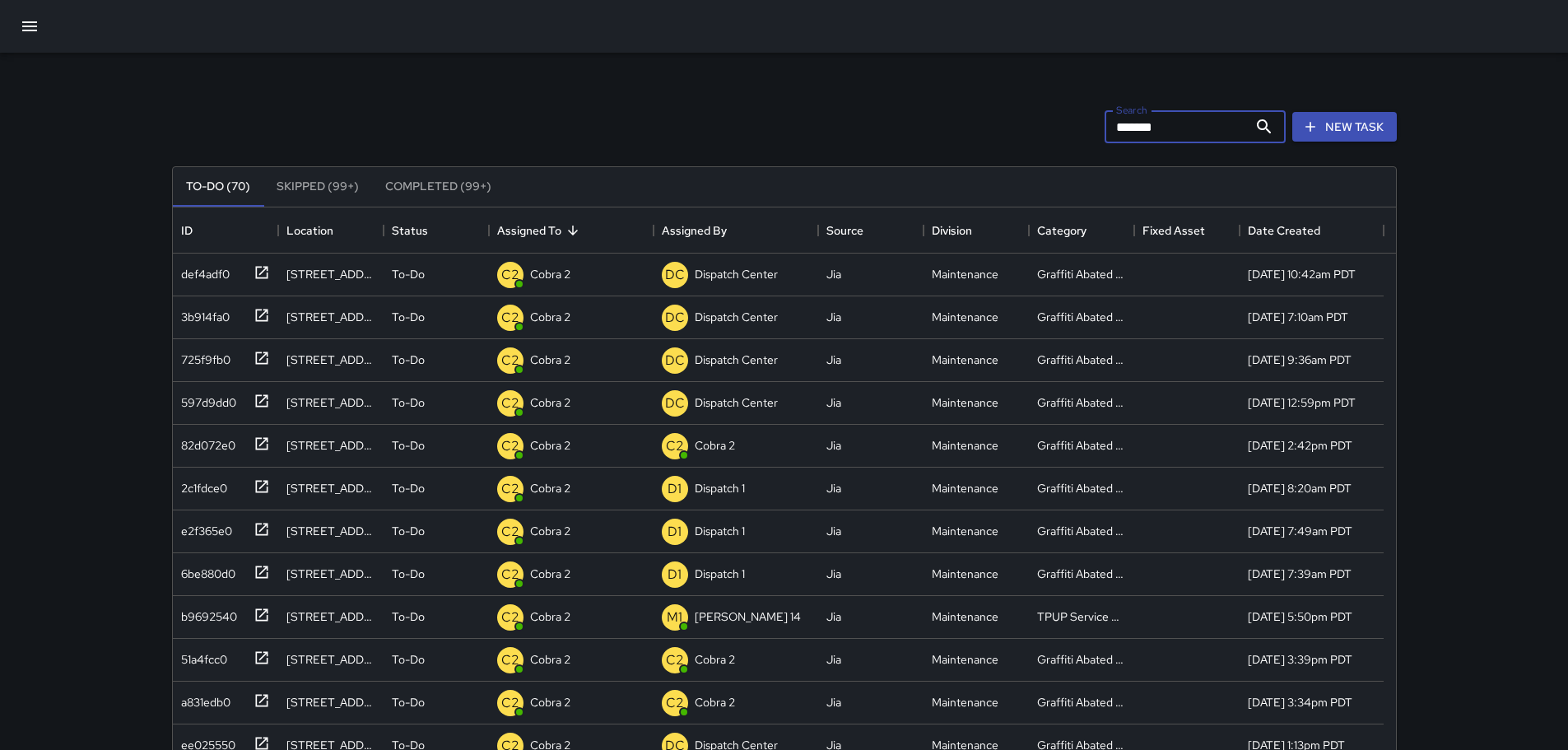
click at [1222, 119] on input "*******" at bounding box center [1176, 127] width 143 height 33
type input "*"
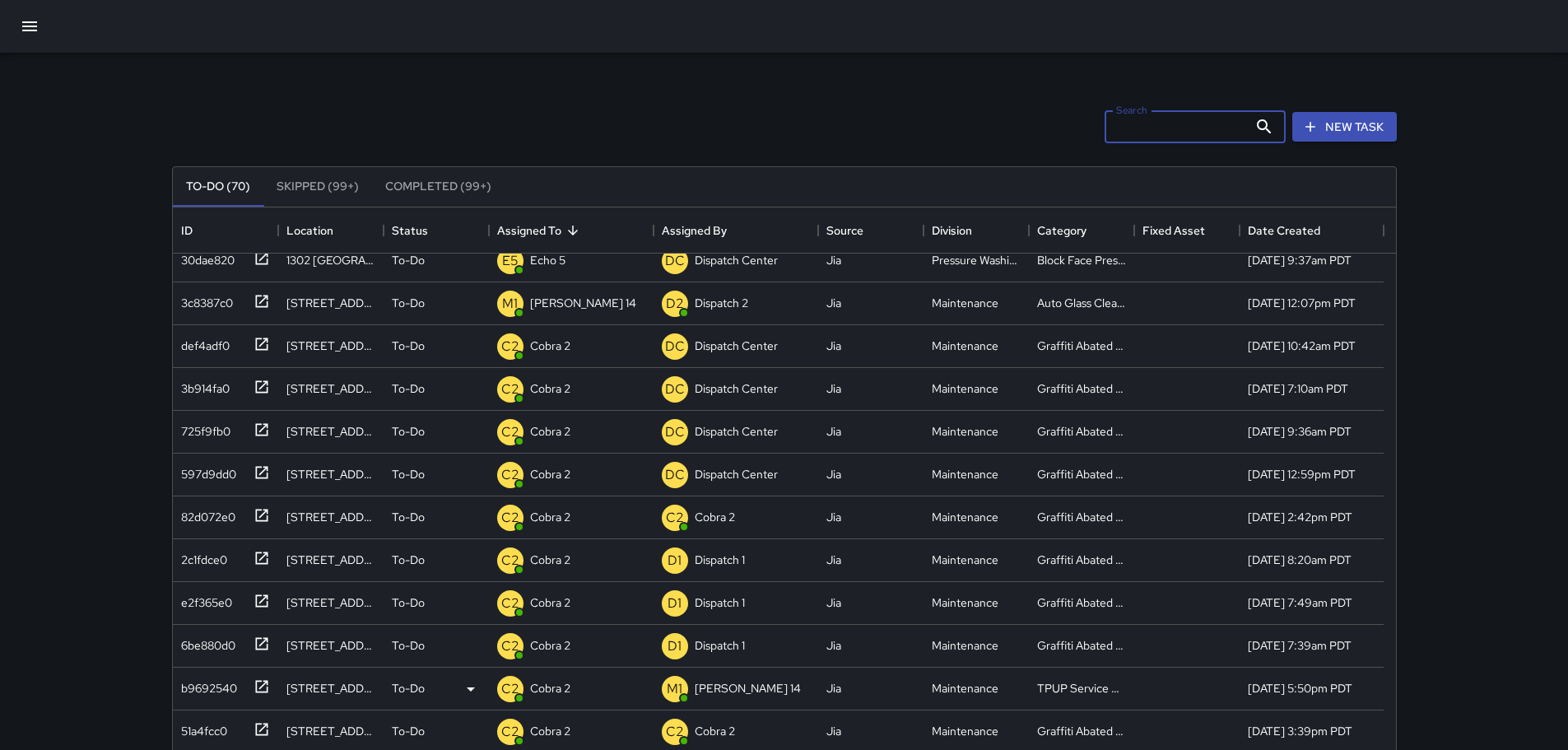
scroll to position [82, 0]
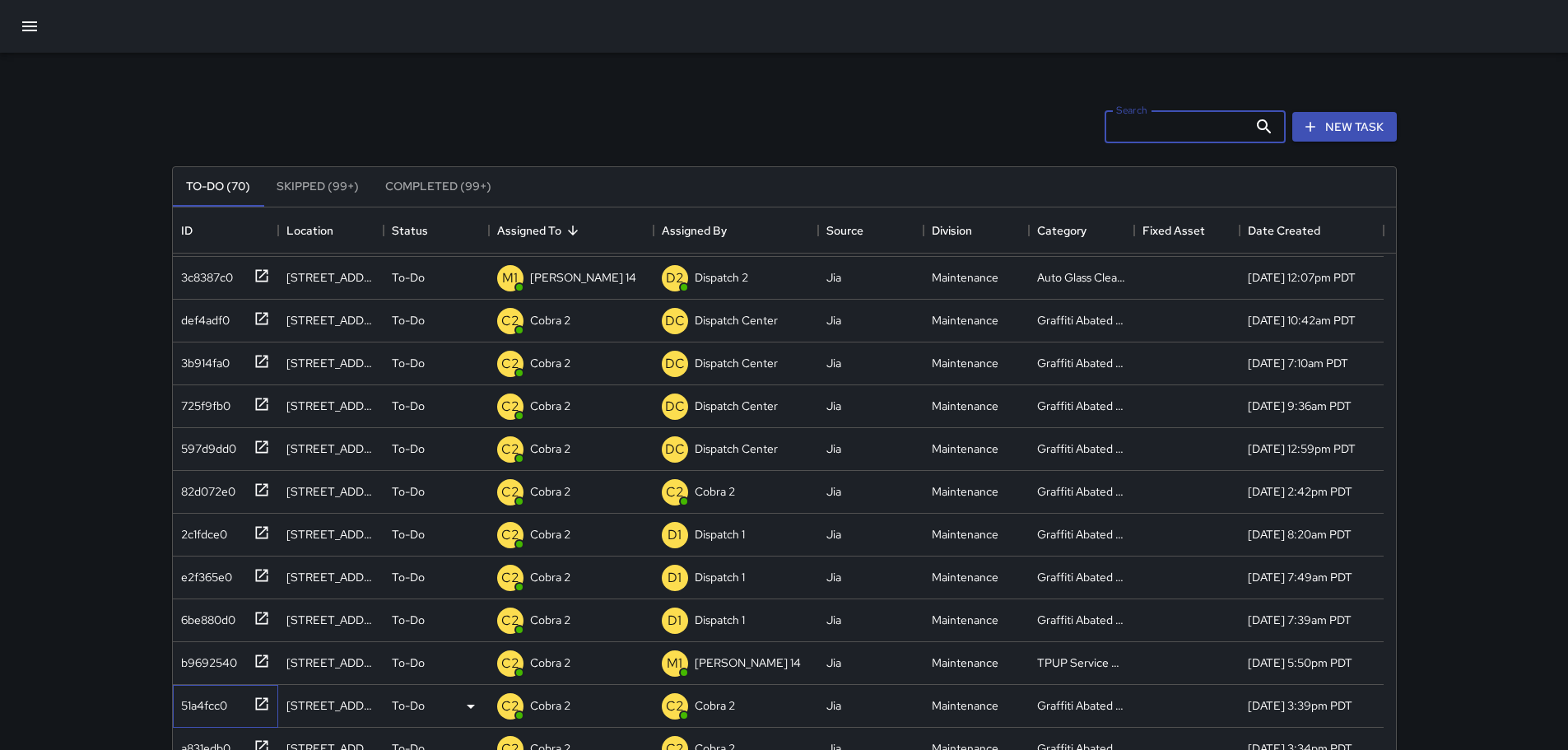
click at [205, 692] on div "51a4fcc0" at bounding box center [201, 702] width 53 height 23
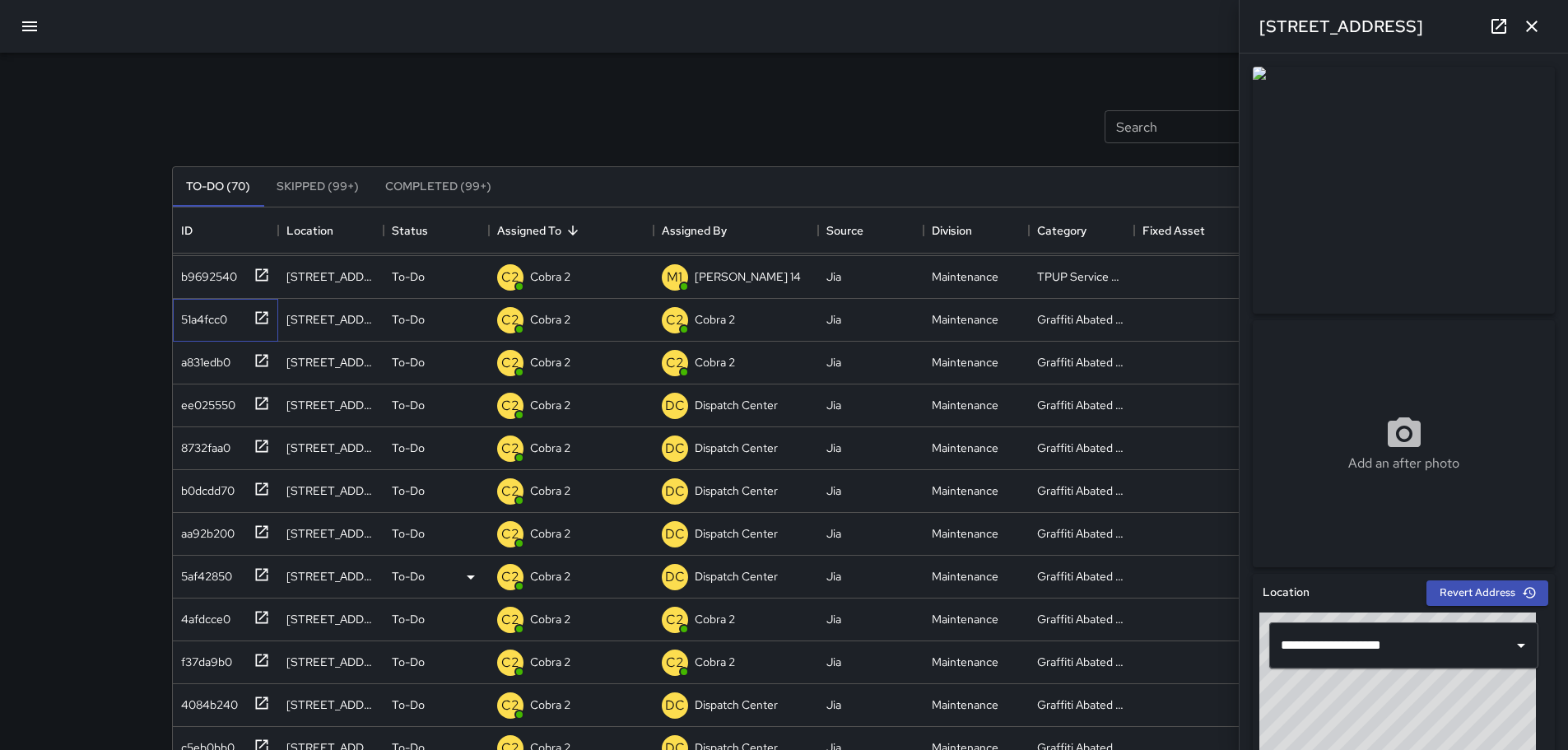
scroll to position [494, 0]
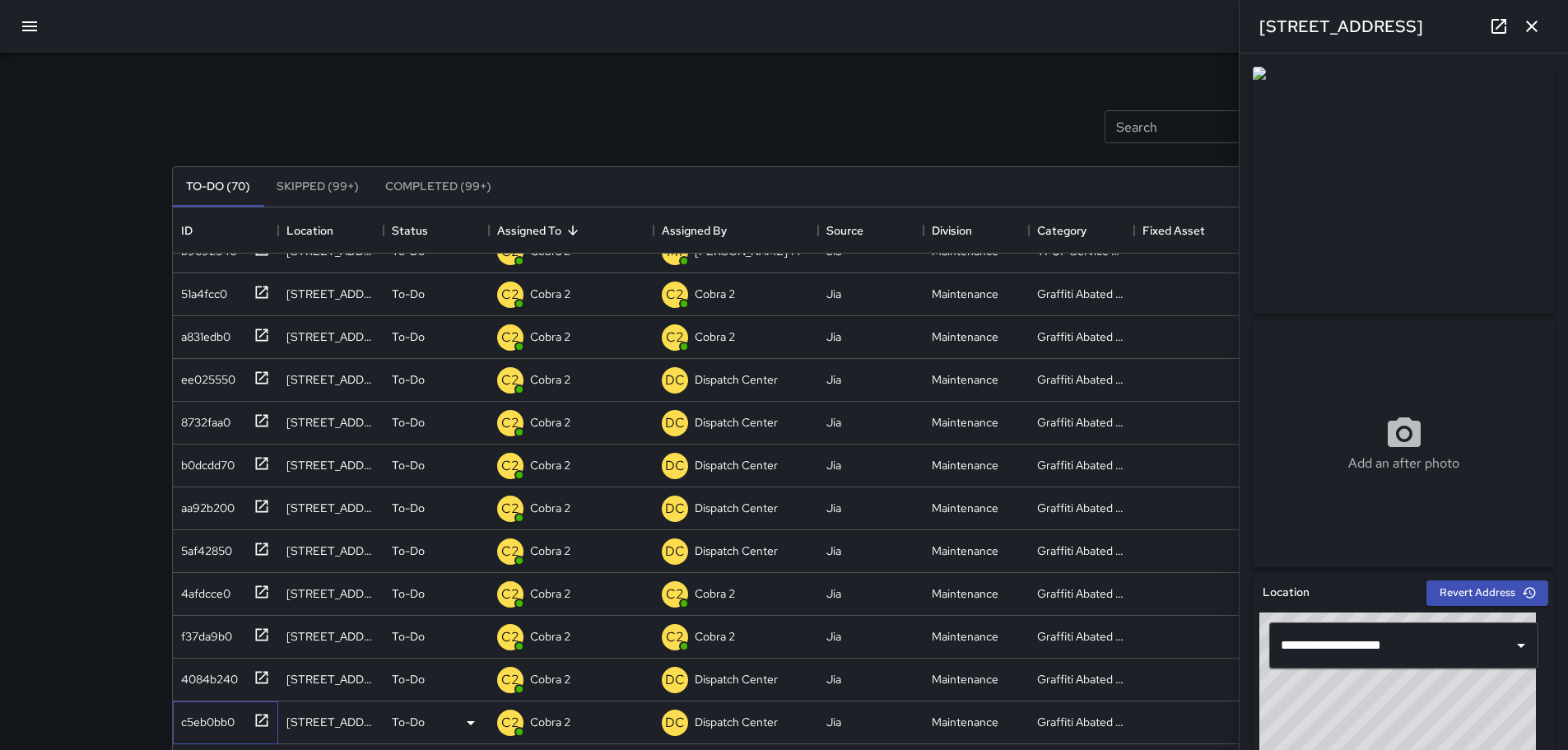
click at [216, 712] on div "c5eb0bb0" at bounding box center [203, 719] width 60 height 23
type input "**********"
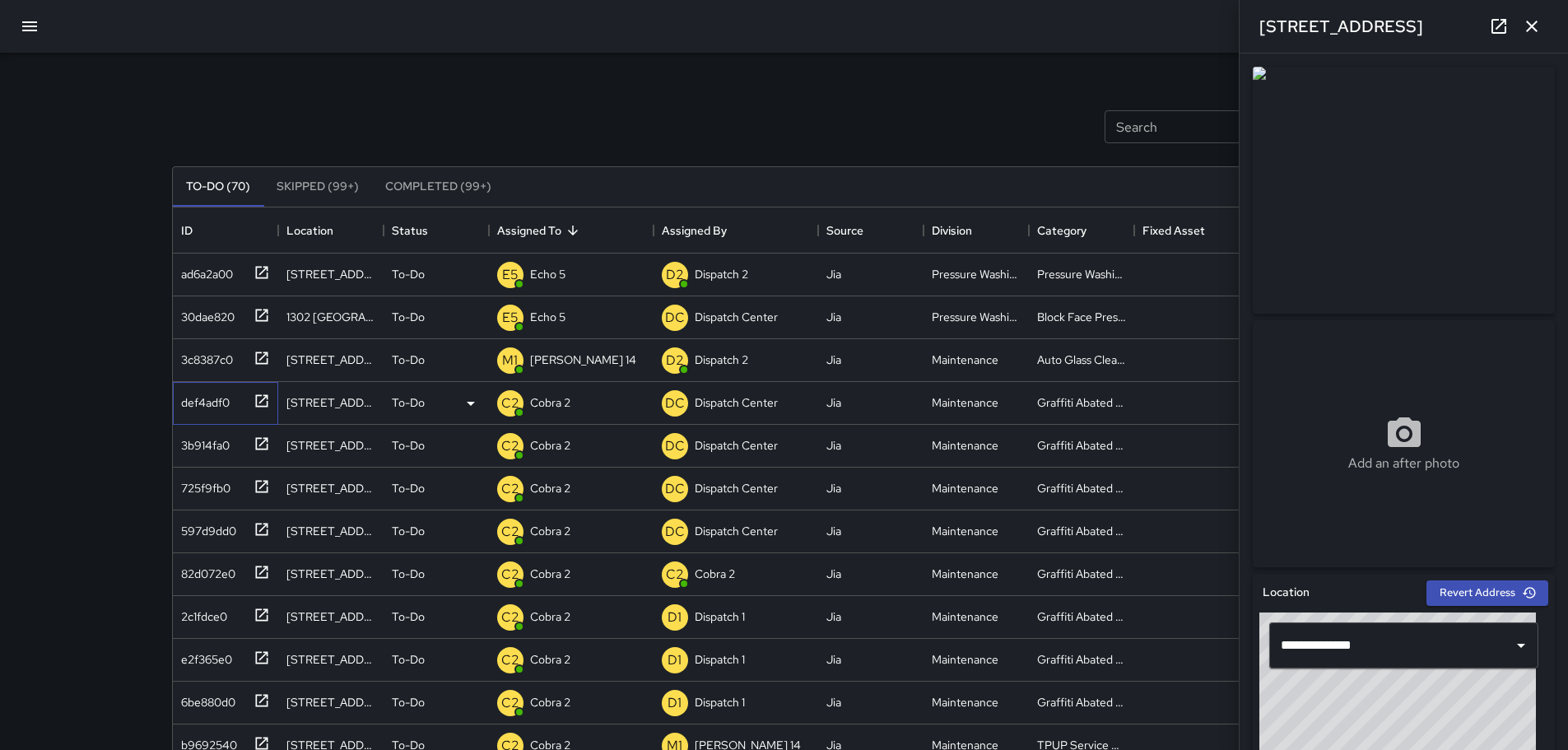
click at [221, 402] on div "def4adf0" at bounding box center [202, 399] width 55 height 23
click at [219, 403] on div "def4adf0" at bounding box center [202, 399] width 55 height 23
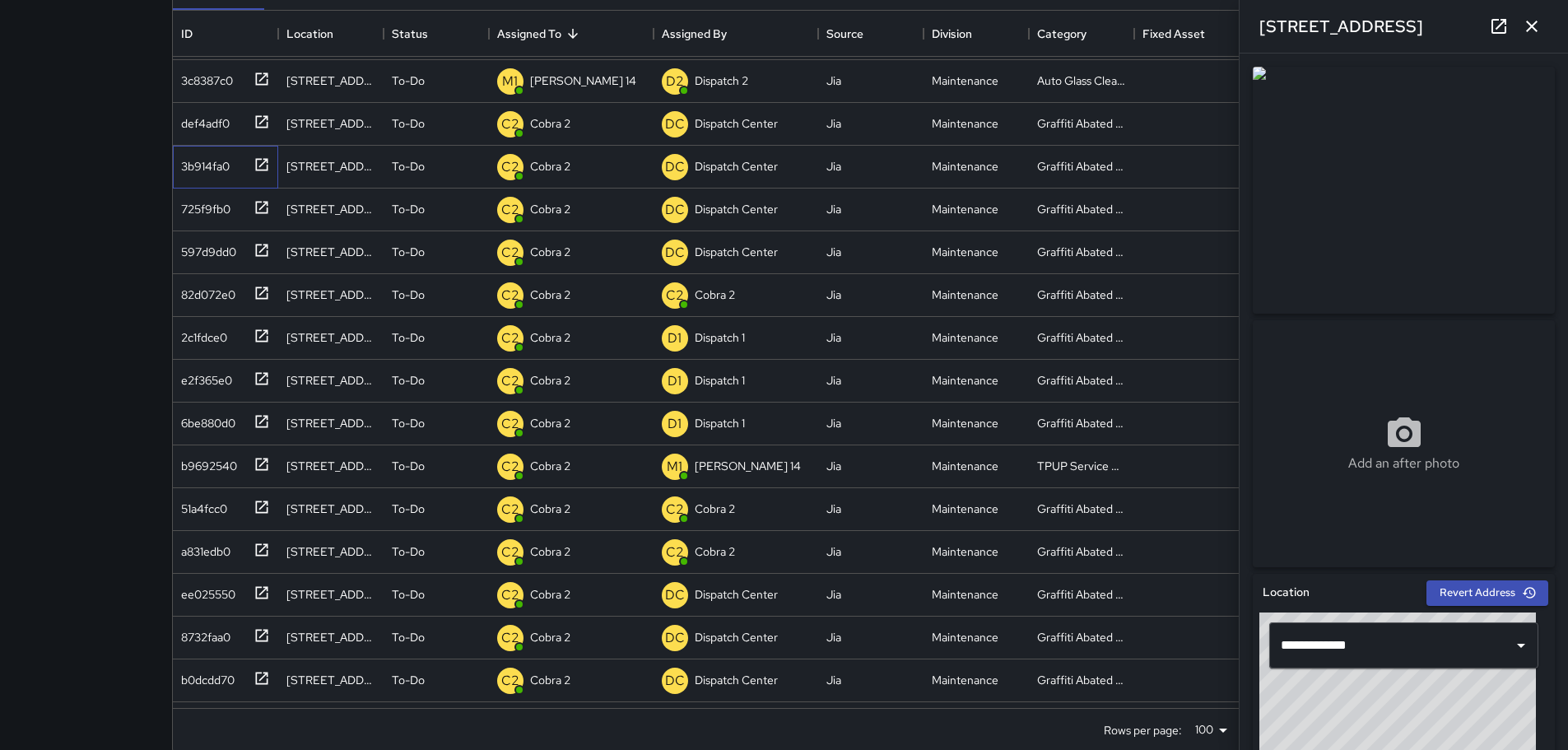
scroll to position [222, 0]
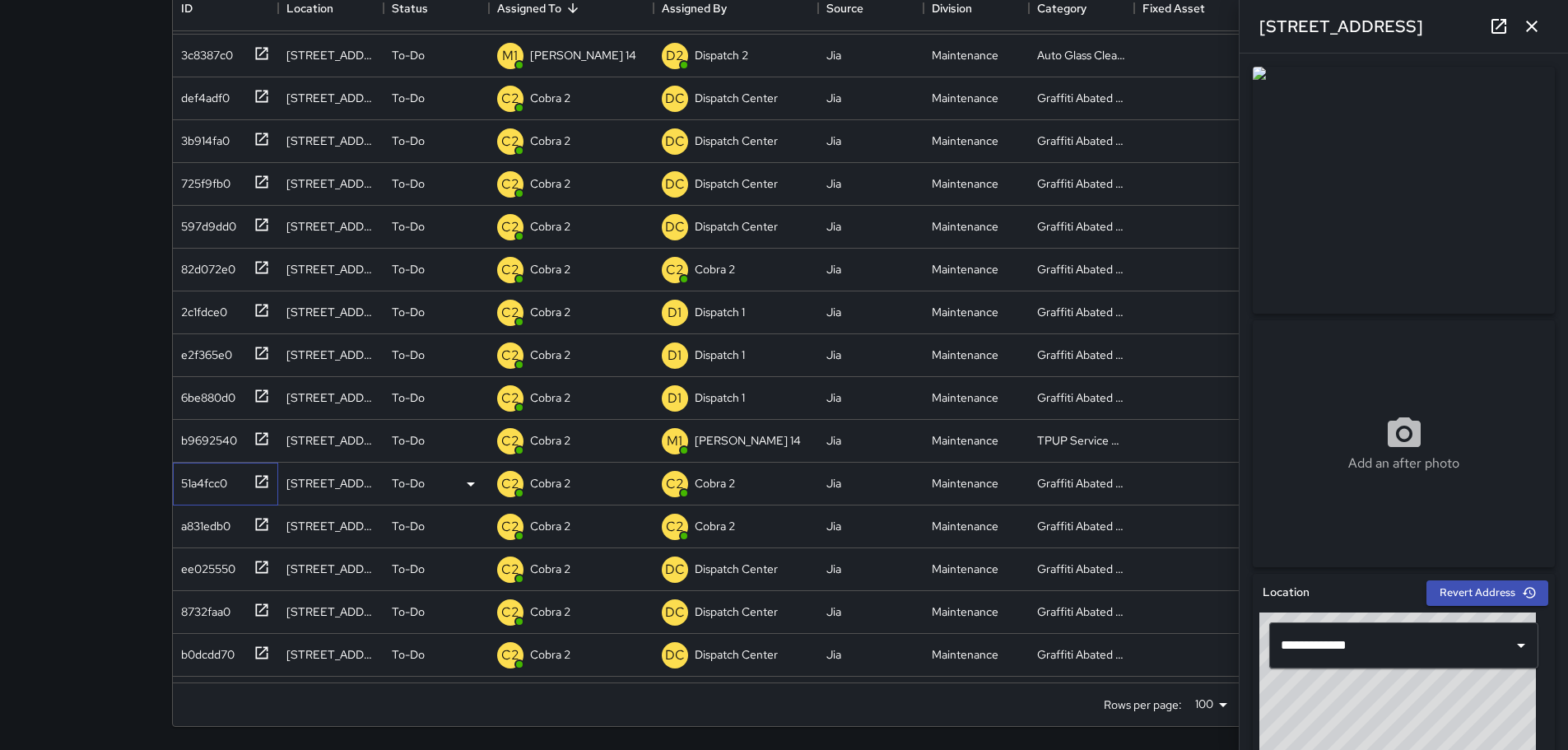
click at [220, 475] on div "51a4fcc0" at bounding box center [201, 480] width 53 height 23
type input "**********"
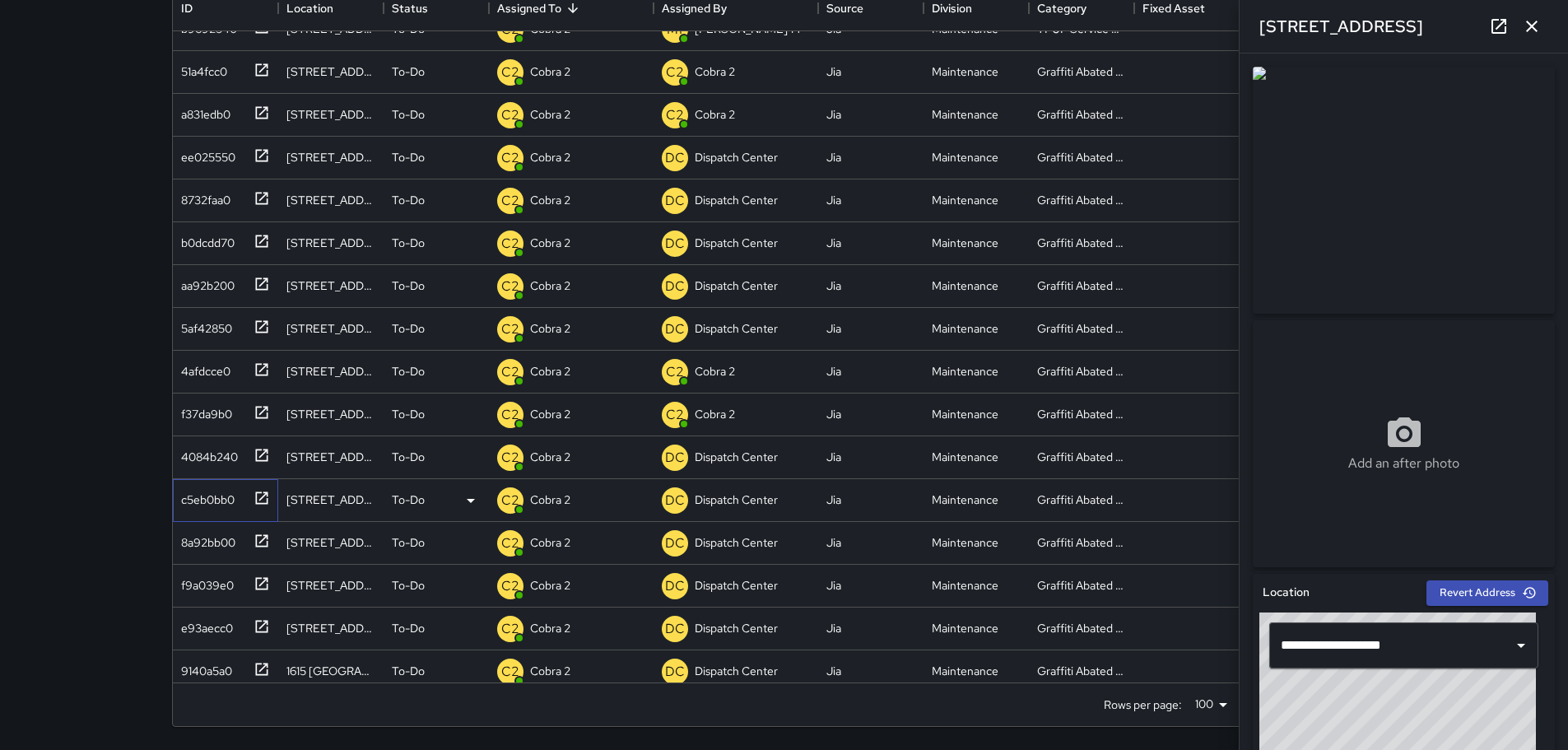
click at [204, 497] on div "c5eb0bb0" at bounding box center [203, 497] width 60 height 23
type input "**********"
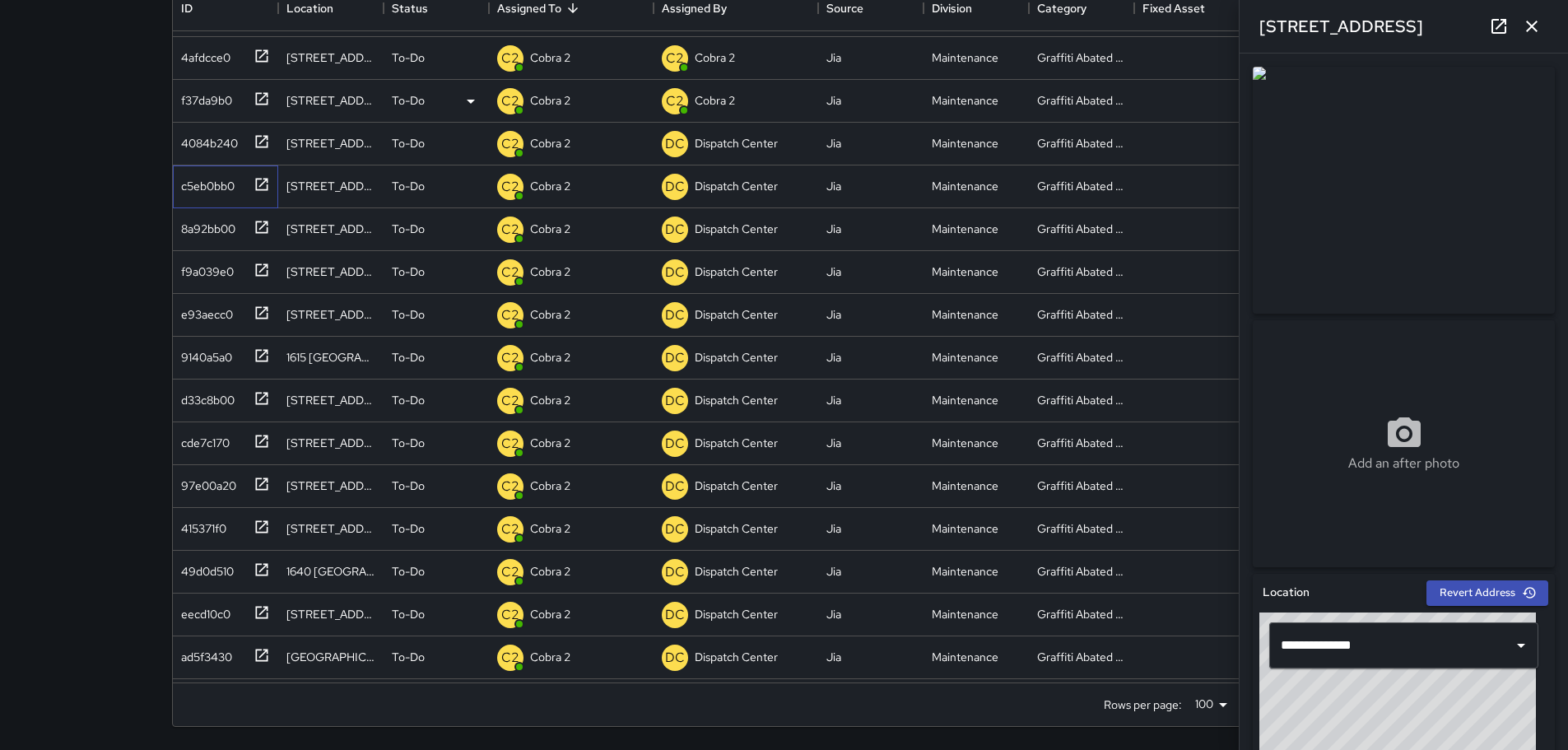
scroll to position [822, 0]
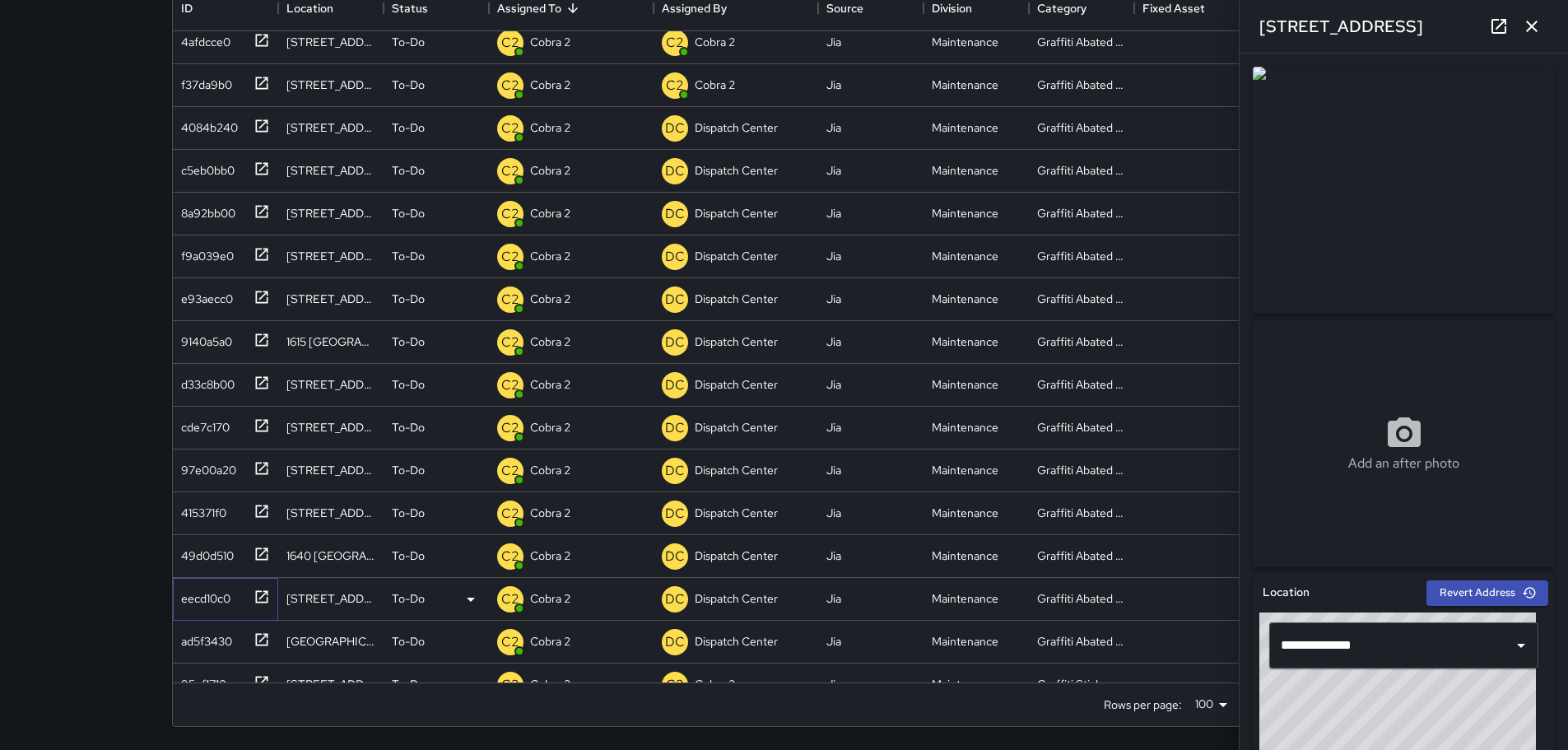
click at [201, 592] on div "eecd10c0" at bounding box center [202, 596] width 56 height 23
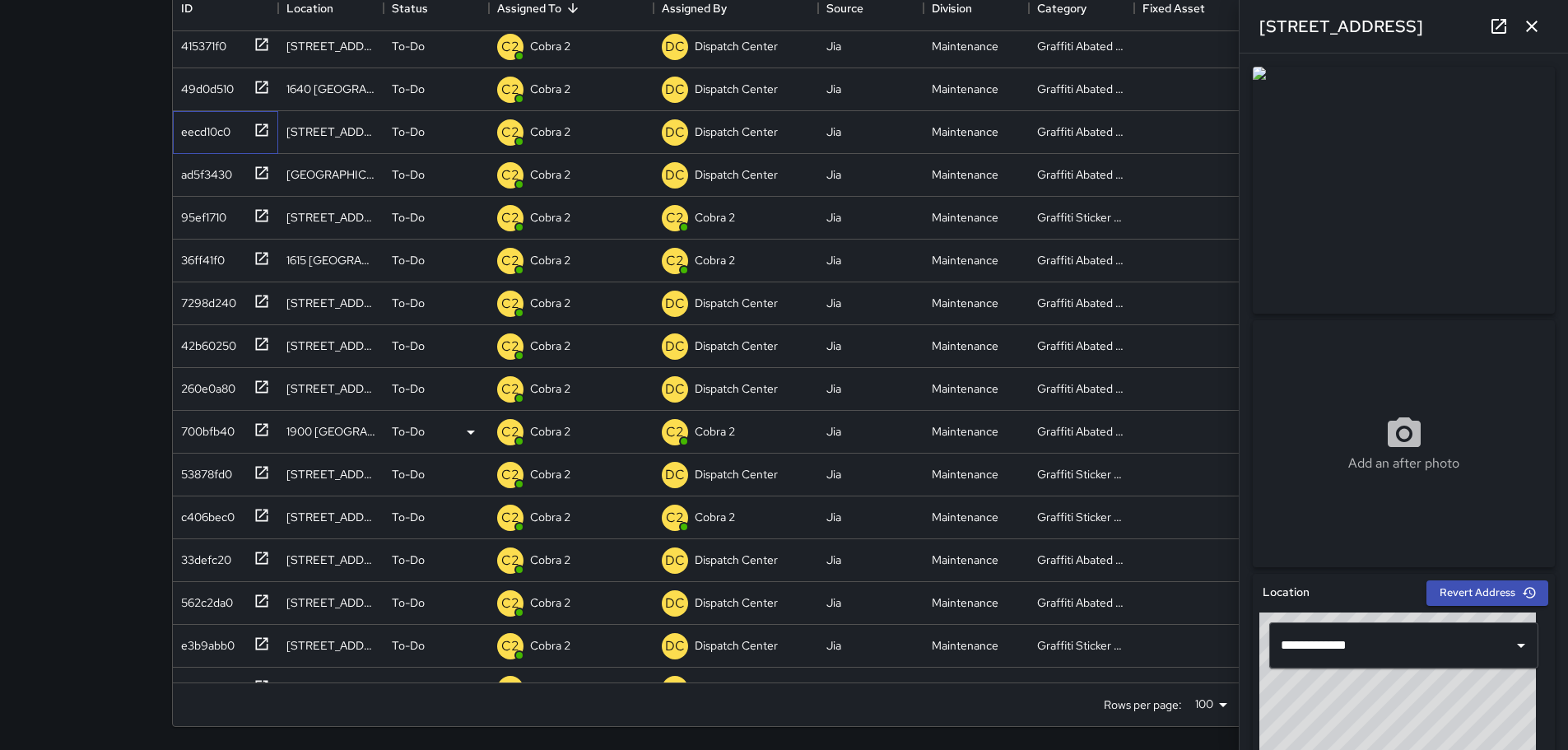
scroll to position [1316, 0]
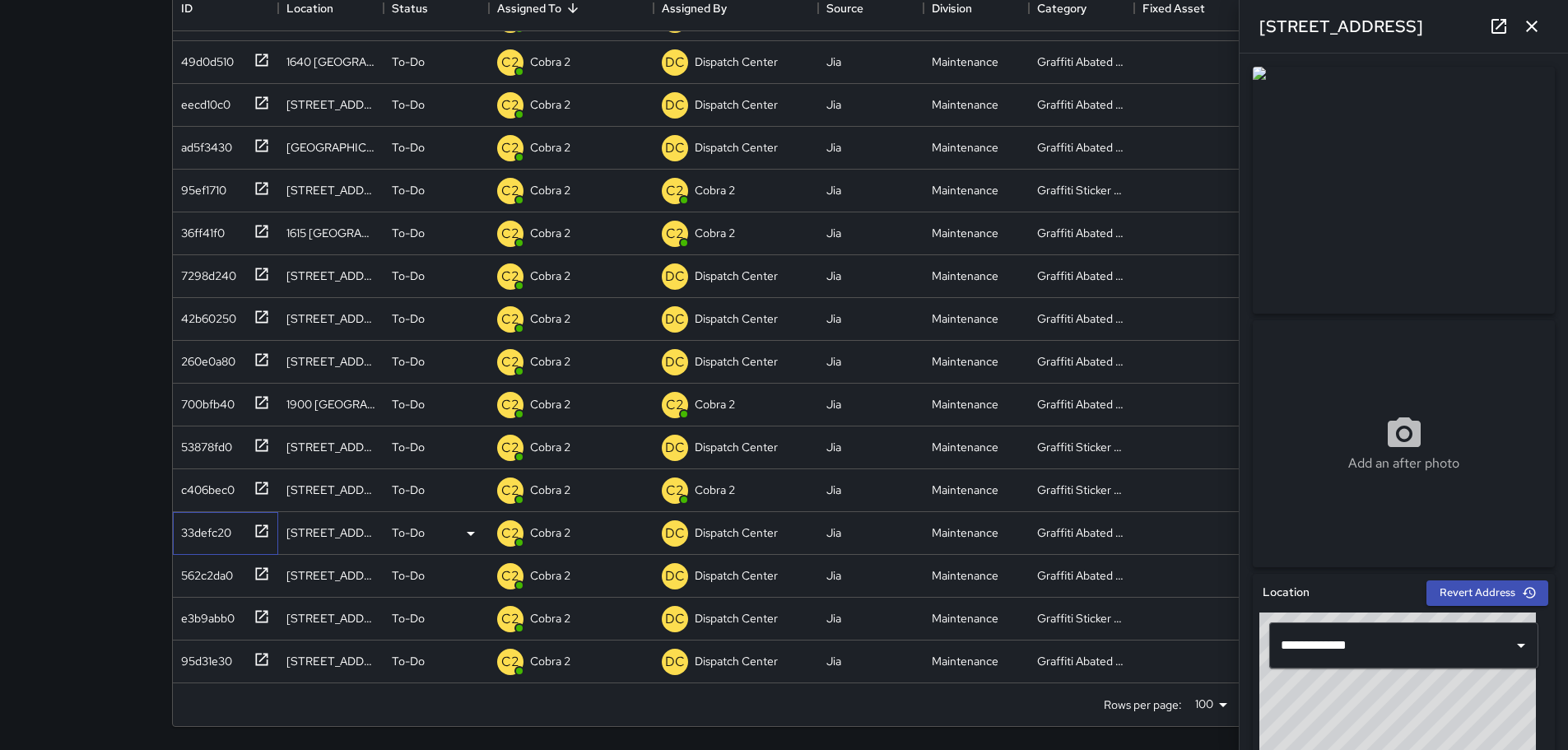
click at [219, 525] on div "33defc20" at bounding box center [202, 529] width 57 height 23
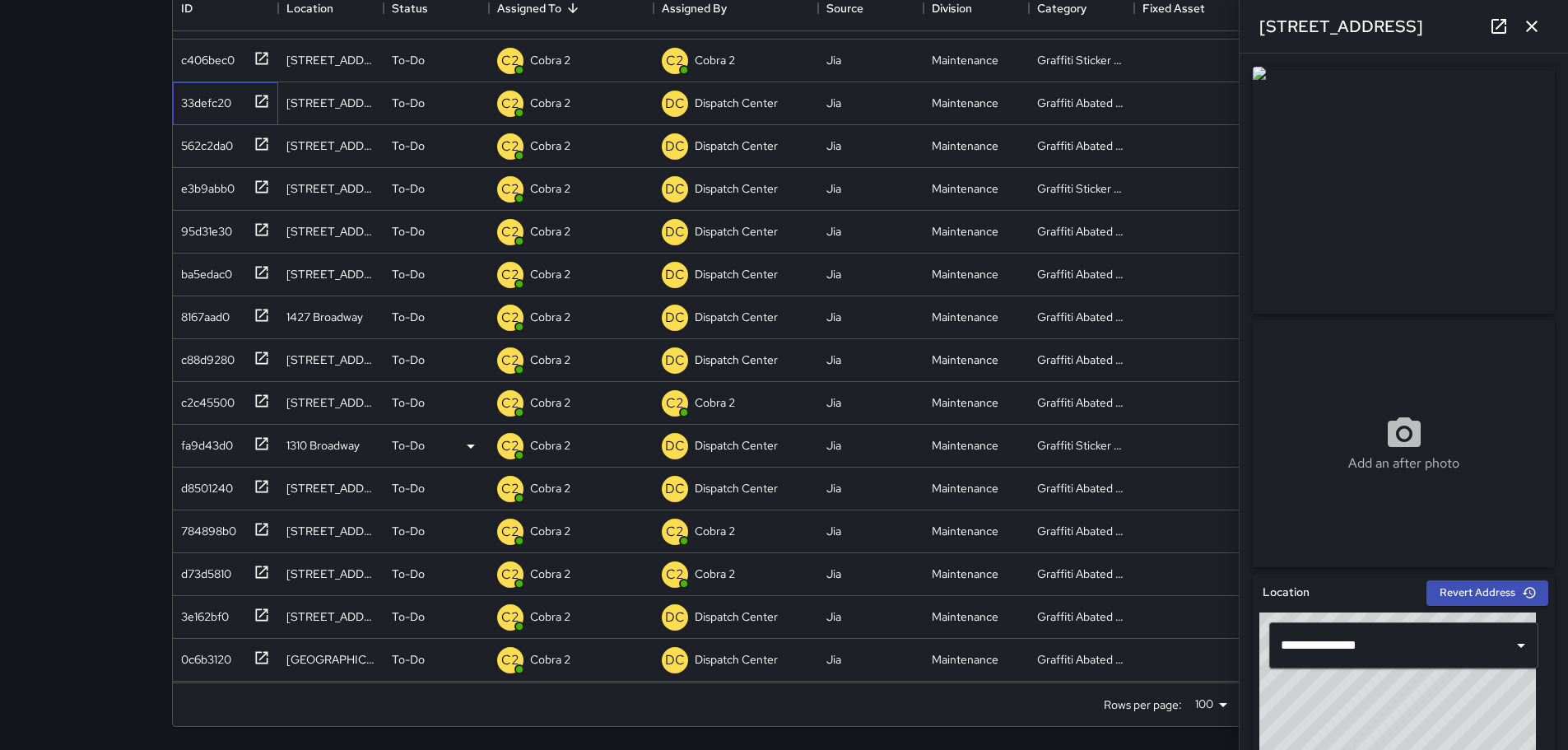
scroll to position [1810, 0]
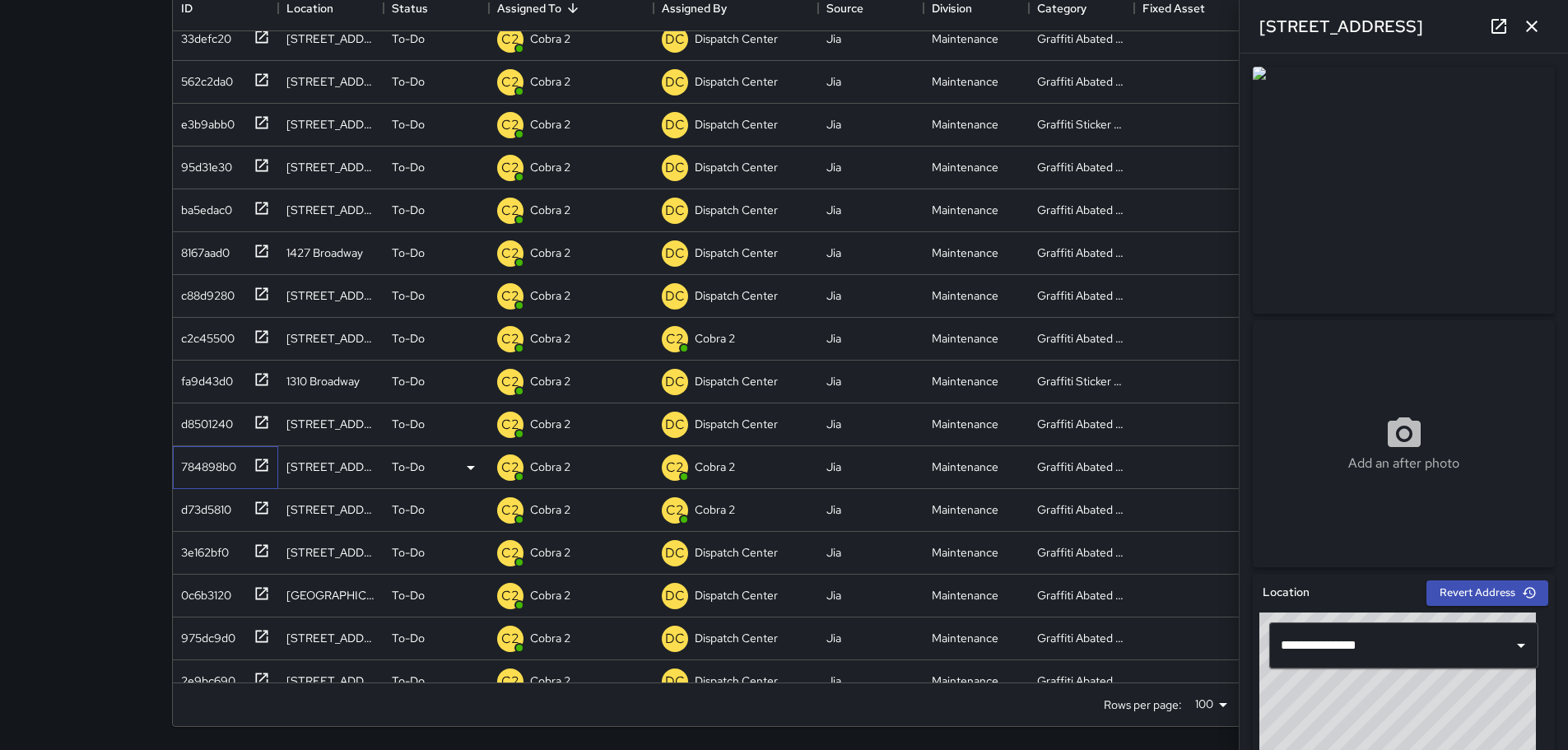
click at [220, 462] on div "784898b0" at bounding box center [204, 463] width 62 height 23
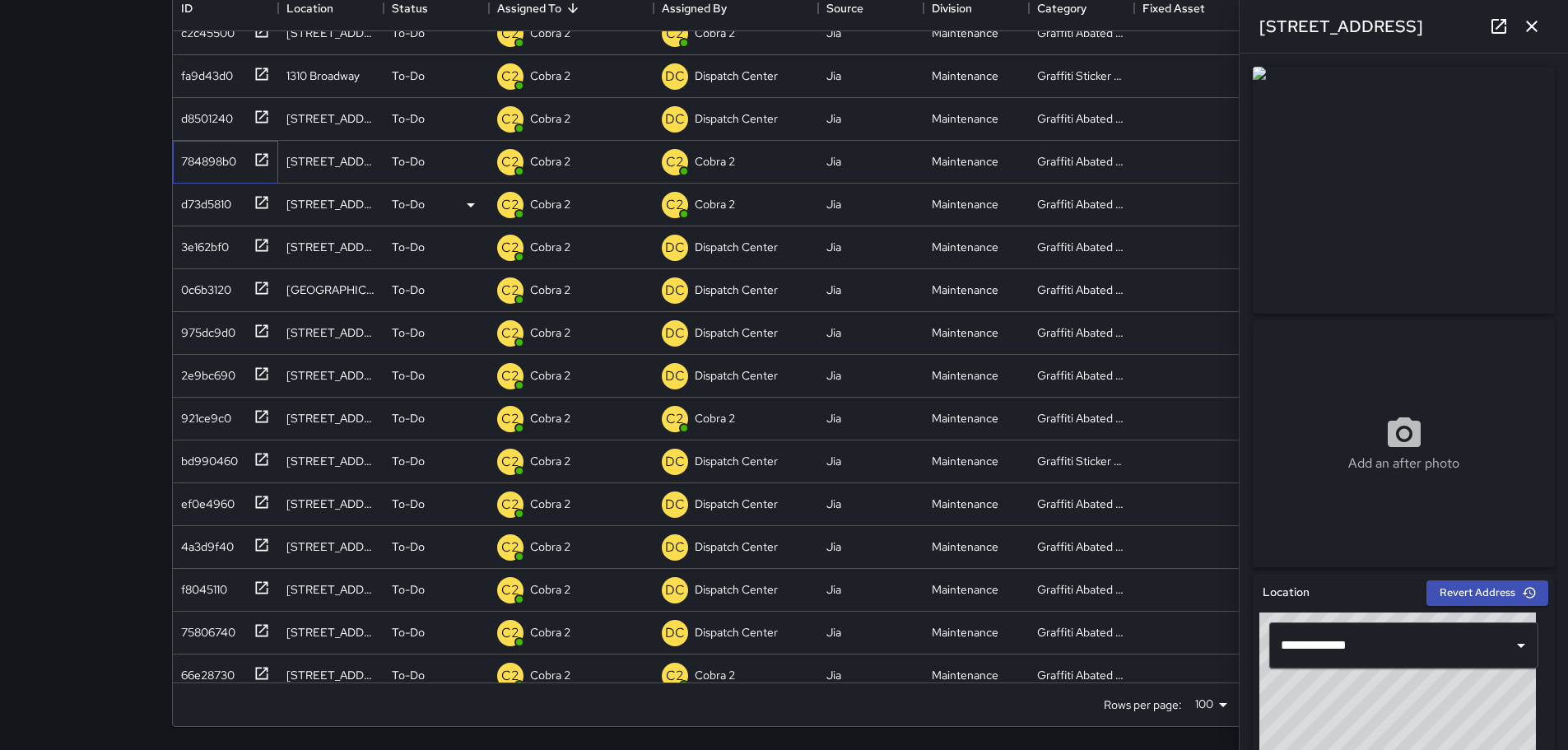
scroll to position [2222, 0]
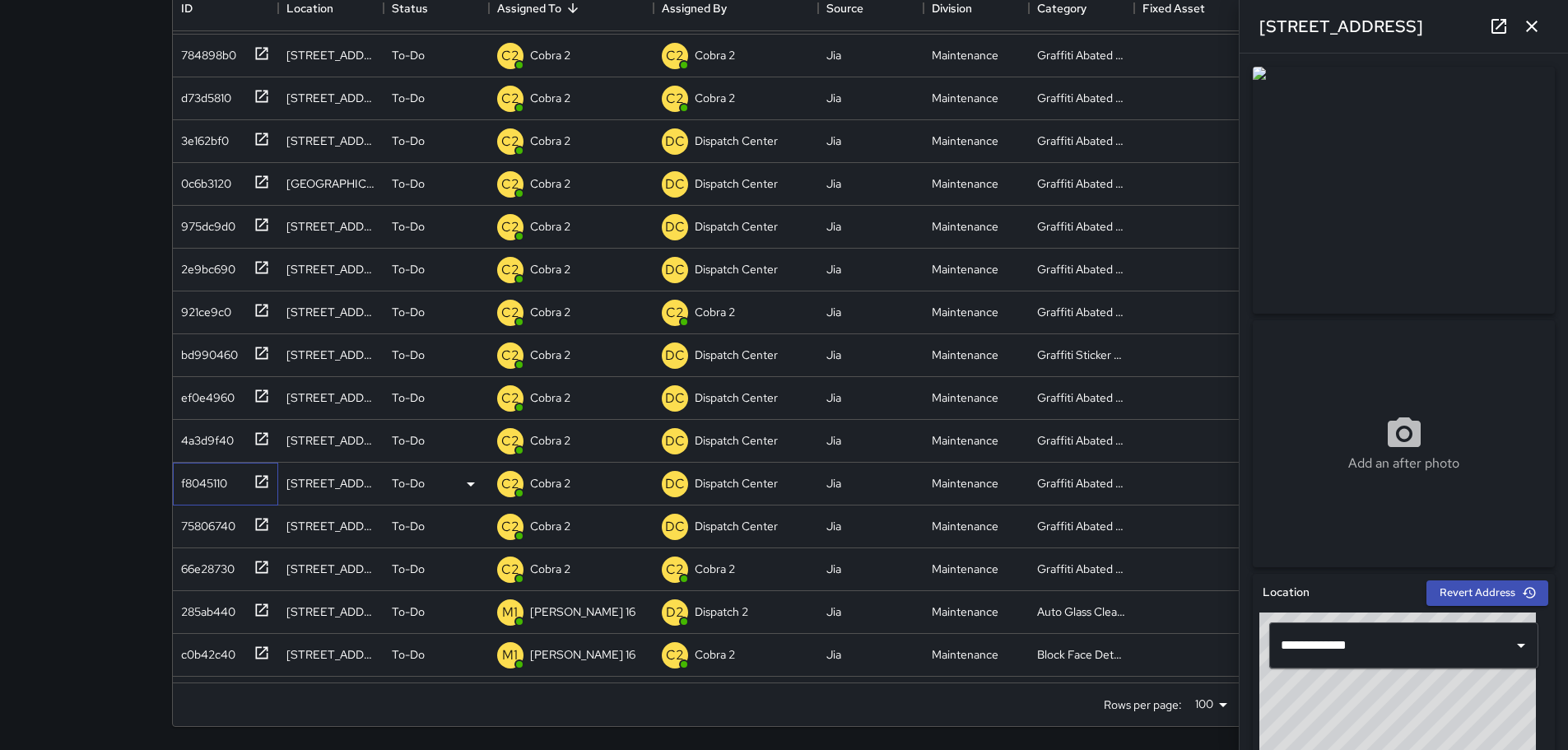
click at [220, 478] on div "f8045110" at bounding box center [201, 480] width 53 height 23
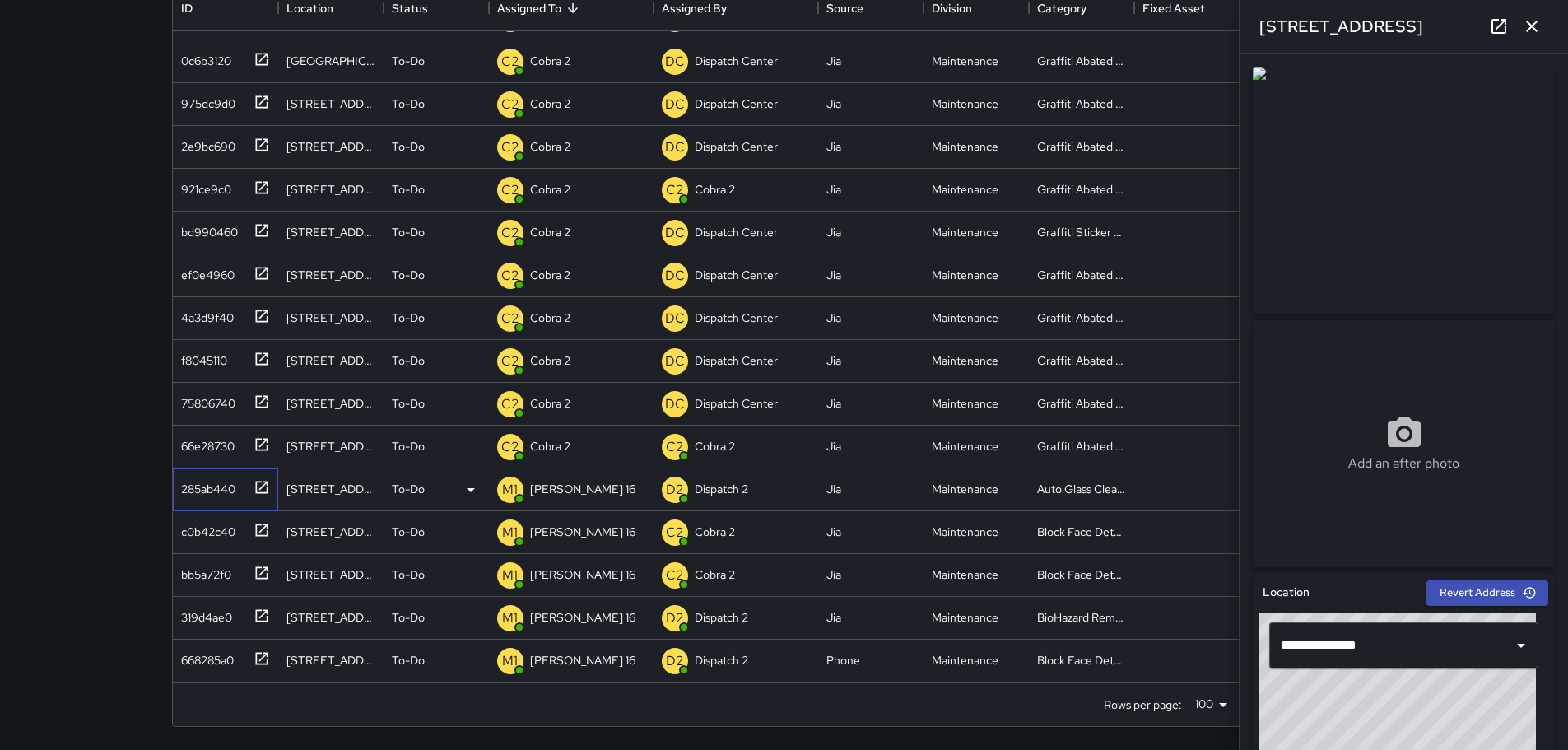
click at [262, 486] on icon at bounding box center [261, 486] width 13 height 13
click at [257, 533] on icon at bounding box center [261, 529] width 17 height 17
click at [255, 567] on icon at bounding box center [261, 572] width 13 height 13
click at [265, 609] on icon at bounding box center [261, 615] width 13 height 13
type input "**********"
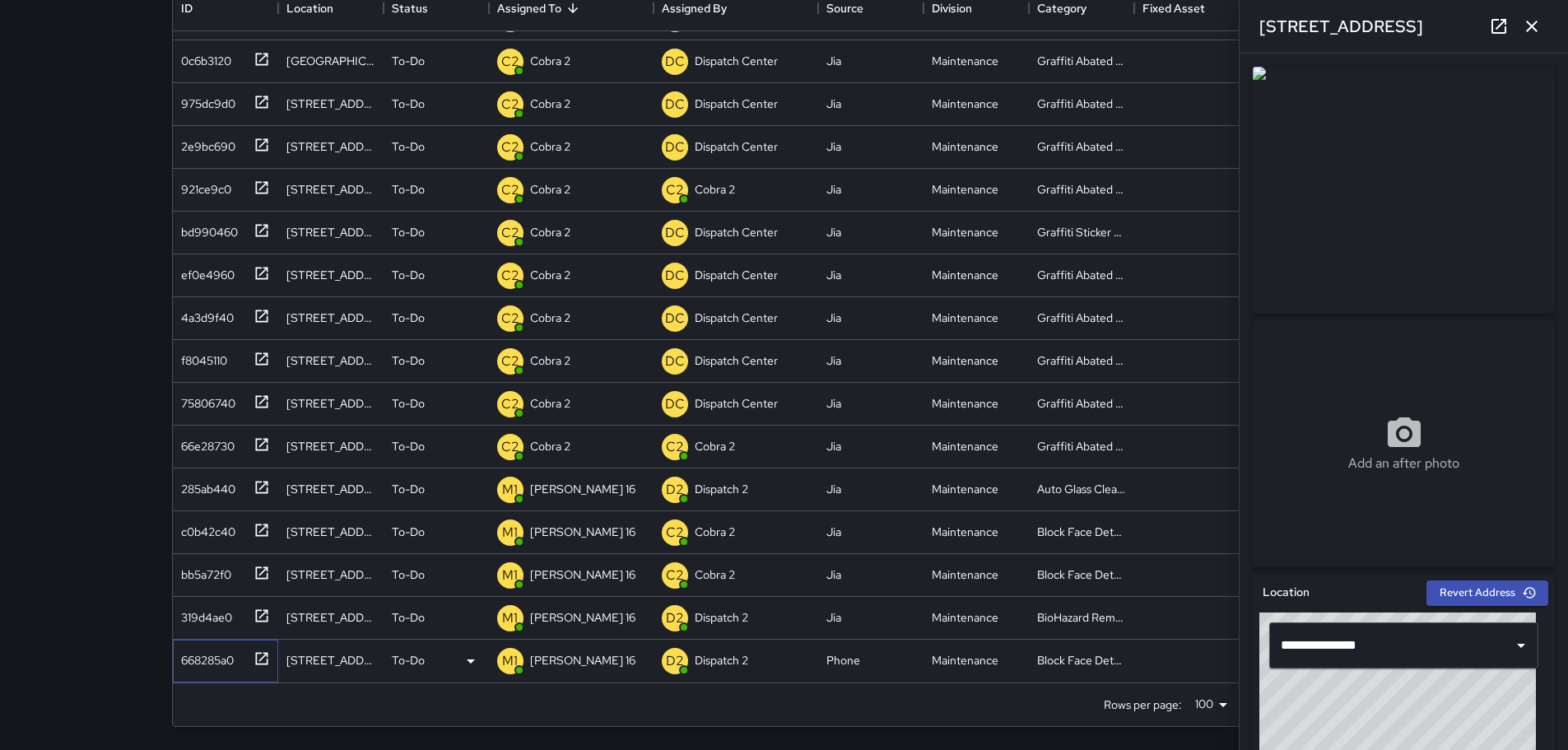
click at [263, 656] on icon at bounding box center [261, 657] width 13 height 13
type input "**********"
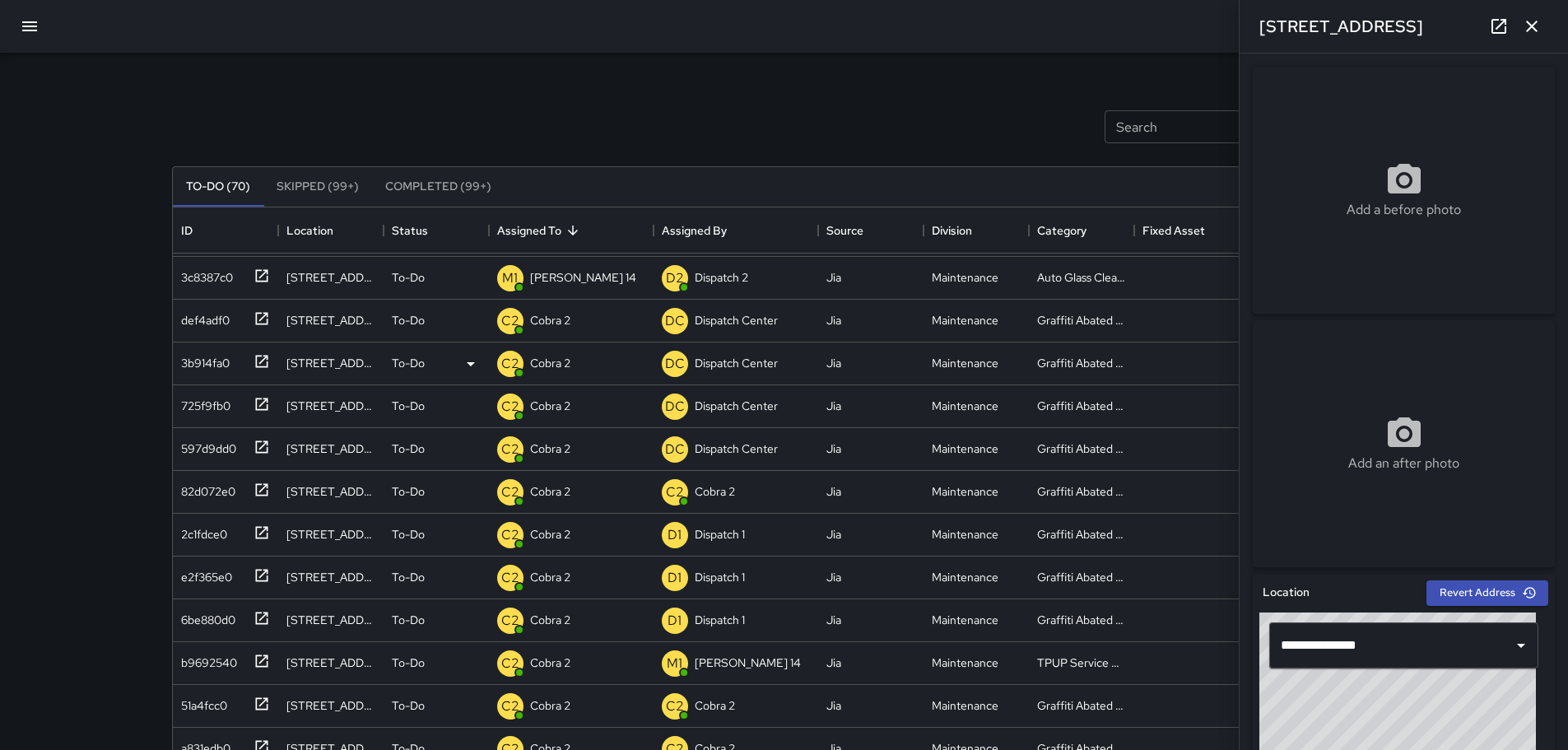
scroll to position [0, 0]
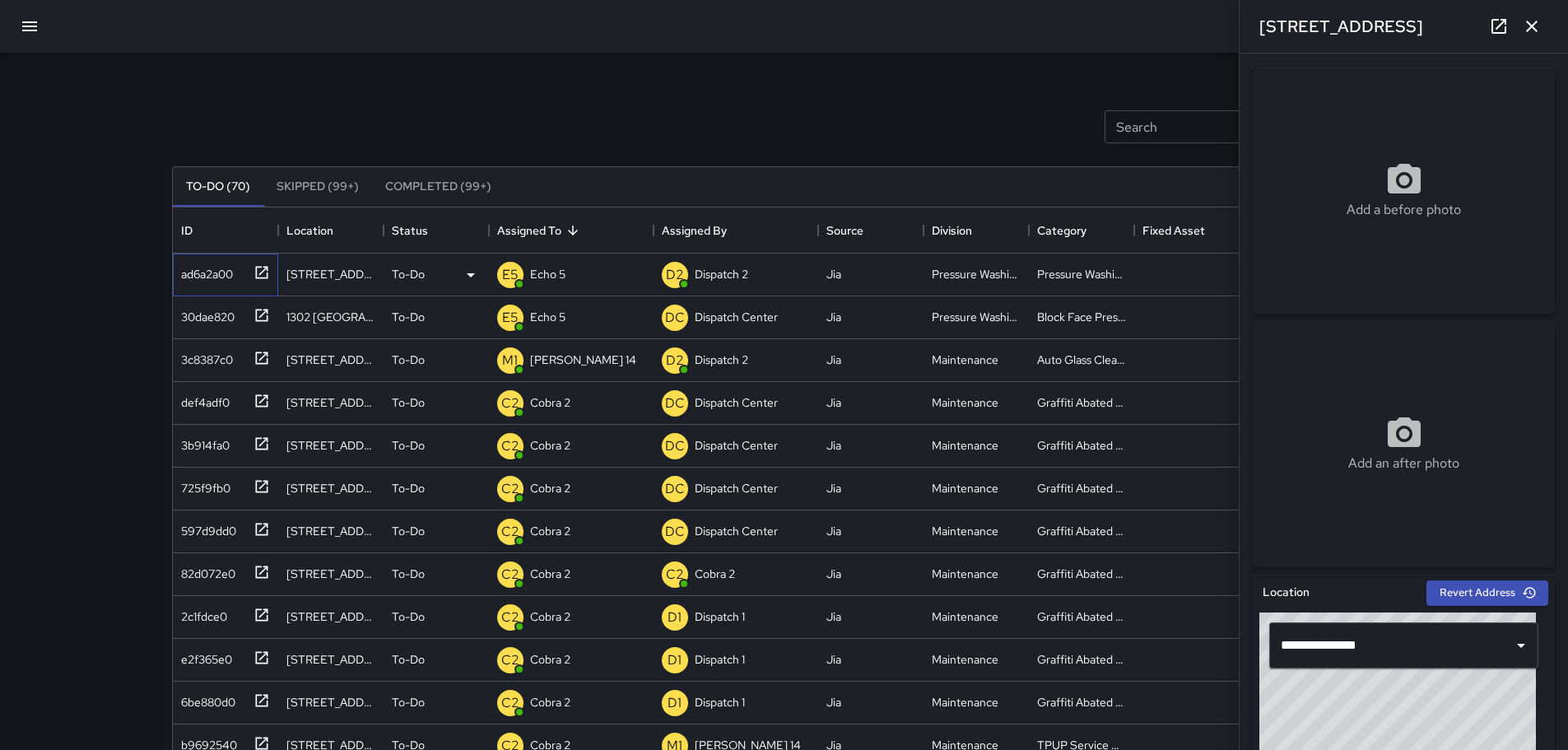
click at [267, 276] on icon at bounding box center [261, 272] width 13 height 13
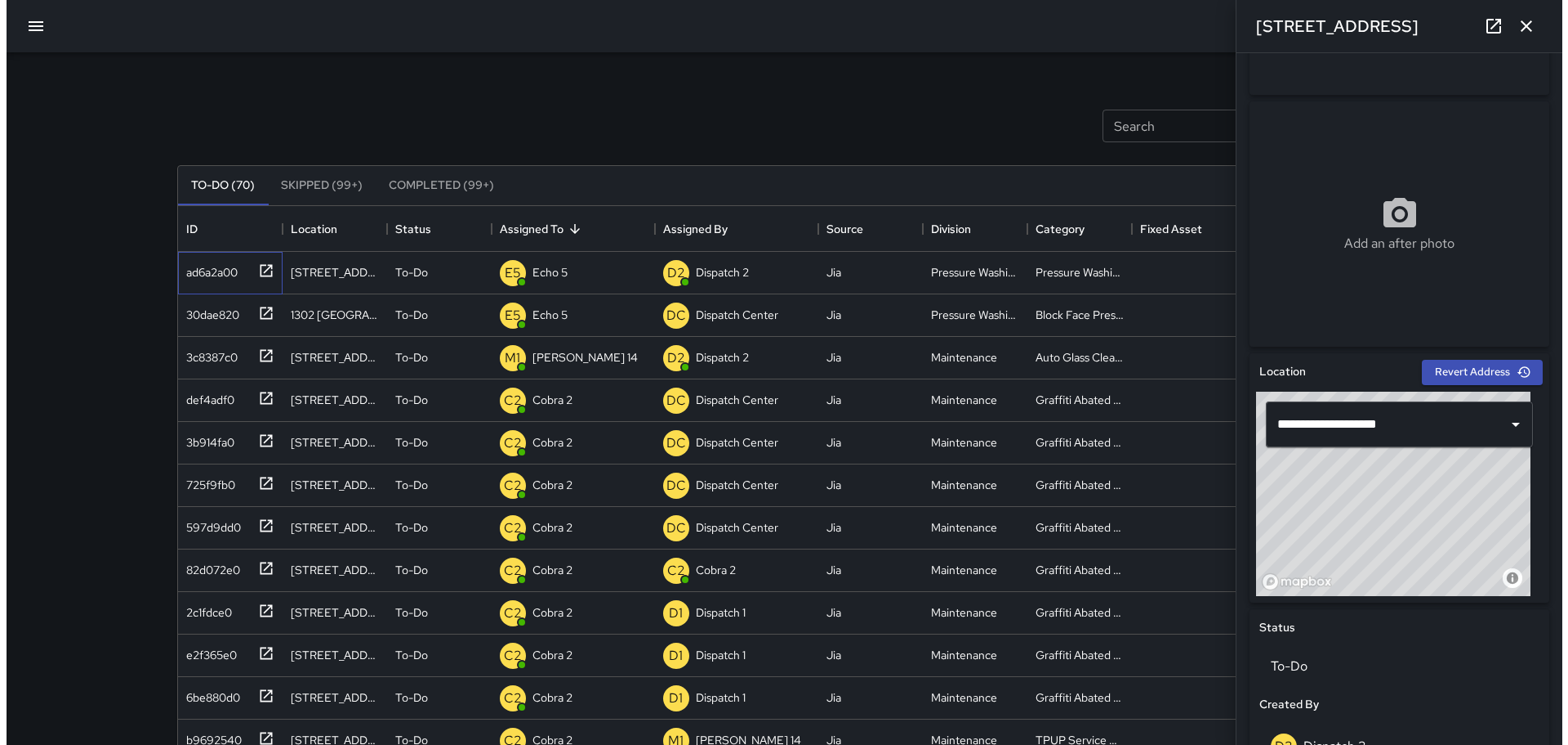
scroll to position [245, 0]
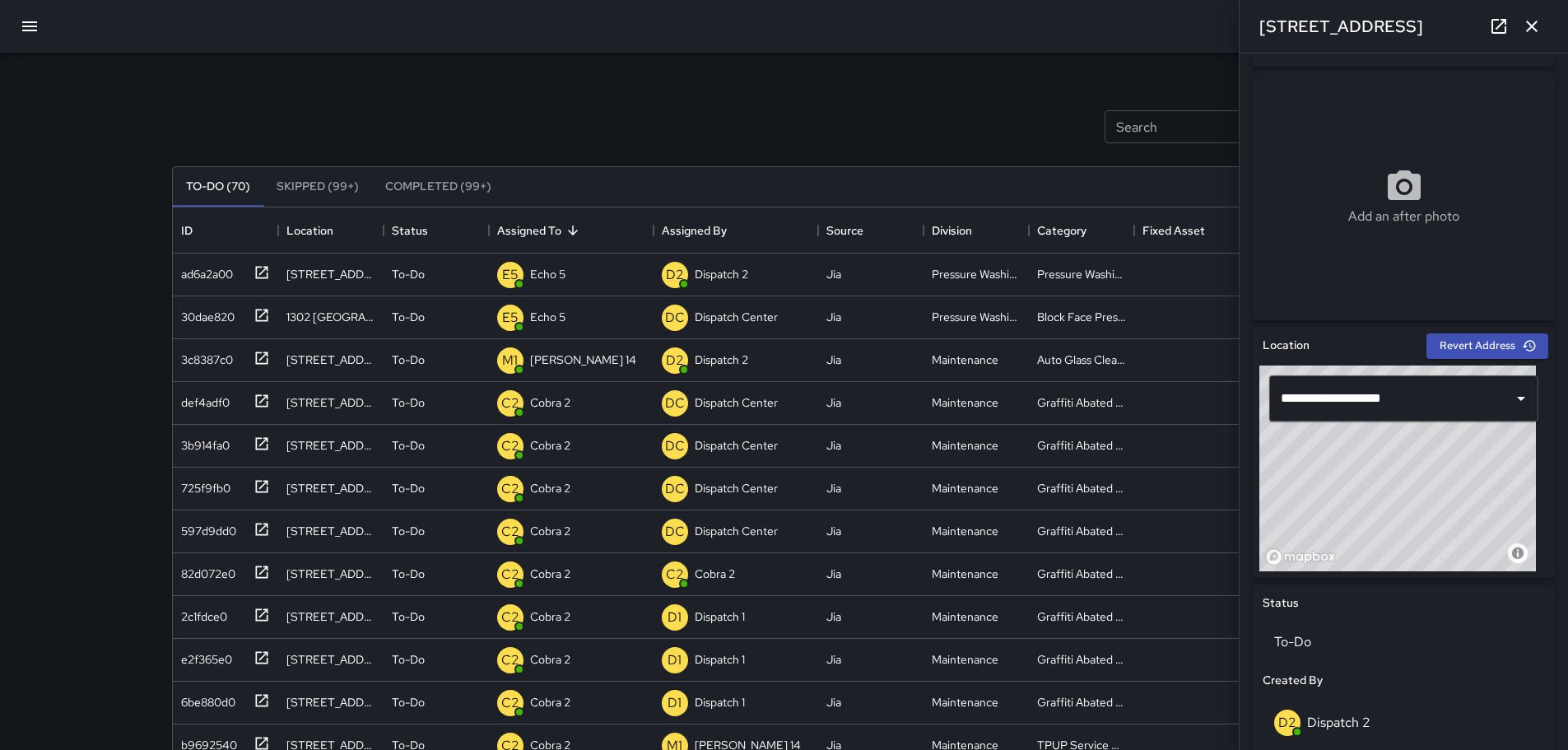
click at [1542, 27] on button "button" at bounding box center [1532, 26] width 33 height 33
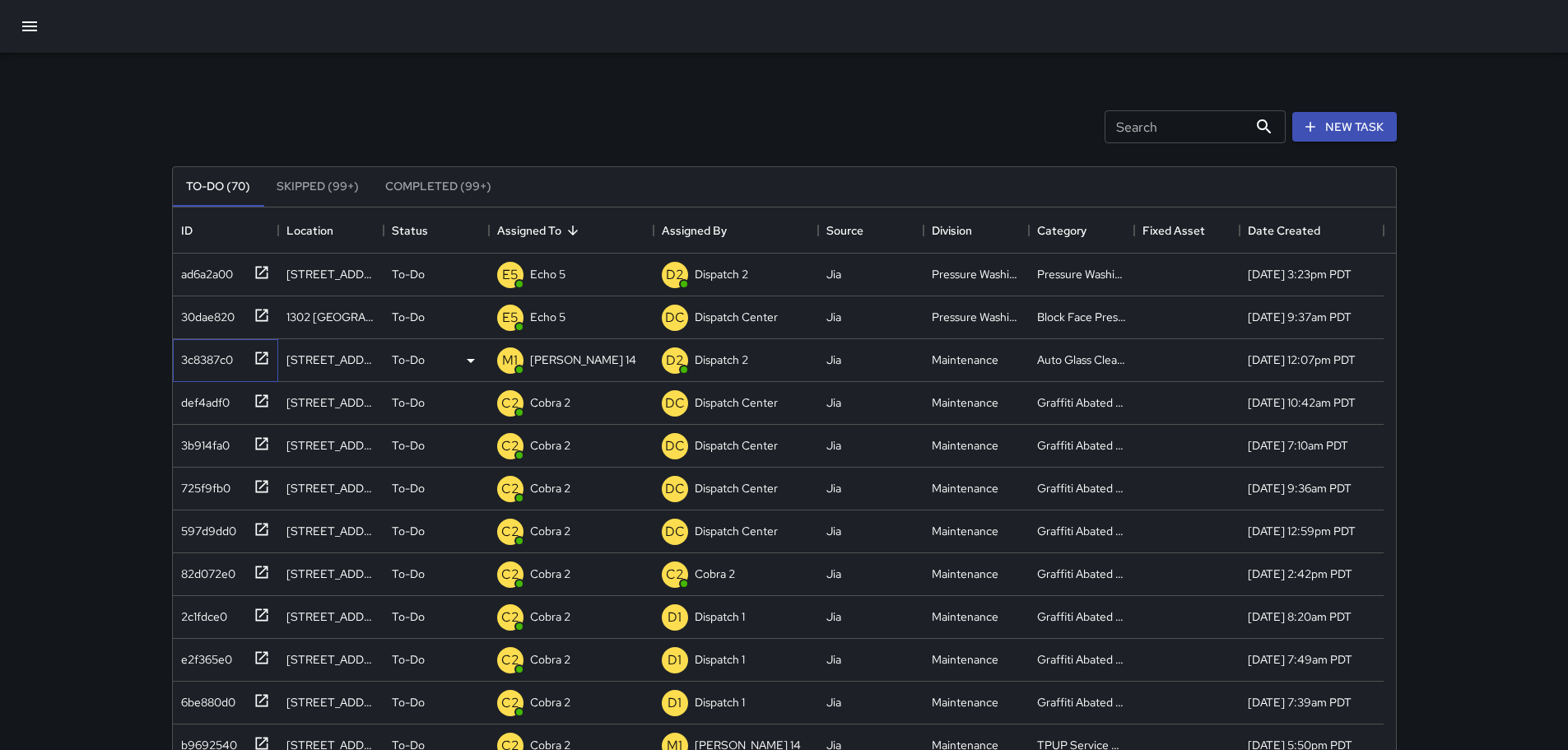
click at [257, 357] on icon at bounding box center [261, 358] width 17 height 17
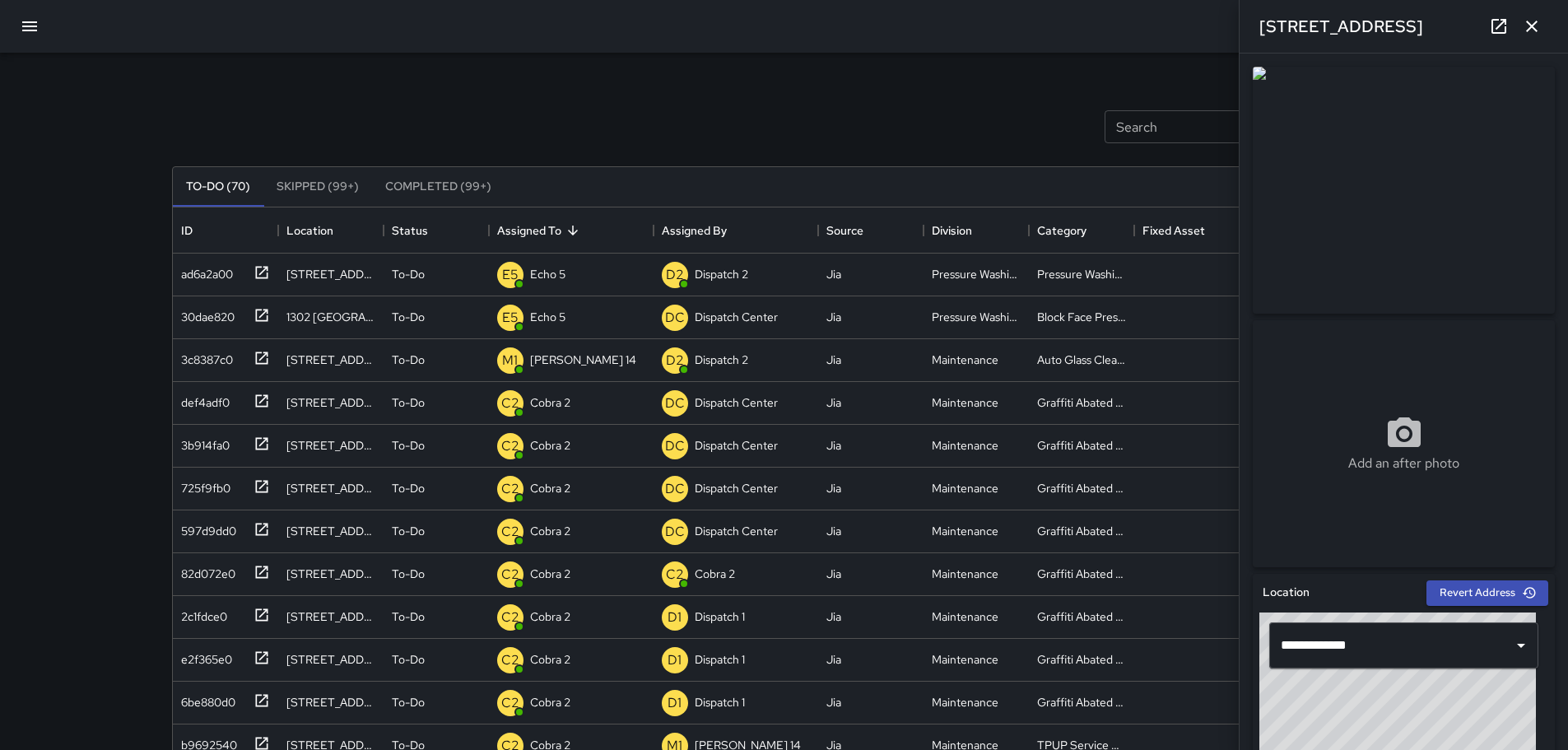
click at [1544, 32] on button "button" at bounding box center [1532, 26] width 33 height 33
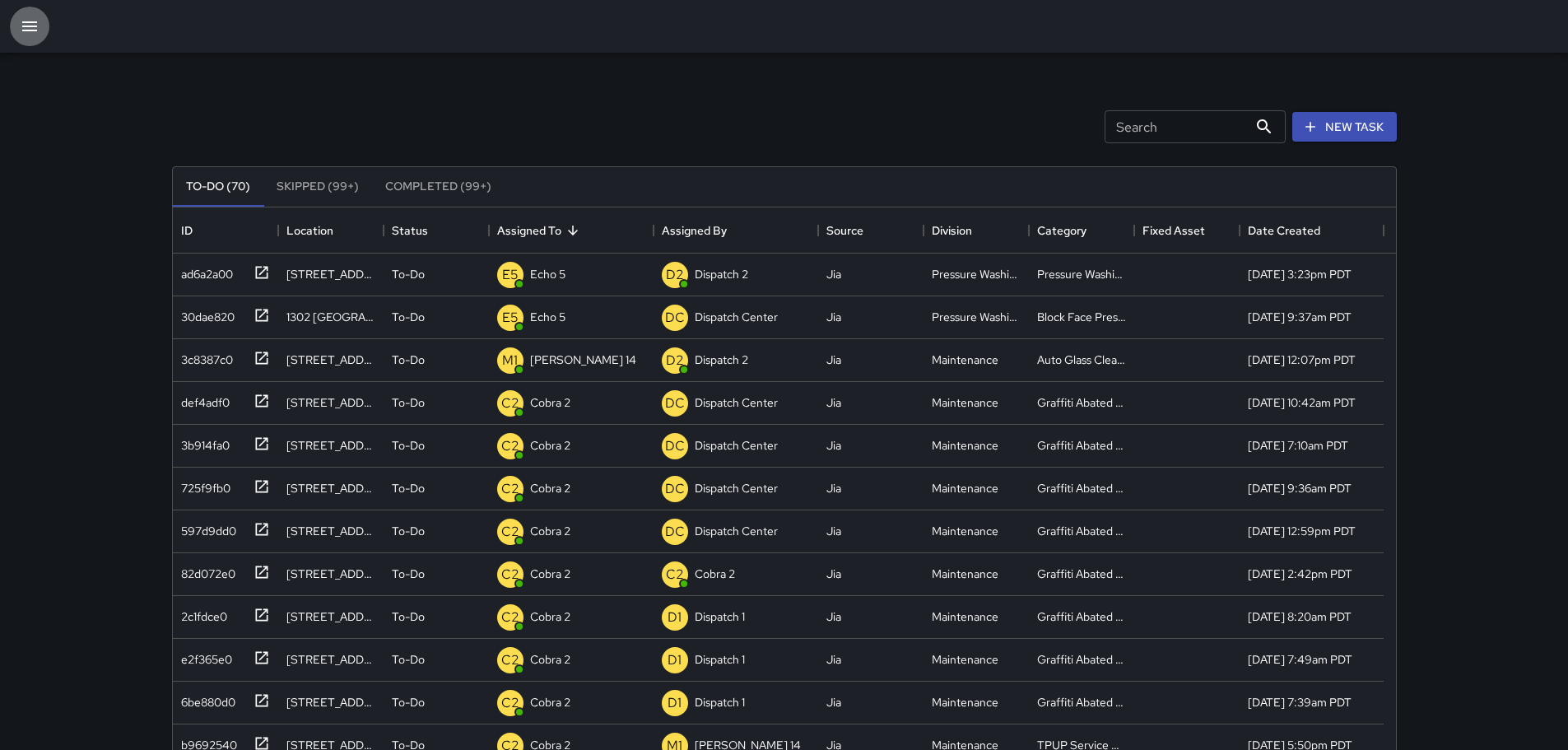
click at [33, 22] on icon "button" at bounding box center [29, 26] width 15 height 10
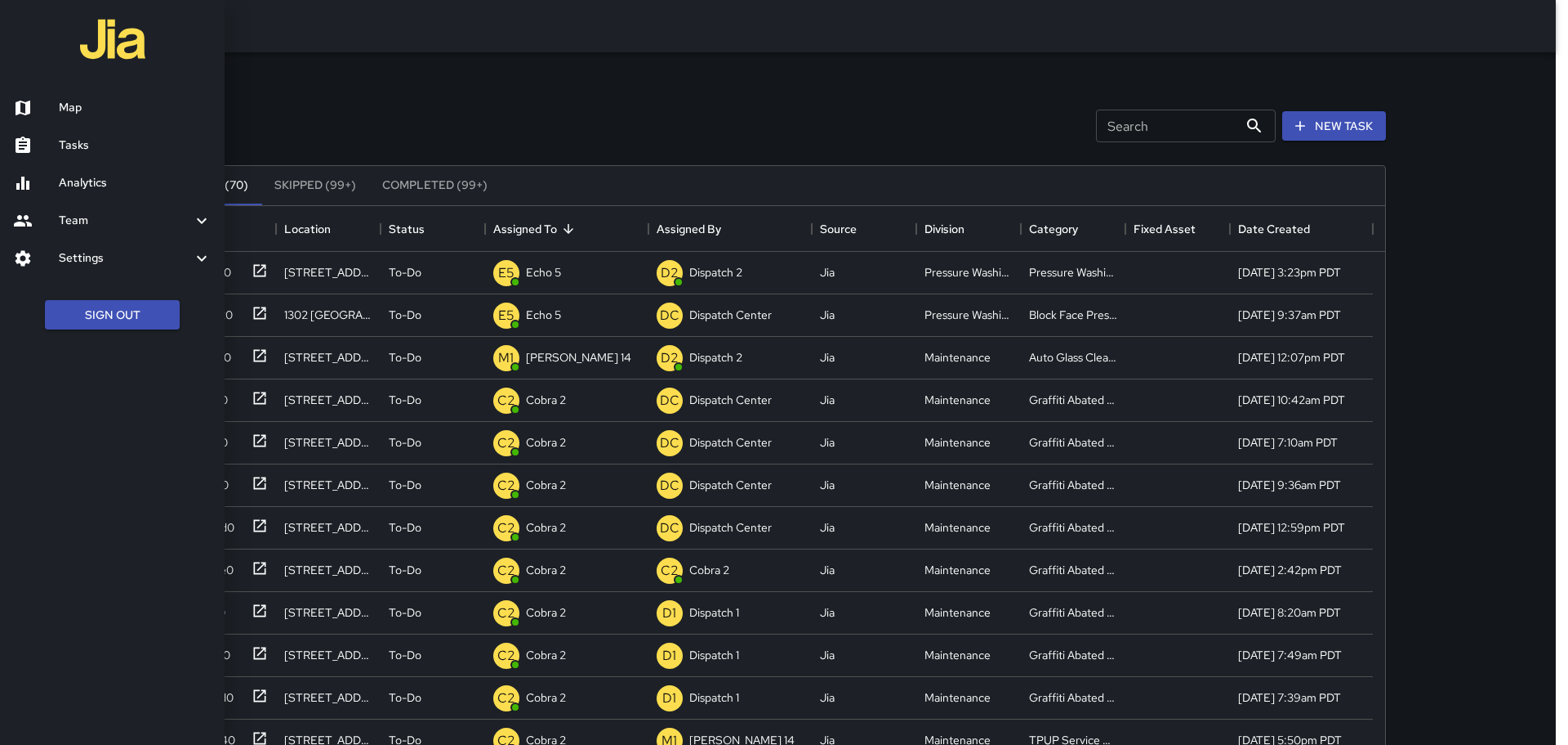
click at [72, 118] on link "Map" at bounding box center [112, 108] width 224 height 38
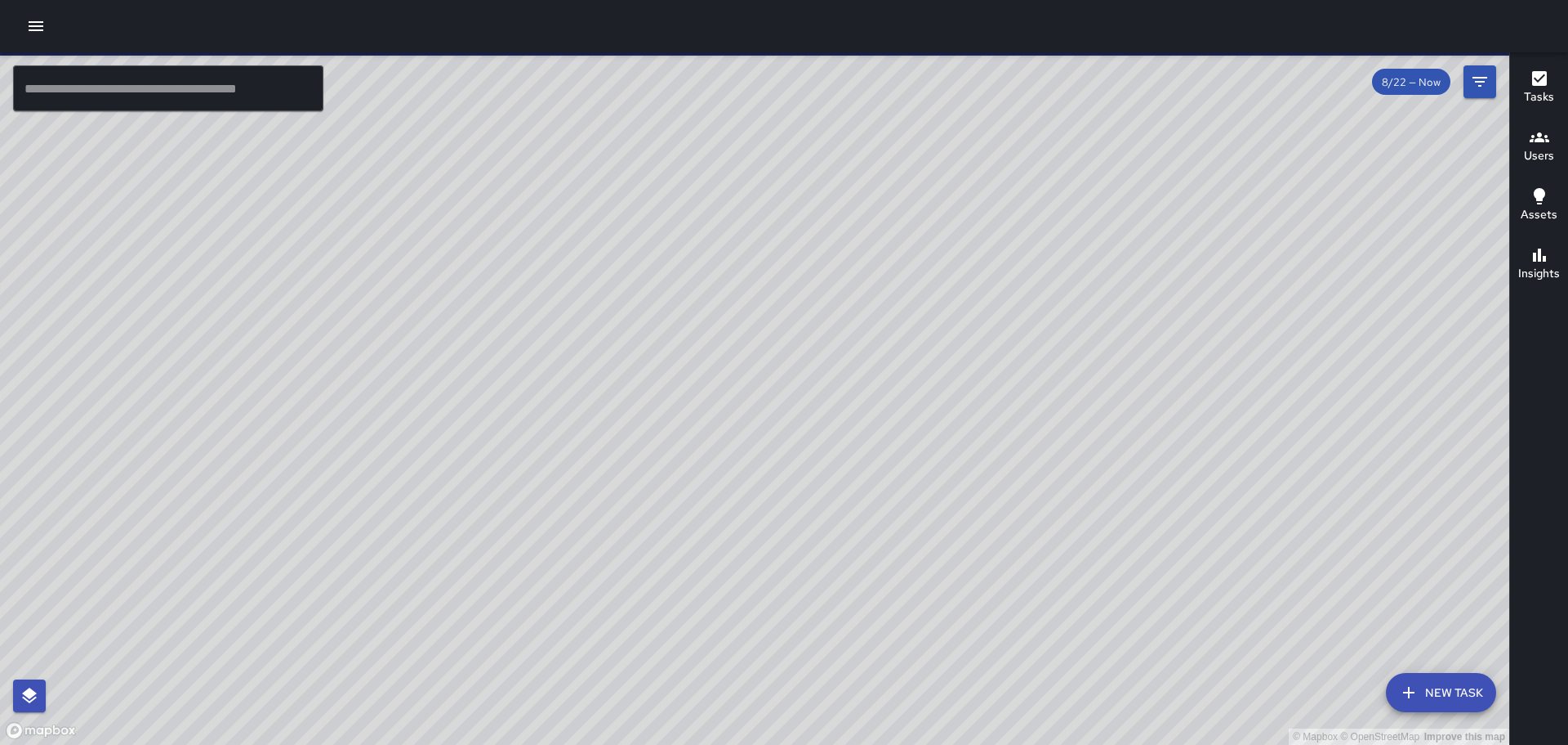
click at [39, 43] on div at bounding box center [784, 26] width 1568 height 52
click at [39, 36] on button "button" at bounding box center [36, 26] width 33 height 33
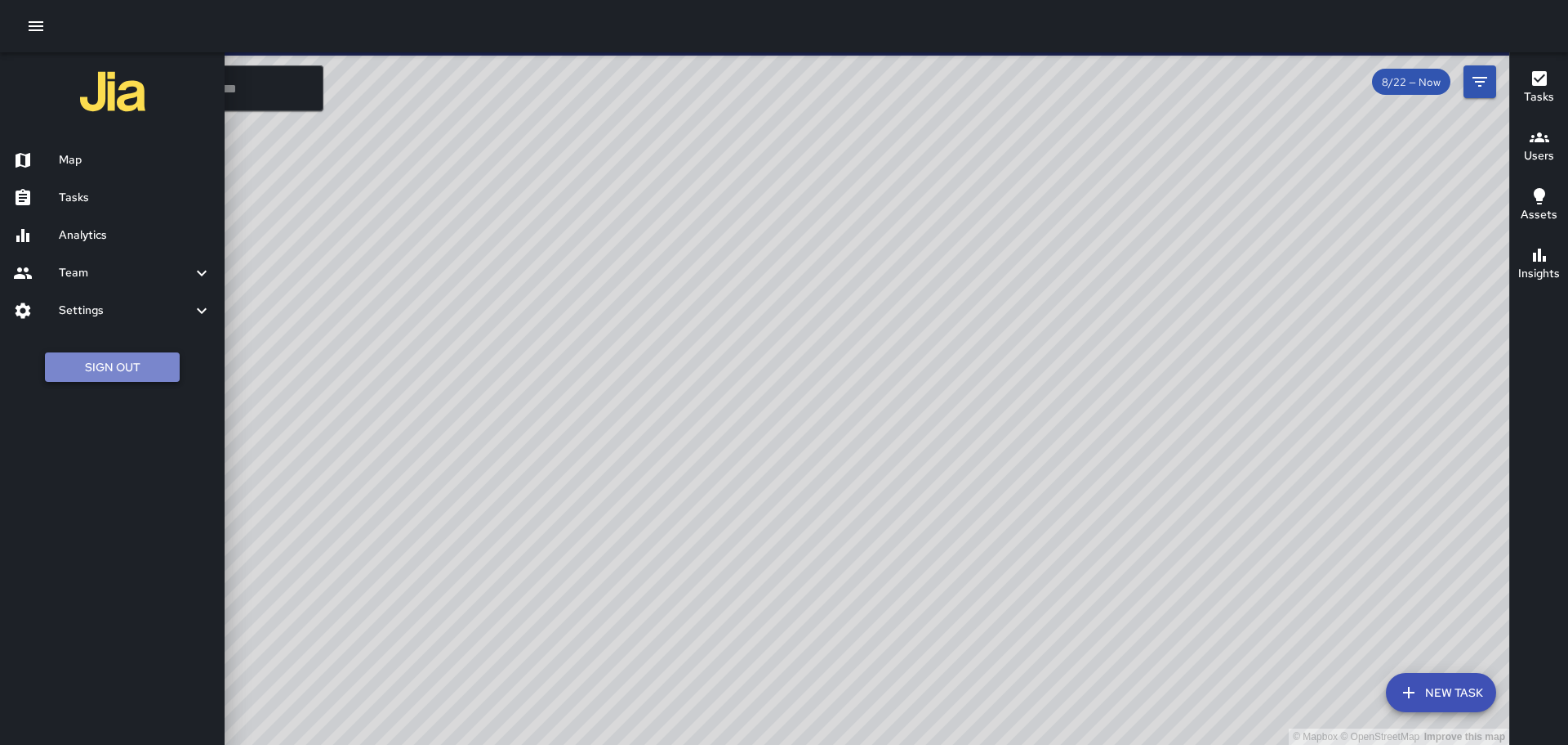
click at [154, 373] on button "Sign Out" at bounding box center [112, 367] width 135 height 30
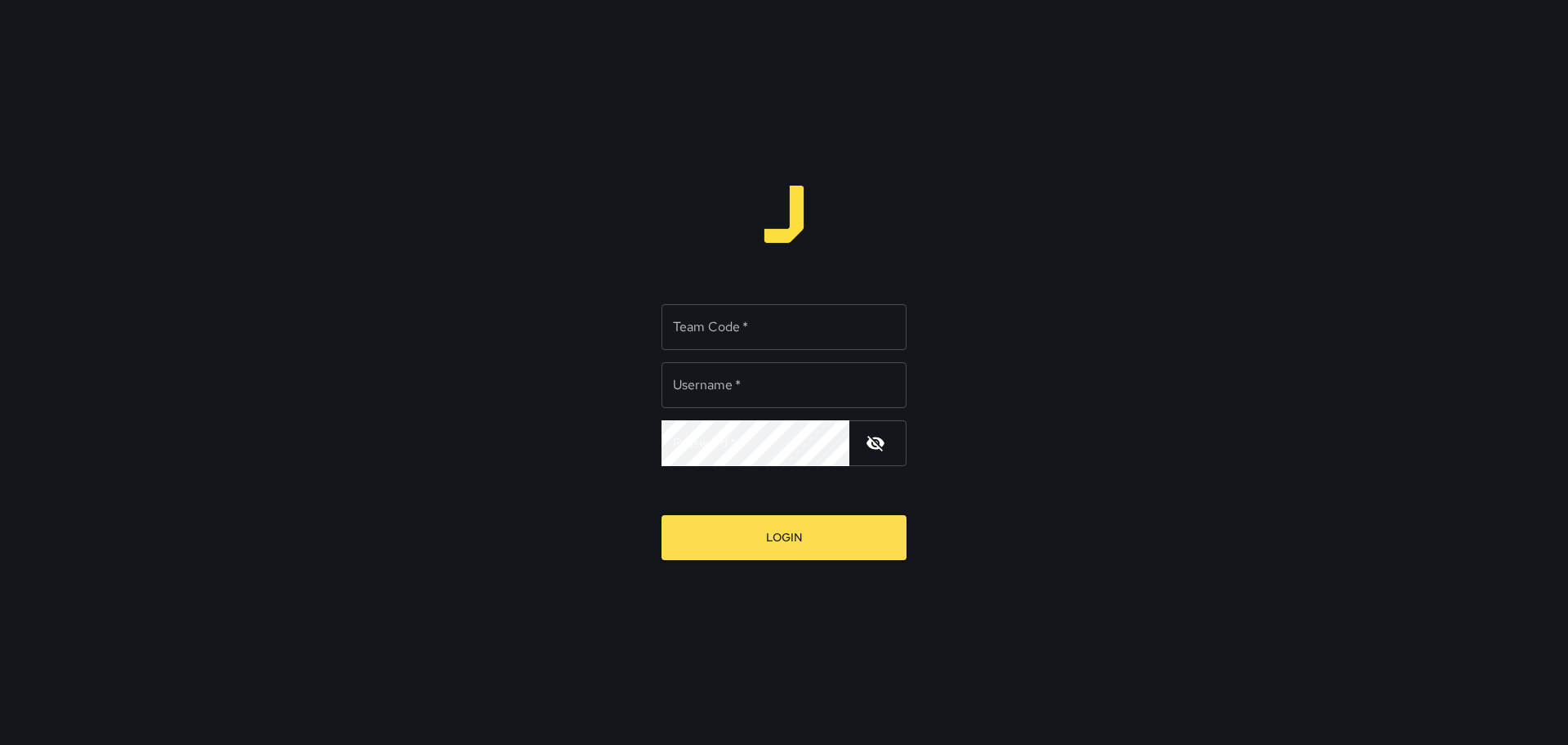
type input "**********"
